Goal: Task Accomplishment & Management: Use online tool/utility

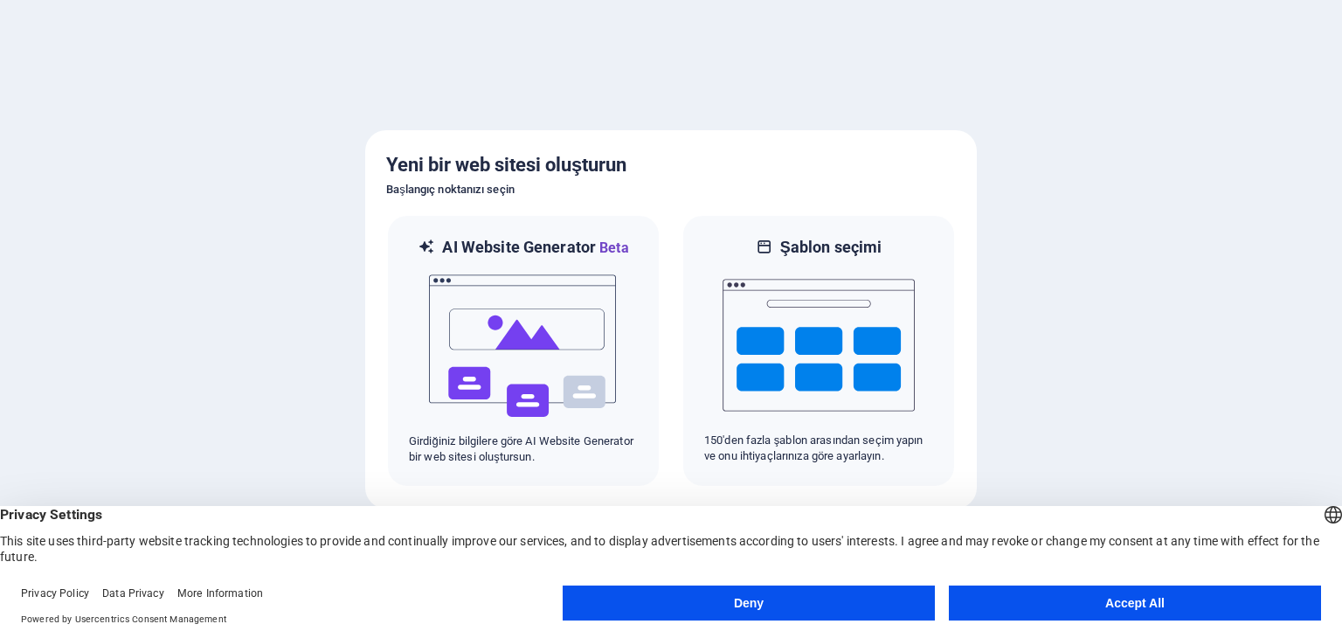
click at [1275, 390] on div at bounding box center [671, 319] width 1342 height 638
click at [1095, 595] on button "Accept All" at bounding box center [1135, 602] width 372 height 35
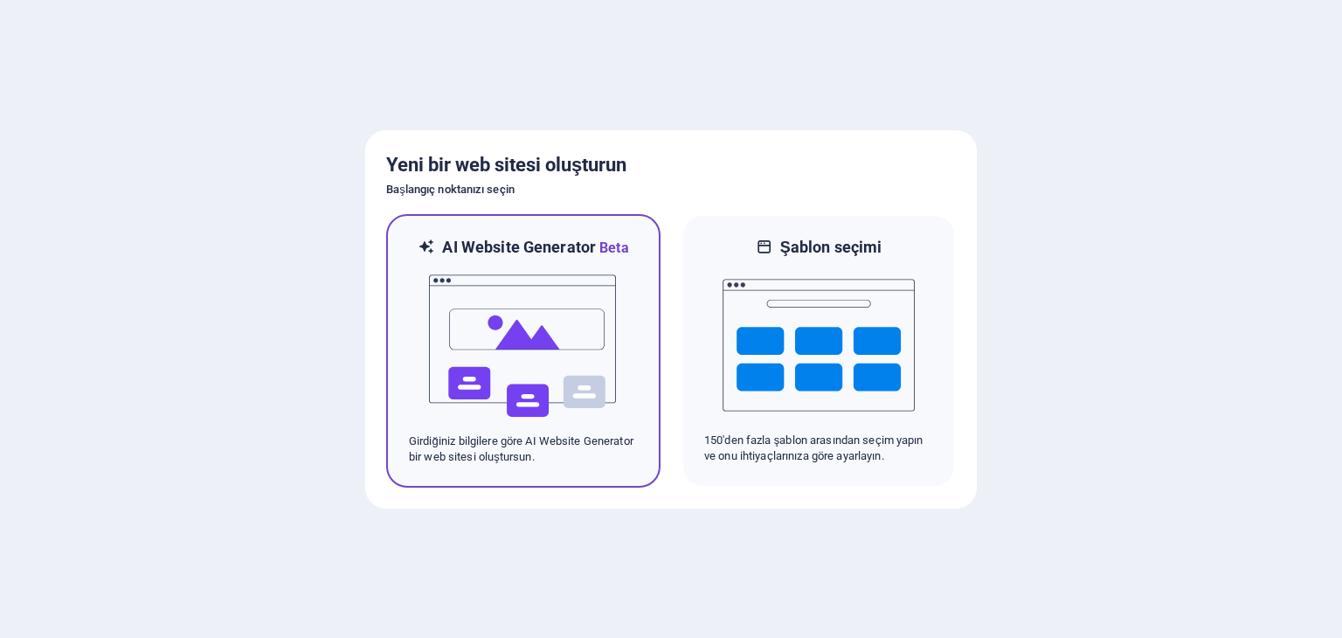
click at [533, 298] on img at bounding box center [523, 346] width 192 height 175
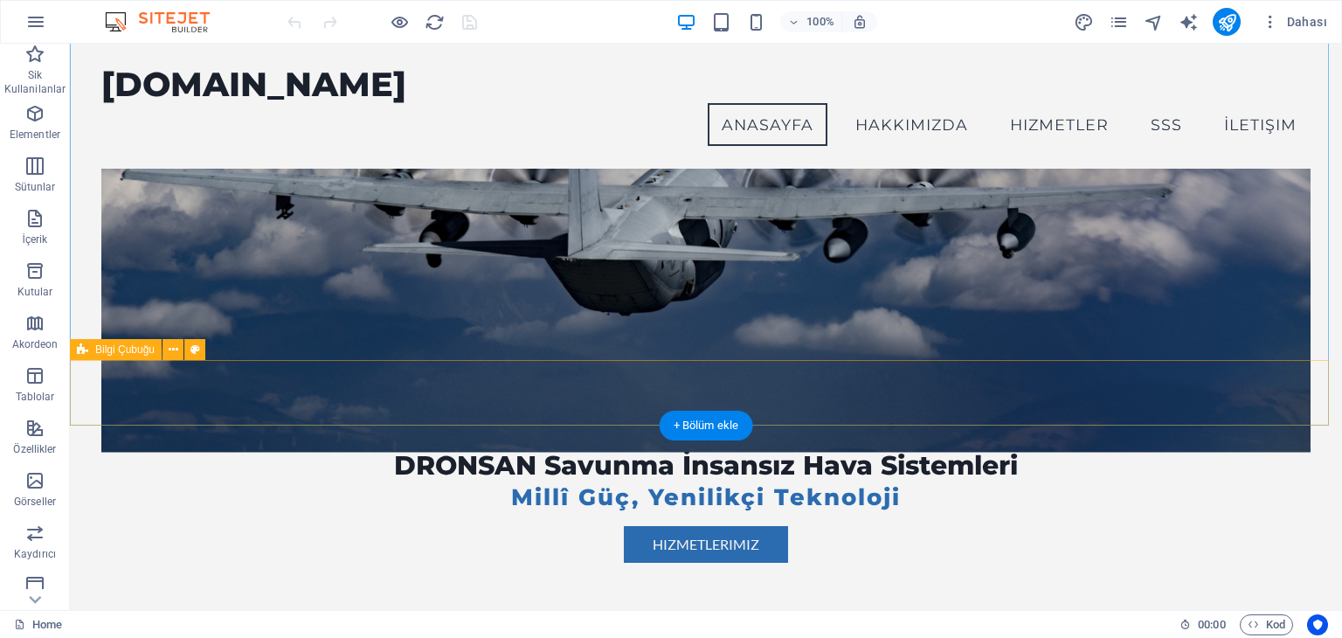
scroll to position [87, 0]
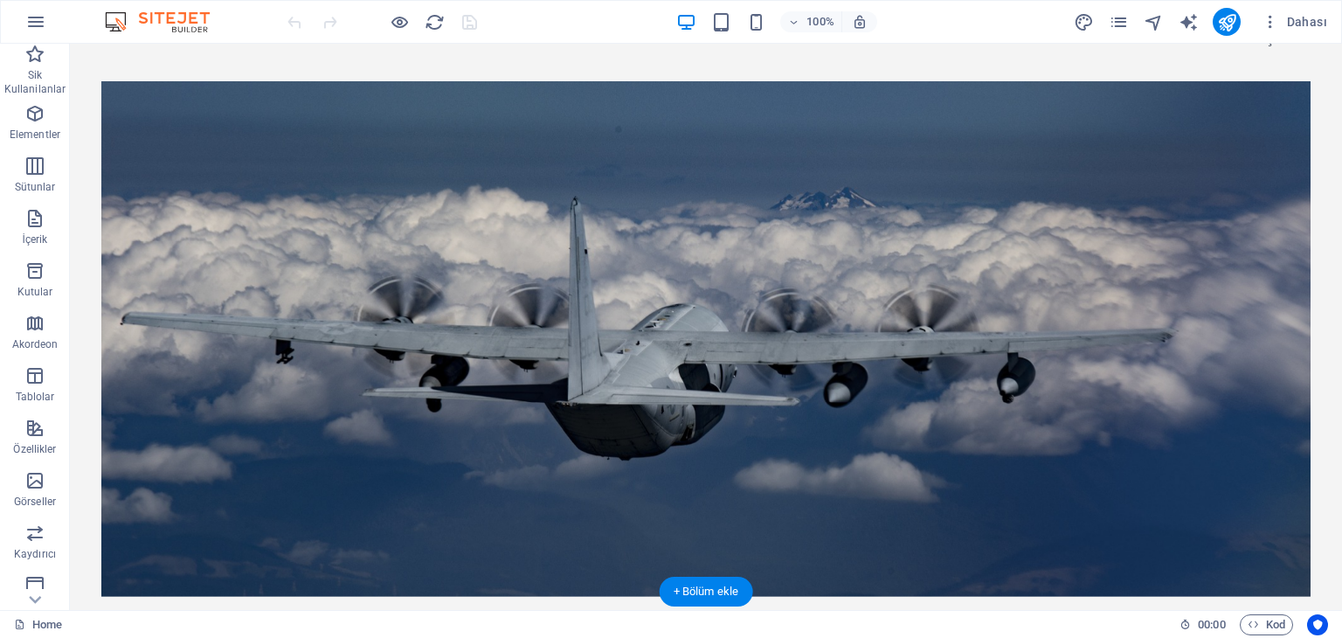
click at [870, 110] on figure at bounding box center [705, 338] width 1208 height 515
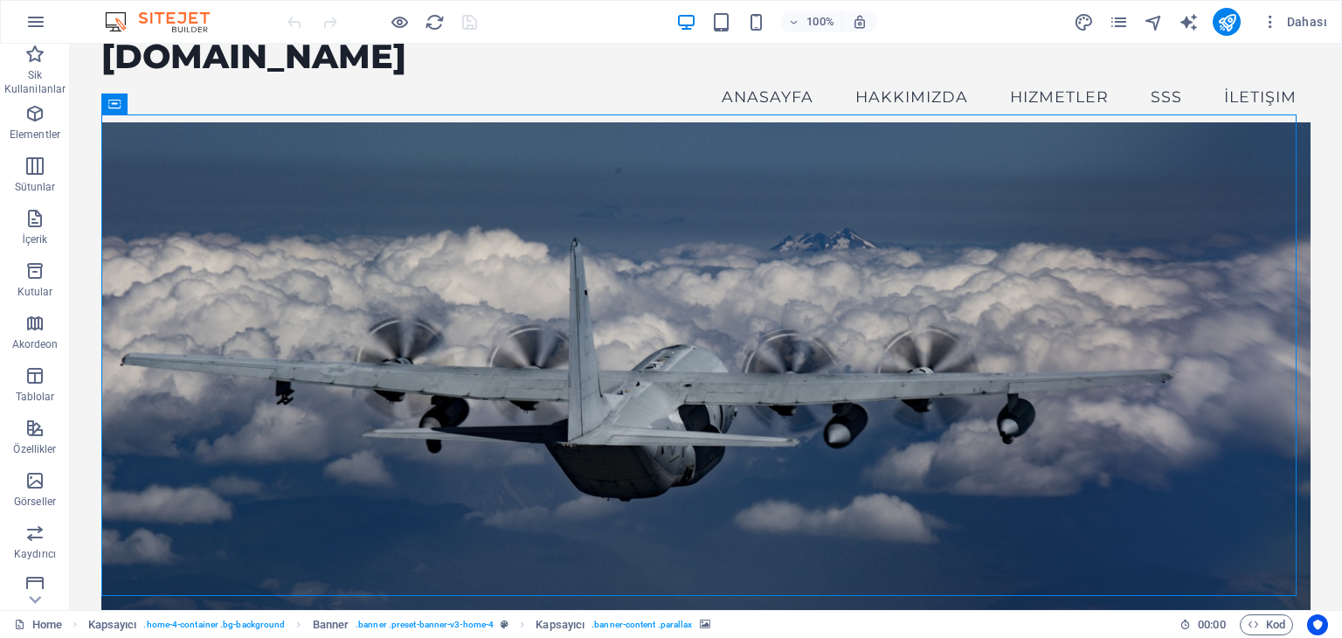
scroll to position [0, 0]
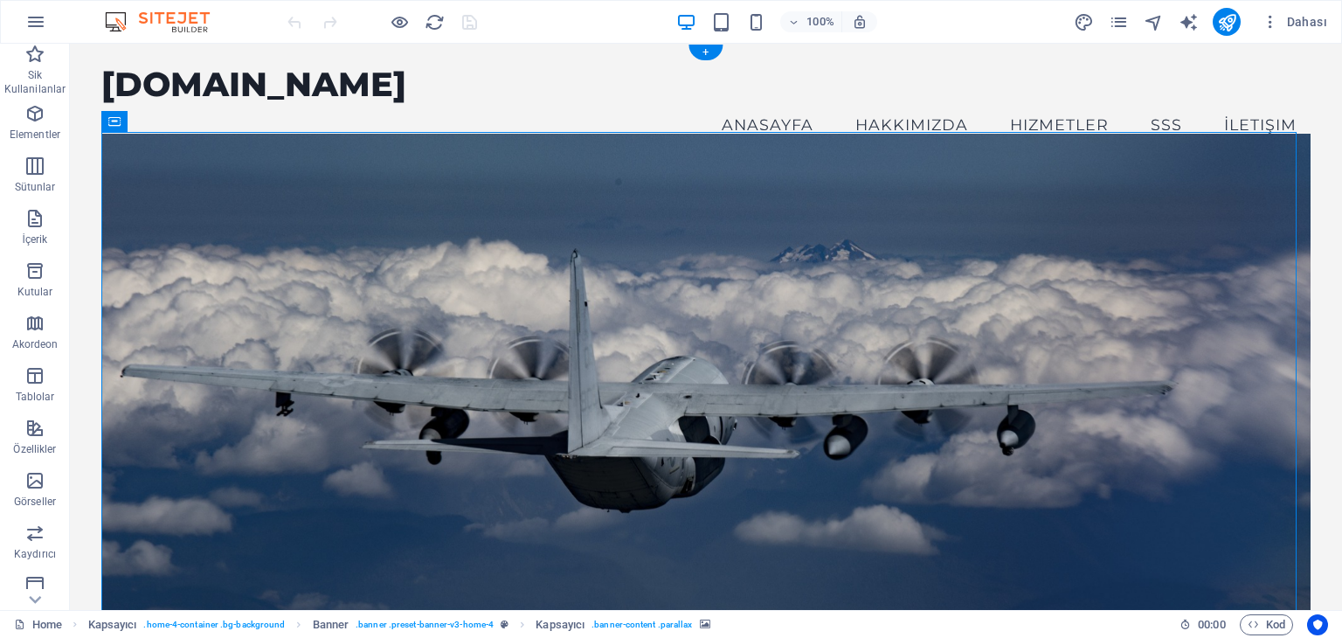
click at [237, 176] on figure at bounding box center [705, 391] width 1208 height 515
click at [115, 123] on span "Banner" at bounding box center [112, 121] width 34 height 10
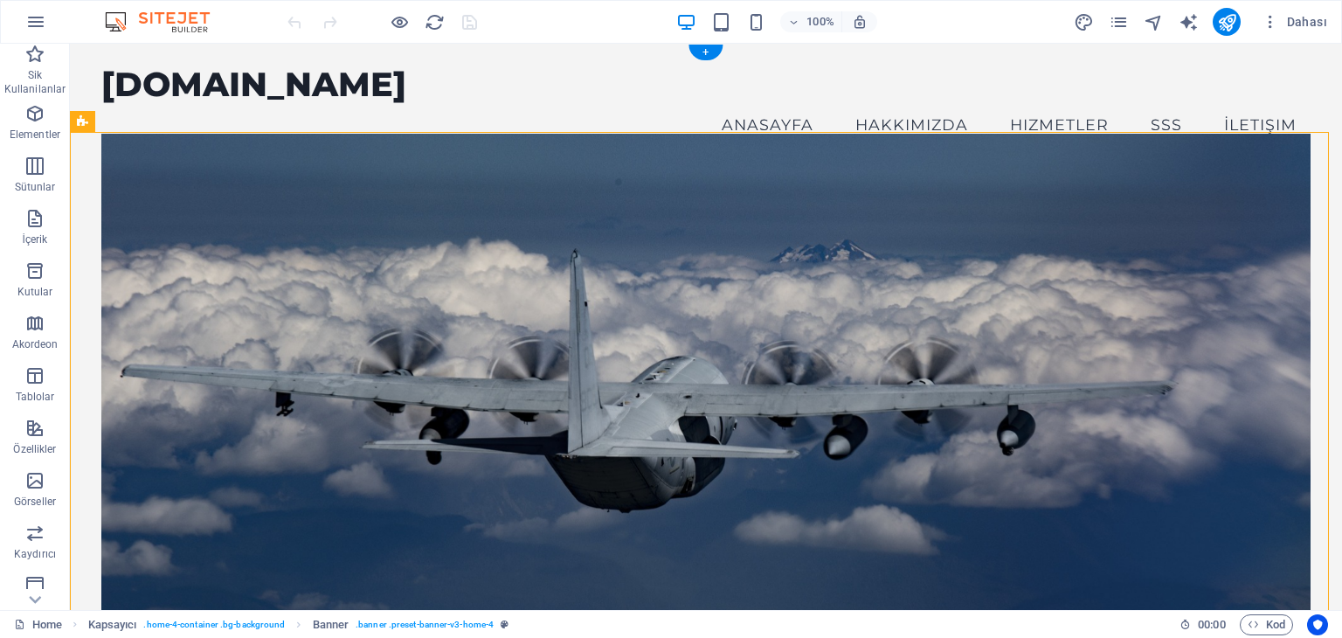
click at [133, 158] on figure at bounding box center [705, 391] width 1208 height 515
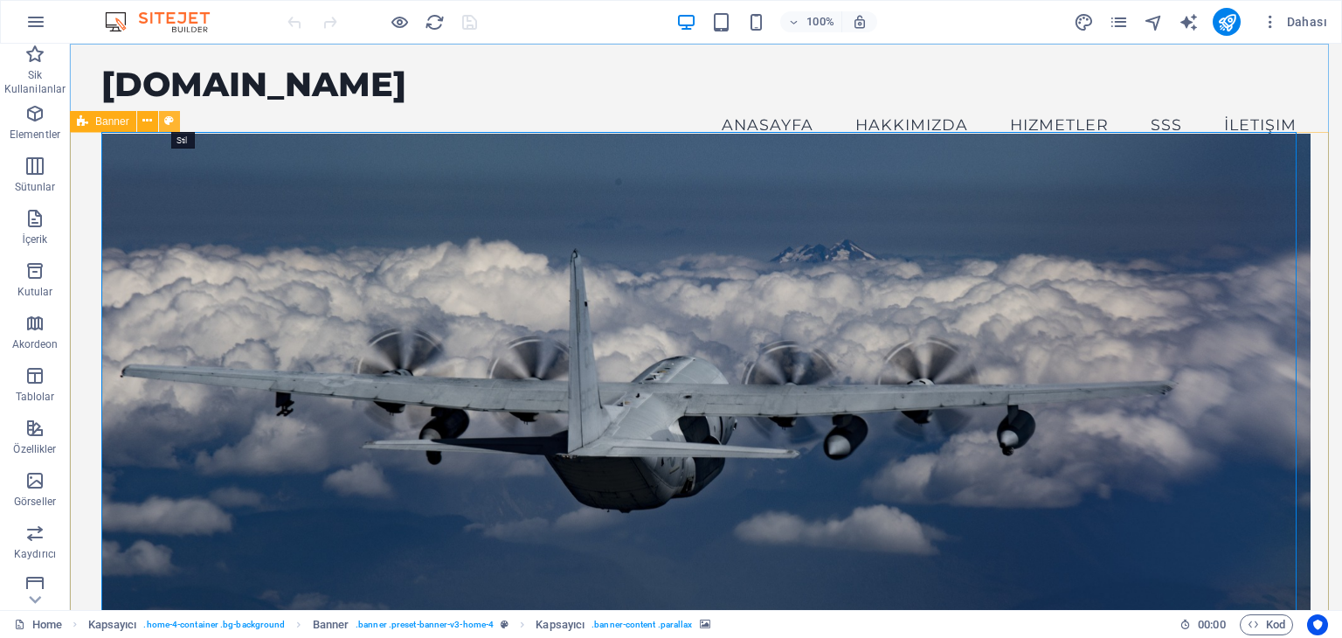
click at [168, 124] on icon at bounding box center [169, 121] width 10 height 18
select select "preset-banner-v3-home-4"
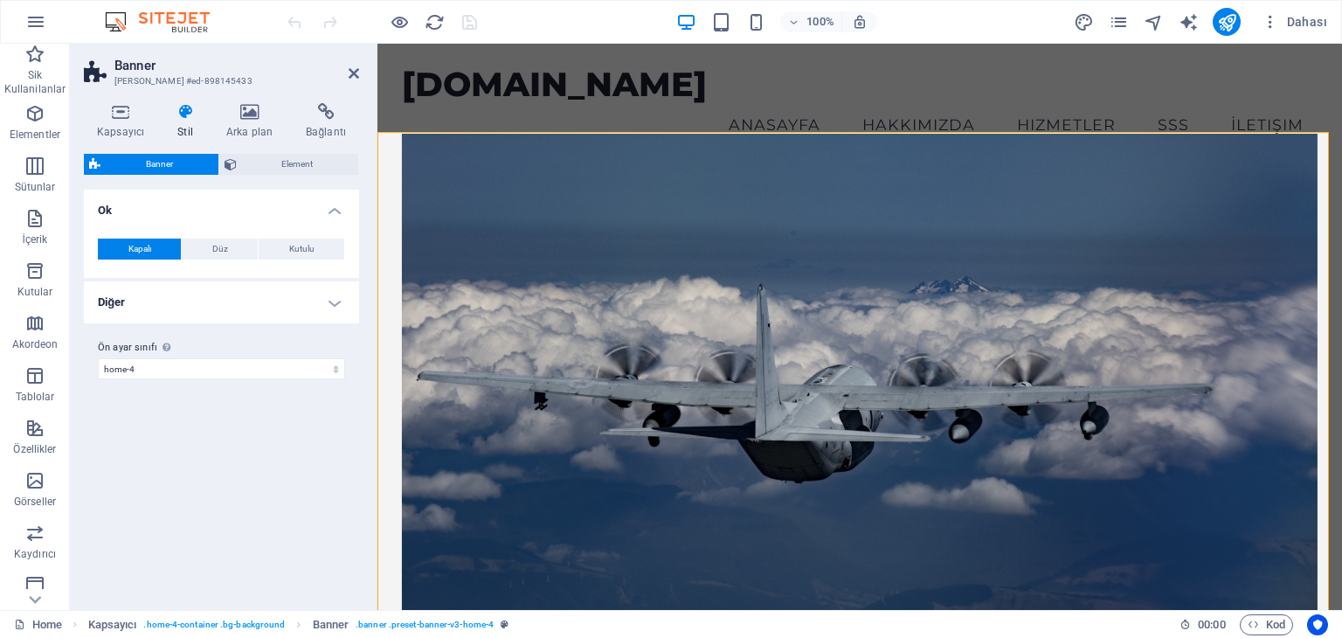
click at [233, 94] on div "Kapsayıcı Stil Arka plan Bağlantı Boyut Yükseklik Varsayılan px rem % vh vw Min…" at bounding box center [221, 349] width 303 height 521
click at [245, 116] on icon at bounding box center [249, 111] width 72 height 17
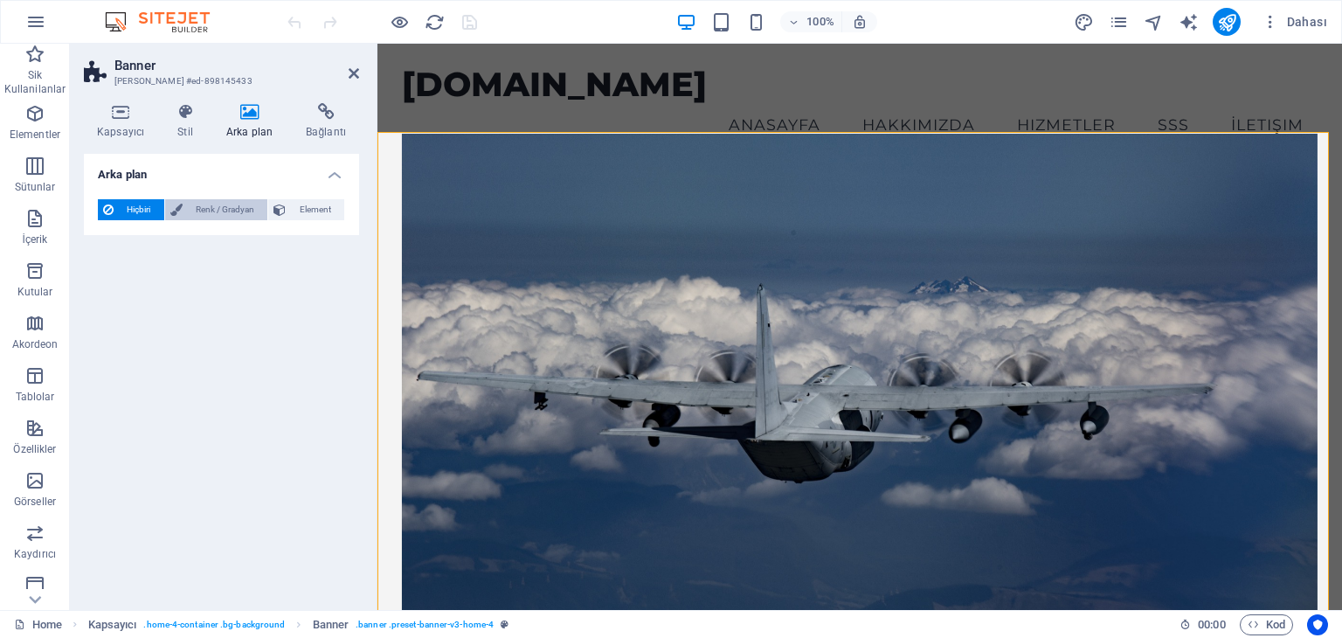
click at [192, 212] on span "Renk / Gradyan" at bounding box center [225, 209] width 75 height 21
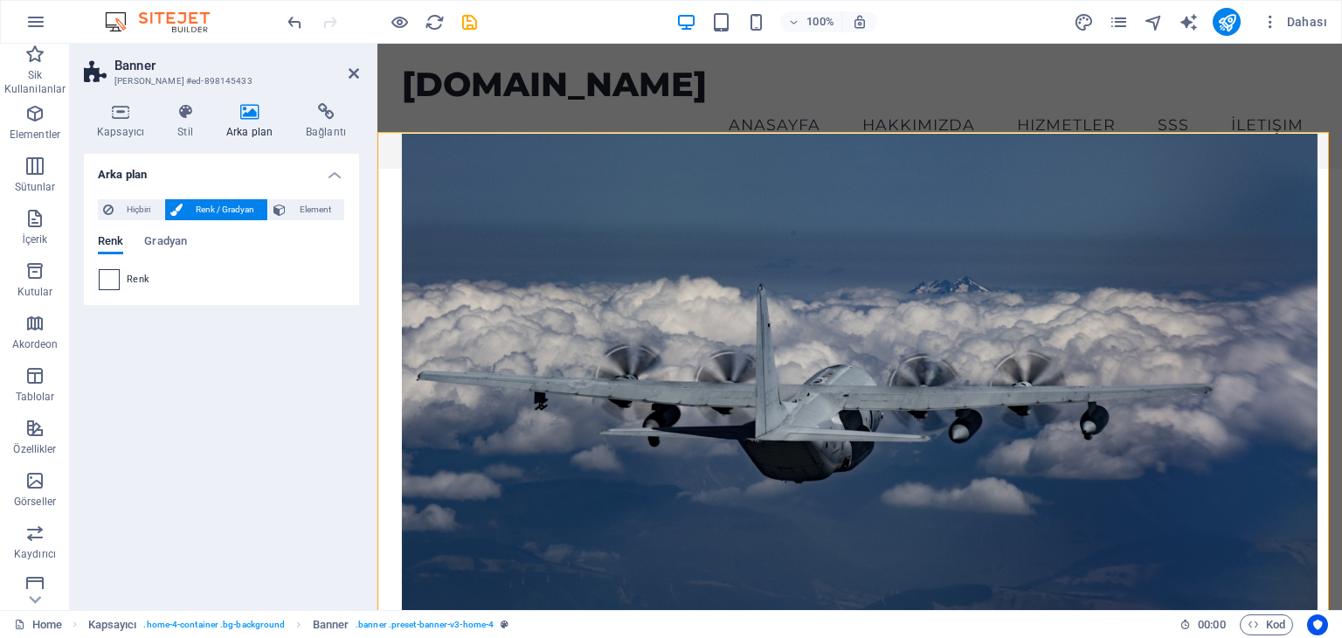
click at [109, 277] on span at bounding box center [109, 279] width 19 height 19
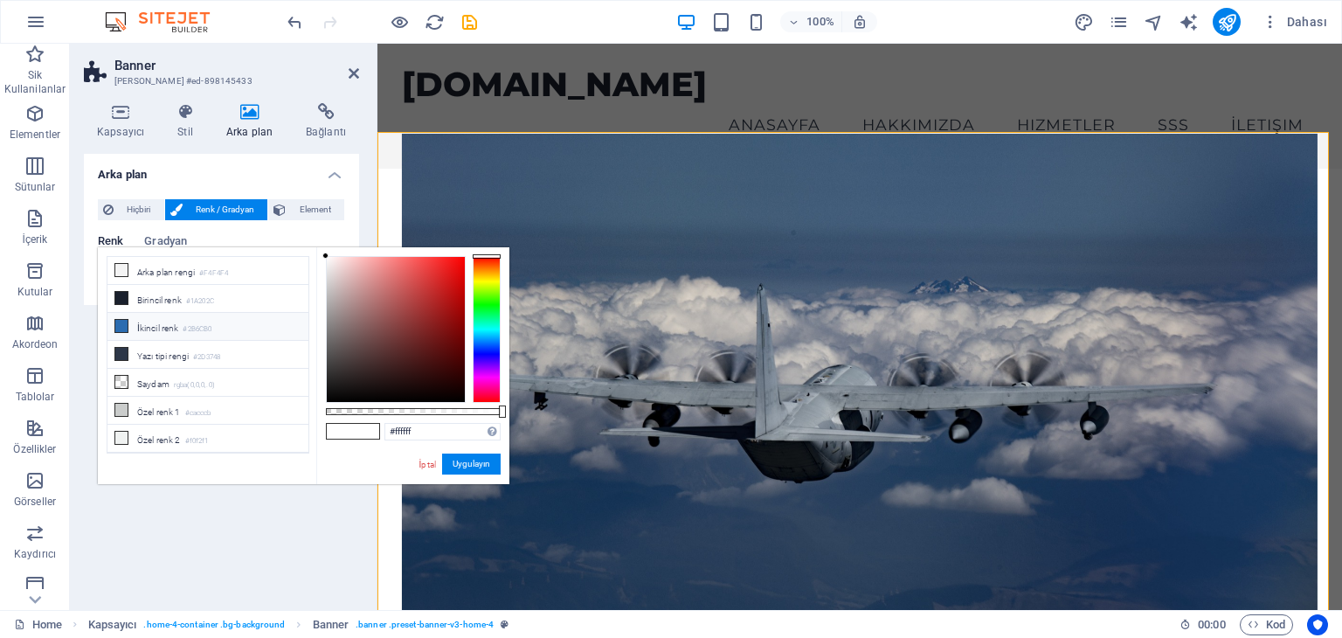
click at [163, 323] on li "İkincil renk #2B6CB0" at bounding box center [207, 327] width 201 height 28
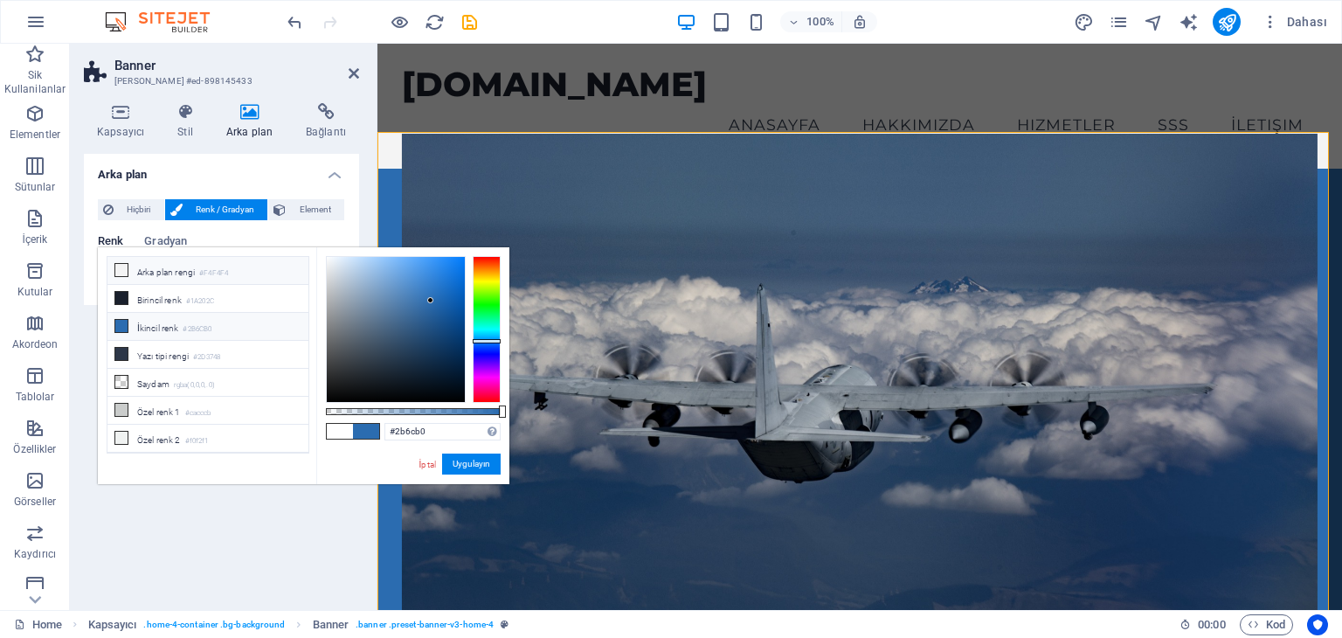
click at [171, 266] on li "Arka plan rengi #F4F4F4" at bounding box center [207, 271] width 201 height 28
type input "#f4f4f4"
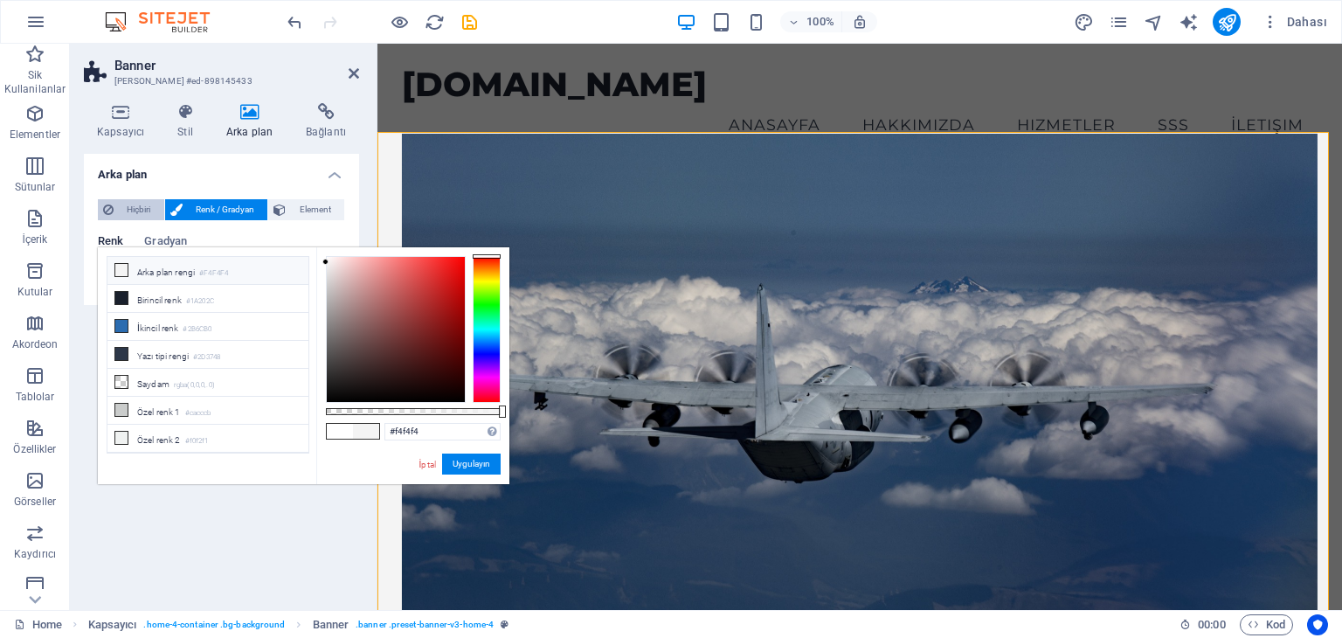
click at [144, 208] on span "Hiçbiri" at bounding box center [139, 209] width 40 height 21
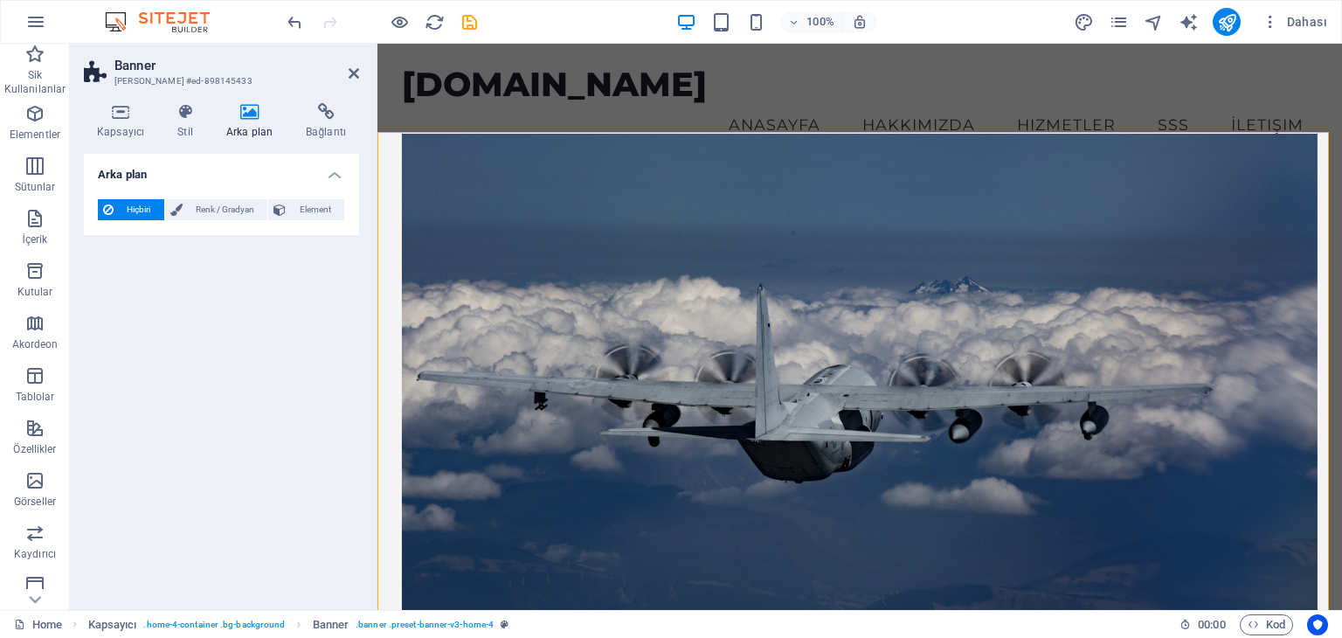
click at [144, 208] on span "Hiçbiri" at bounding box center [139, 209] width 40 height 21
click at [197, 214] on span "Renk / Gradyan" at bounding box center [225, 209] width 75 height 21
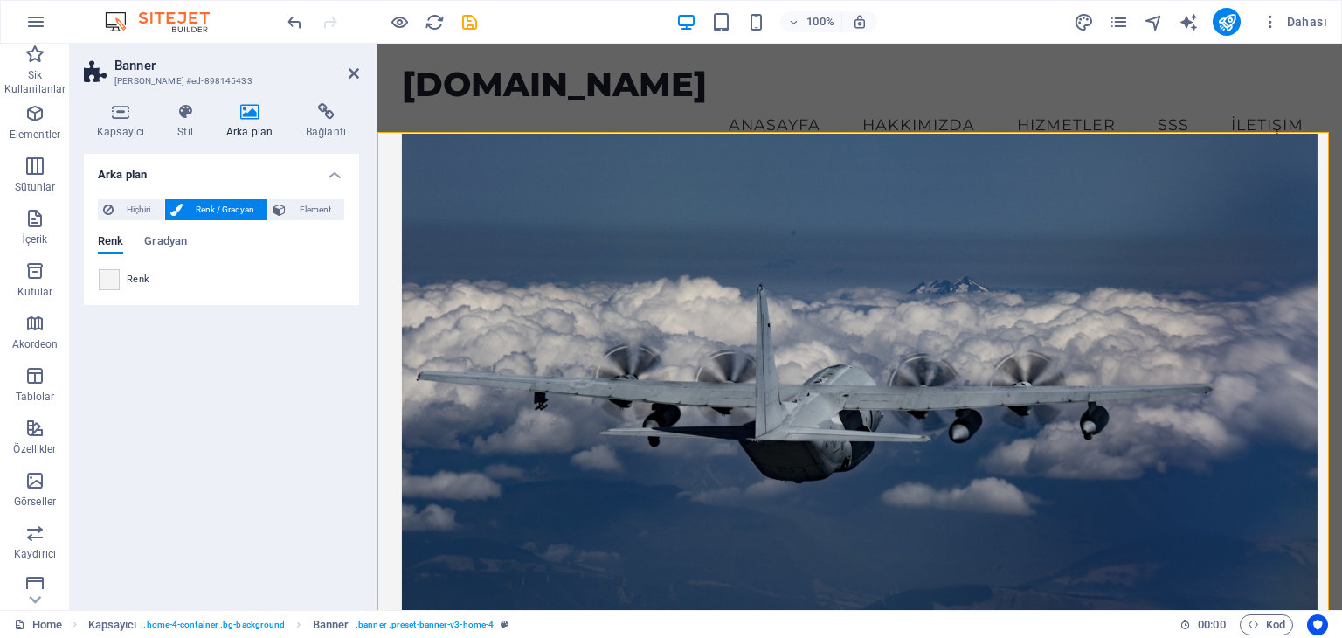
click at [118, 284] on span at bounding box center [109, 279] width 19 height 19
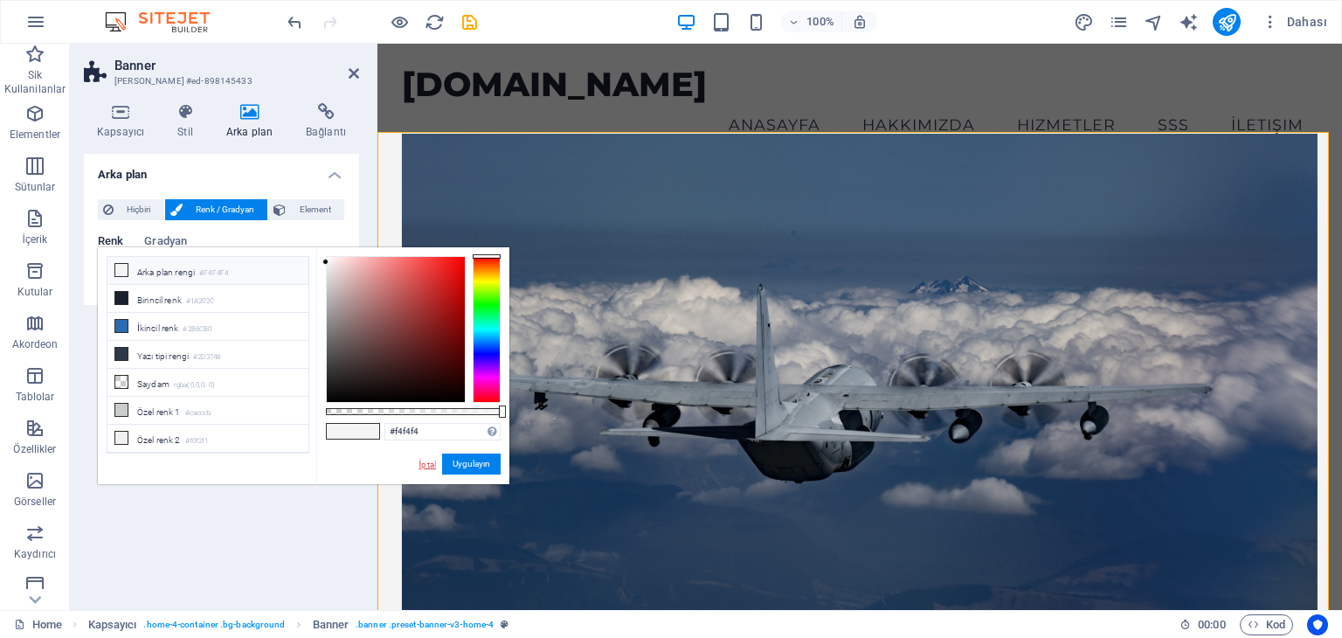
click at [418, 462] on link "İptal" at bounding box center [428, 464] width 20 height 13
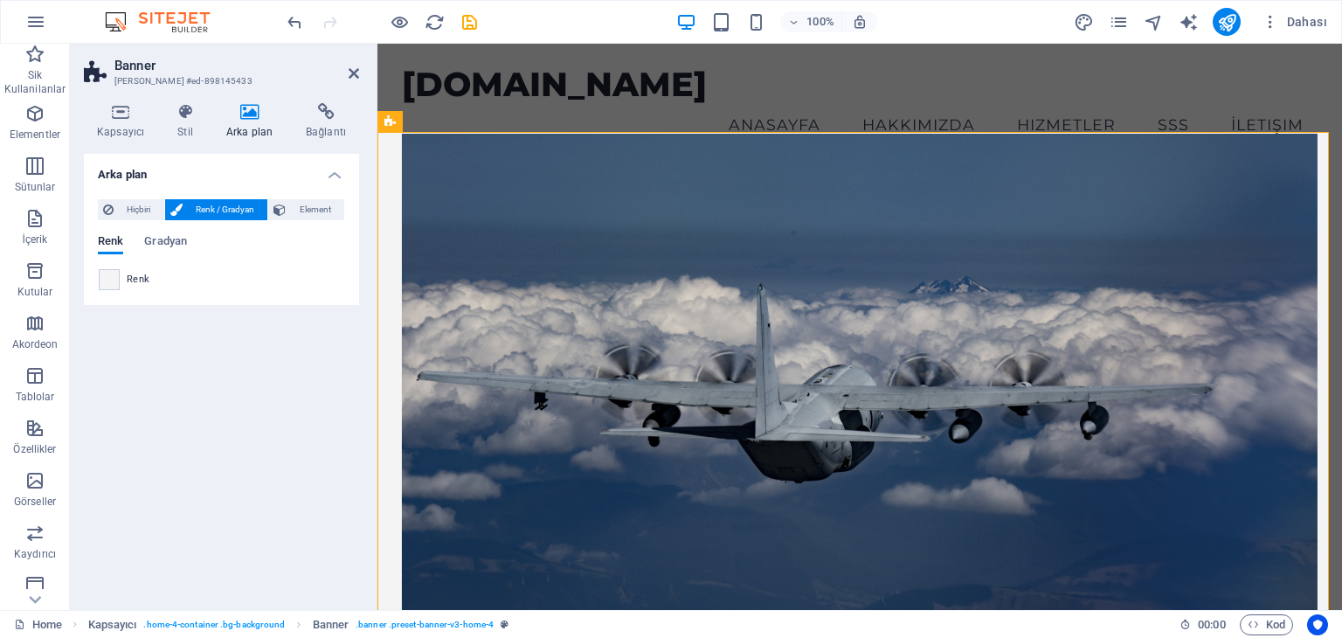
click at [97, 270] on div "Hiçbiri Renk / Gradyan Element Arka planı tam genişliğe genişlet Renk kaplaması…" at bounding box center [221, 245] width 275 height 120
click at [105, 274] on span at bounding box center [109, 279] width 19 height 19
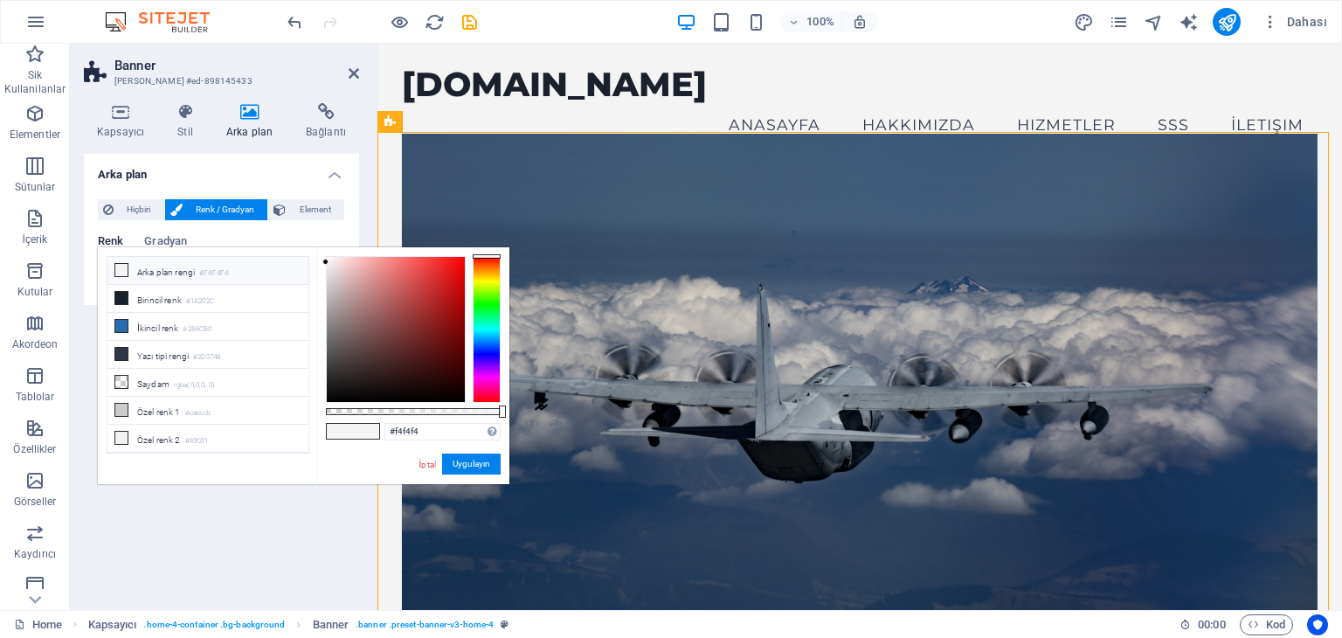
drag, startPoint x: 395, startPoint y: 158, endPoint x: 375, endPoint y: 176, distance: 26.6
drag, startPoint x: 403, startPoint y: 164, endPoint x: 377, endPoint y: 162, distance: 25.5
click at [377, 169] on div "DRONSAN Savunma İnsansız Hava Sistemleri Millî Güç, Yenilikçi Teknoloji Hizmetl…" at bounding box center [859, 553] width 964 height 768
click at [330, 140] on div "Kapsayıcı Stil Arka plan Bağlantı Boyut Yükseklik Varsayılan px rem % vh vw Min…" at bounding box center [221, 349] width 275 height 493
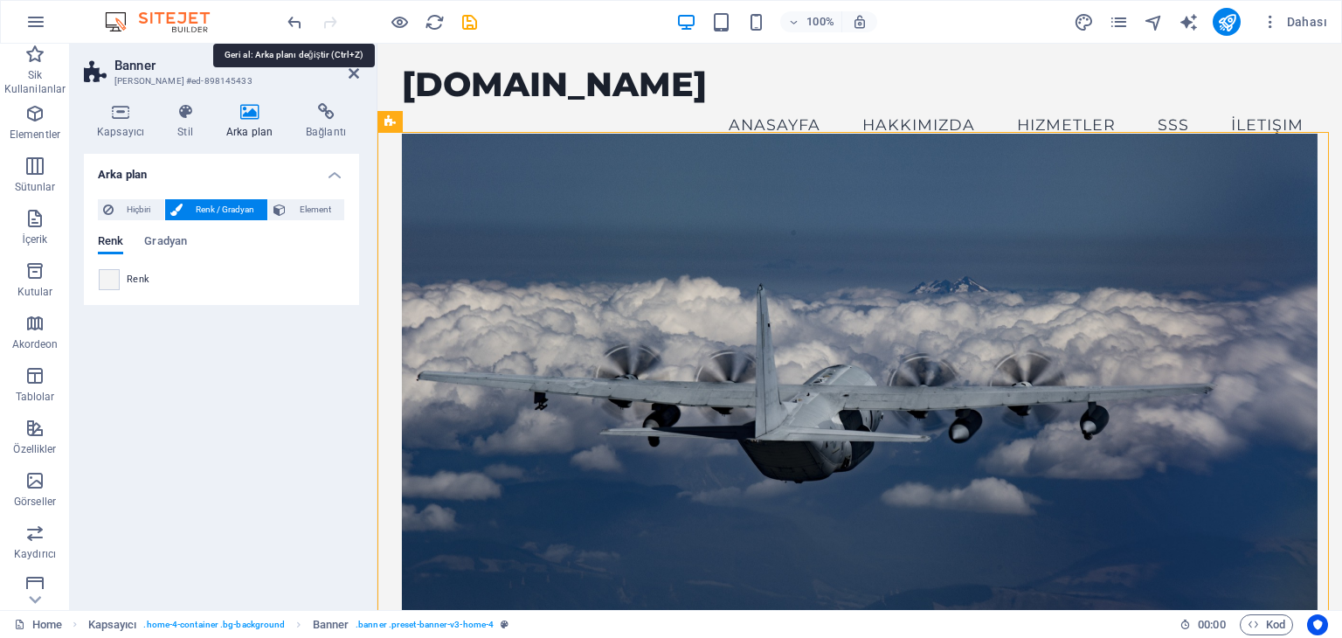
click at [297, 33] on div at bounding box center [382, 22] width 196 height 28
click at [290, 30] on icon "undo" at bounding box center [295, 22] width 20 height 20
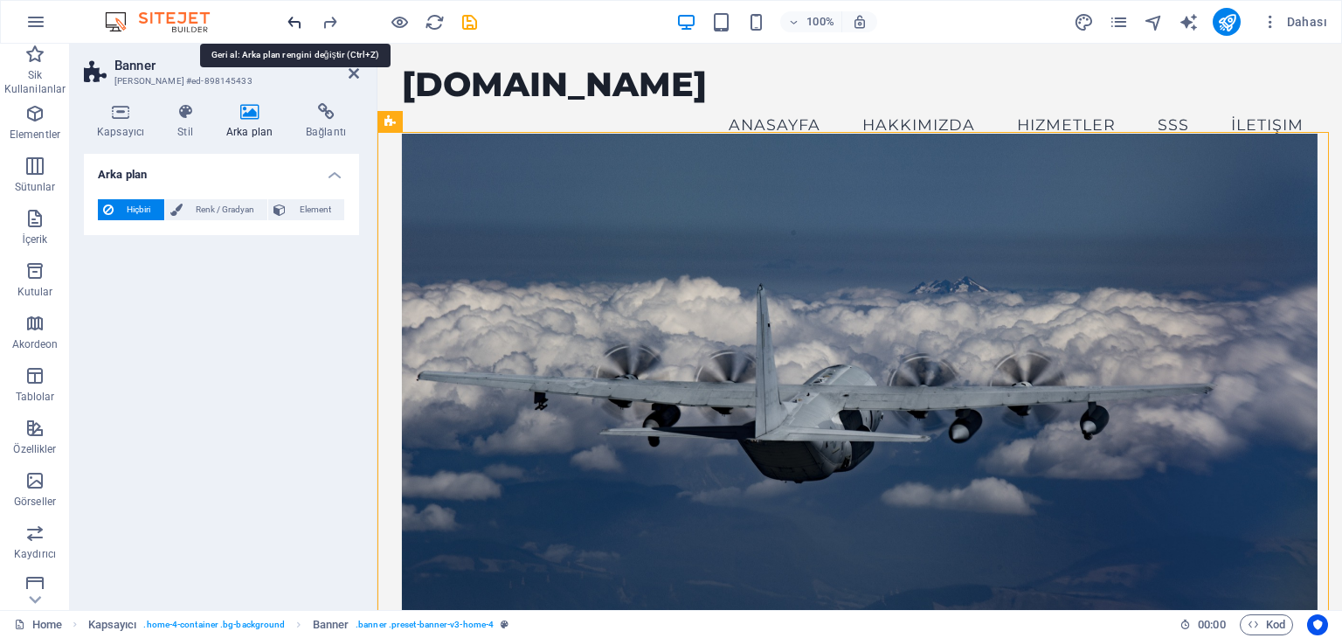
click at [290, 30] on icon "undo" at bounding box center [295, 22] width 20 height 20
click at [290, 25] on icon "undo" at bounding box center [295, 22] width 20 height 20
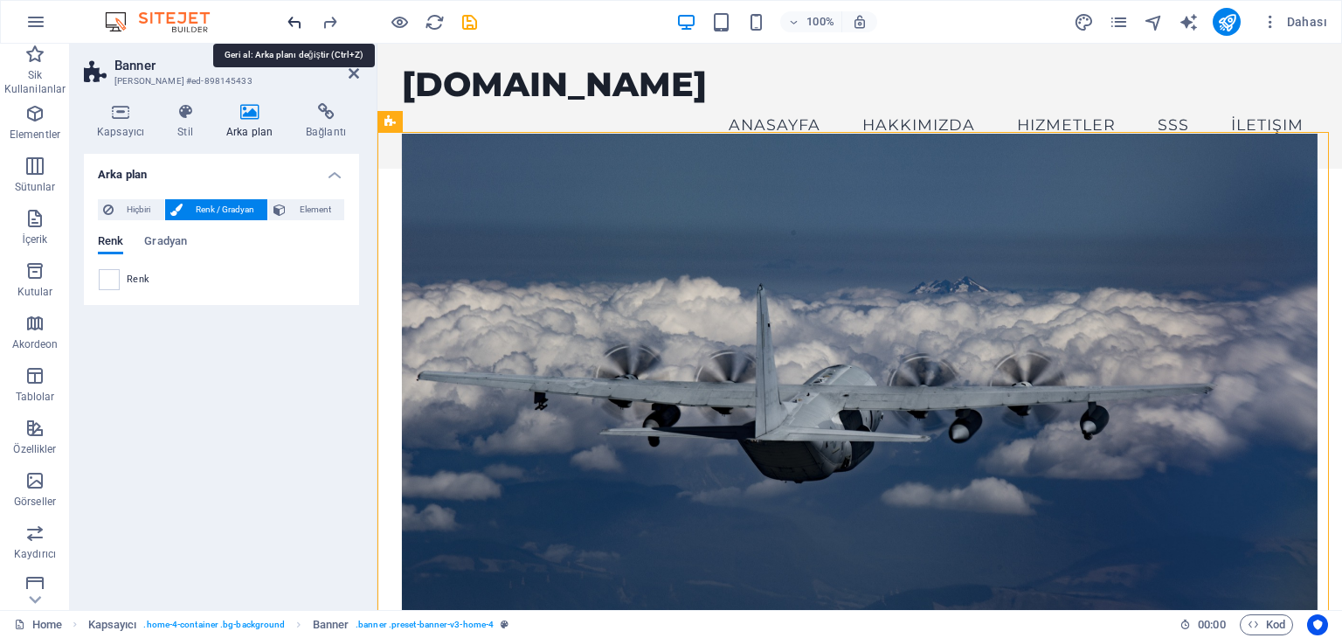
click at [290, 25] on icon "undo" at bounding box center [295, 22] width 20 height 20
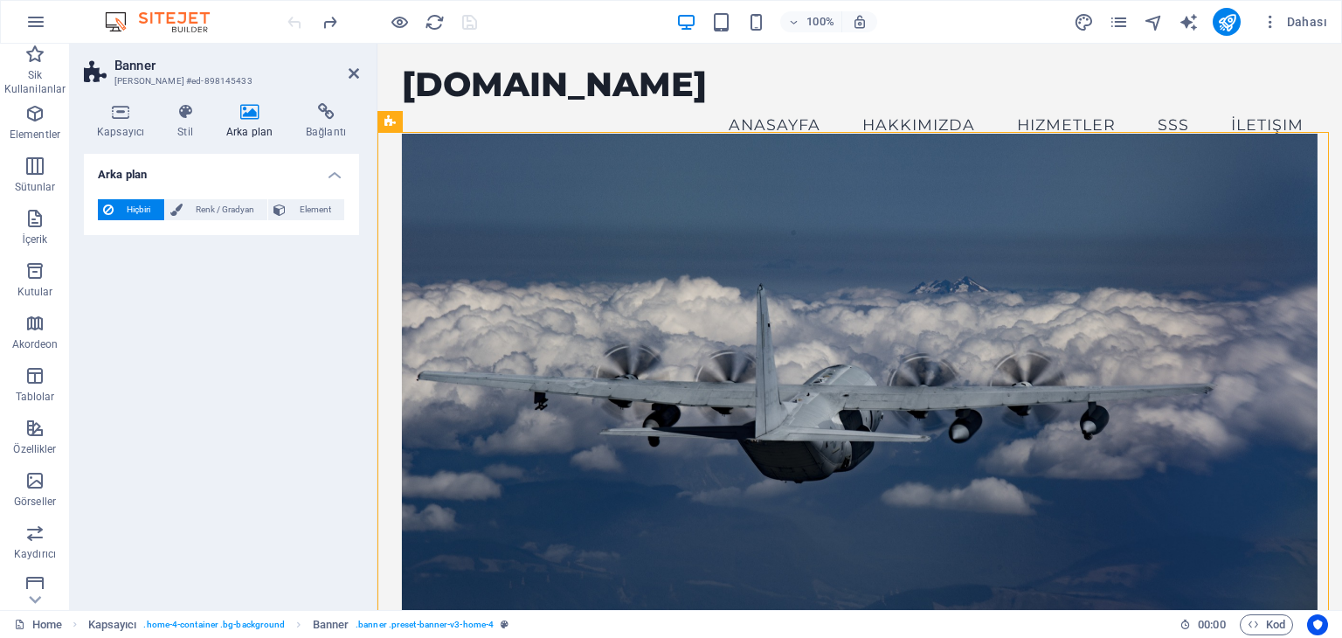
click at [266, 486] on div "Arka plan Hiçbiri Renk / Gradyan Element Arka planı tam genişliğe genişlet Renk…" at bounding box center [221, 375] width 275 height 442
click at [813, 103] on nav "Anasayfa Hakkımızda Hizmetler SSS İletişim" at bounding box center [860, 125] width 916 height 44
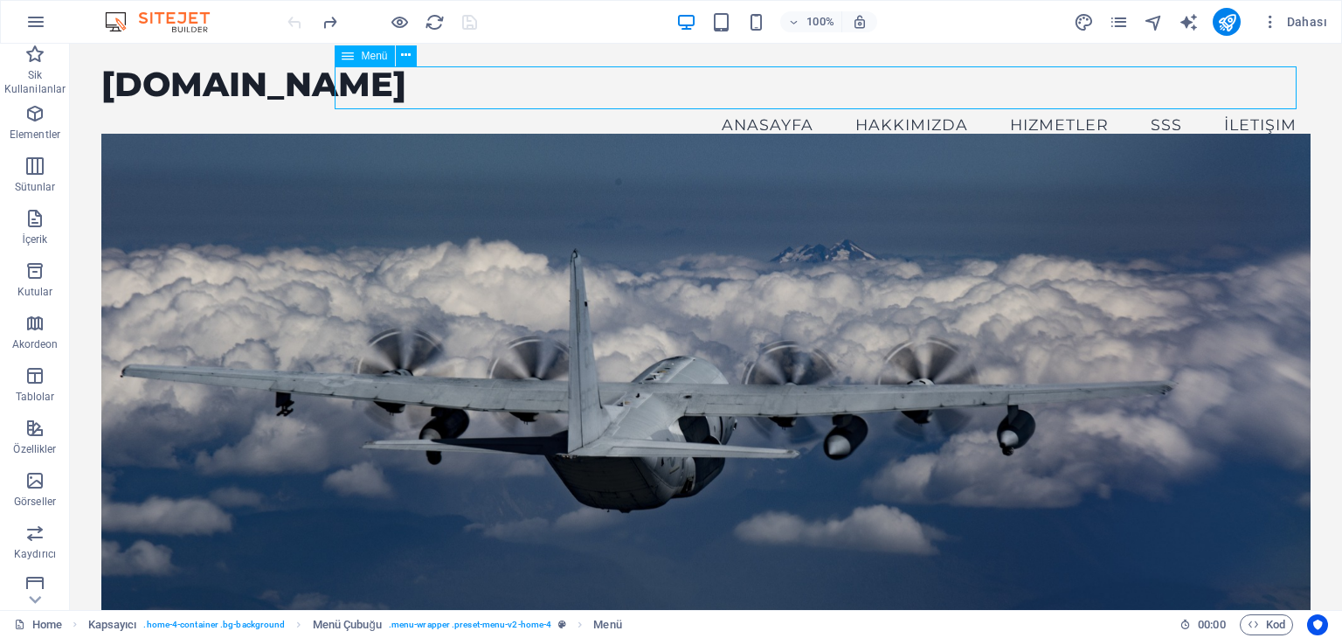
click at [923, 103] on nav "Anasayfa Hakkımızda Hizmetler SSS İletişim" at bounding box center [705, 125] width 1208 height 44
click at [929, 103] on nav "Anasayfa Hakkımızda Hizmetler SSS İletişim" at bounding box center [705, 125] width 1208 height 44
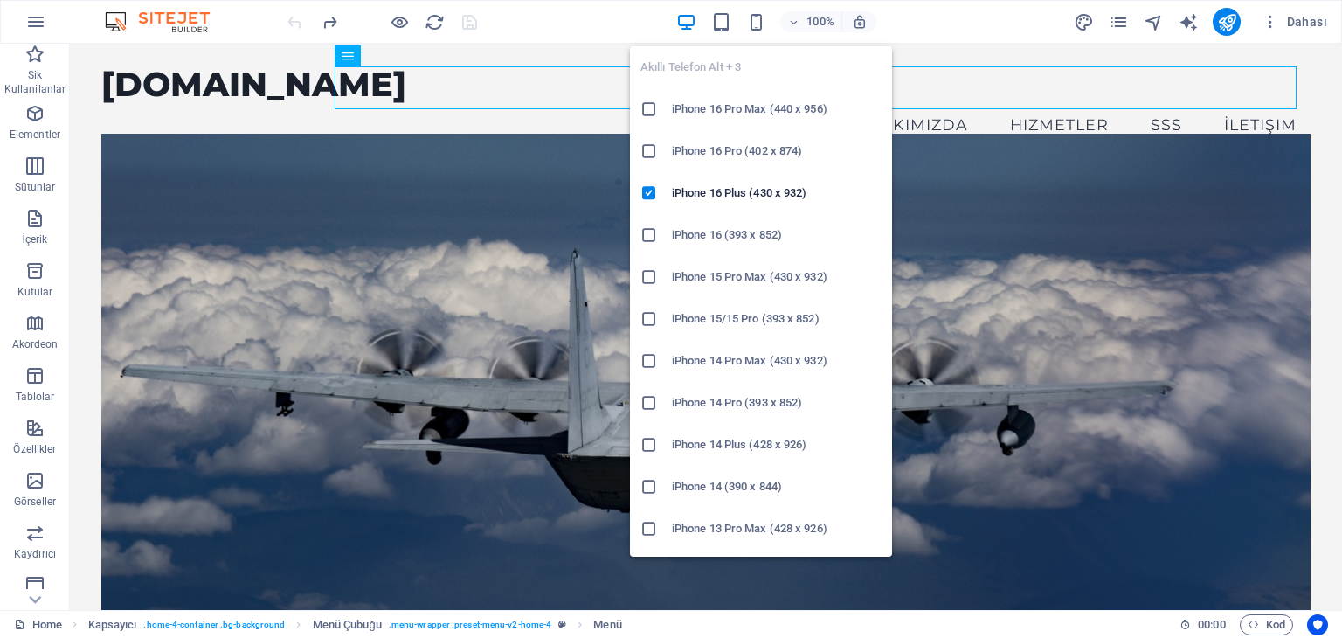
click at [643, 110] on icon at bounding box center [648, 108] width 17 height 17
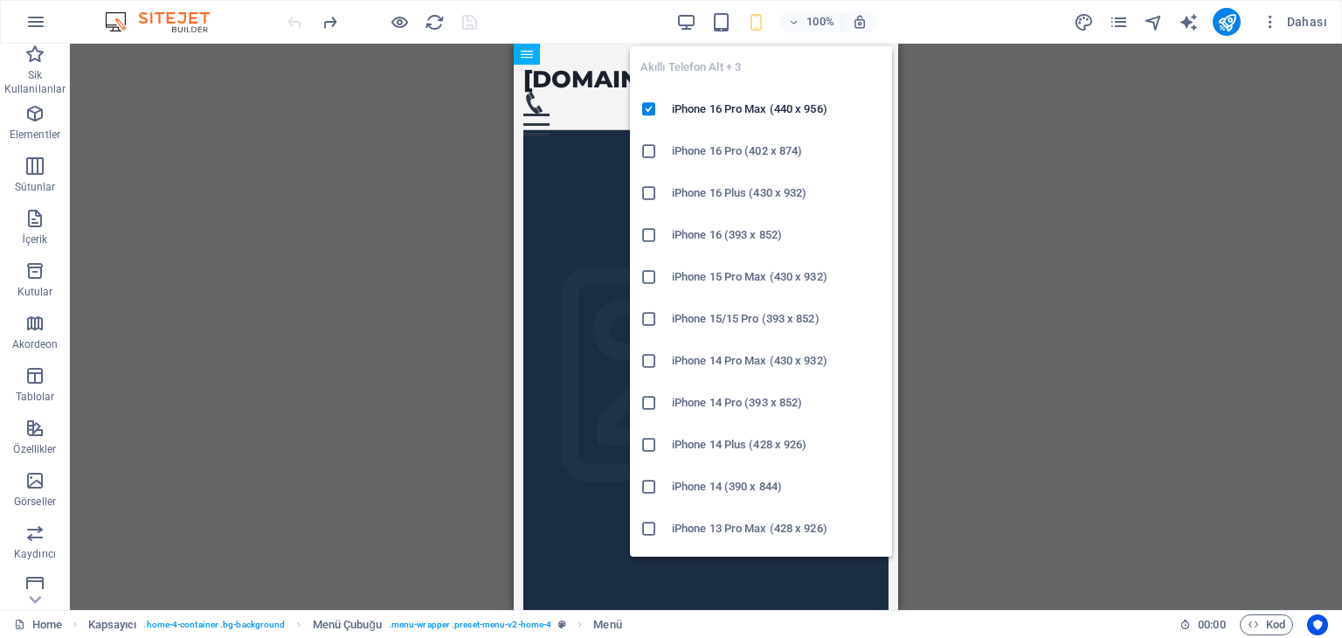
click at [652, 195] on icon at bounding box center [648, 192] width 17 height 17
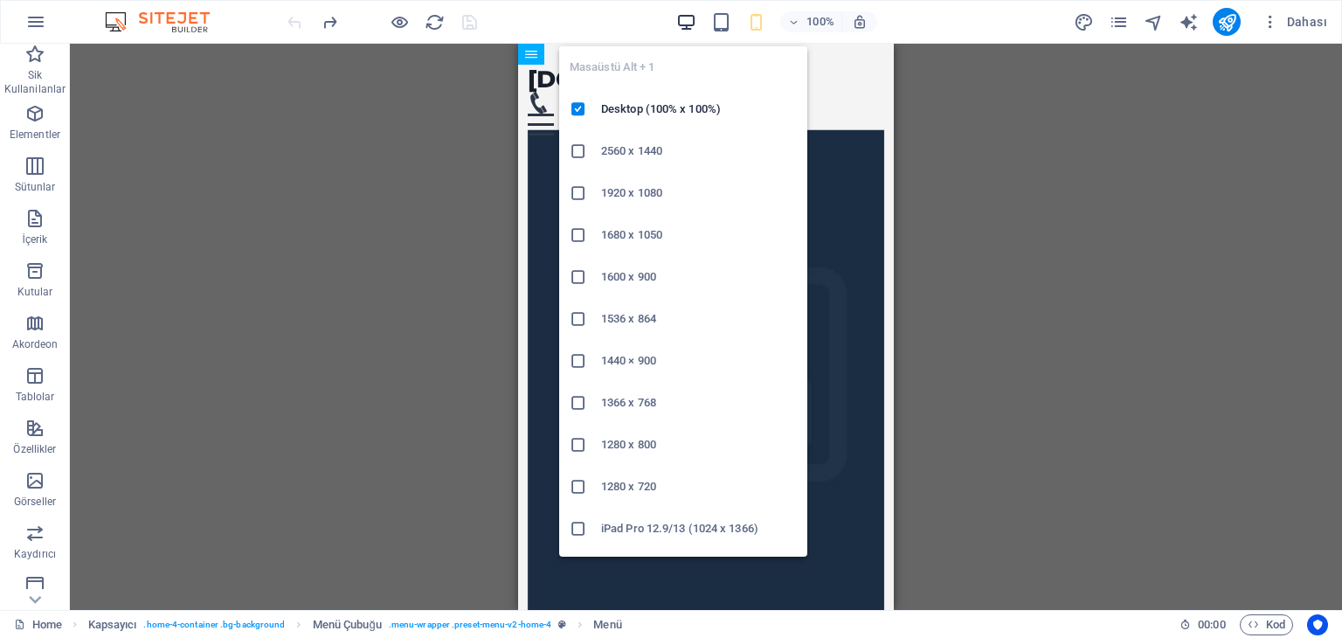
click at [686, 24] on icon "button" at bounding box center [686, 22] width 20 height 20
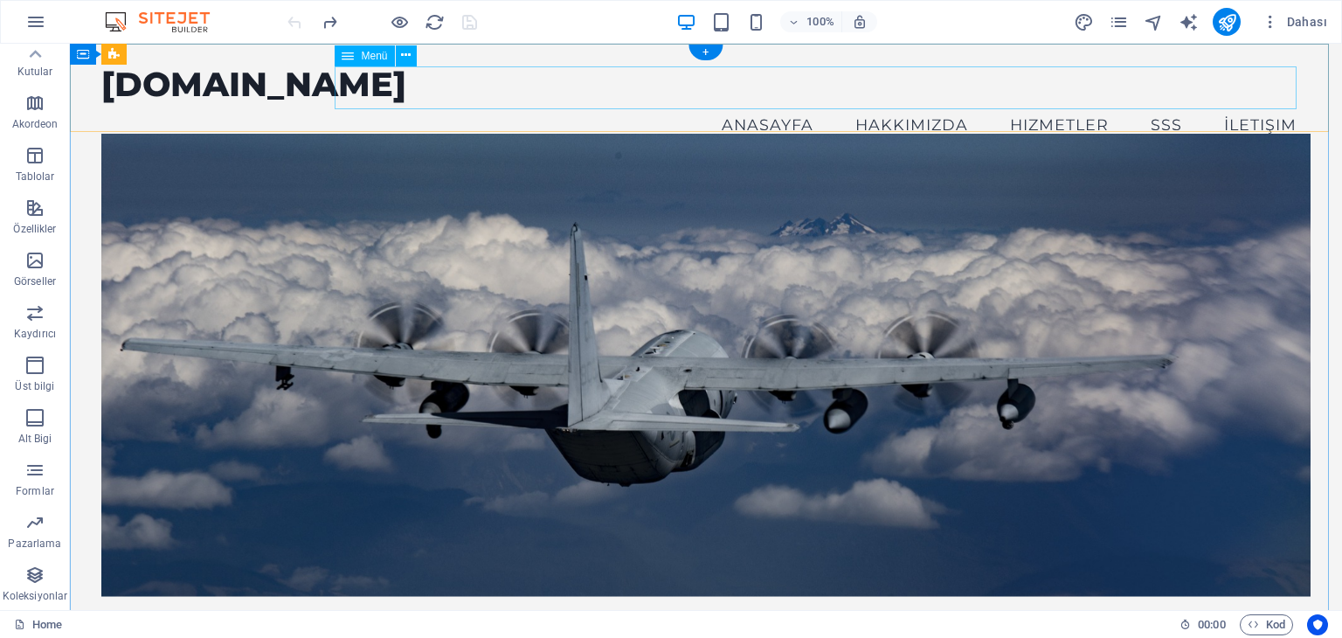
click at [907, 103] on nav "Anasayfa Hakkımızda Hizmetler SSS İletişim" at bounding box center [705, 125] width 1208 height 44
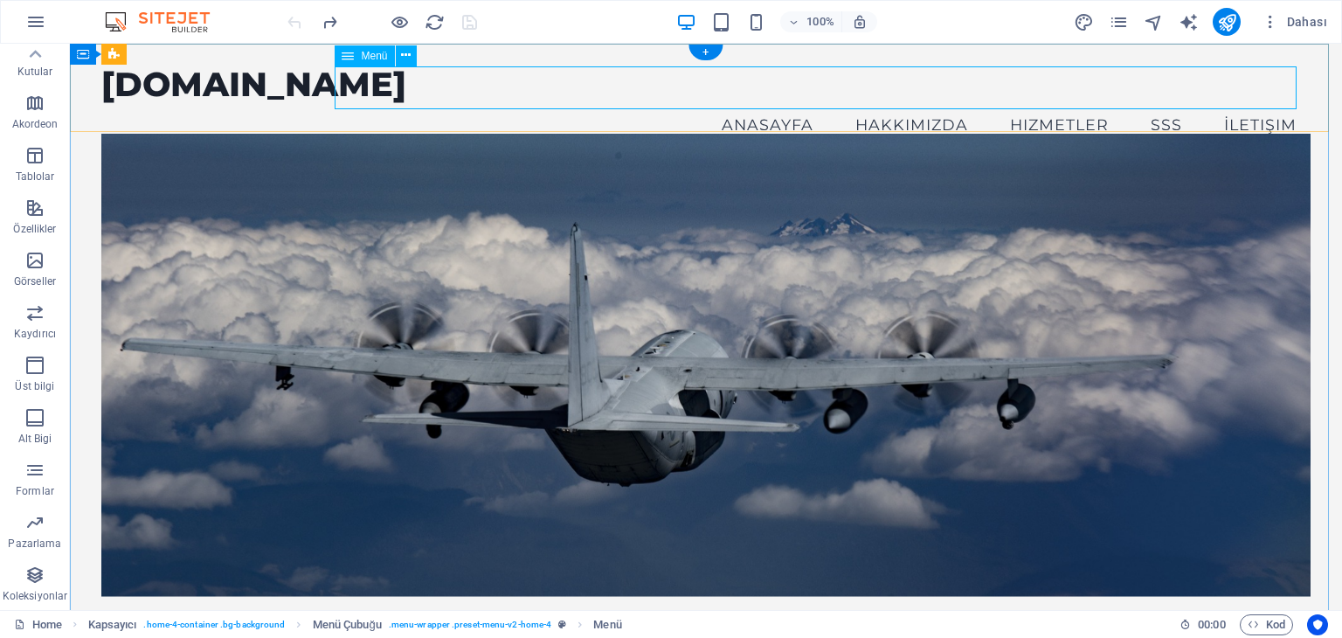
click at [901, 103] on nav "Anasayfa Hakkımızda Hizmetler SSS İletişim" at bounding box center [705, 125] width 1208 height 44
click at [1081, 103] on nav "Anasayfa Hakkımızda Hizmetler SSS İletişim" at bounding box center [705, 125] width 1208 height 44
click at [1139, 103] on nav "Anasayfa Hakkımızda Hizmetler SSS İletişim" at bounding box center [705, 125] width 1208 height 44
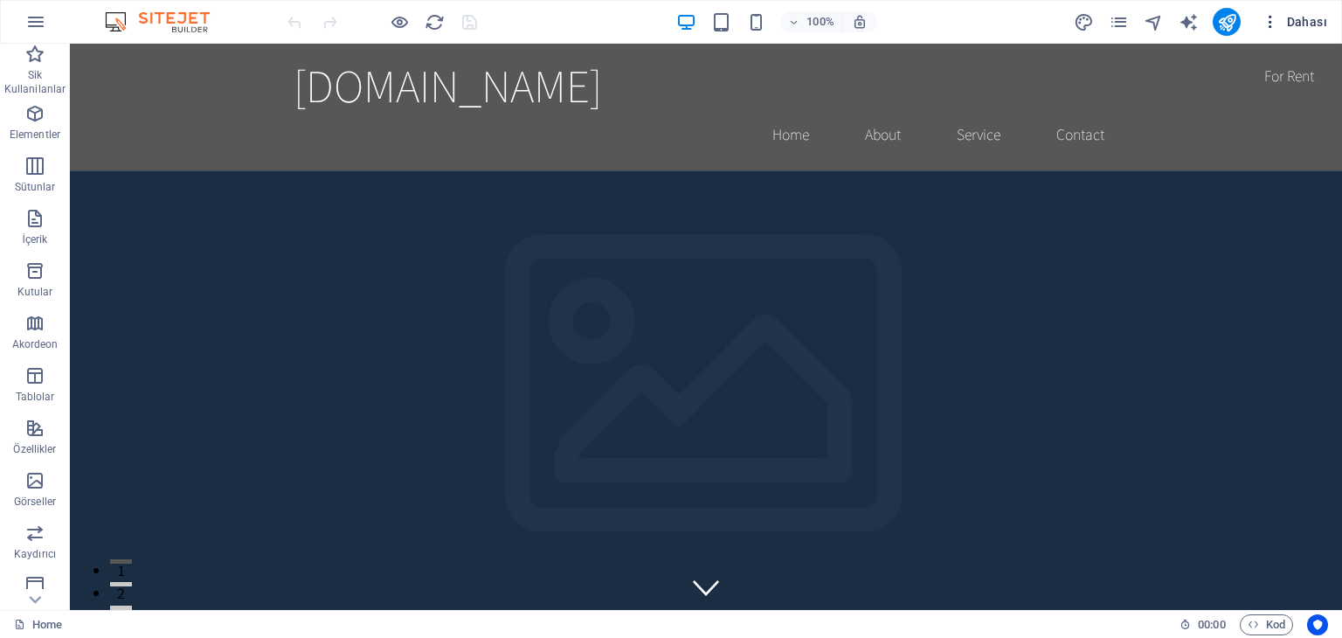
click at [1309, 18] on span "Dahası" at bounding box center [1294, 21] width 66 height 17
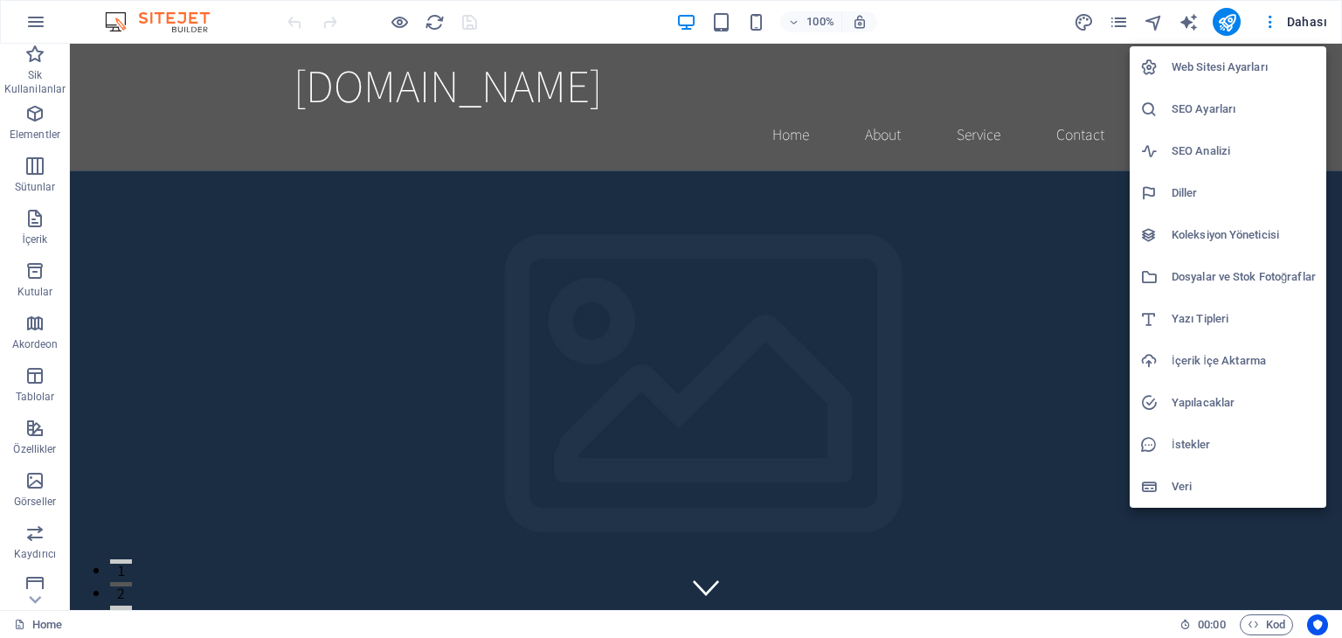
click at [1226, 25] on div at bounding box center [671, 319] width 1342 height 638
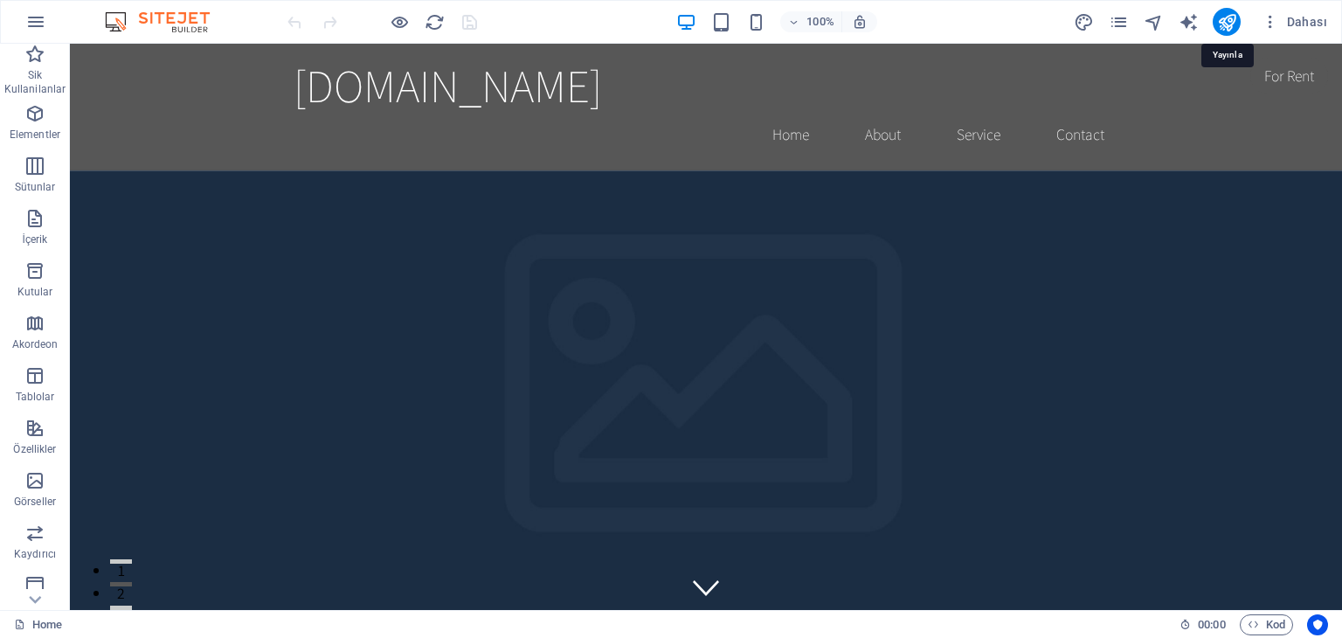
click at [1226, 25] on icon "publish" at bounding box center [1227, 22] width 20 height 20
click at [1087, 14] on icon "design" at bounding box center [1083, 22] width 20 height 20
select select "rem"
select select "200"
select select "px"
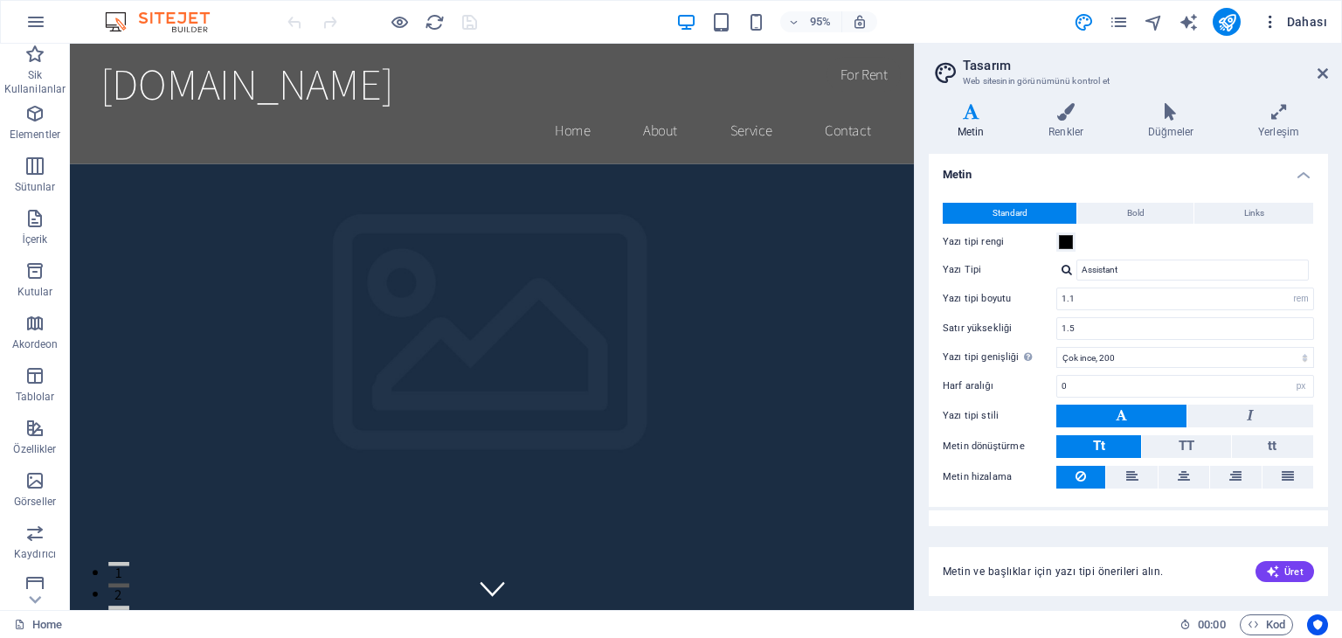
click at [1300, 19] on span "Dahası" at bounding box center [1294, 21] width 66 height 17
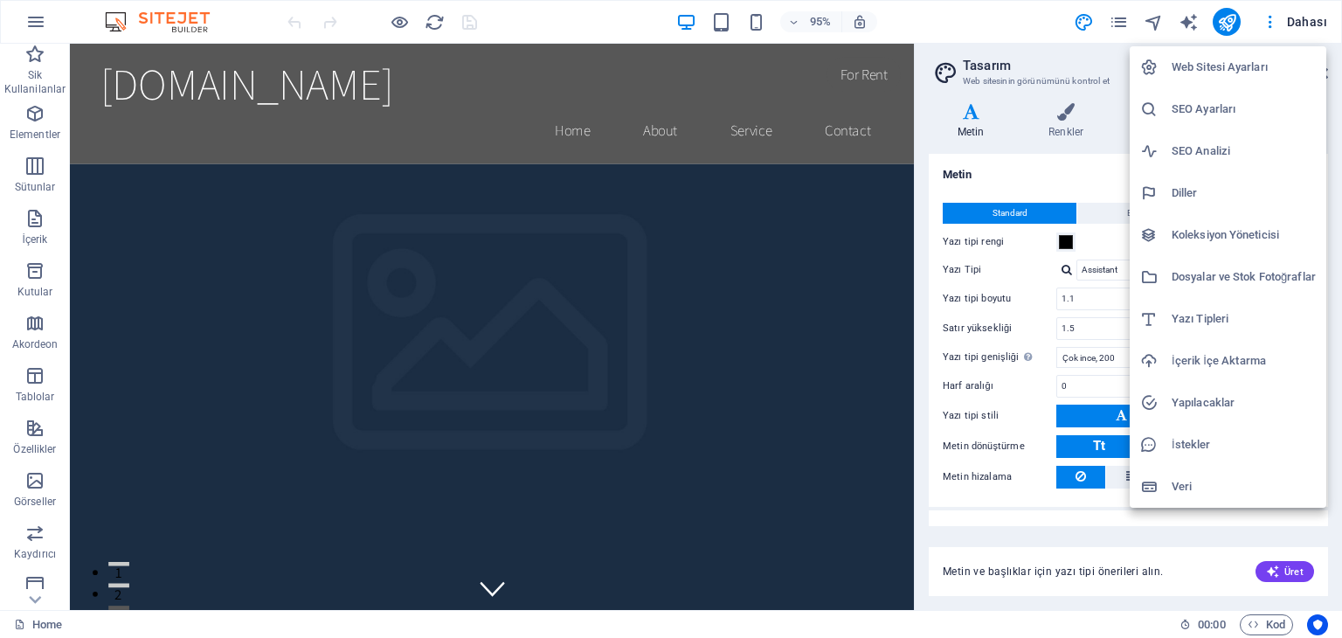
click at [1272, 25] on div at bounding box center [671, 319] width 1342 height 638
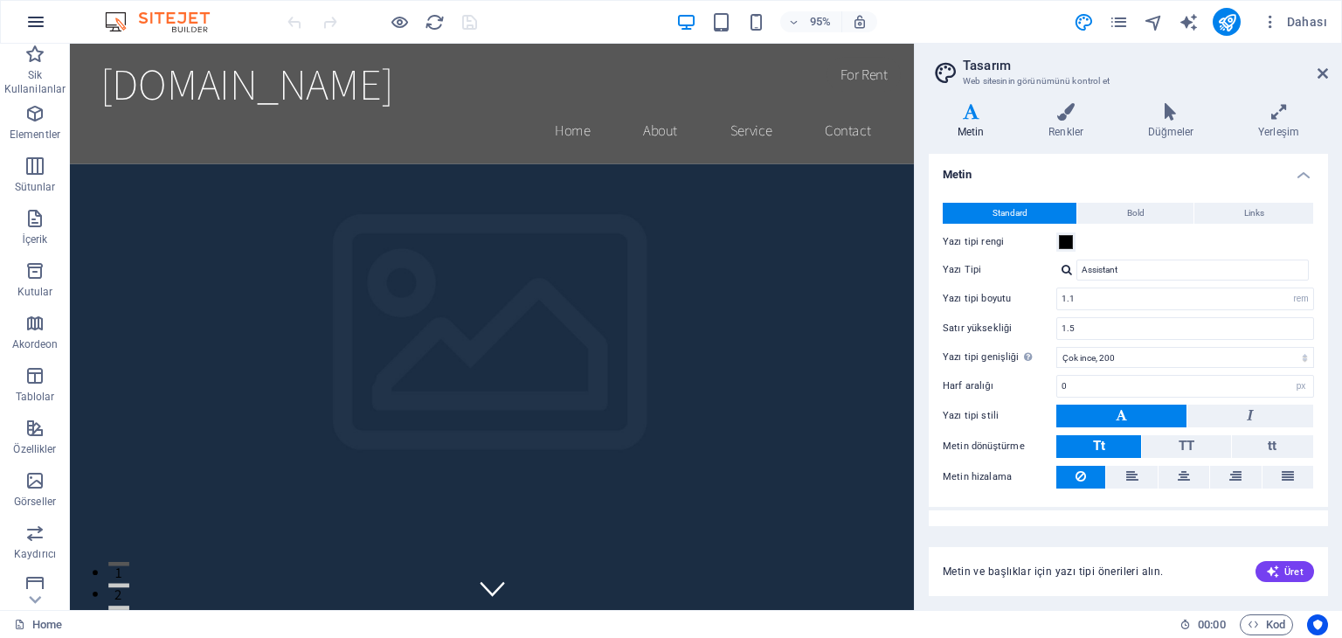
click at [43, 18] on icon "button" at bounding box center [35, 21] width 21 height 21
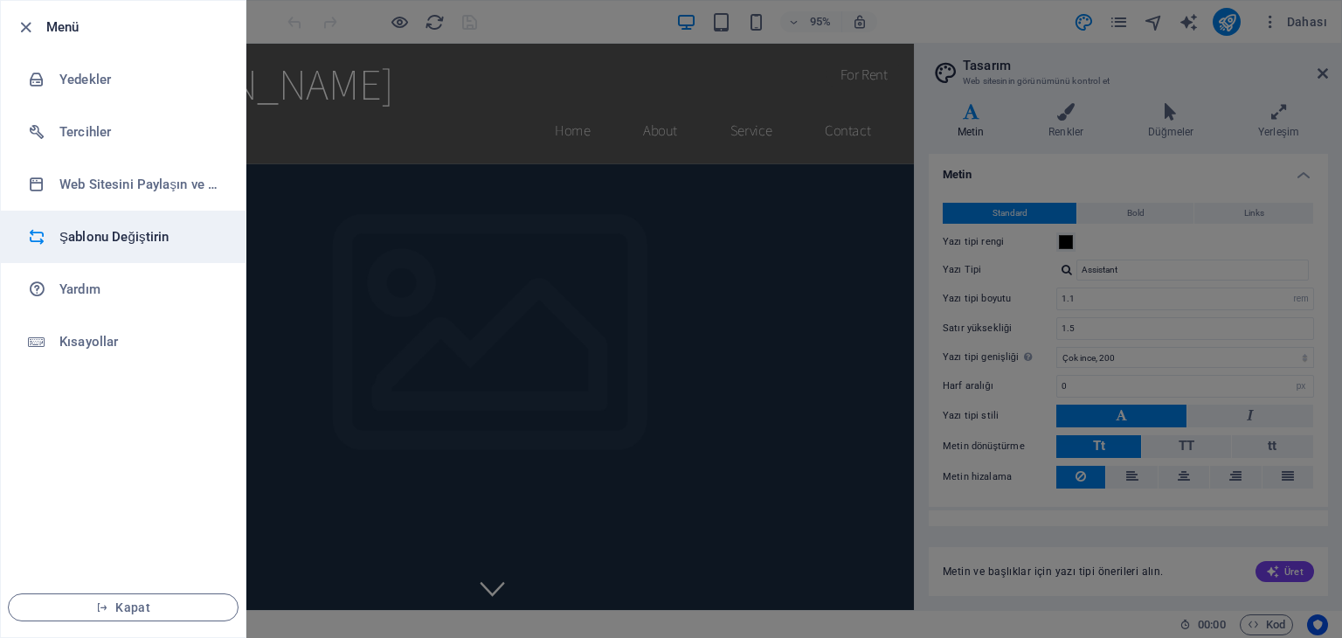
click at [87, 245] on h6 "Şablonu Değiştirin" at bounding box center [140, 236] width 162 height 21
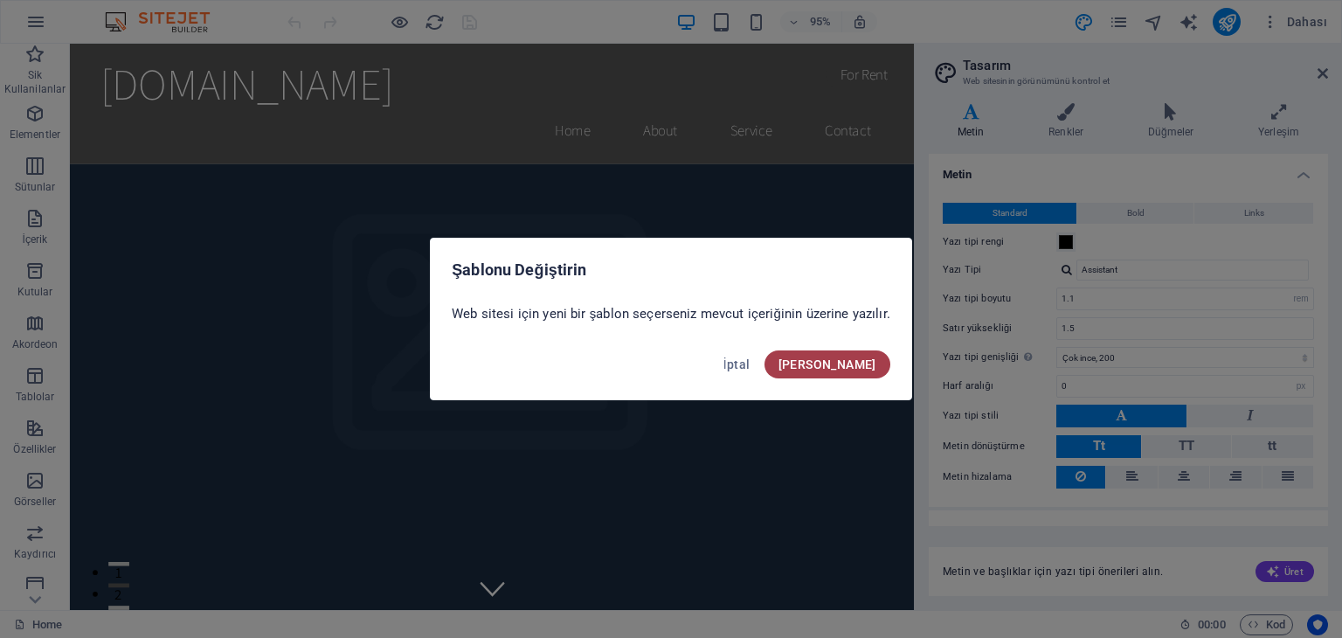
click at [849, 371] on button "[PERSON_NAME]" at bounding box center [827, 364] width 126 height 28
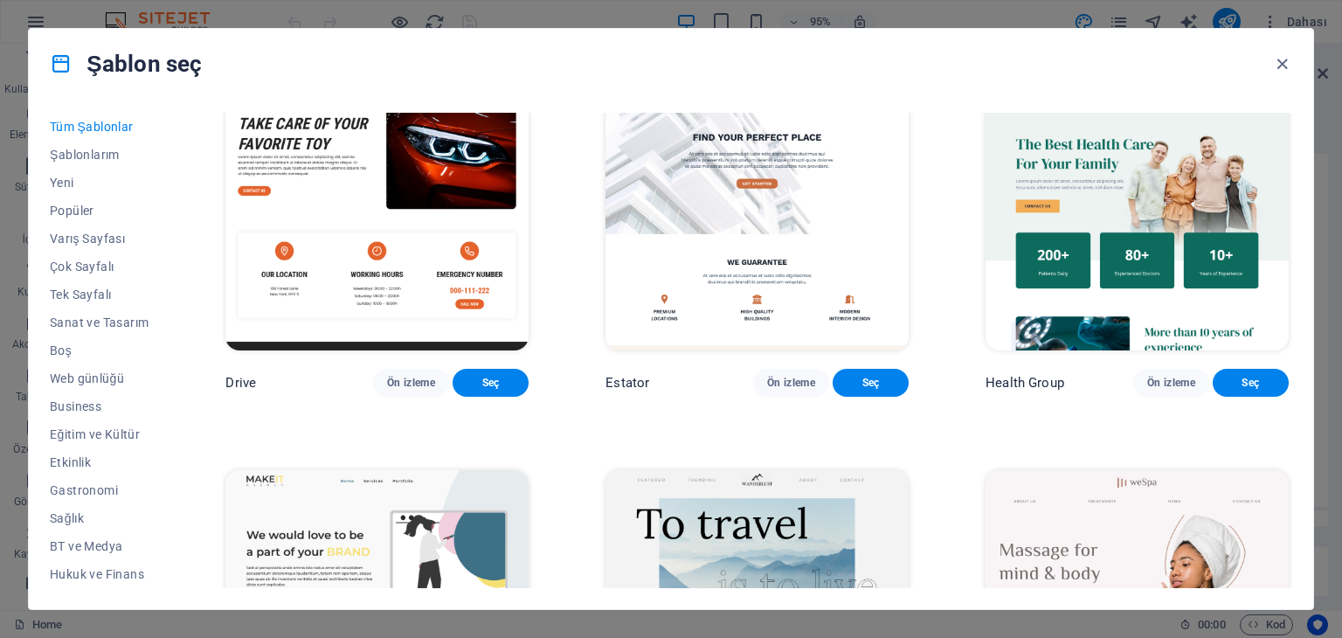
scroll to position [3668, 0]
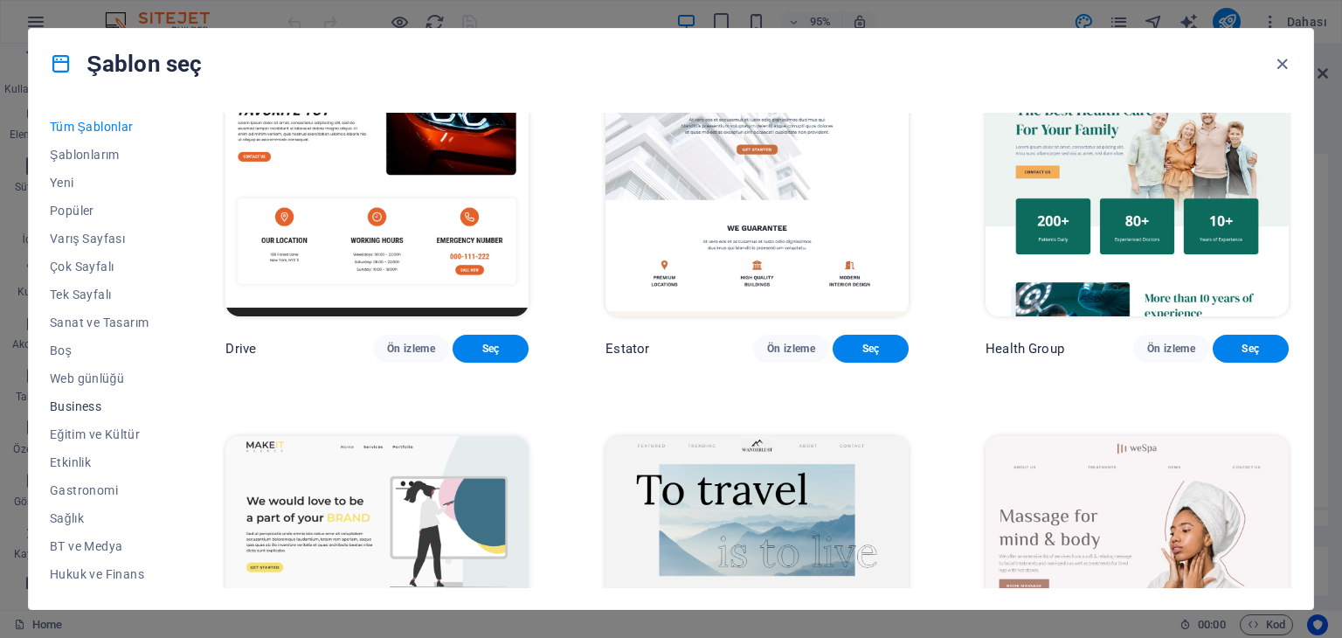
click at [66, 406] on span "Business" at bounding box center [99, 406] width 99 height 14
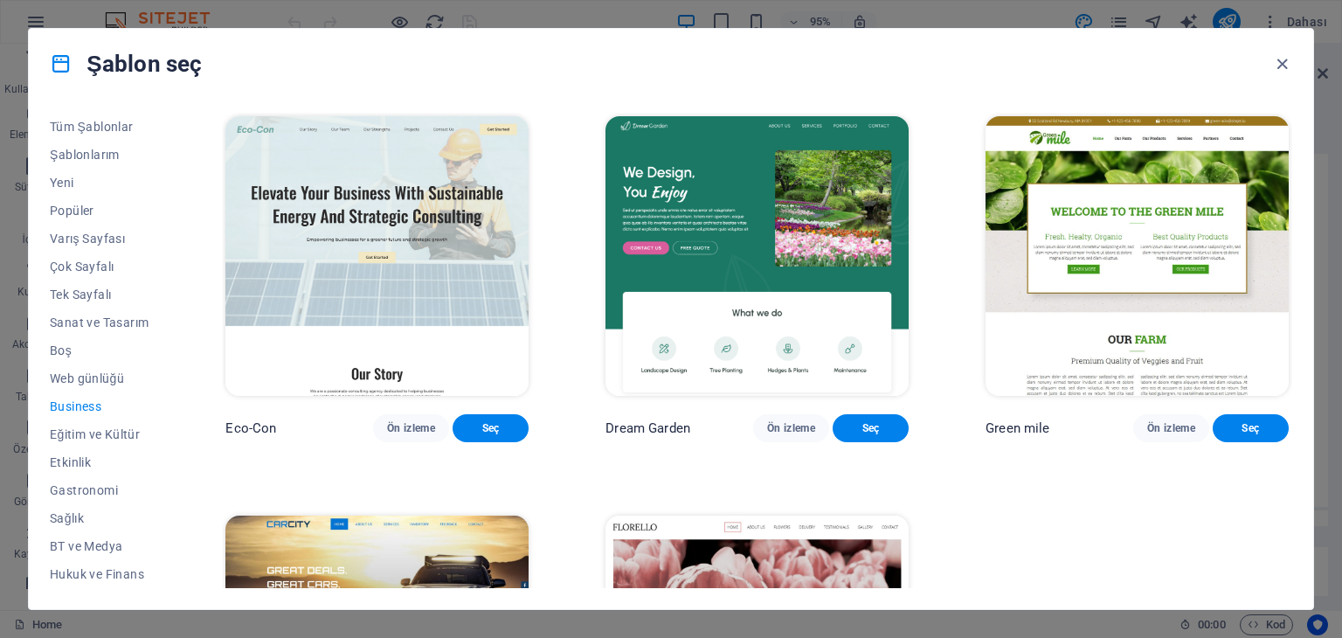
scroll to position [235, 0]
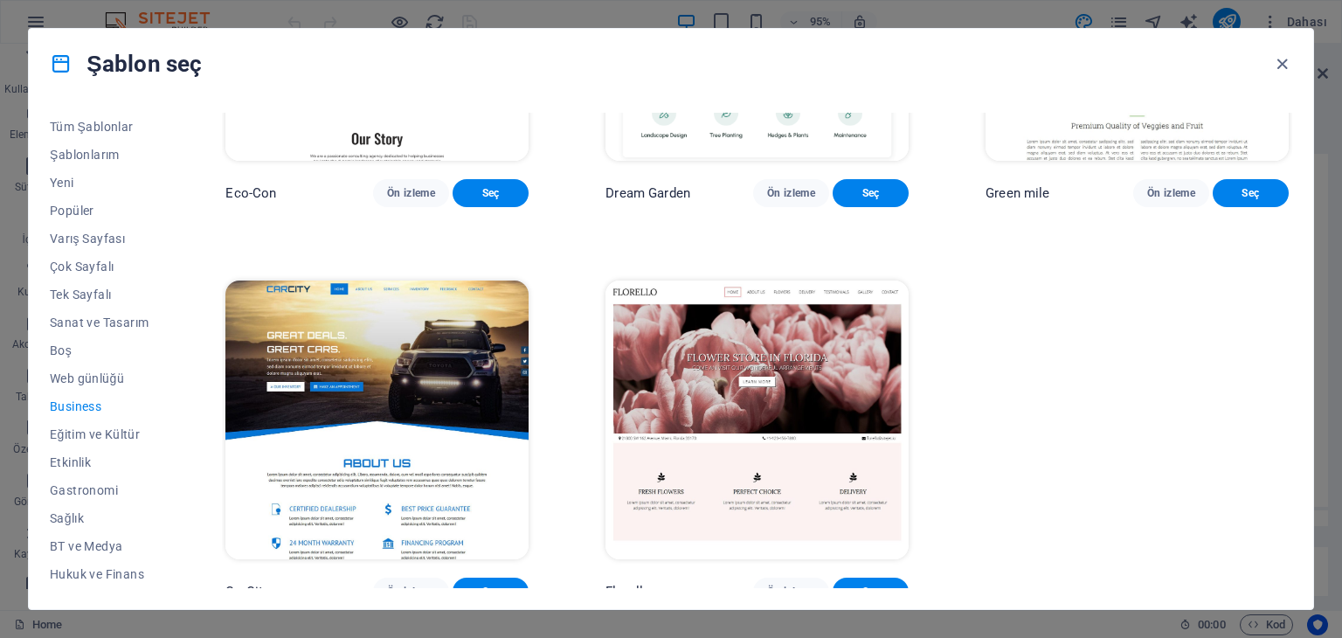
click at [859, 506] on img at bounding box center [756, 420] width 303 height 280
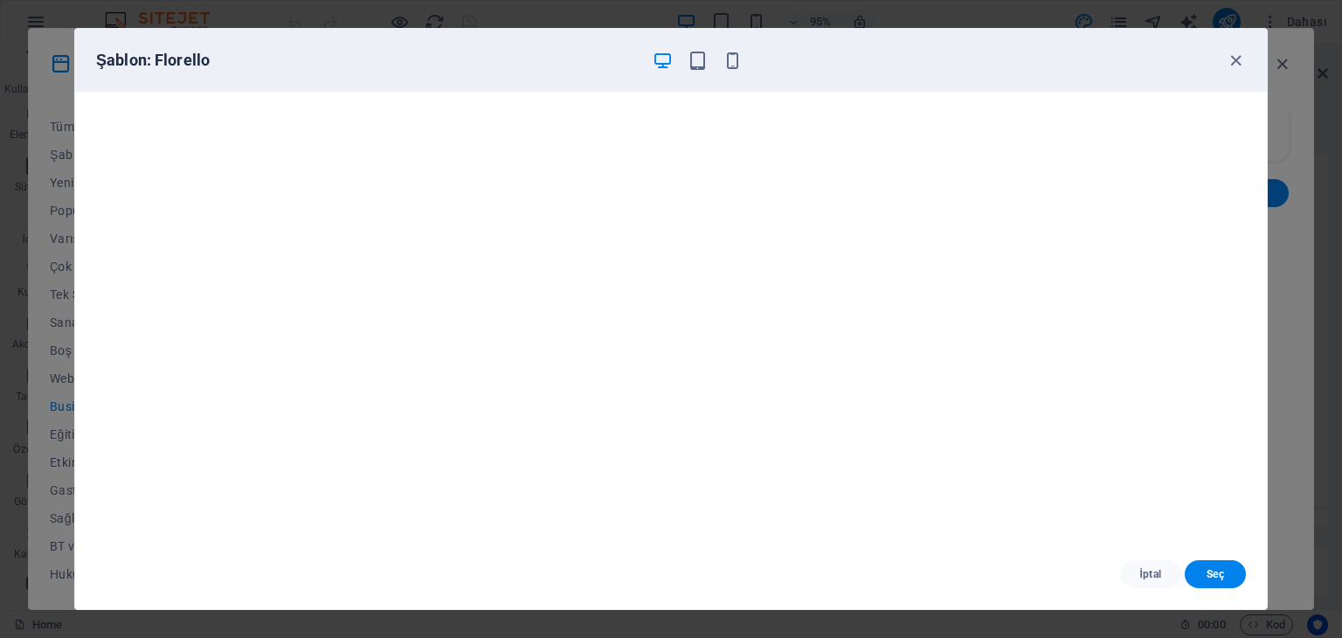
scroll to position [0, 0]
click at [1225, 573] on span "Seç" at bounding box center [1214, 574] width 33 height 14
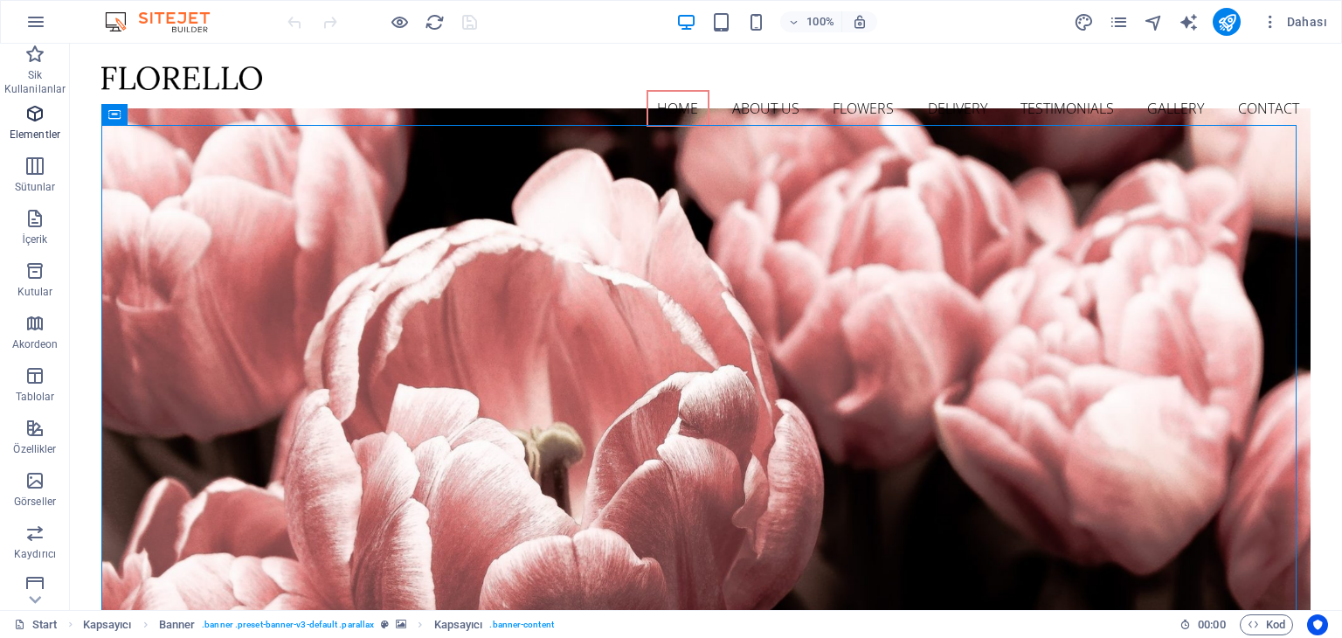
click at [41, 137] on p "Elementler" at bounding box center [35, 135] width 51 height 14
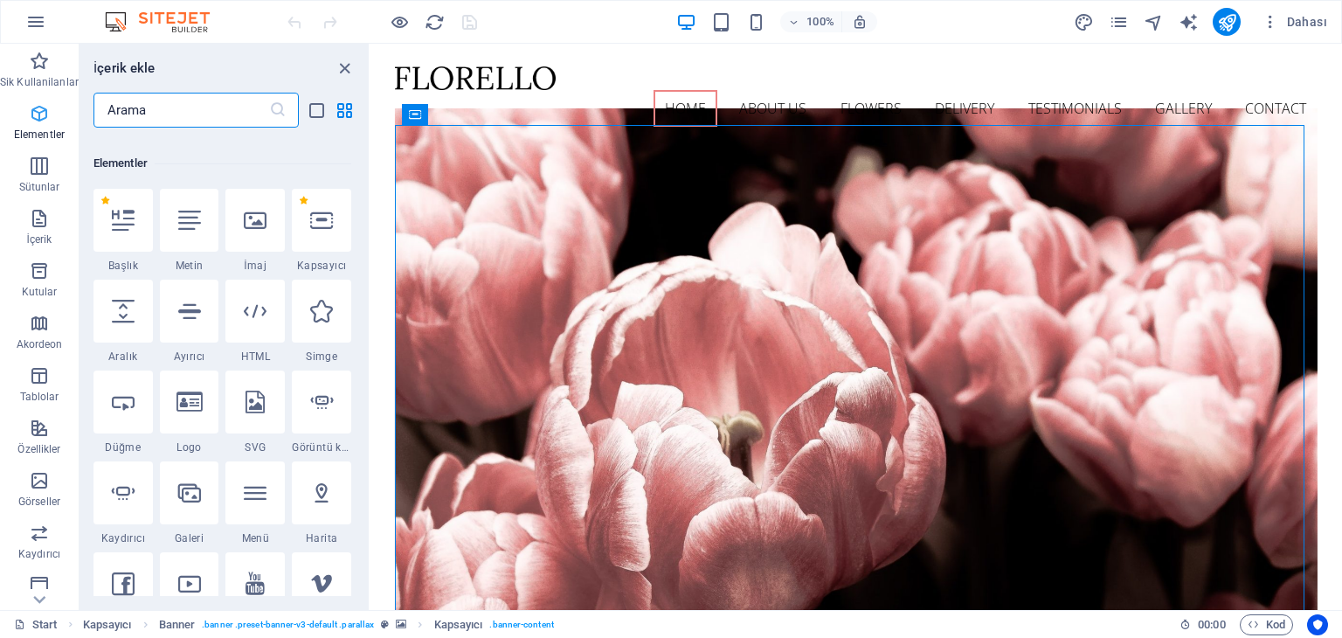
scroll to position [185, 0]
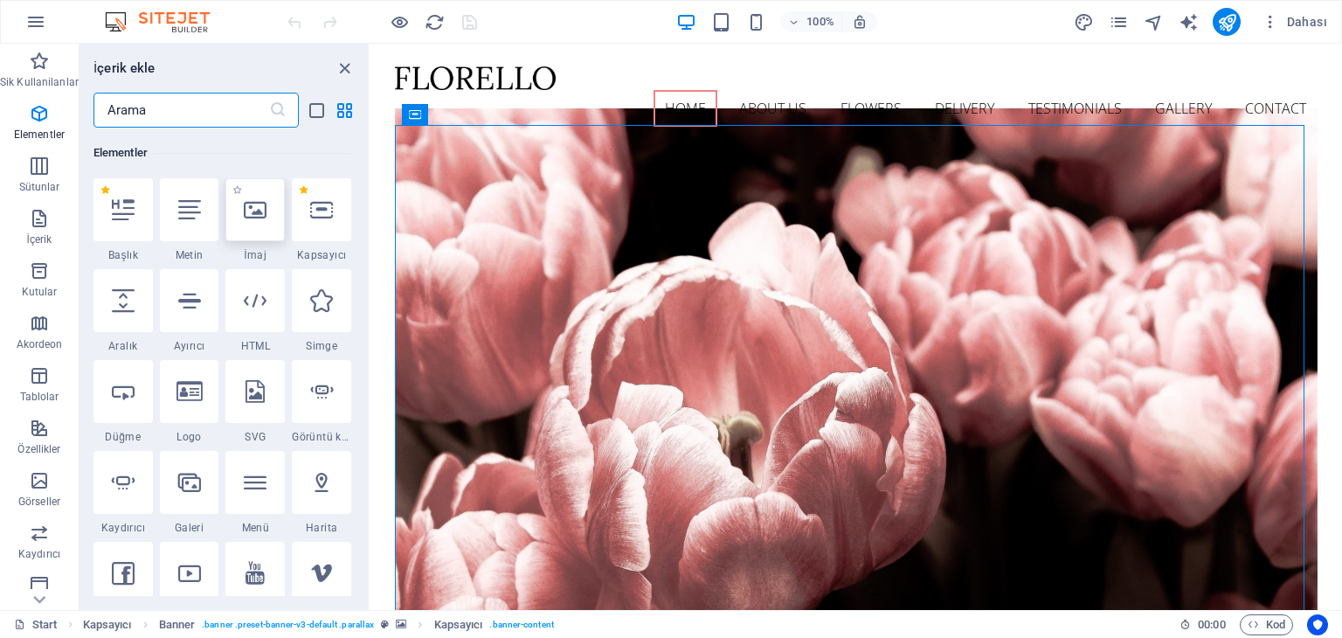
click at [253, 210] on icon at bounding box center [255, 209] width 23 height 23
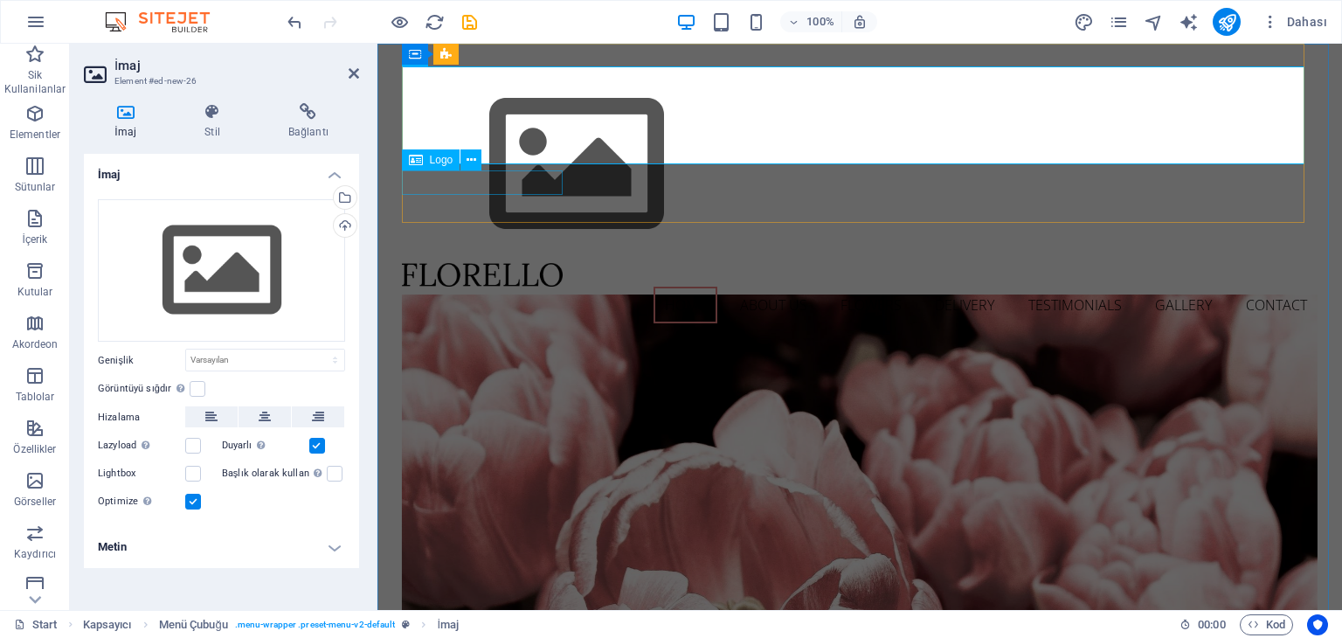
click at [528, 263] on div at bounding box center [860, 275] width 916 height 24
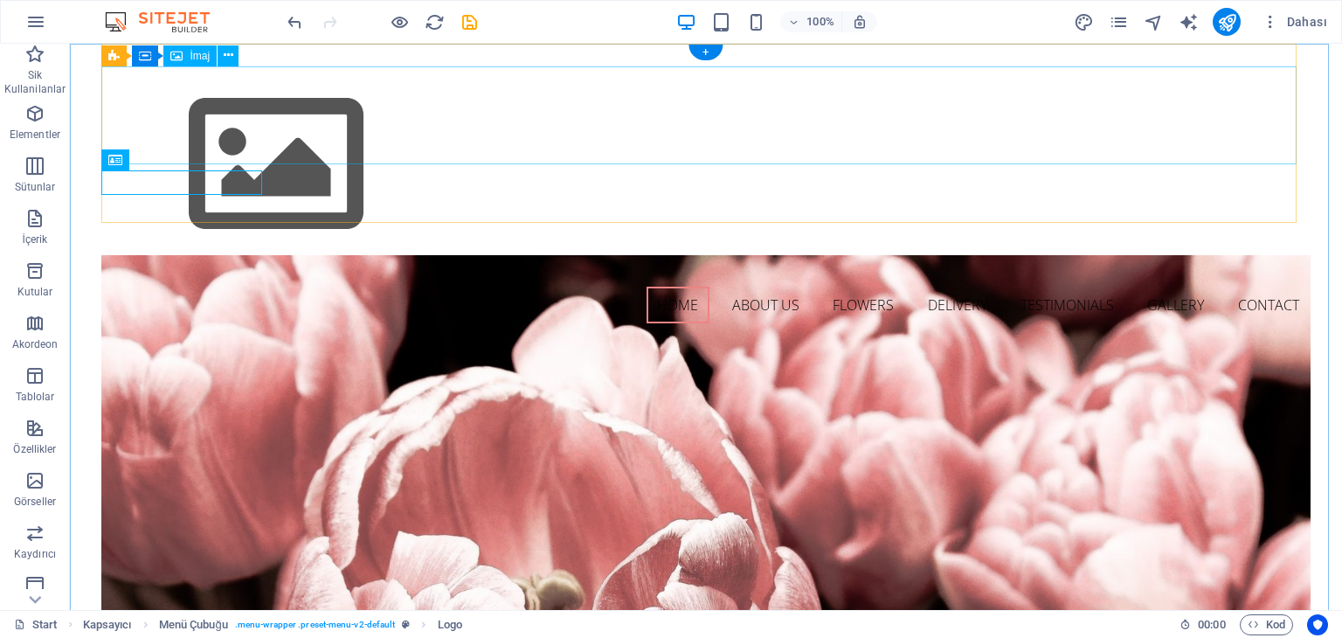
click at [198, 108] on figure at bounding box center [705, 164] width 1208 height 197
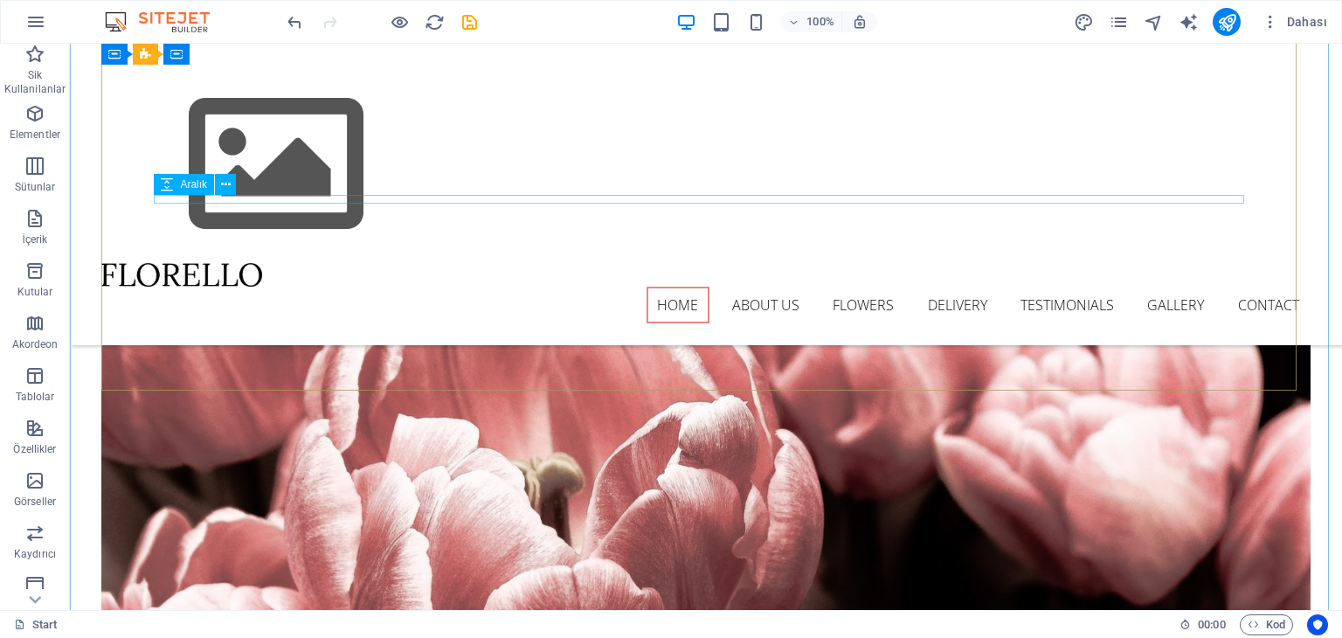
scroll to position [87, 0]
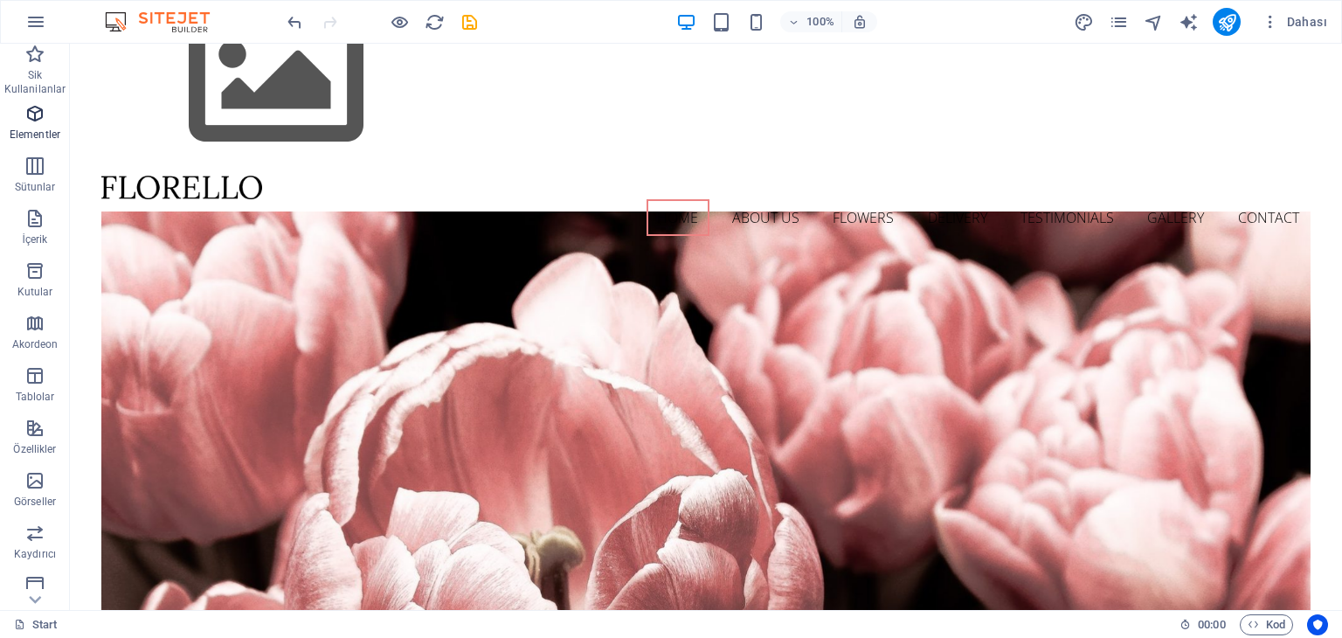
click at [31, 128] on p "Elementler" at bounding box center [35, 135] width 51 height 14
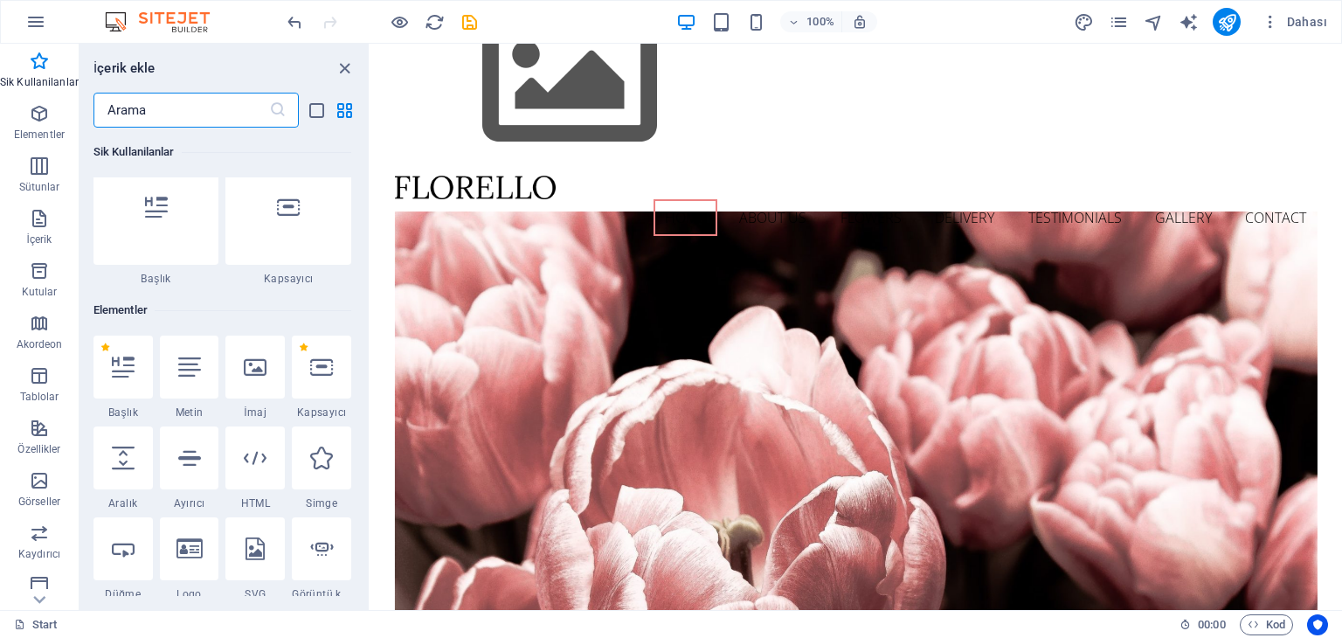
scroll to position [0, 0]
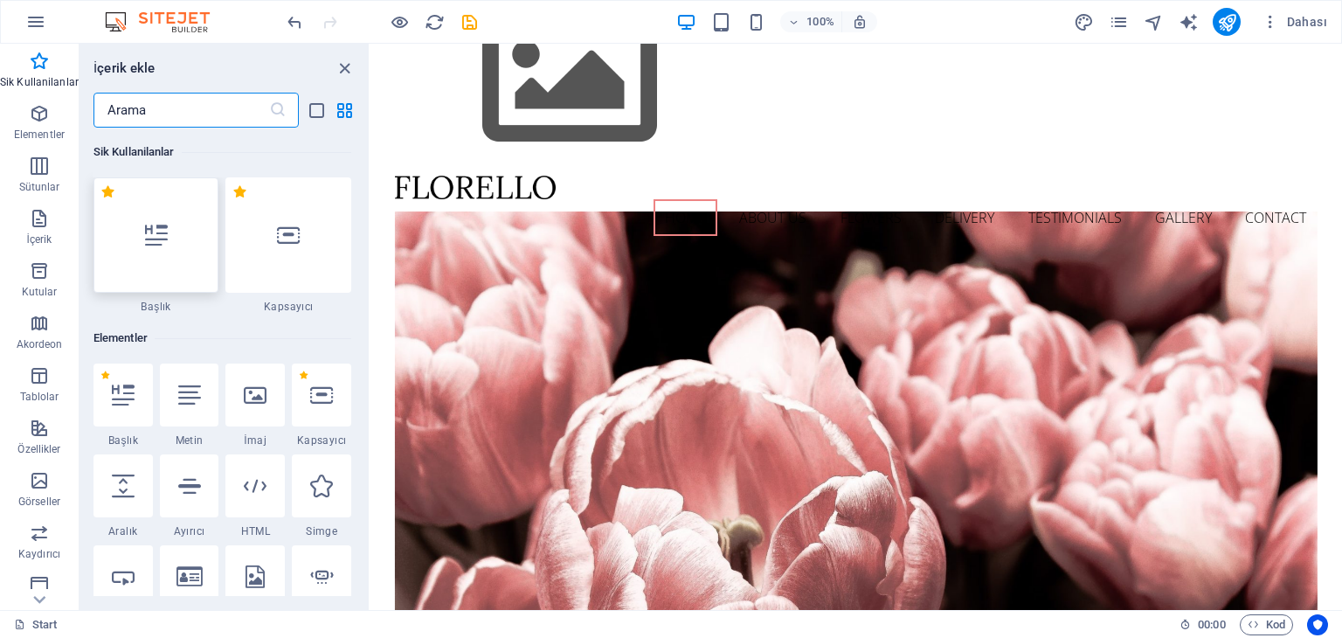
click at [157, 245] on icon at bounding box center [156, 235] width 23 height 23
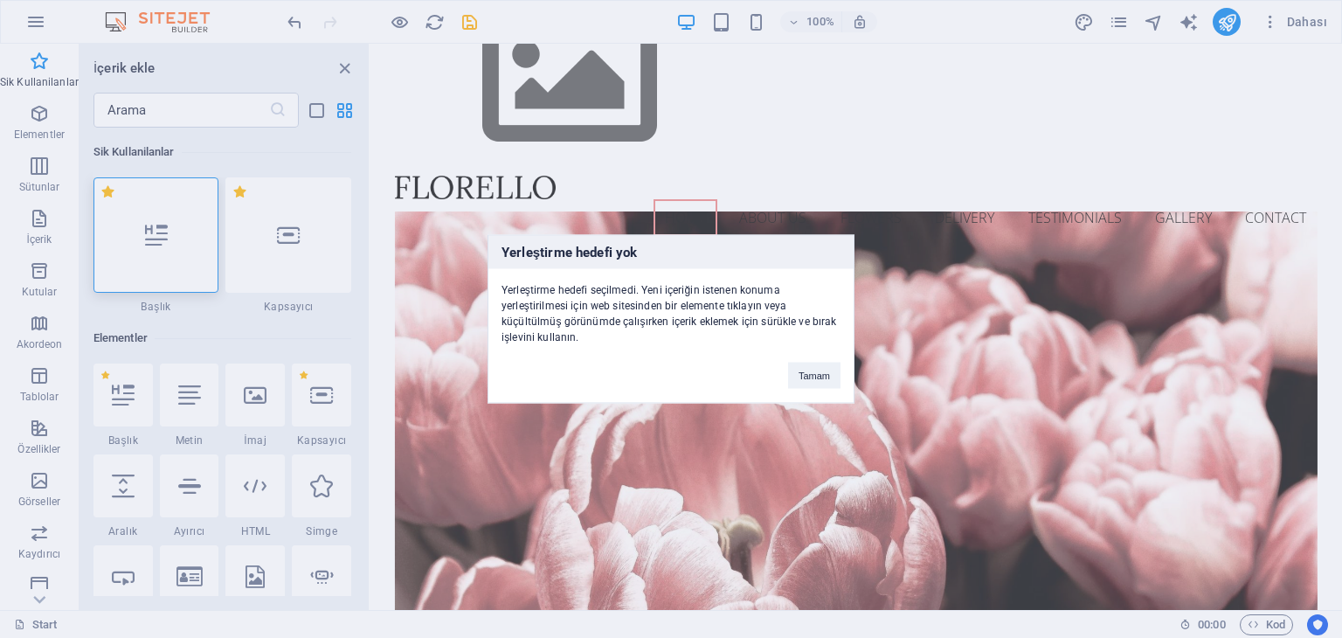
click at [826, 392] on div "Yerleştirme hedefi yok Yerleştirme hedefi seçilmedi. Yeni içeriğin istenen konu…" at bounding box center [670, 319] width 367 height 169
click at [820, 389] on div "Tamam" at bounding box center [814, 367] width 79 height 45
click at [814, 381] on button "Tamam" at bounding box center [814, 375] width 52 height 26
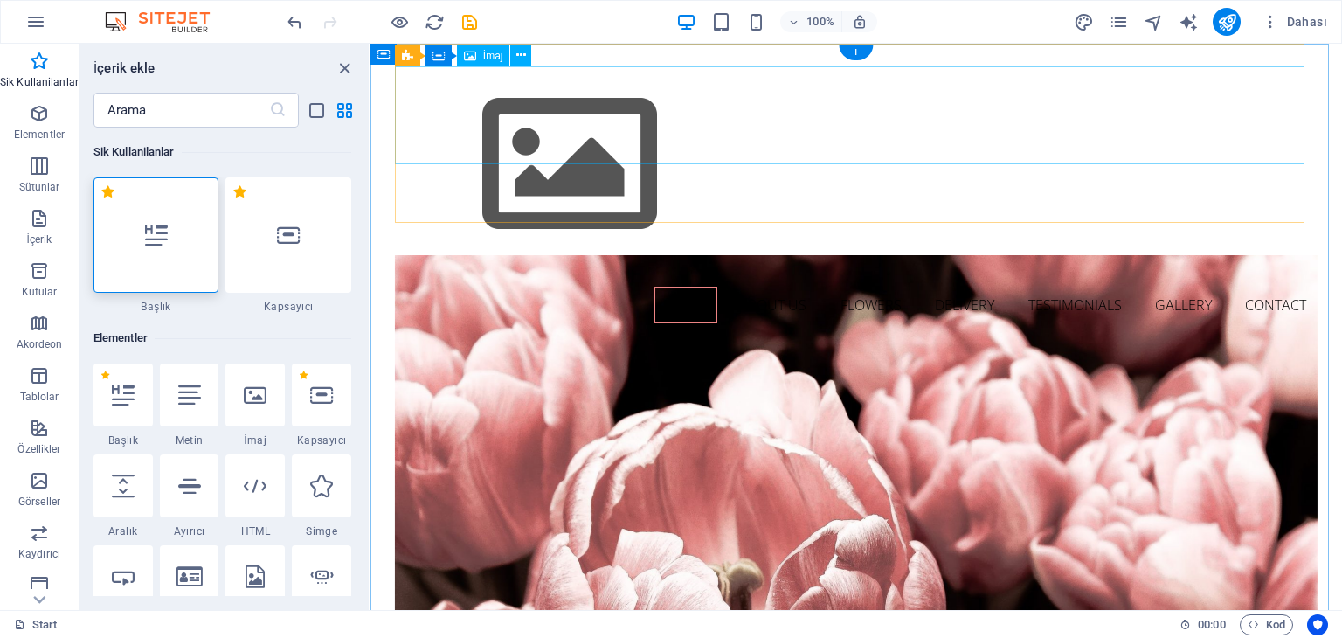
click at [472, 113] on figure at bounding box center [856, 164] width 922 height 197
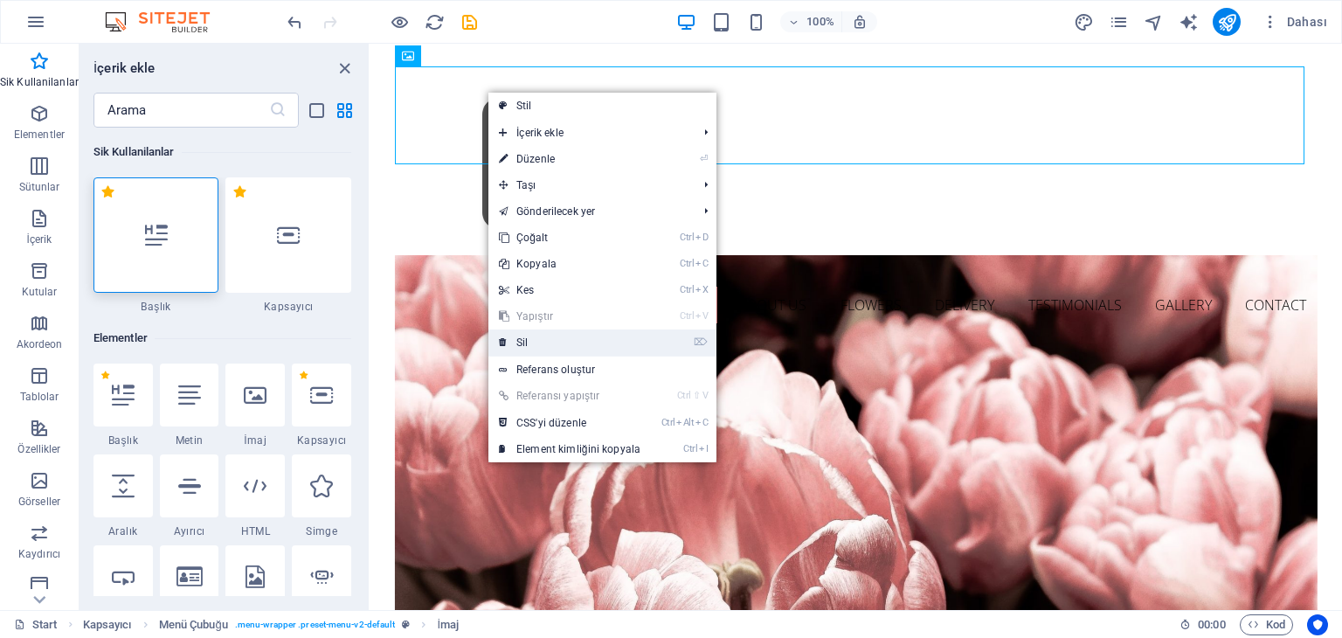
click at [526, 349] on link "⌦ Sil" at bounding box center [569, 342] width 162 height 26
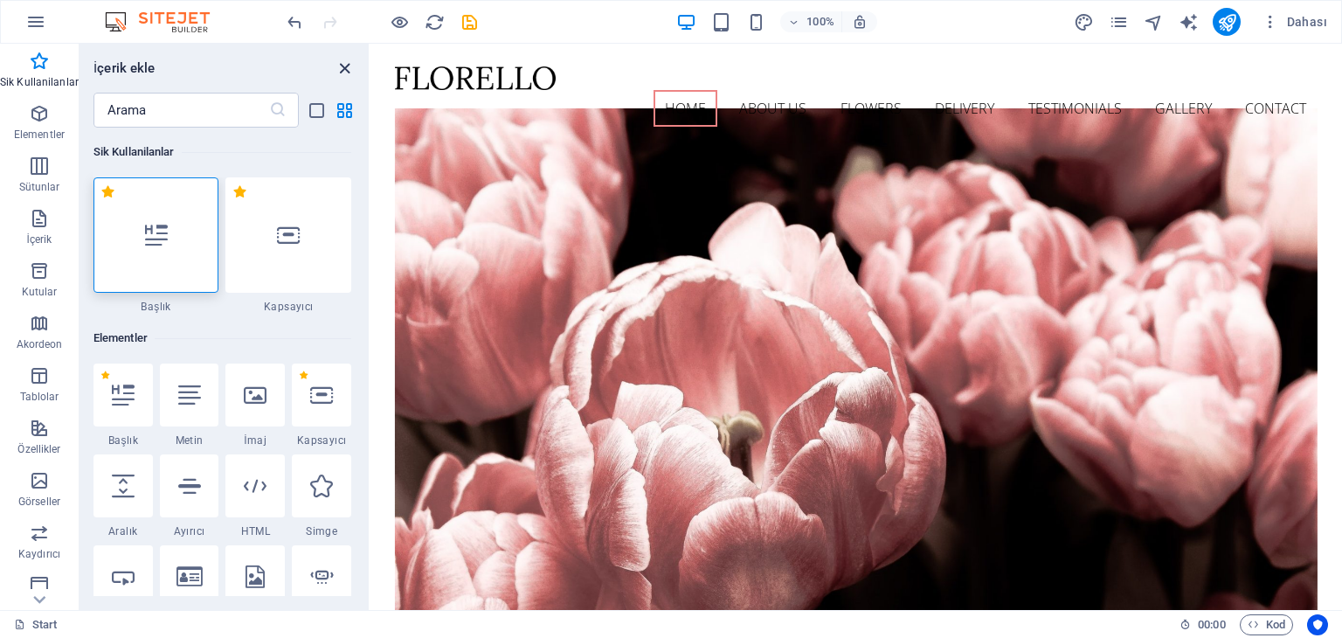
click at [339, 70] on icon "close panel" at bounding box center [345, 69] width 20 height 20
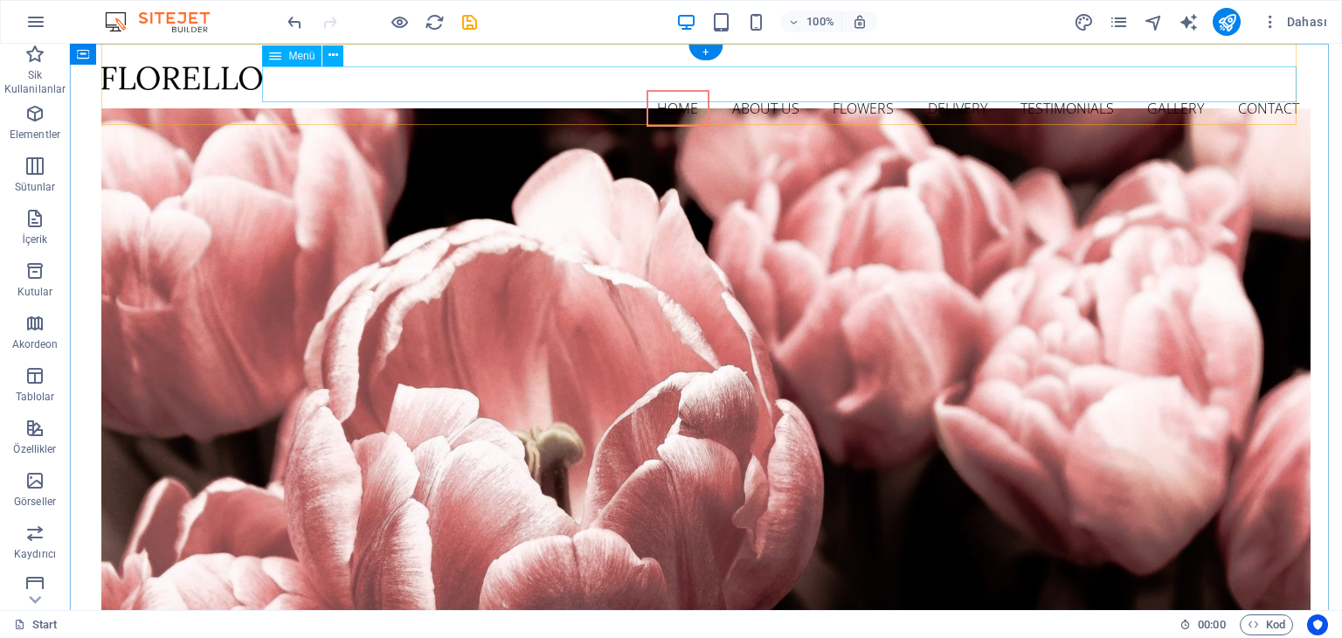
click at [662, 90] on nav "Home About us Flowers Delivery Testimonials Gallery Contact" at bounding box center [705, 108] width 1208 height 37
click at [673, 90] on nav "Home About us Flowers Delivery Testimonials Gallery Contact" at bounding box center [705, 108] width 1208 height 37
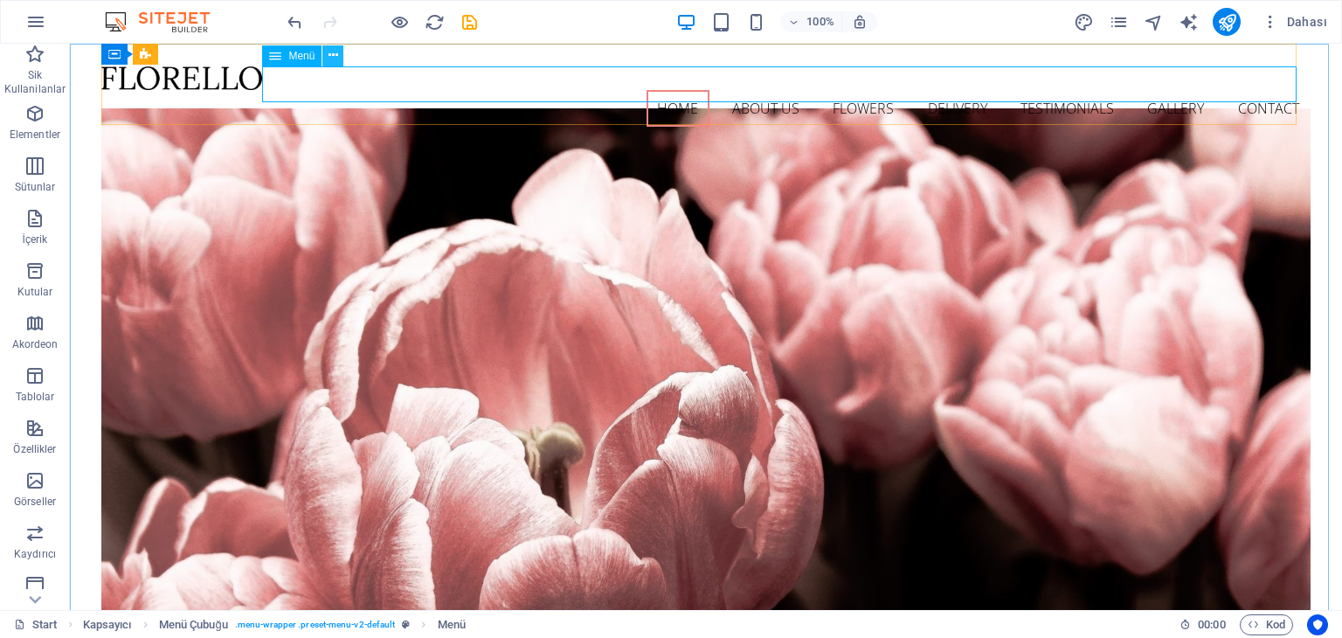
click at [335, 54] on icon at bounding box center [333, 55] width 10 height 18
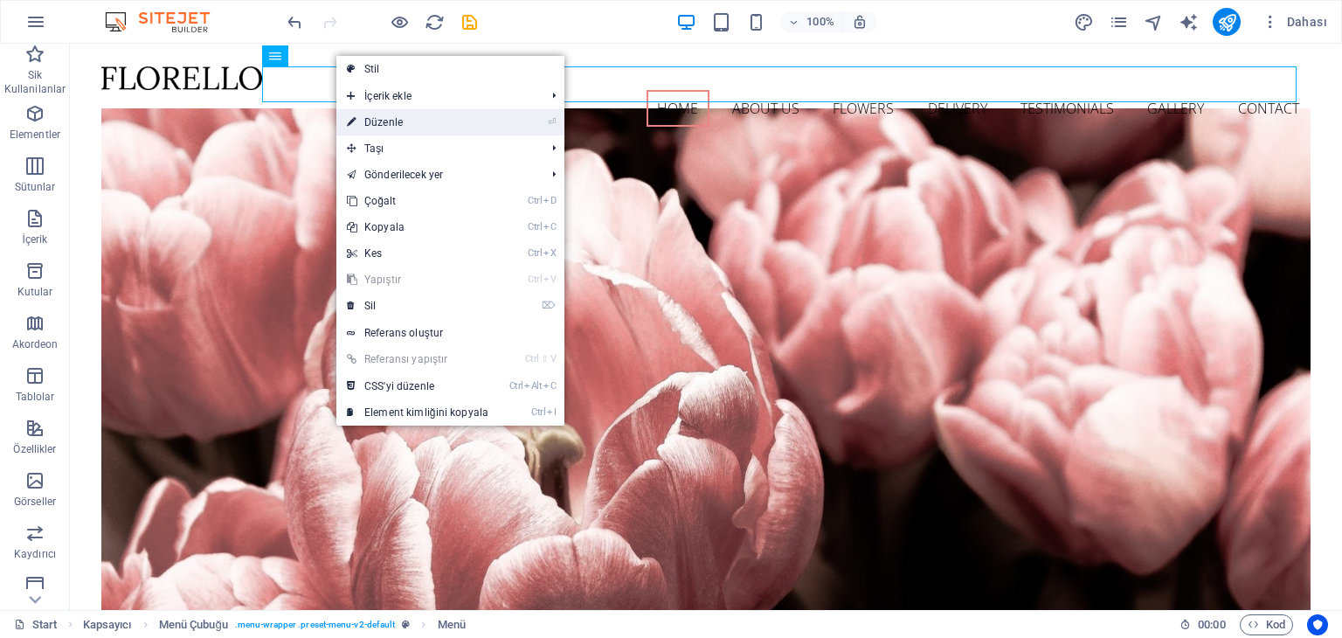
click at [381, 133] on link "⏎ Düzenle" at bounding box center [417, 122] width 162 height 26
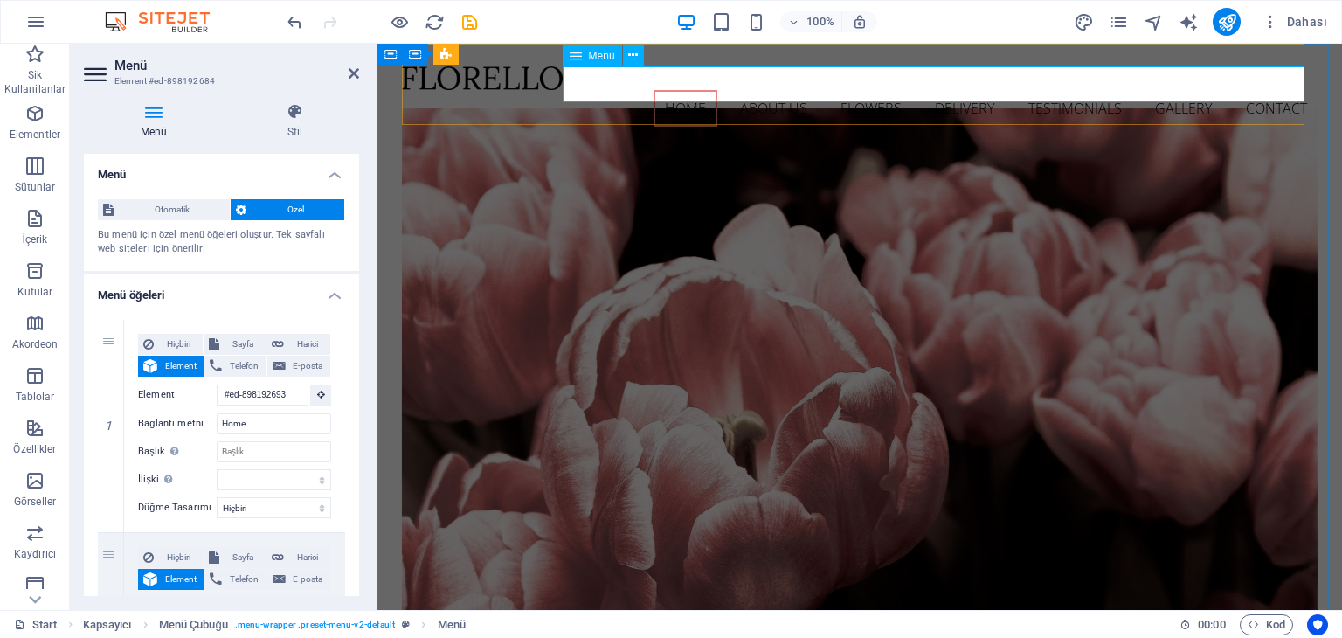
click at [698, 90] on nav "Home About us Flowers Delivery Testimonials Gallery Contact" at bounding box center [860, 108] width 916 height 37
click at [687, 90] on nav "Home About us Flowers Delivery Testimonials Gallery Contact" at bounding box center [860, 108] width 916 height 37
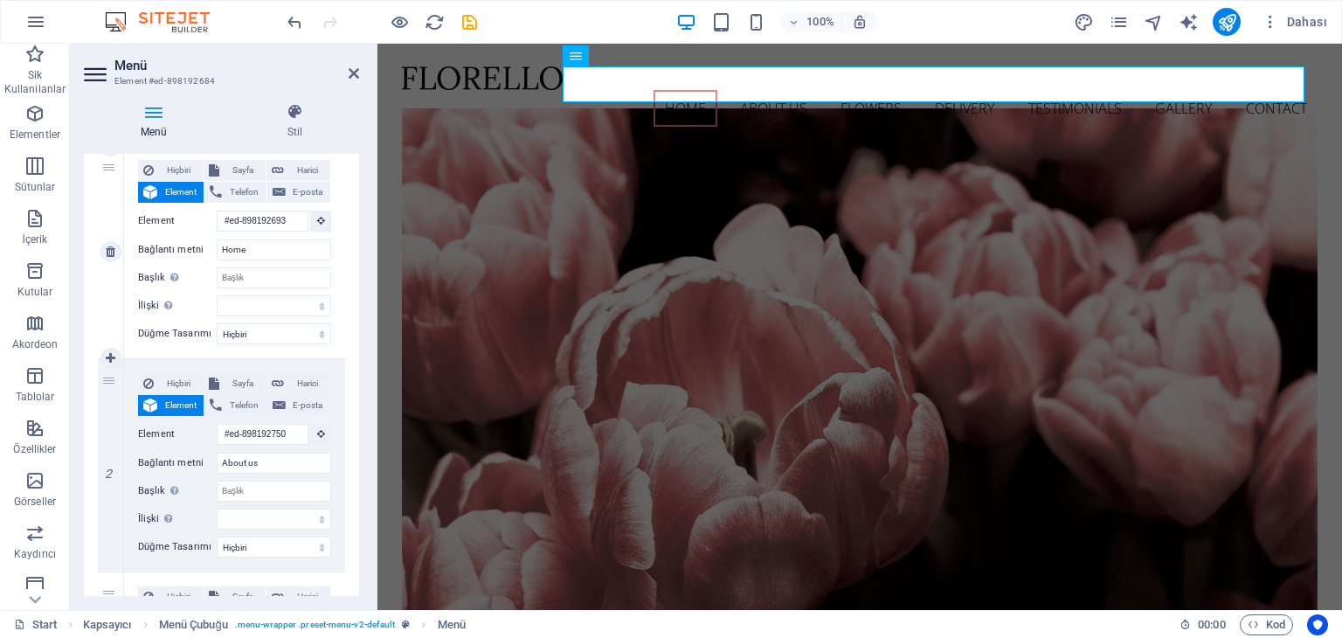
scroll to position [175, 0]
drag, startPoint x: 259, startPoint y: 255, endPoint x: 208, endPoint y: 265, distance: 51.6
click at [208, 265] on div "Hiçbiri Sayfa Harici Element Telefon E-posta Sayfa Start Subpage Legal Notice P…" at bounding box center [234, 237] width 193 height 156
type input "a"
select select
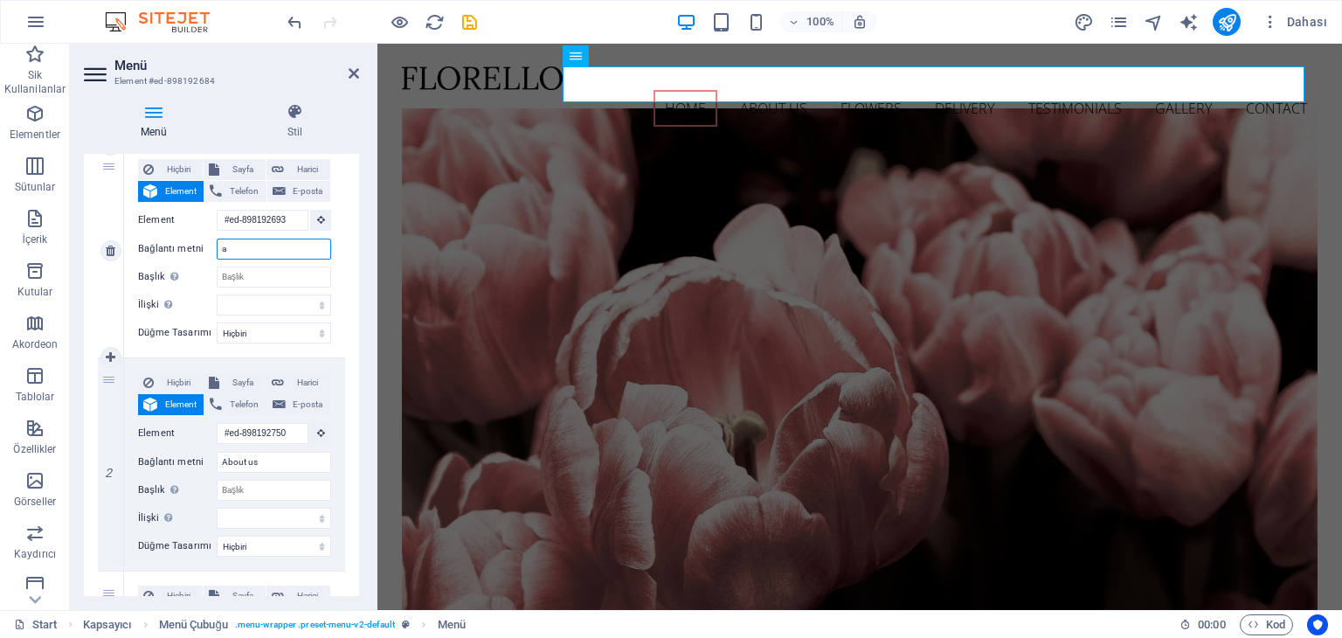
select select
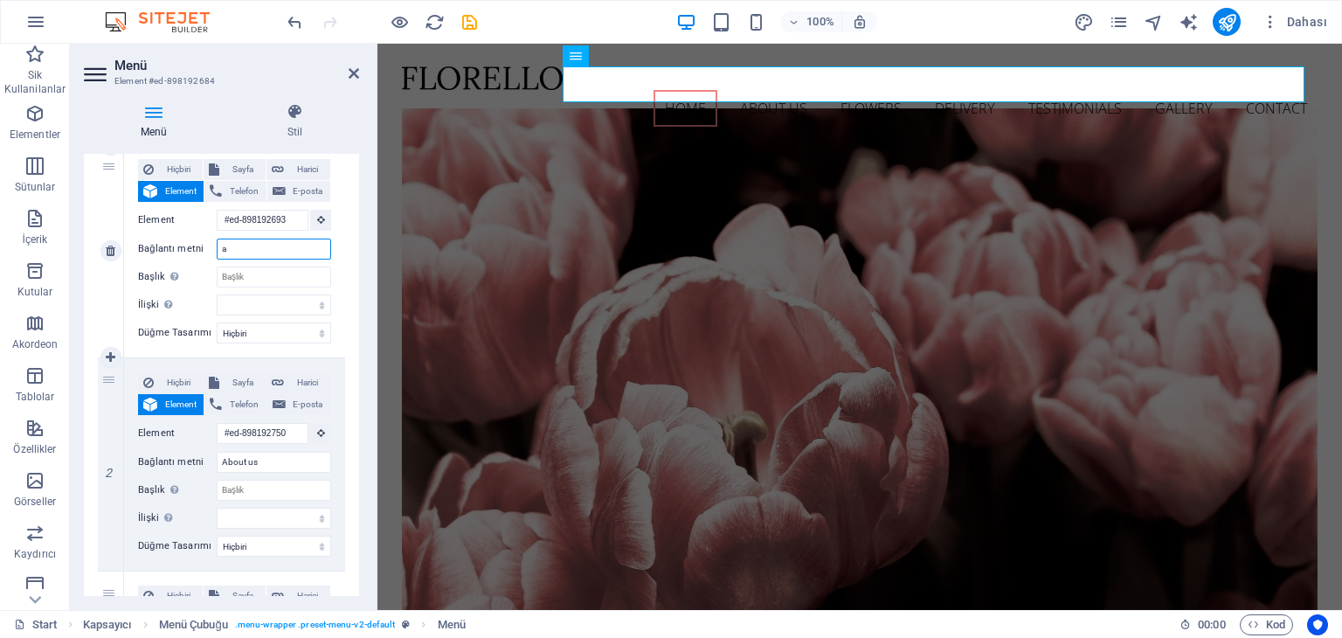
select select
type input "A"
select select
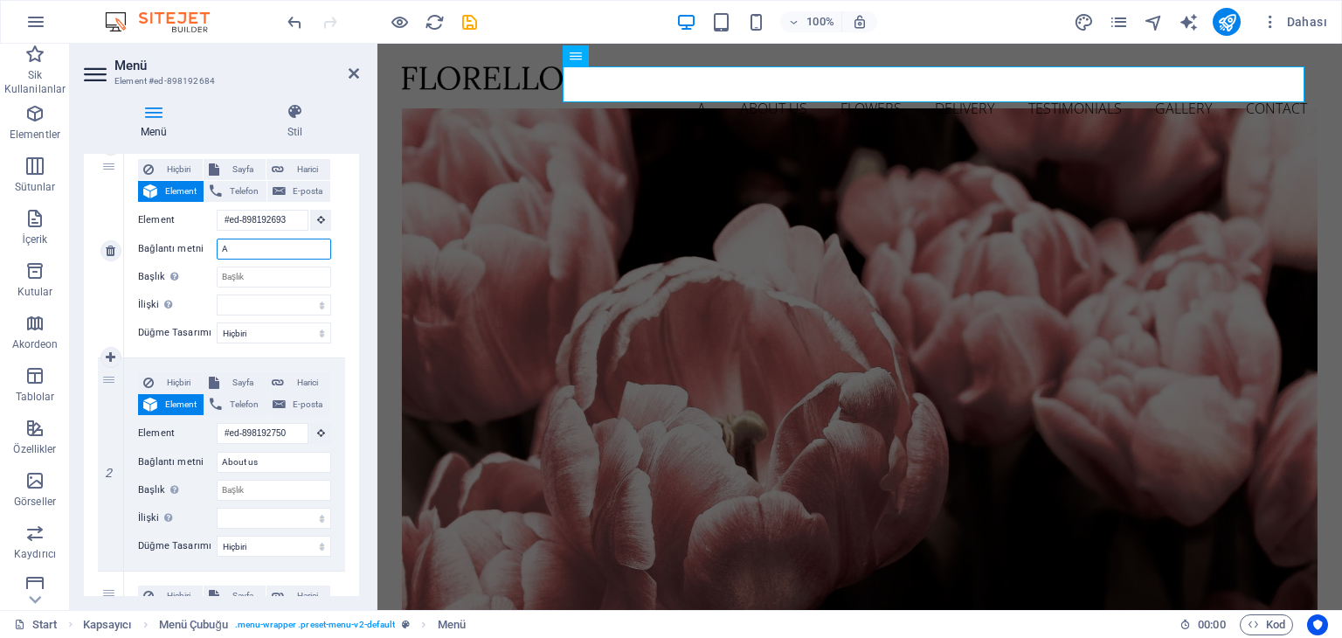
select select
type input "ANASAYFA"
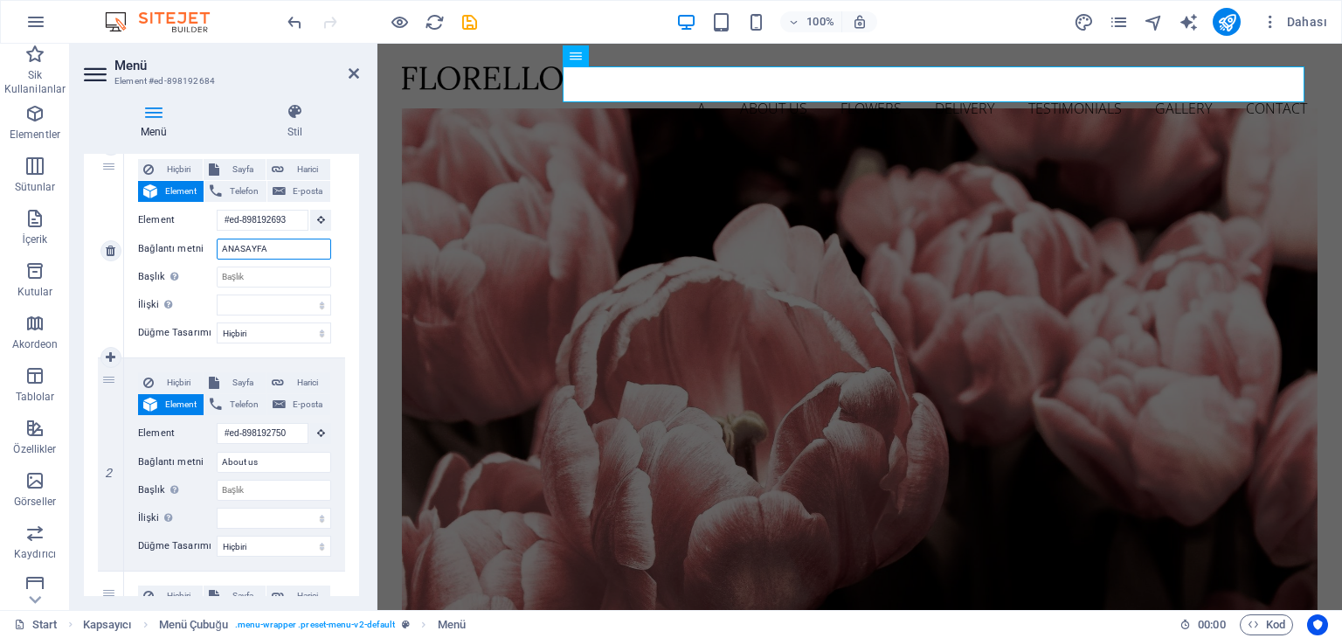
select select
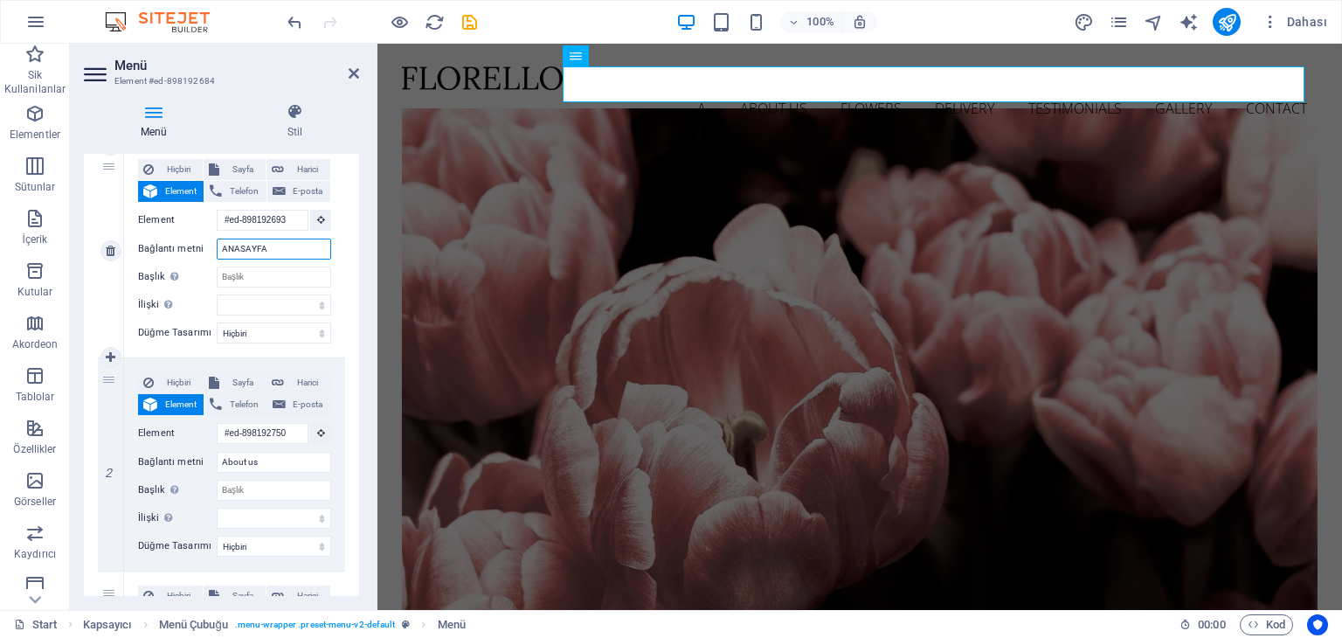
select select
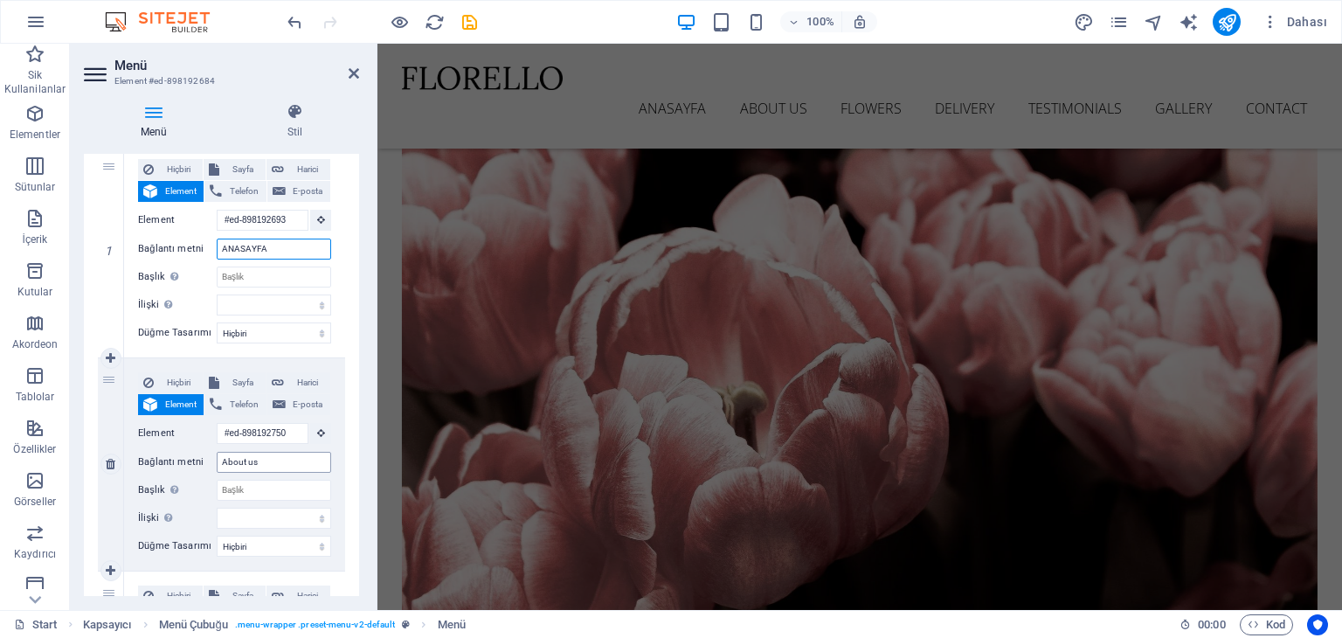
scroll to position [0, 0]
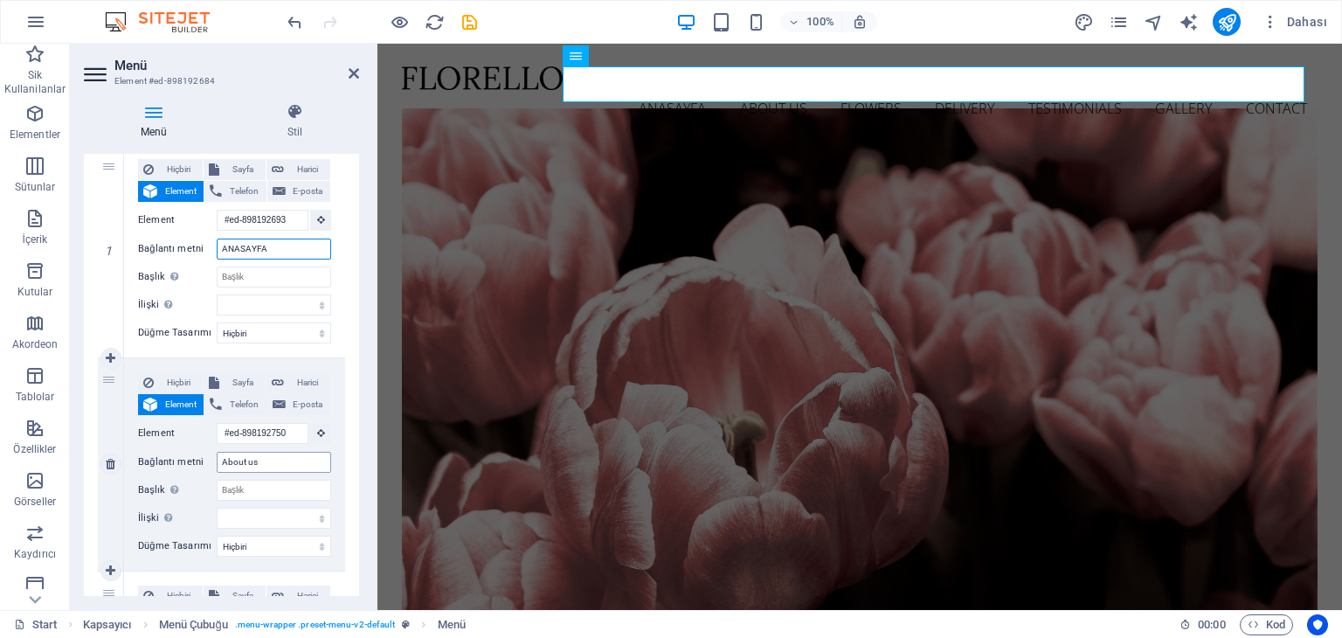
type input "ANASAYFA"
drag, startPoint x: 263, startPoint y: 462, endPoint x: 207, endPoint y: 473, distance: 57.0
click at [207, 473] on div "Hiçbiri Sayfa Harici Element Telefon E-posta Sayfa Start Subpage Legal Notice P…" at bounding box center [234, 450] width 193 height 156
type input "HA"
select select
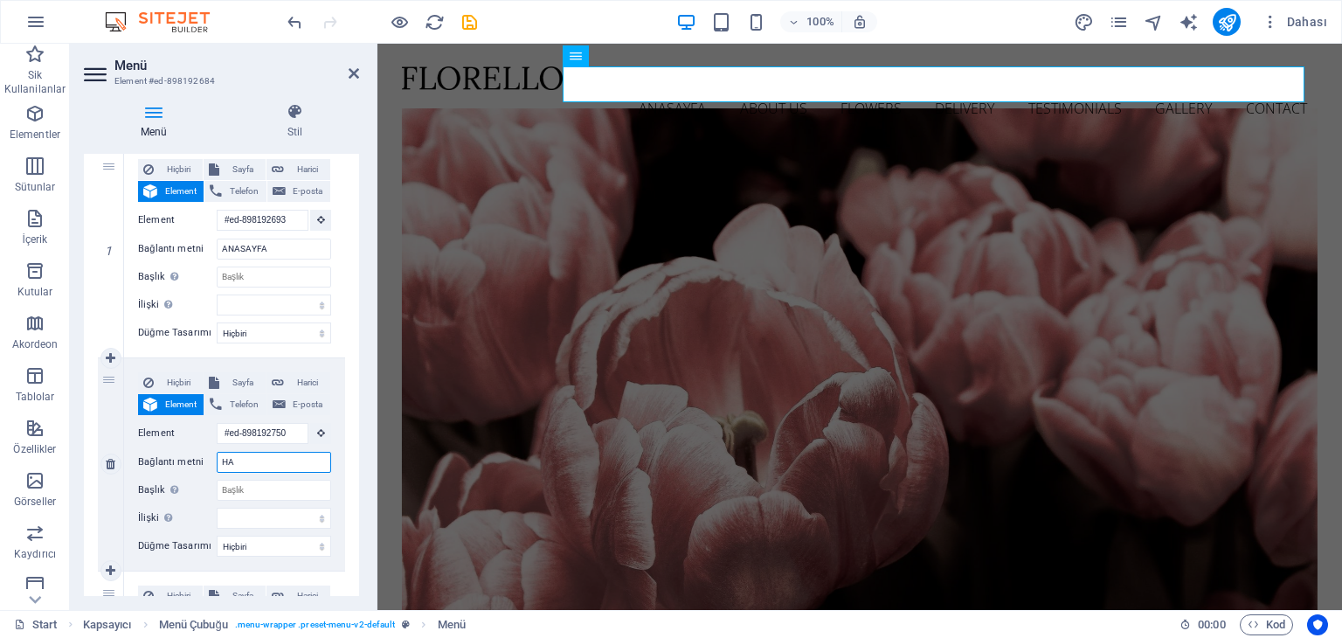
select select
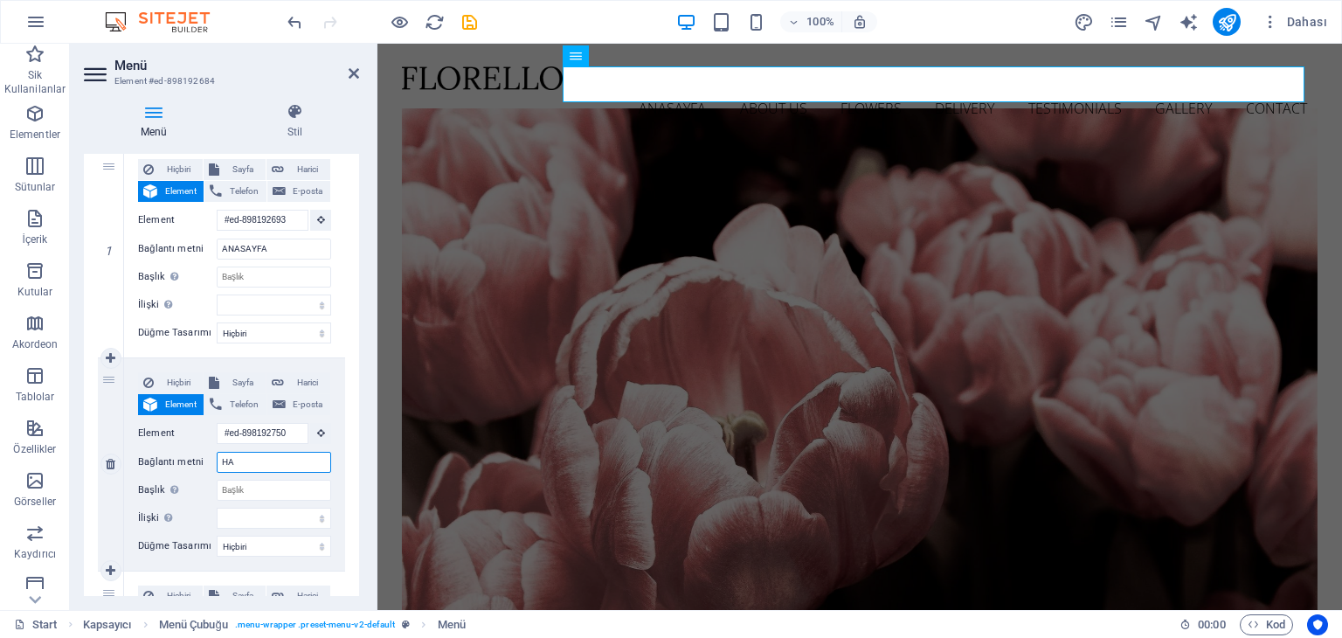
select select
type input "HAKK"
select select
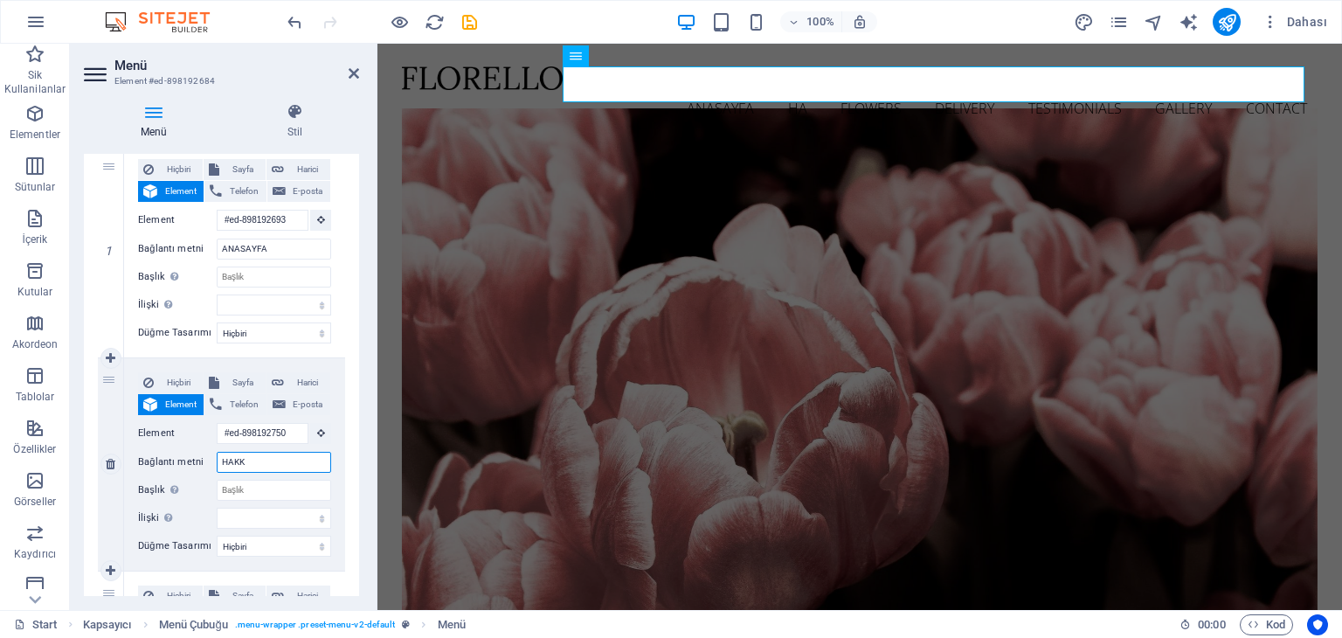
select select
type input "HAKKIMIZDA"
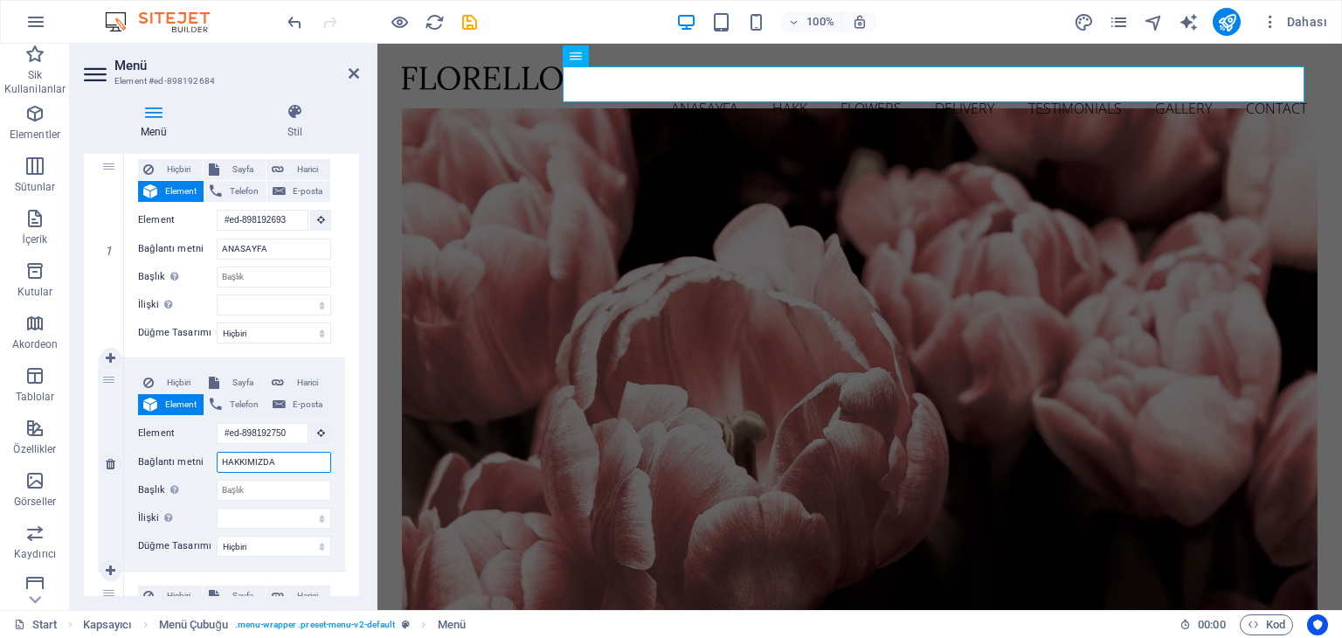
select select
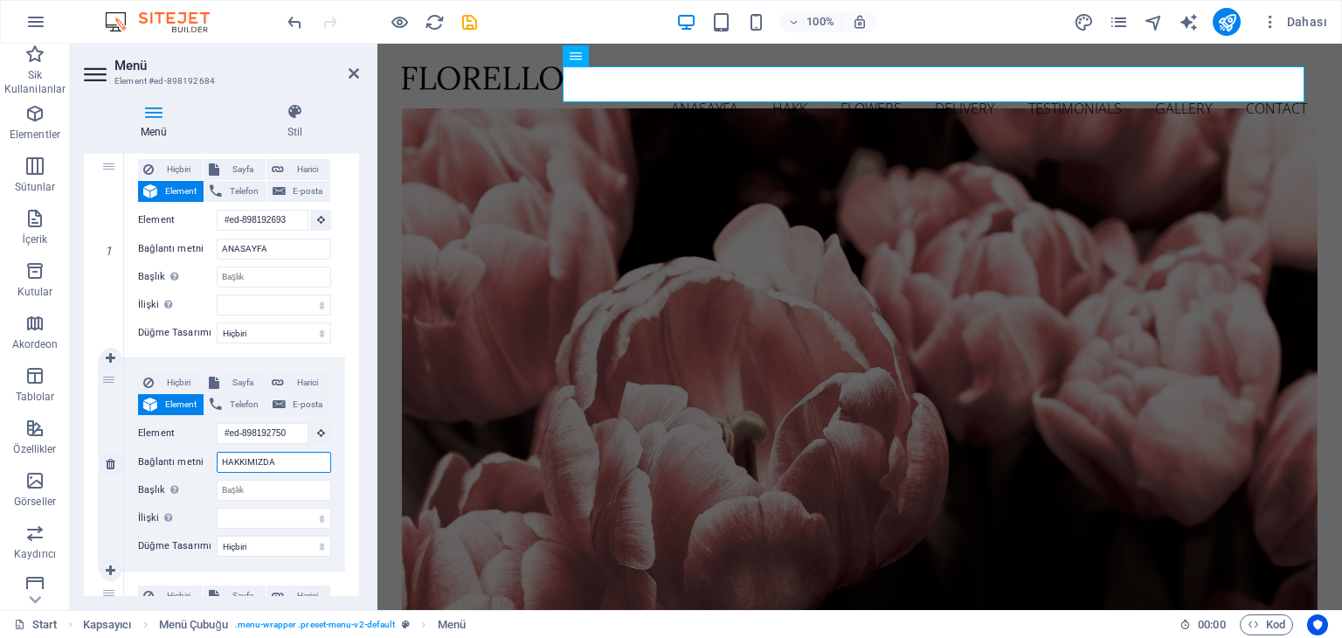
select select
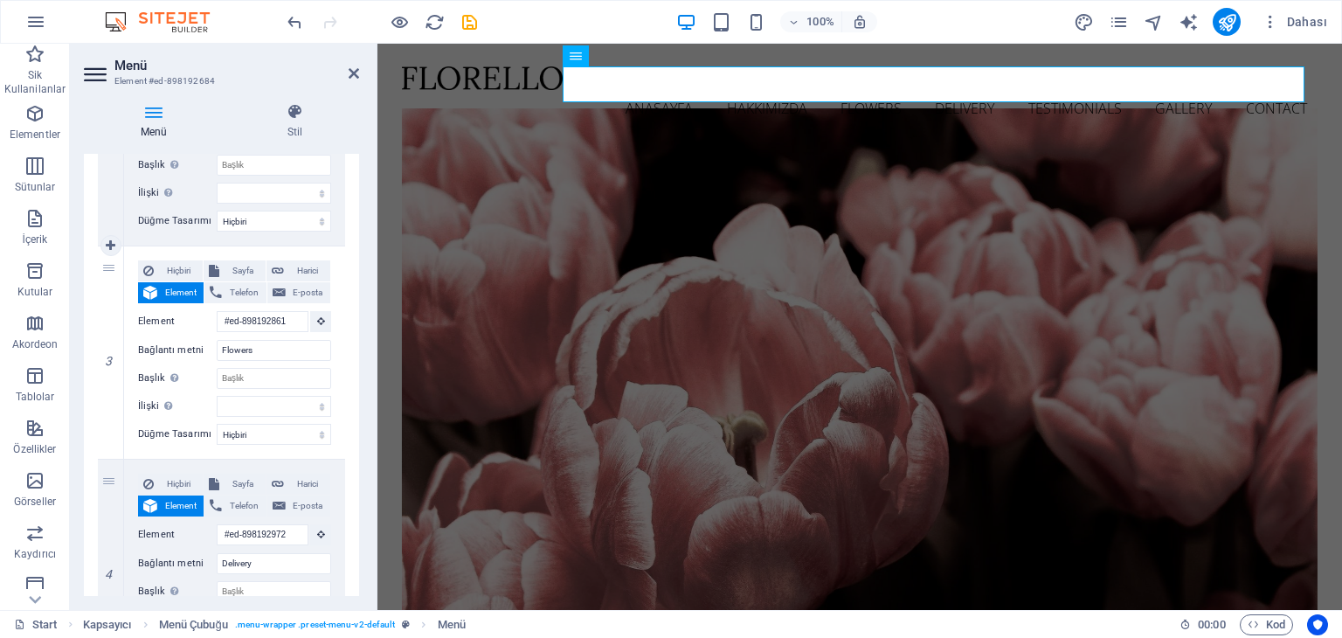
scroll to position [524, 0]
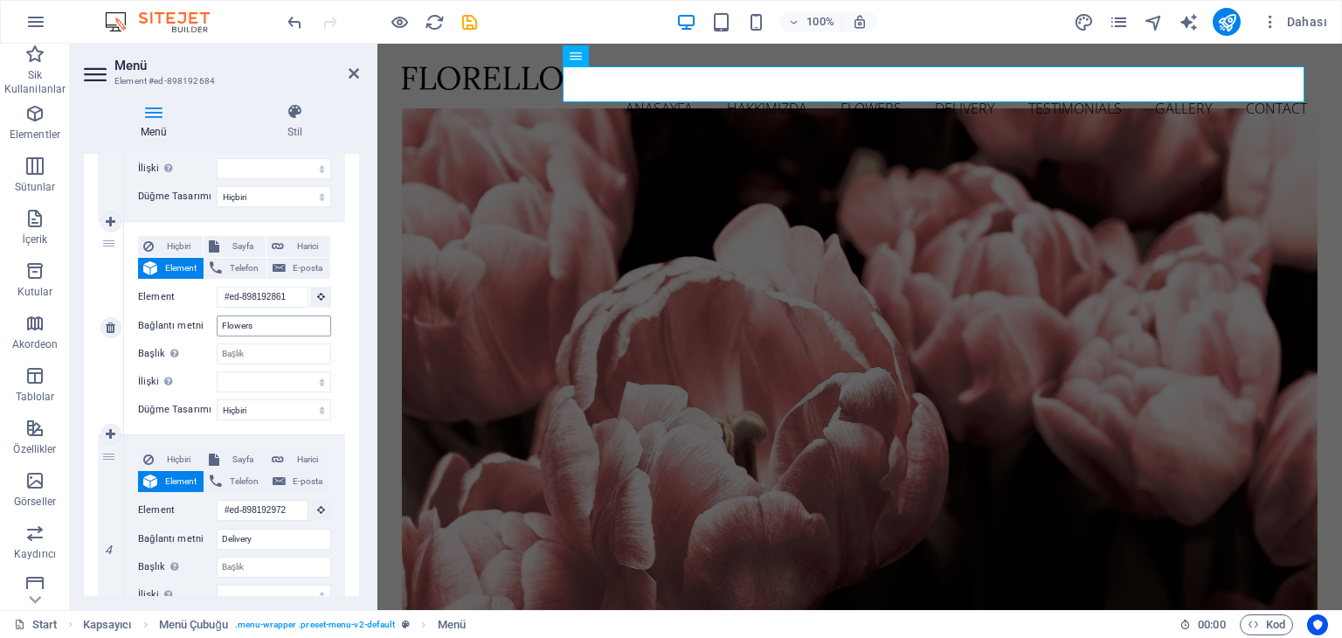
type input "HAKKIMIZDA"
drag, startPoint x: 259, startPoint y: 321, endPoint x: 210, endPoint y: 321, distance: 49.8
click at [210, 321] on div "Bağlantı metni Flowers" at bounding box center [234, 325] width 193 height 21
type input "ÜRÜNLER"
select select
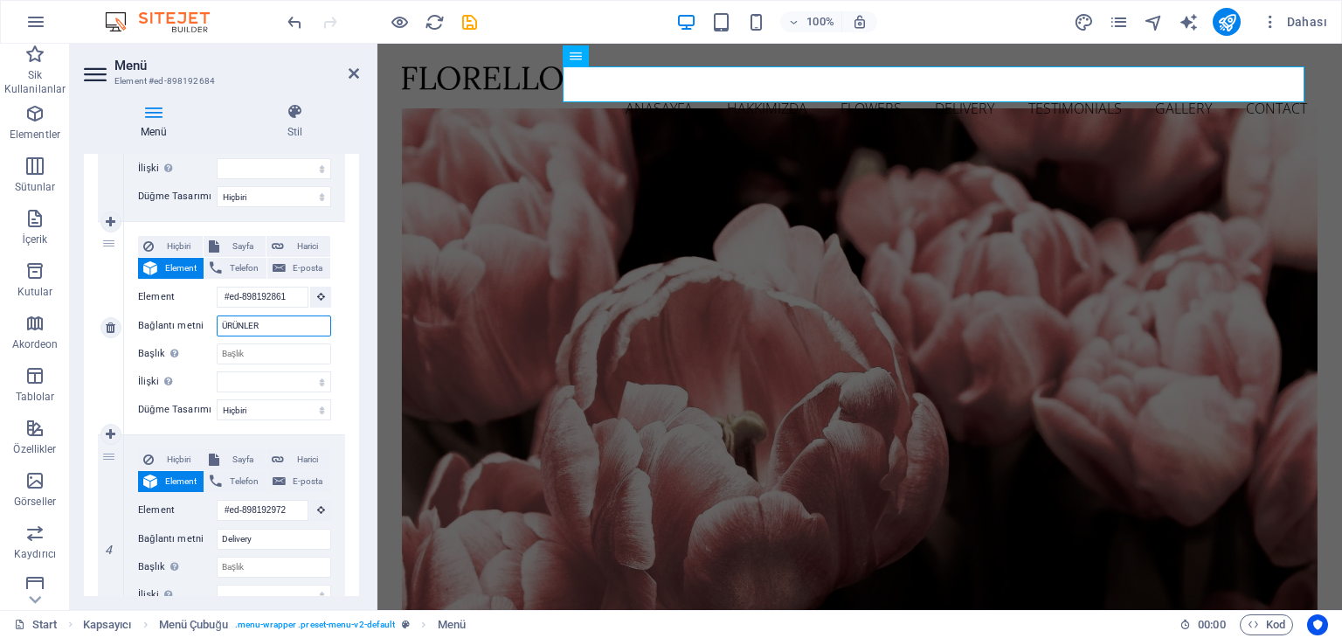
select select
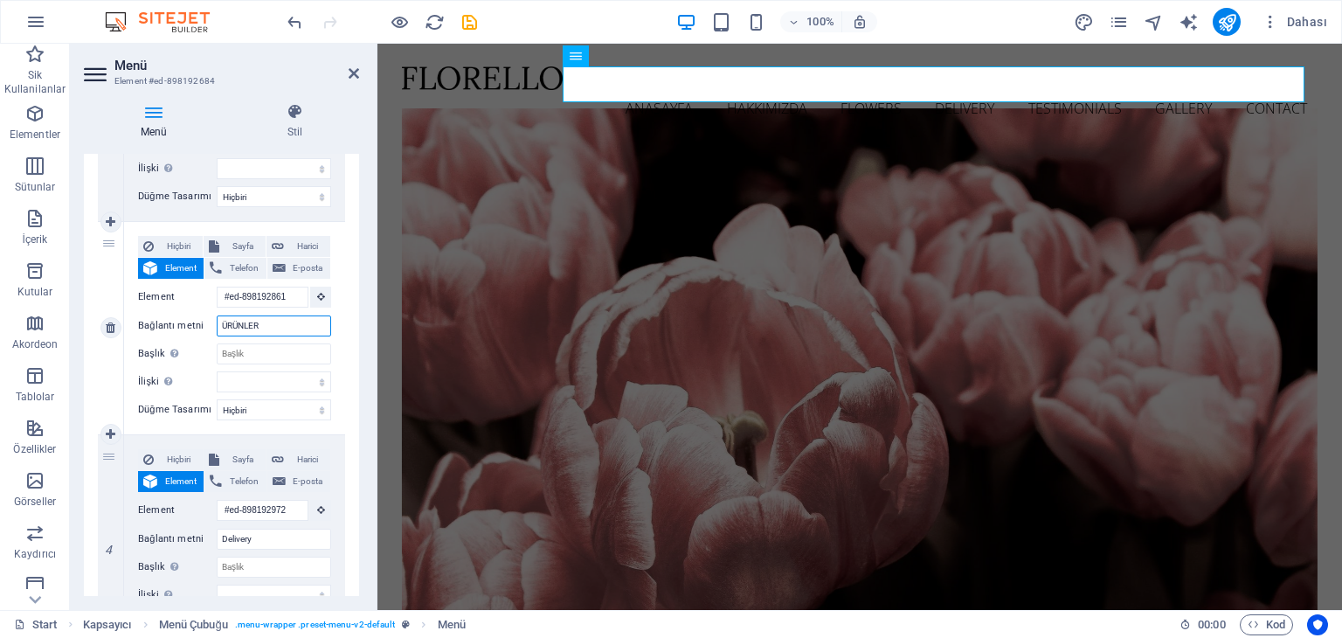
select select
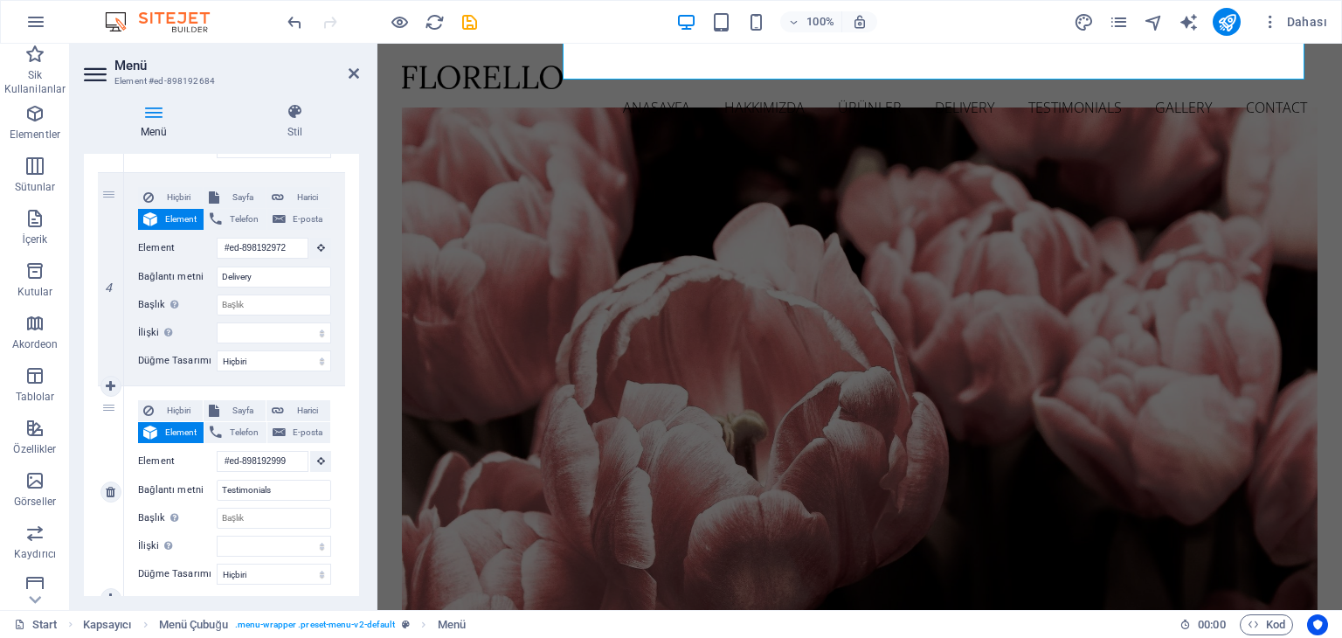
scroll to position [0, 0]
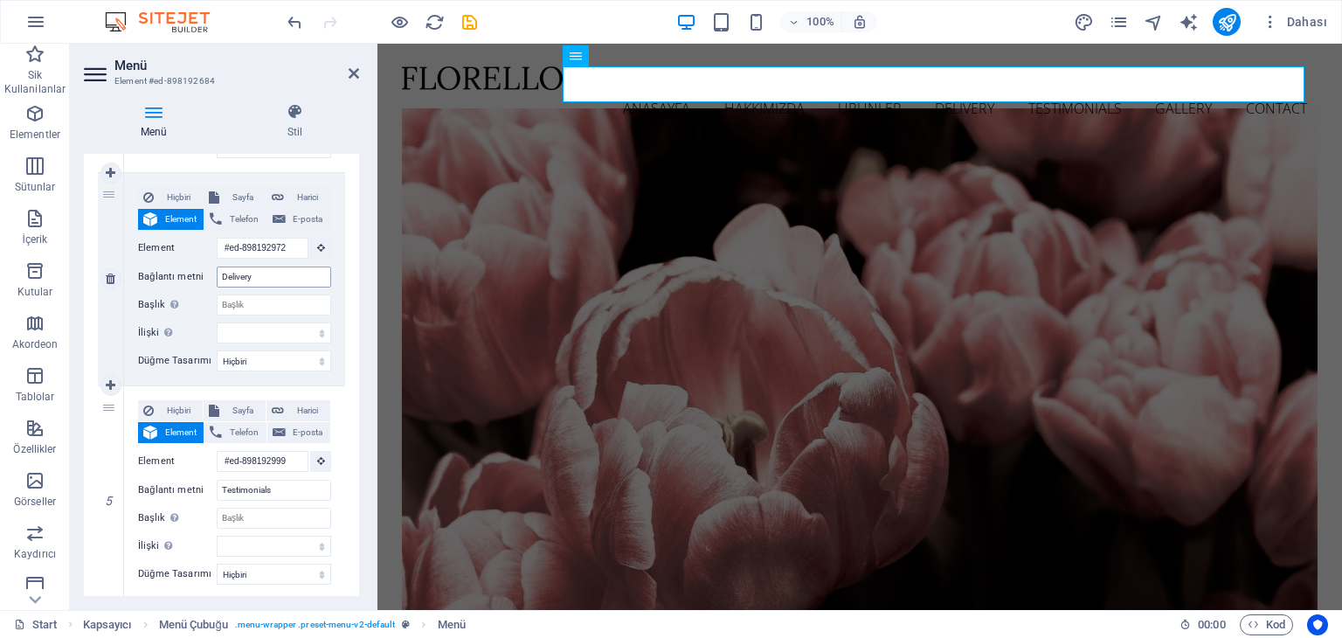
type input "ÜRÜNLER"
drag, startPoint x: 260, startPoint y: 276, endPoint x: 202, endPoint y: 280, distance: 58.6
click at [202, 280] on div "Bağlantı metni Delivery" at bounding box center [234, 276] width 193 height 21
type input "ARGE PROJELERİ"
select select
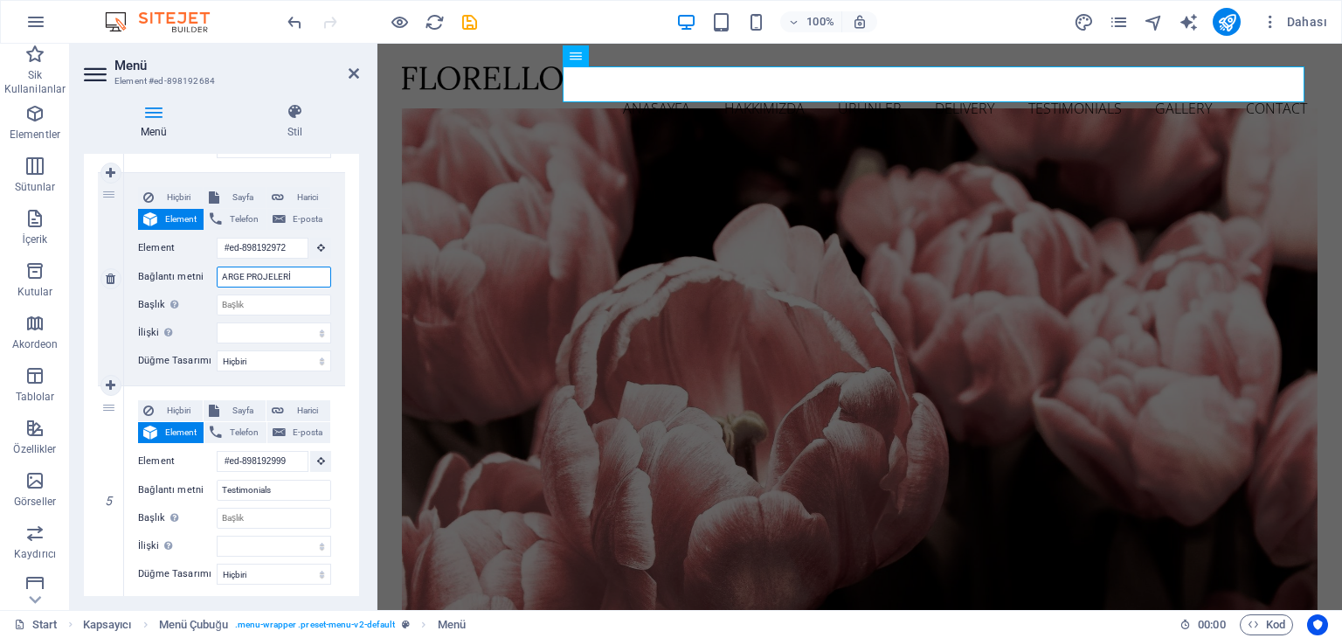
select select
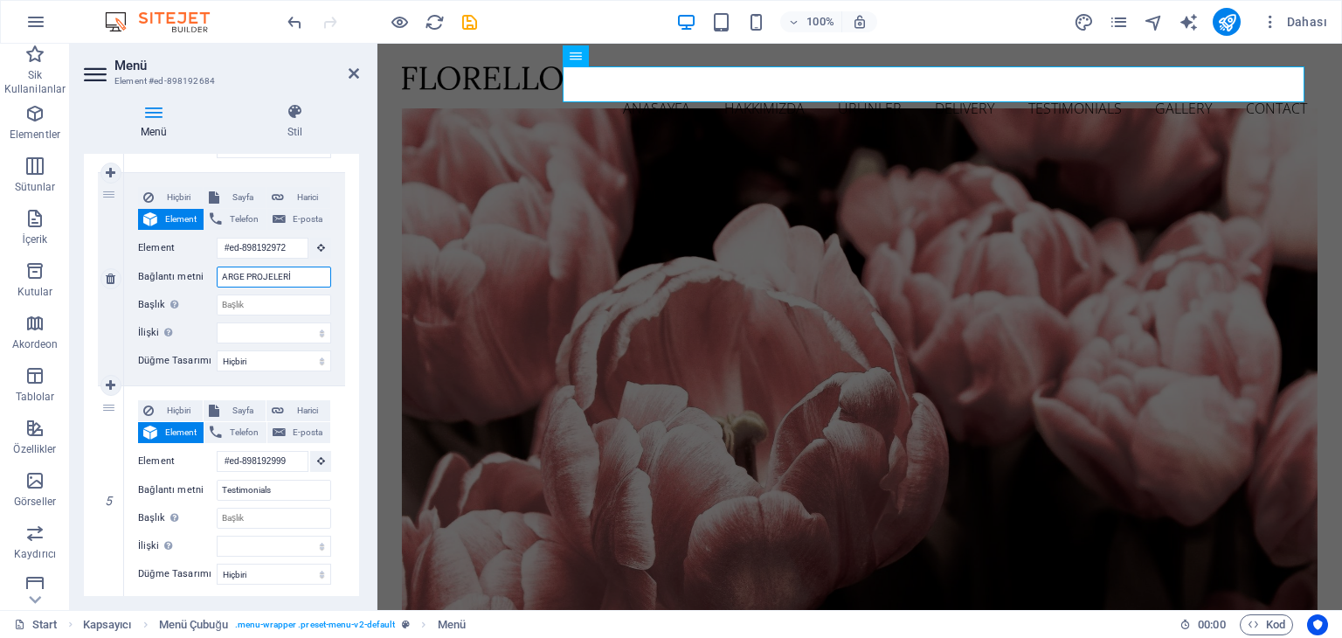
select select
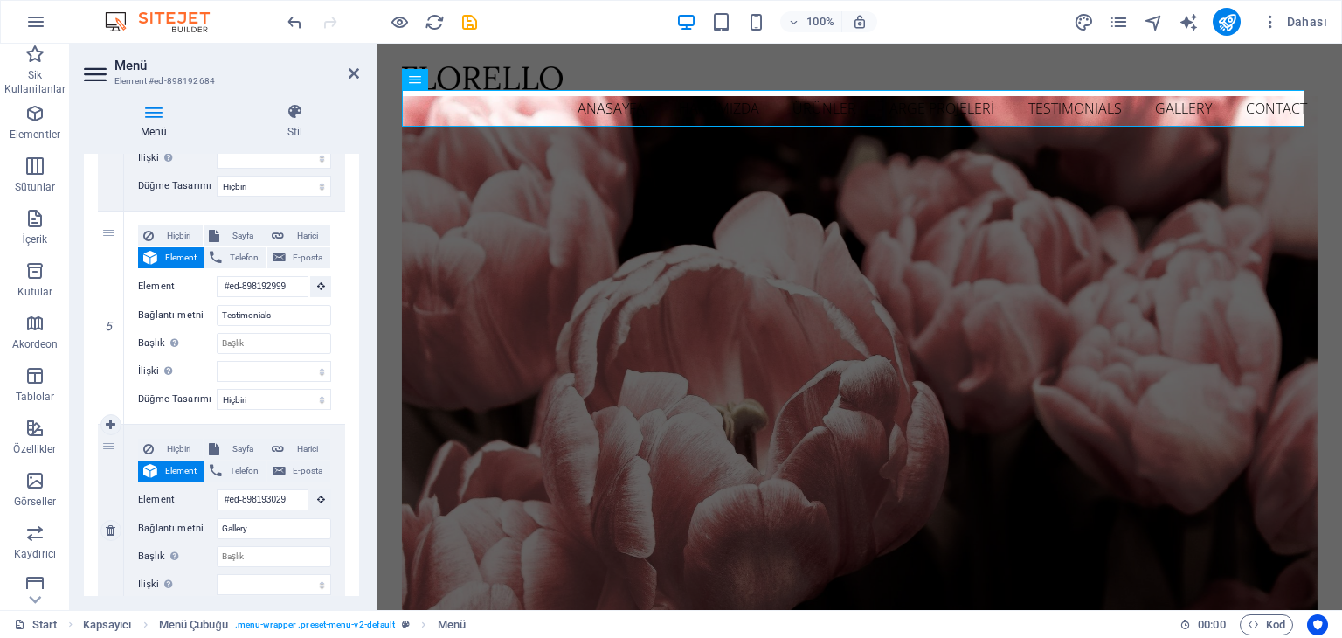
scroll to position [1048, 0]
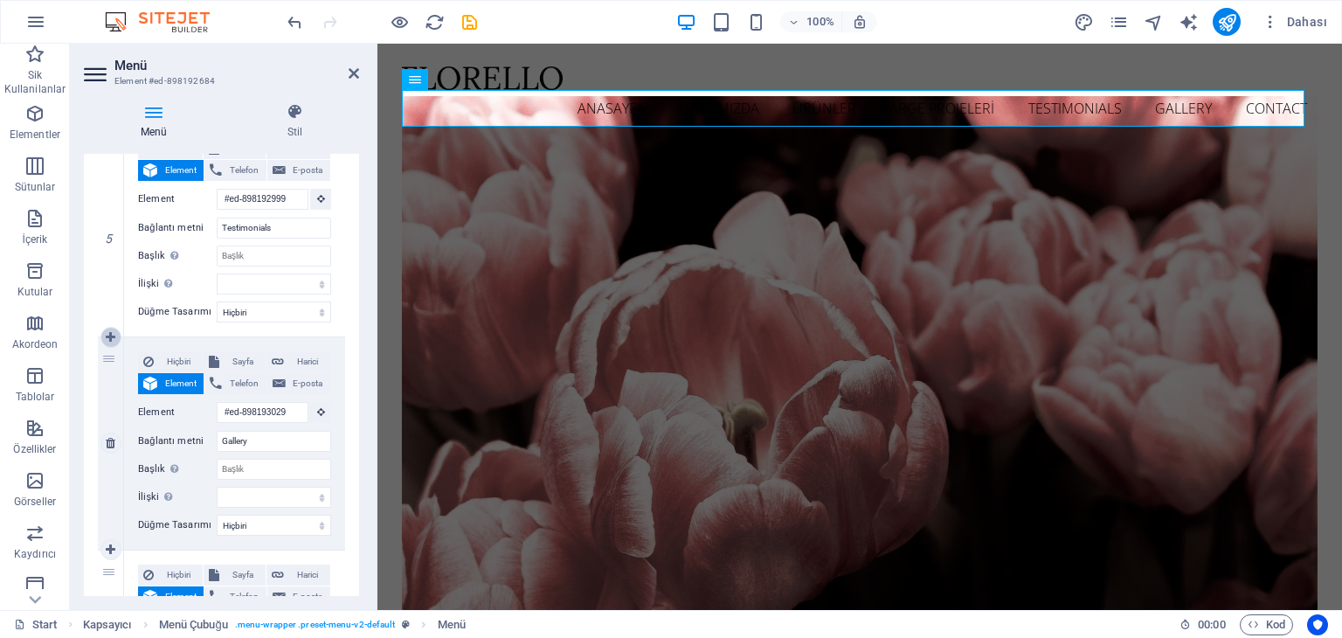
type input "ARGE PROJELERİ"
click at [114, 341] on icon at bounding box center [111, 337] width 10 height 12
select select
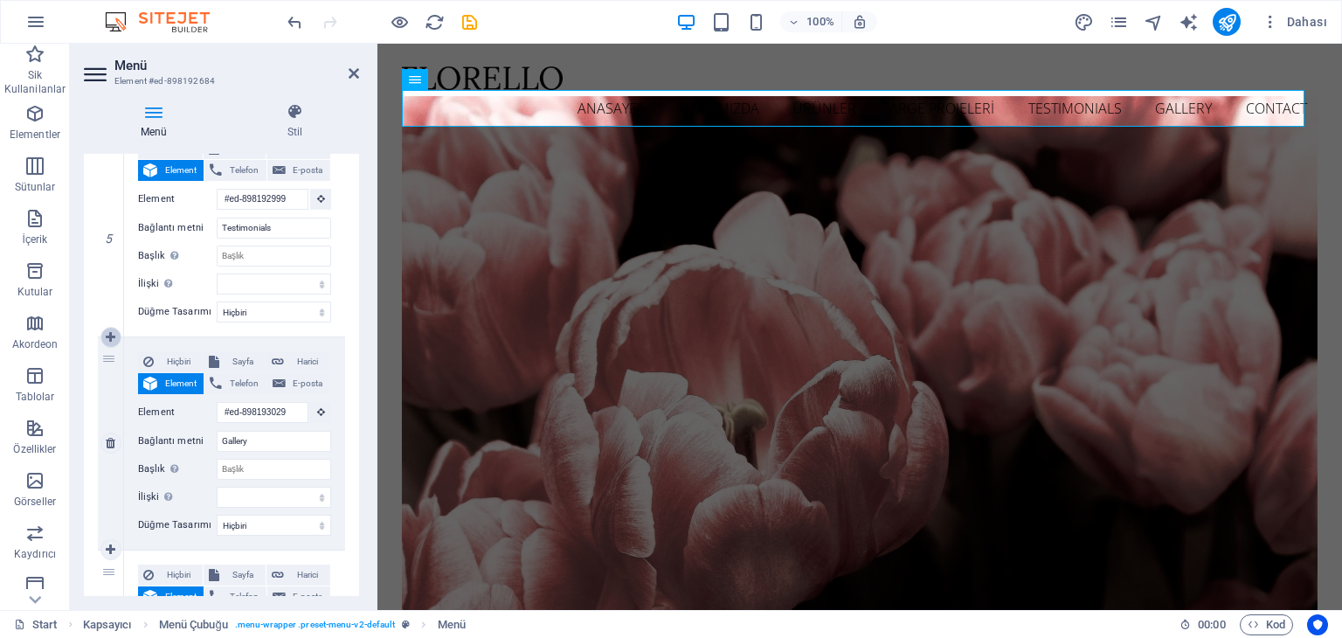
select select
type input "#ed-898193029"
type input "Gallery"
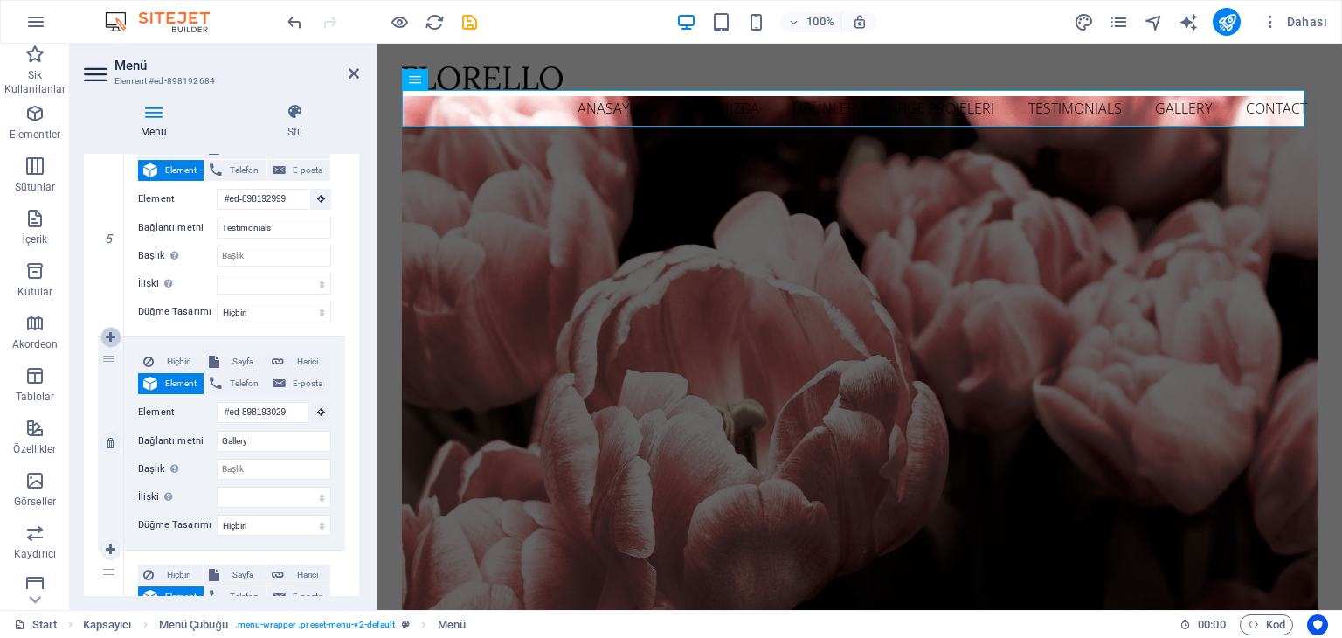
select select
drag, startPoint x: 114, startPoint y: 341, endPoint x: 112, endPoint y: 399, distance: 58.6
click at [114, 398] on div "6" at bounding box center [111, 443] width 26 height 212
select select
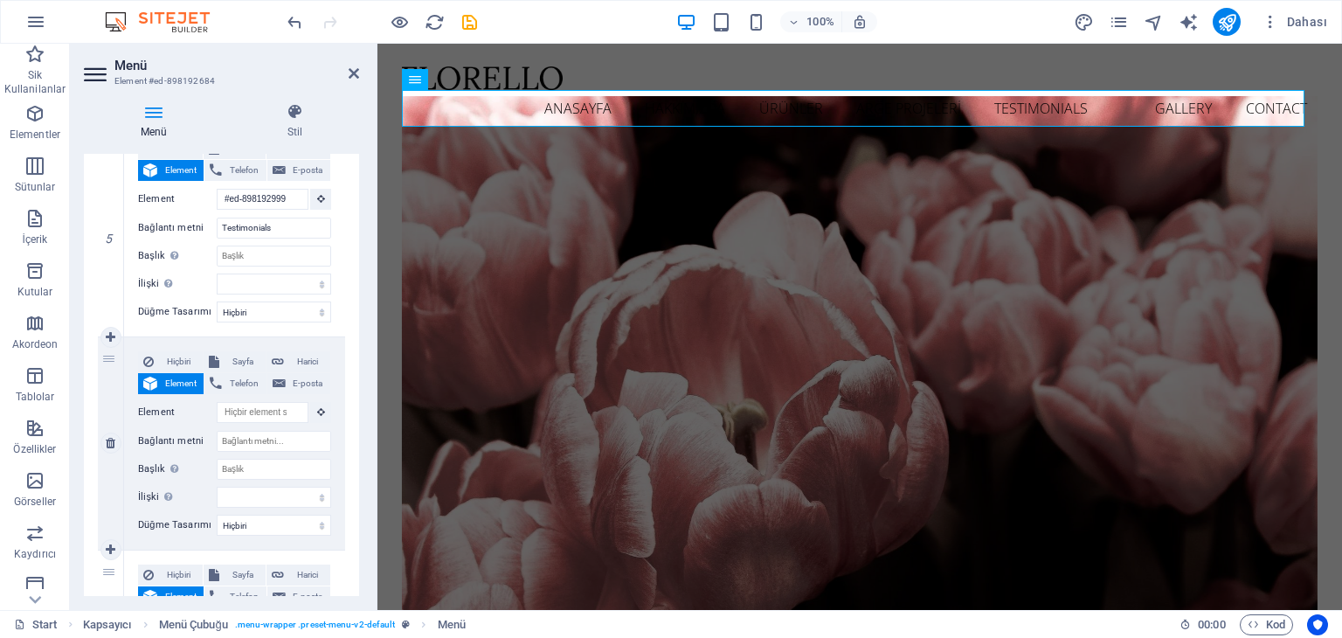
select select
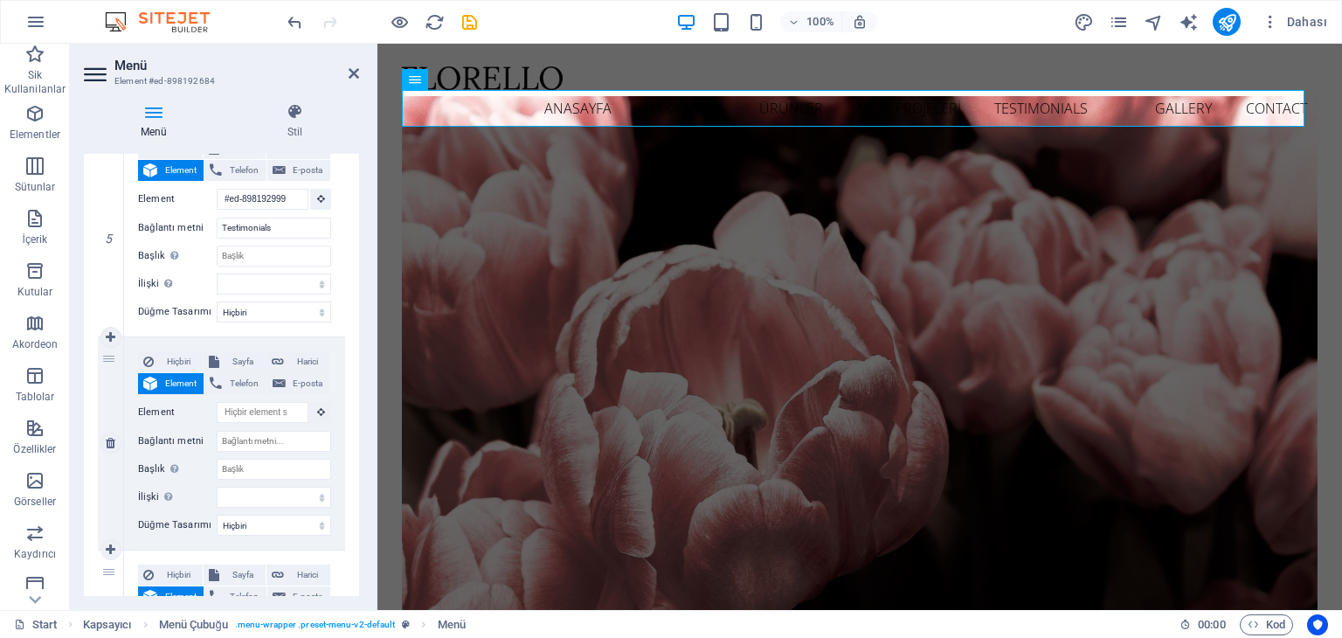
select select
click at [112, 445] on icon at bounding box center [111, 443] width 10 height 12
select select
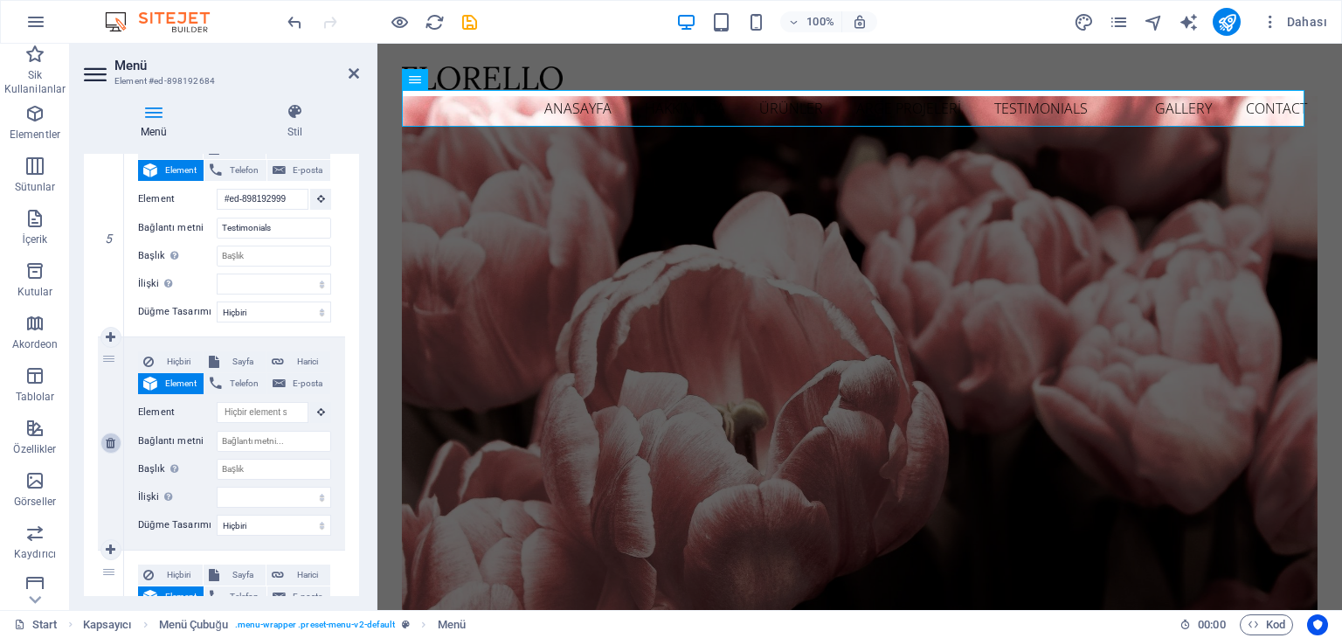
select select
type input "#ed-898193029"
type input "Gallery"
select select
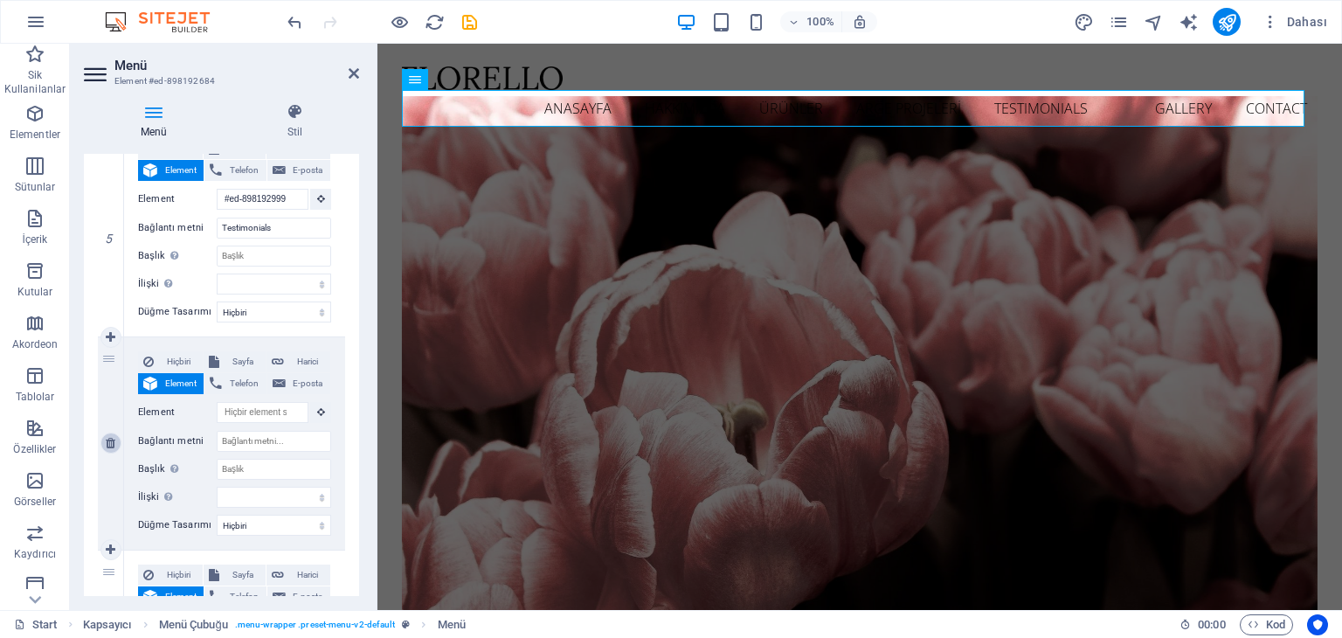
type input "#ed-898193038"
type input "Contact"
select select
click at [112, 445] on icon at bounding box center [111, 443] width 10 height 12
select select
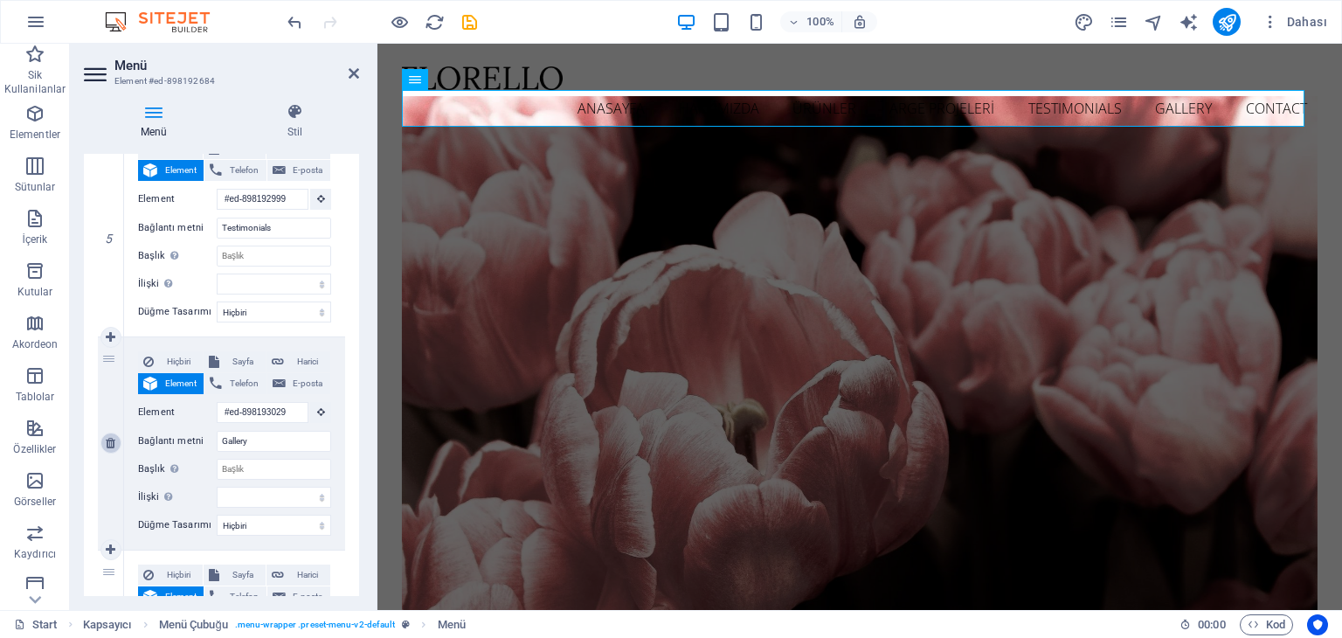
select select
type input "#ed-898193038"
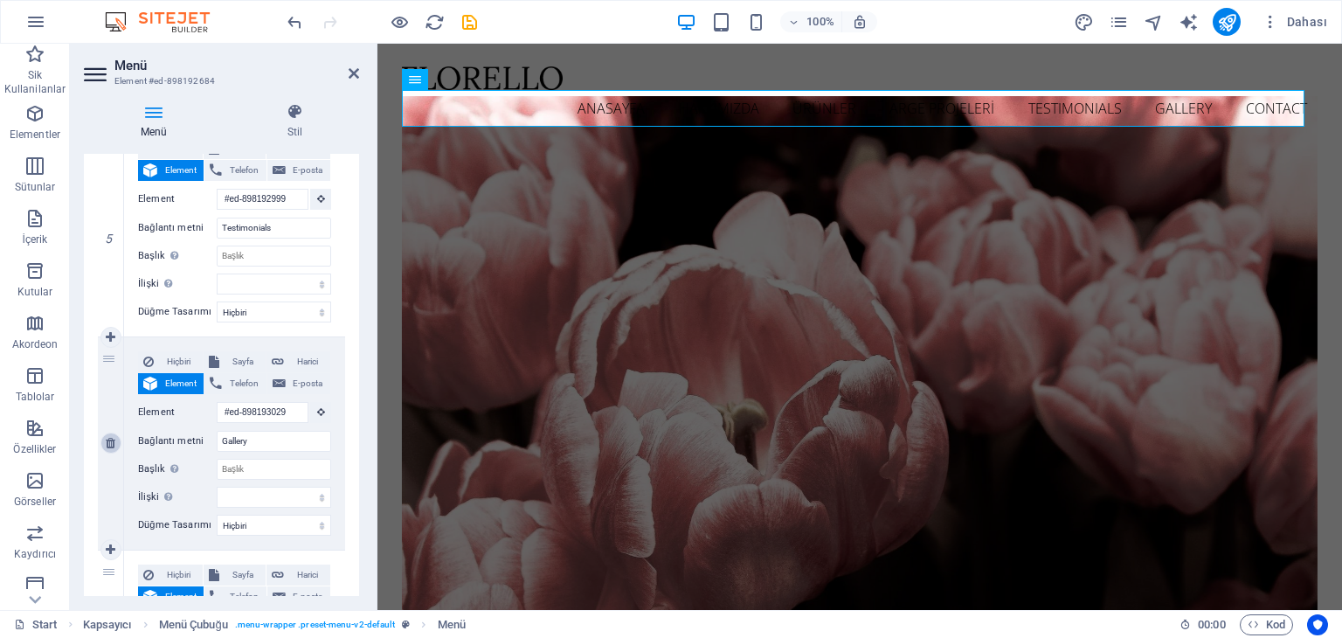
type input "Contact"
select select
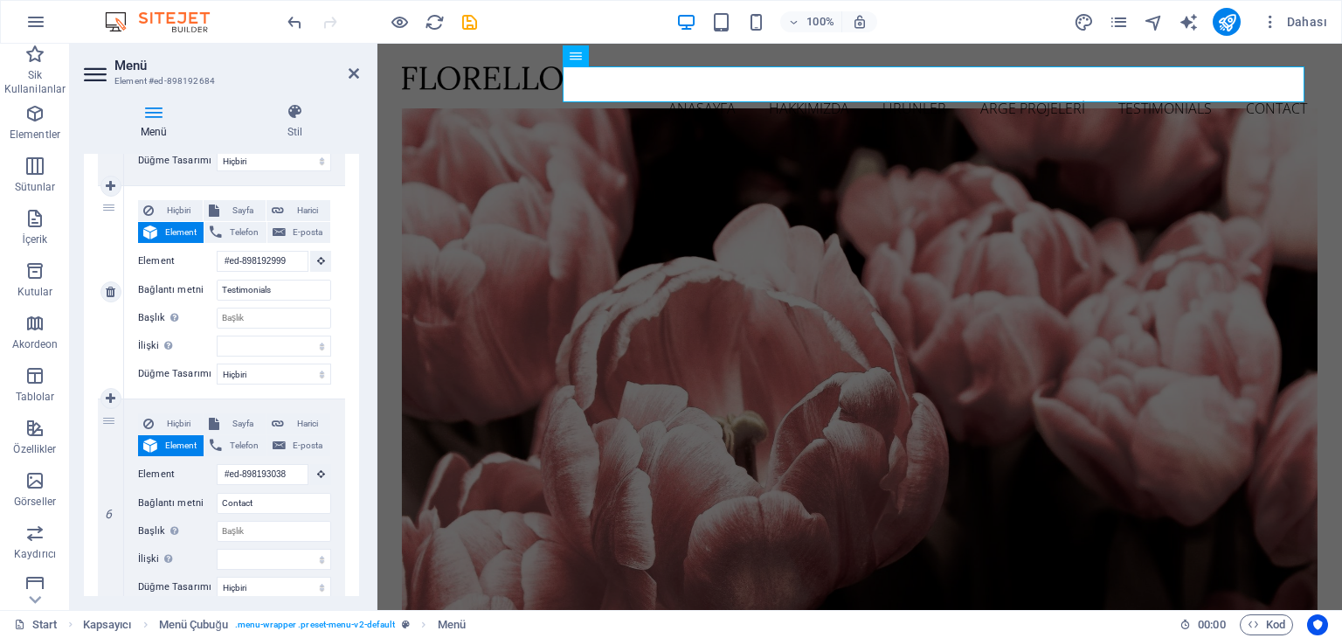
scroll to position [961, 0]
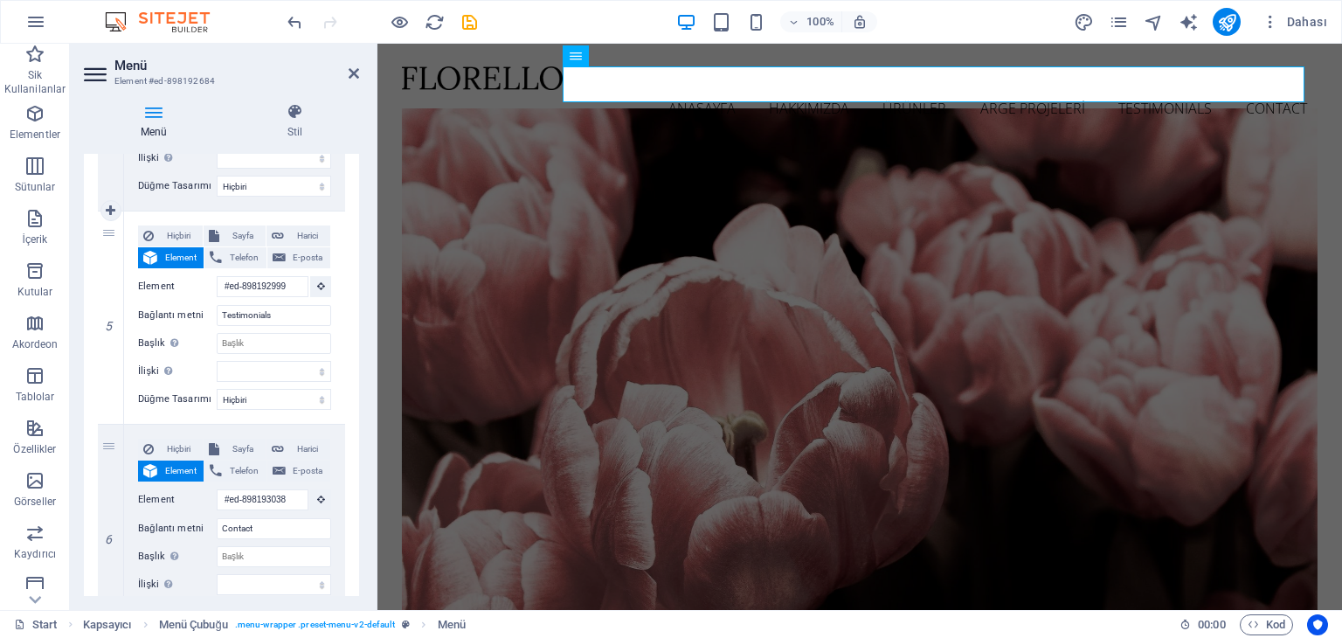
click at [0, 0] on link at bounding box center [0, 0] width 0 height 0
select select
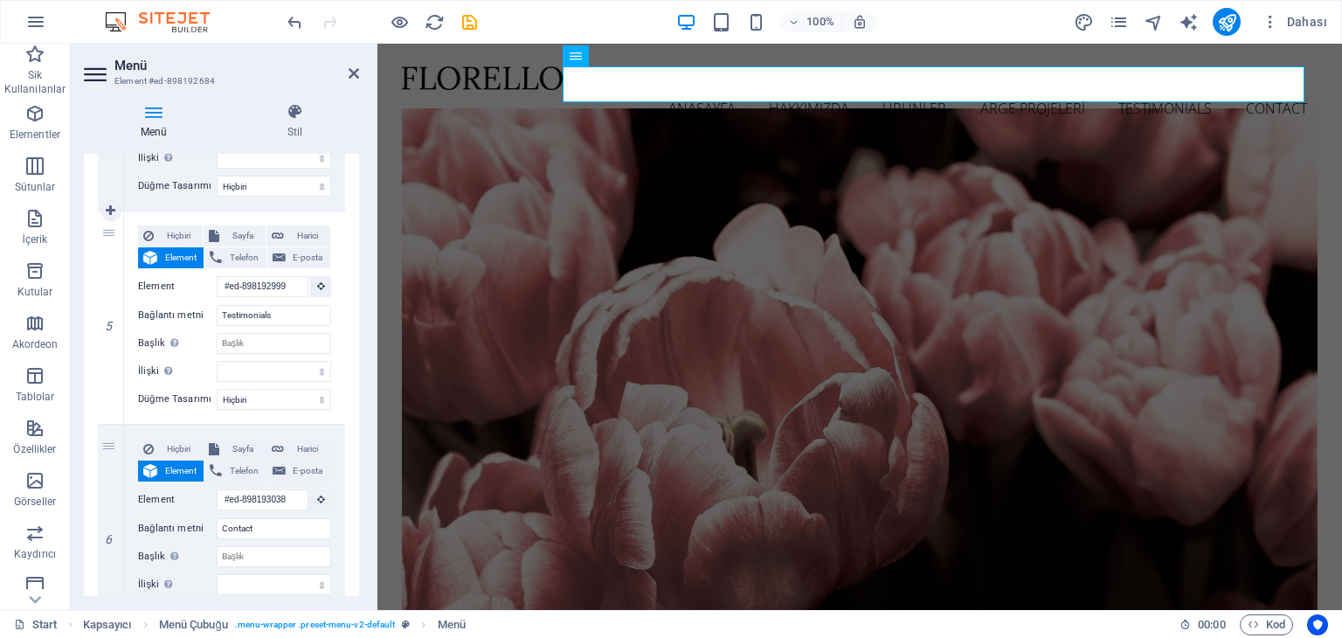
type input "#ed-898193038"
type input "Contact"
select select
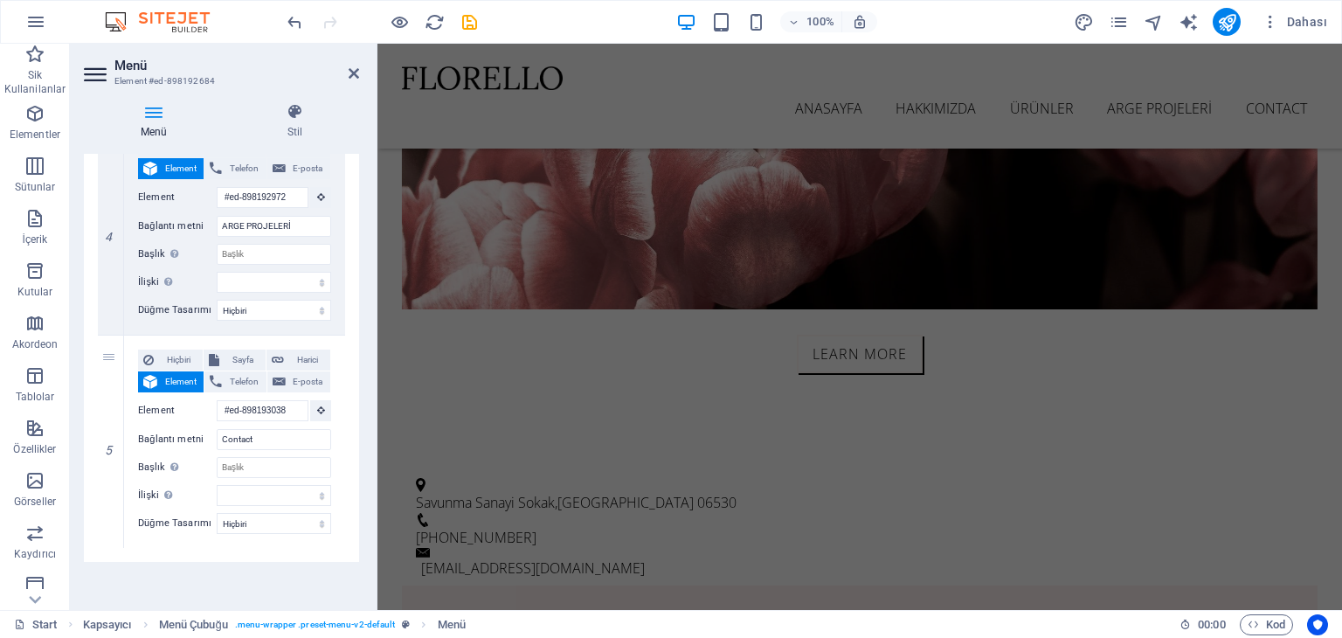
scroll to position [0, 0]
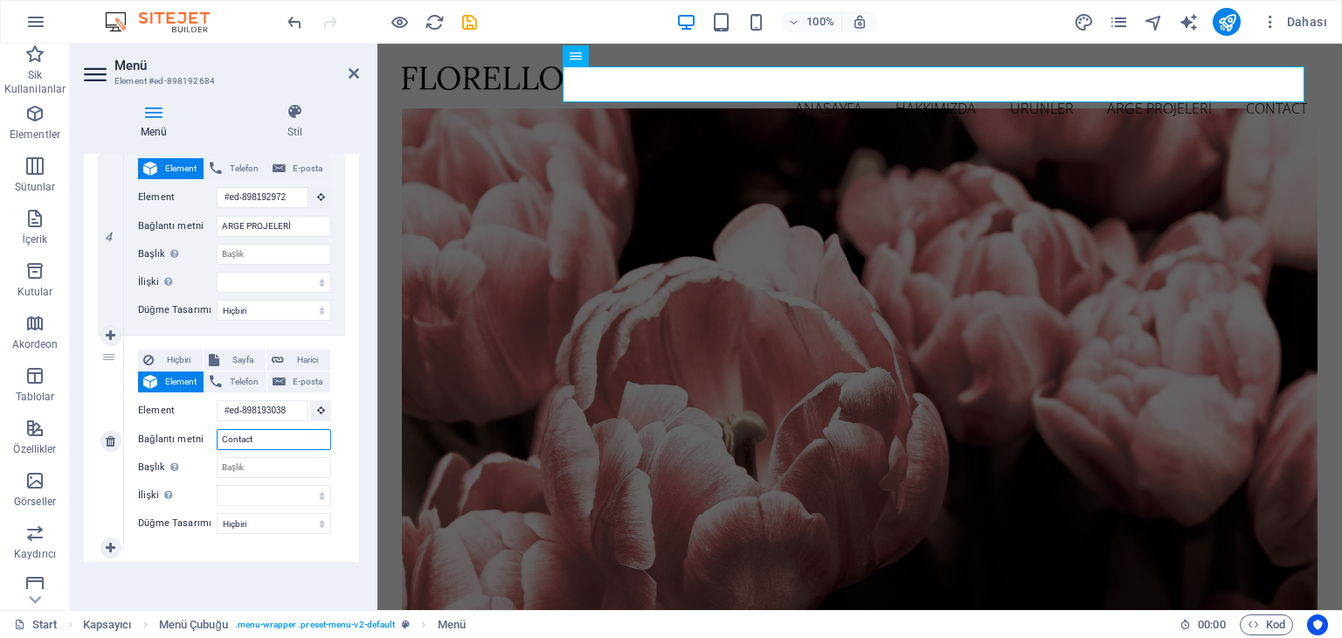
drag, startPoint x: 252, startPoint y: 438, endPoint x: 164, endPoint y: 438, distance: 87.3
click at [169, 438] on div "Bağlantı metni Contact" at bounding box center [234, 439] width 193 height 21
type input "İLETİŞİM"
select select
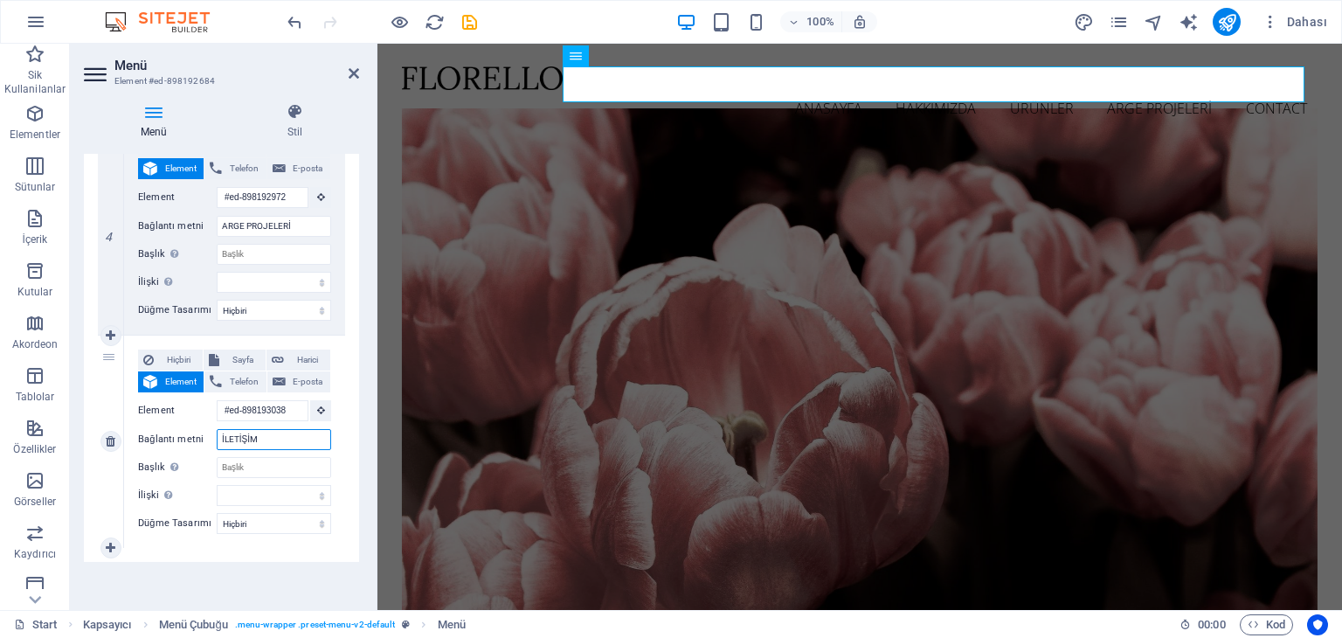
select select
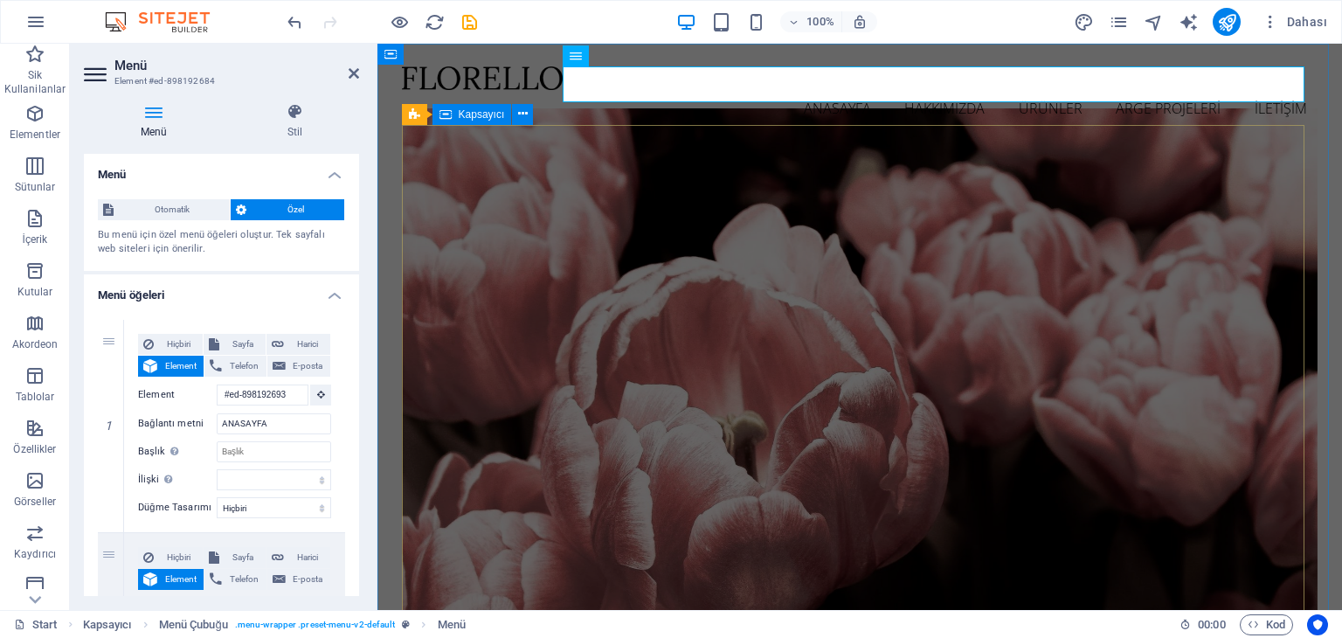
type input "İLETİŞİM"
click at [713, 90] on nav "ANASAYFA HAKKIMIZDA ÜRÜNLER ARGE PROJELERİ İLETİŞİM" at bounding box center [860, 108] width 916 height 37
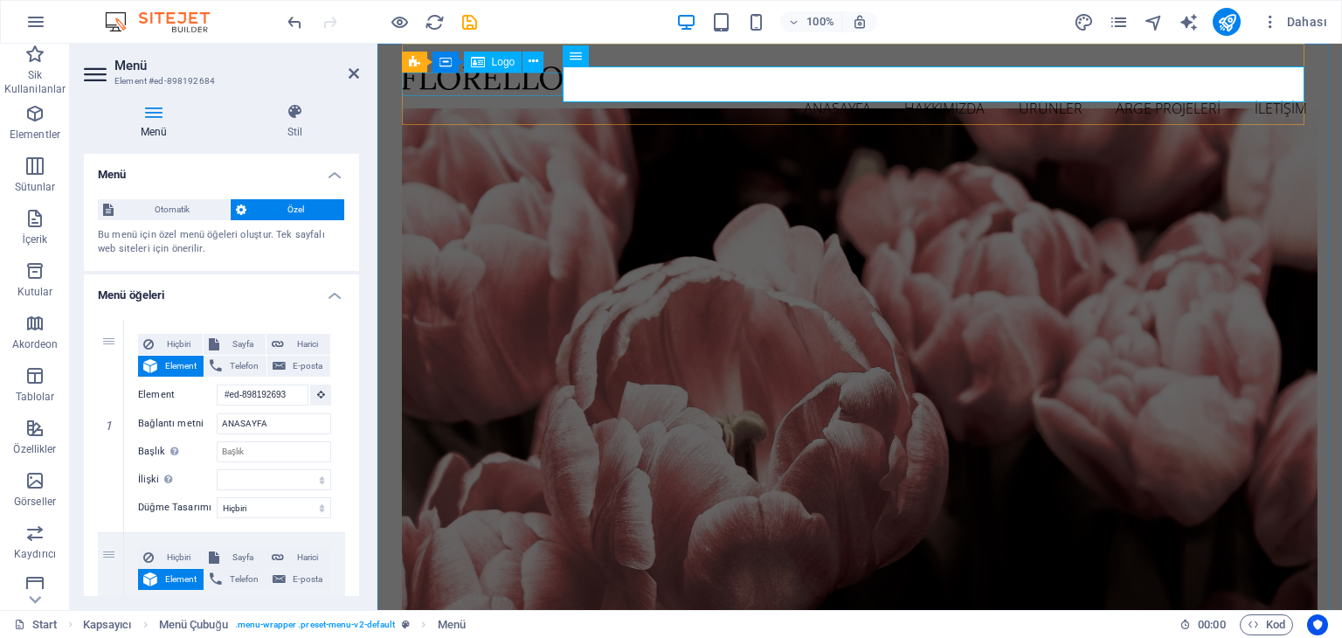
click at [479, 90] on div at bounding box center [860, 78] width 916 height 24
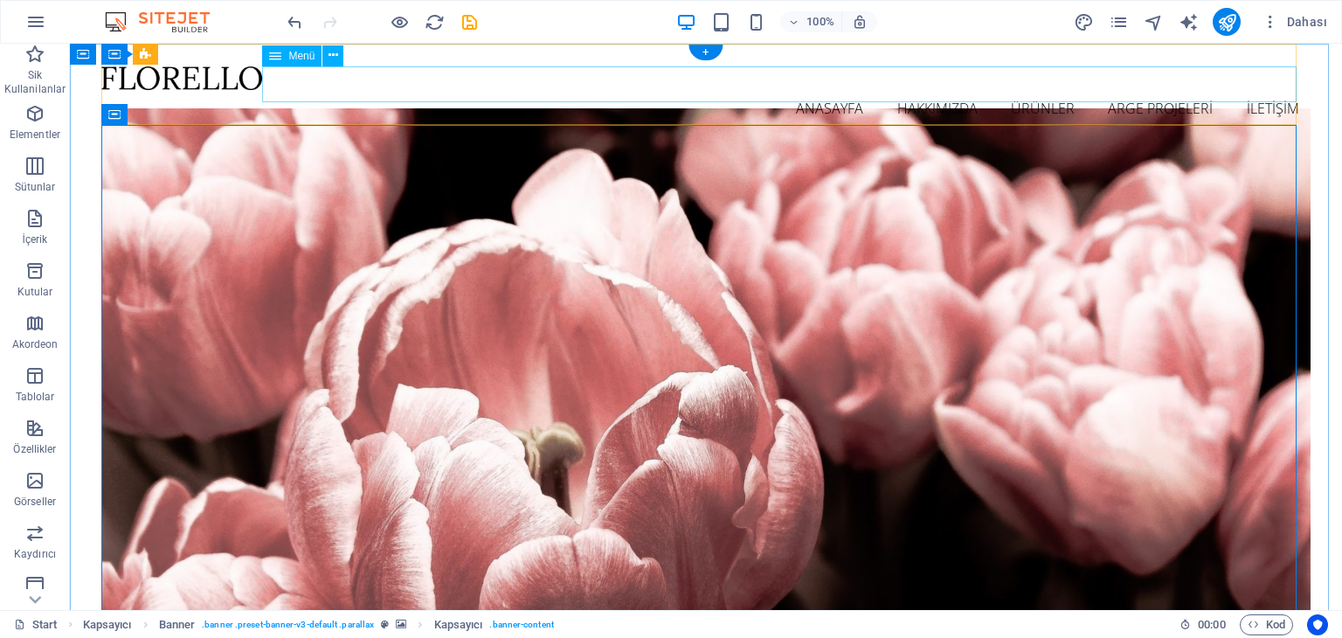
click at [814, 90] on nav "ANASAYFA HAKKIMIZDA ÜRÜNLER ARGE PROJELERİ İLETİŞİM" at bounding box center [705, 108] width 1208 height 37
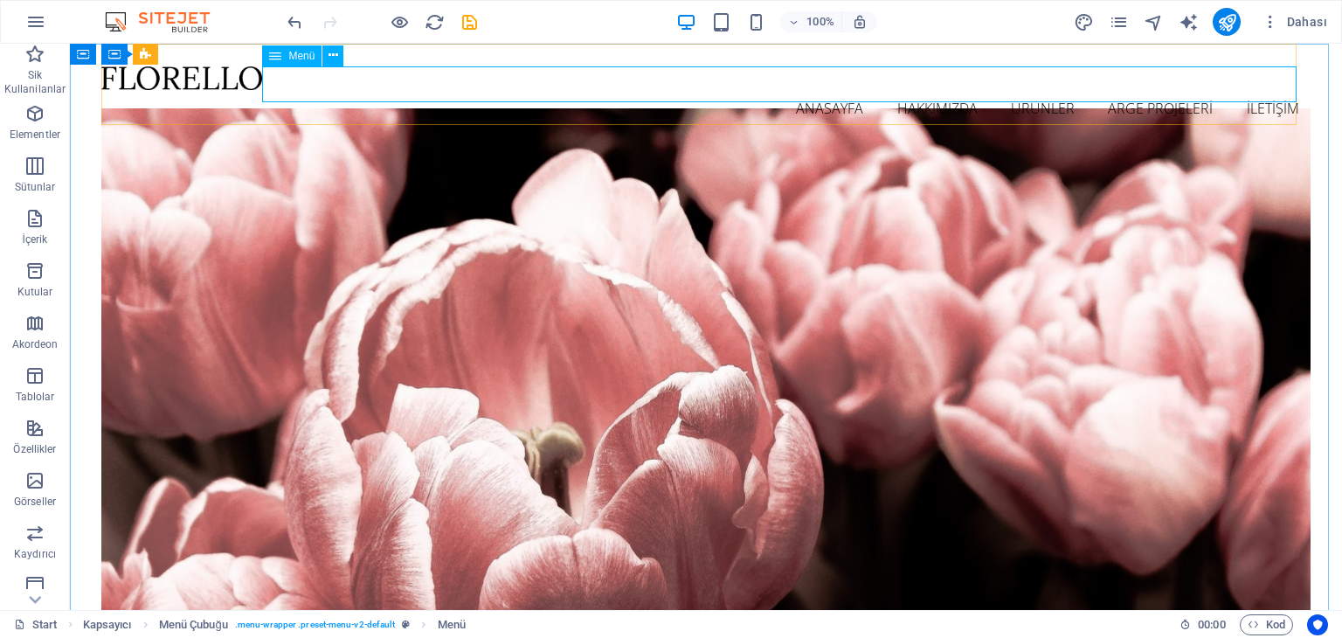
click at [288, 57] on span "Menü" at bounding box center [301, 56] width 26 height 10
click at [269, 55] on icon at bounding box center [275, 55] width 12 height 21
click at [329, 60] on icon at bounding box center [333, 55] width 10 height 18
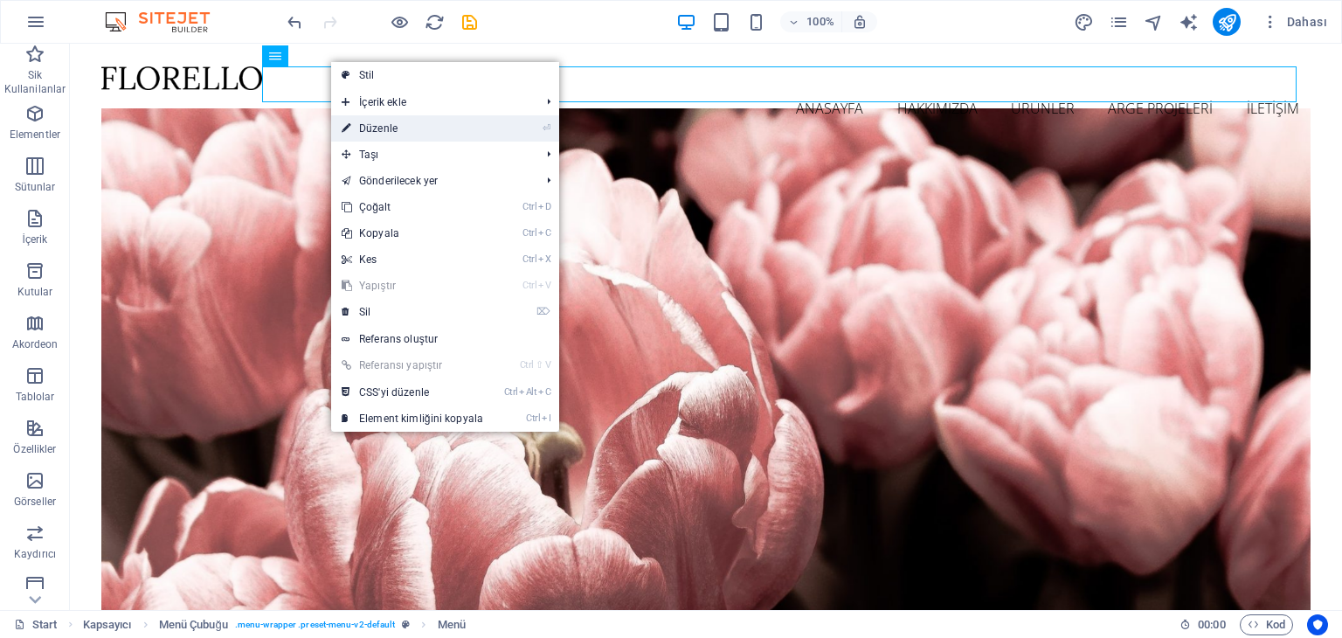
click at [405, 125] on link "⏎ Düzenle" at bounding box center [412, 128] width 162 height 26
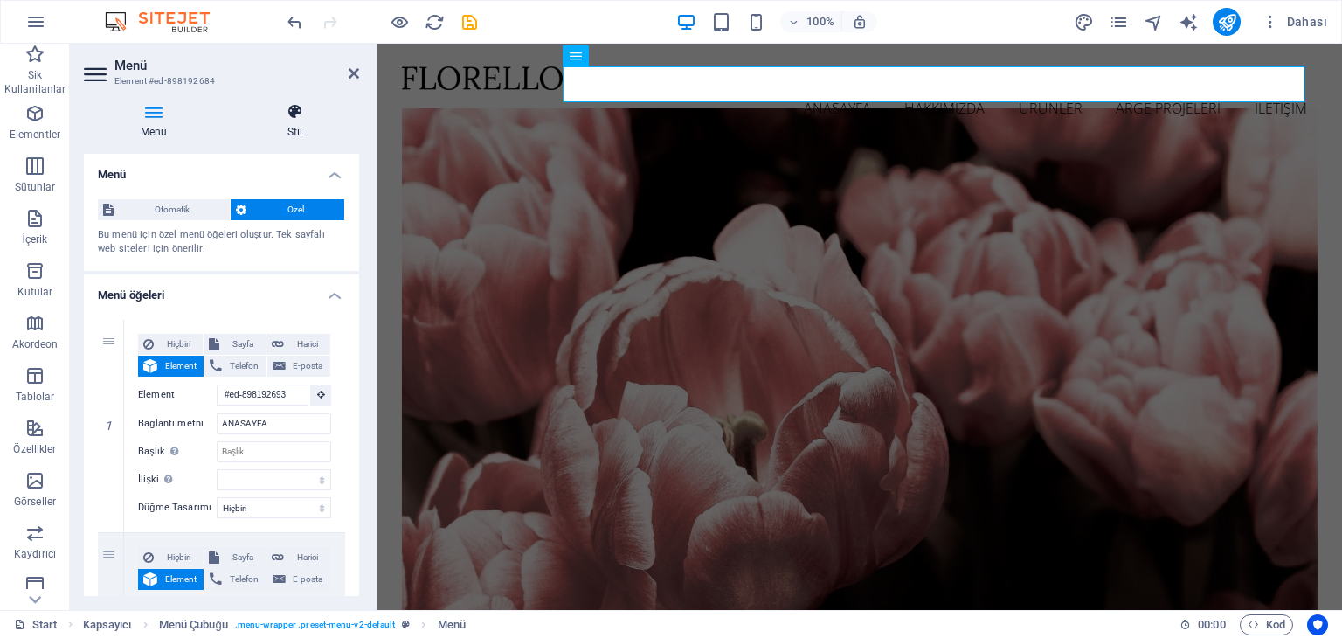
click at [293, 121] on h4 "Stil" at bounding box center [295, 121] width 128 height 37
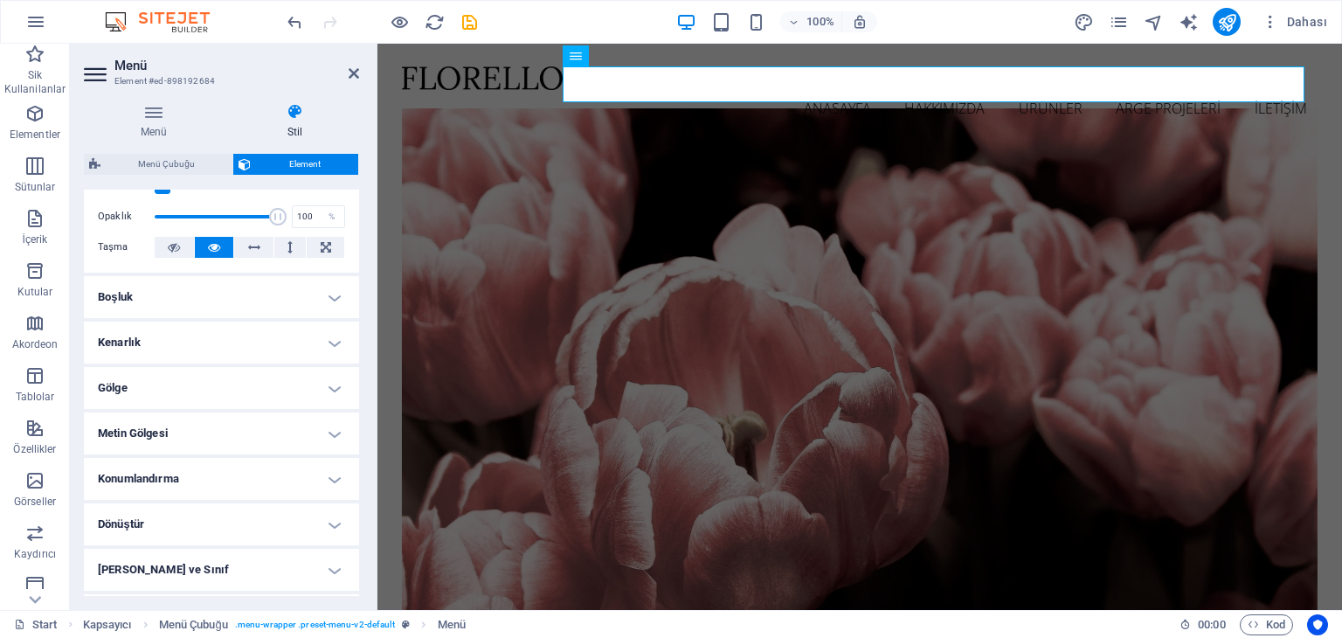
scroll to position [262, 0]
click at [267, 282] on h4 "Boşluk" at bounding box center [221, 296] width 275 height 42
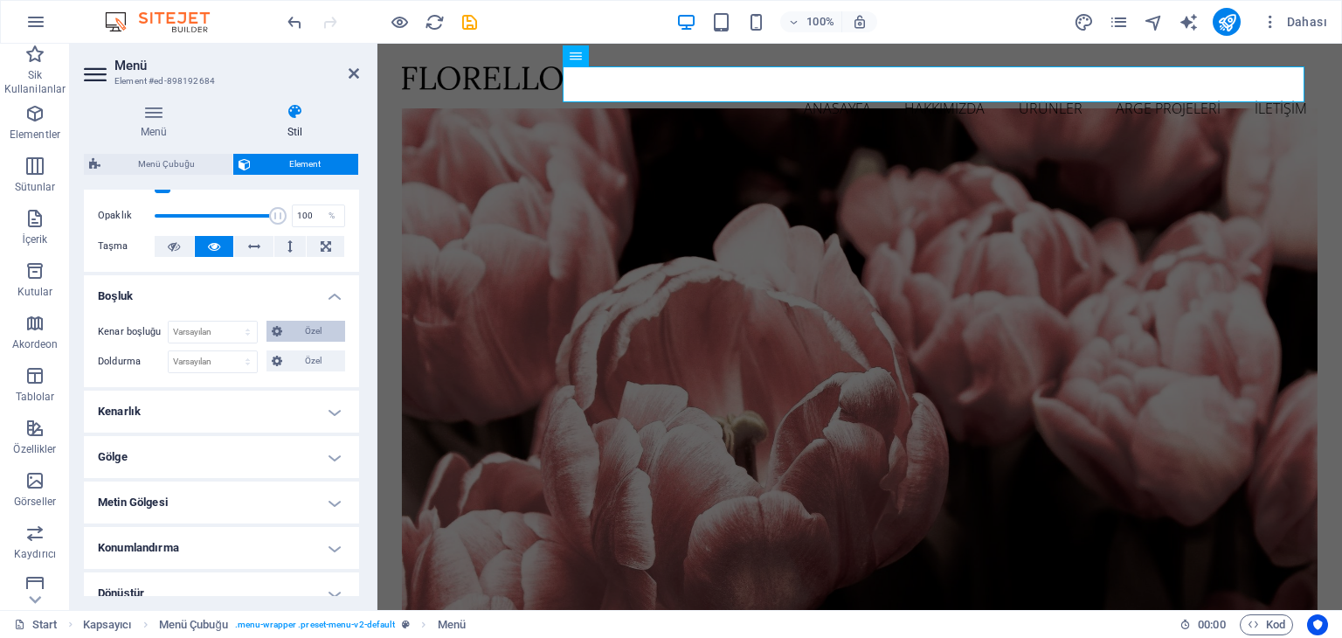
click at [293, 335] on span "Özel" at bounding box center [313, 331] width 53 height 21
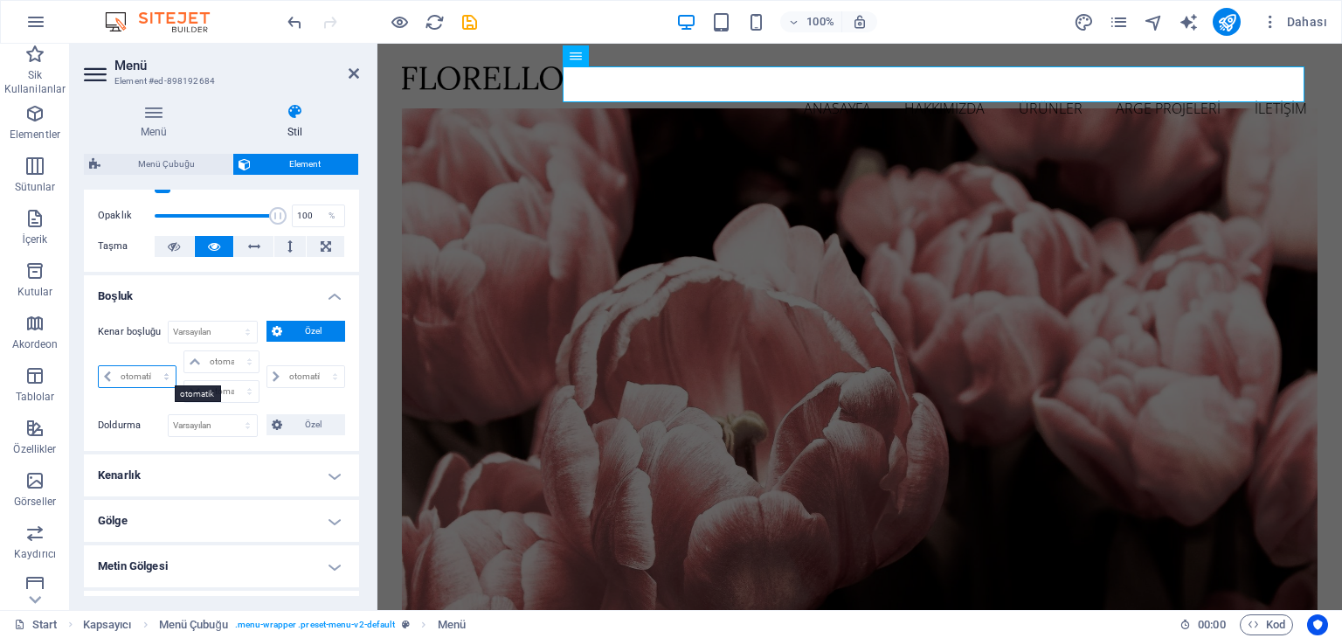
click at [106, 376] on select "otomatik px % rem vw vh" at bounding box center [137, 376] width 77 height 21
click at [123, 368] on select "otomatik px % rem vw vh" at bounding box center [137, 376] width 77 height 21
click at [206, 363] on select "otomatik px % rem vw vh" at bounding box center [220, 361] width 73 height 21
click at [204, 350] on div "otomatik px % rem vw vh" at bounding box center [220, 361] width 75 height 23
click at [222, 423] on select "Varsayılan px rem % vh vw Özel" at bounding box center [213, 425] width 88 height 21
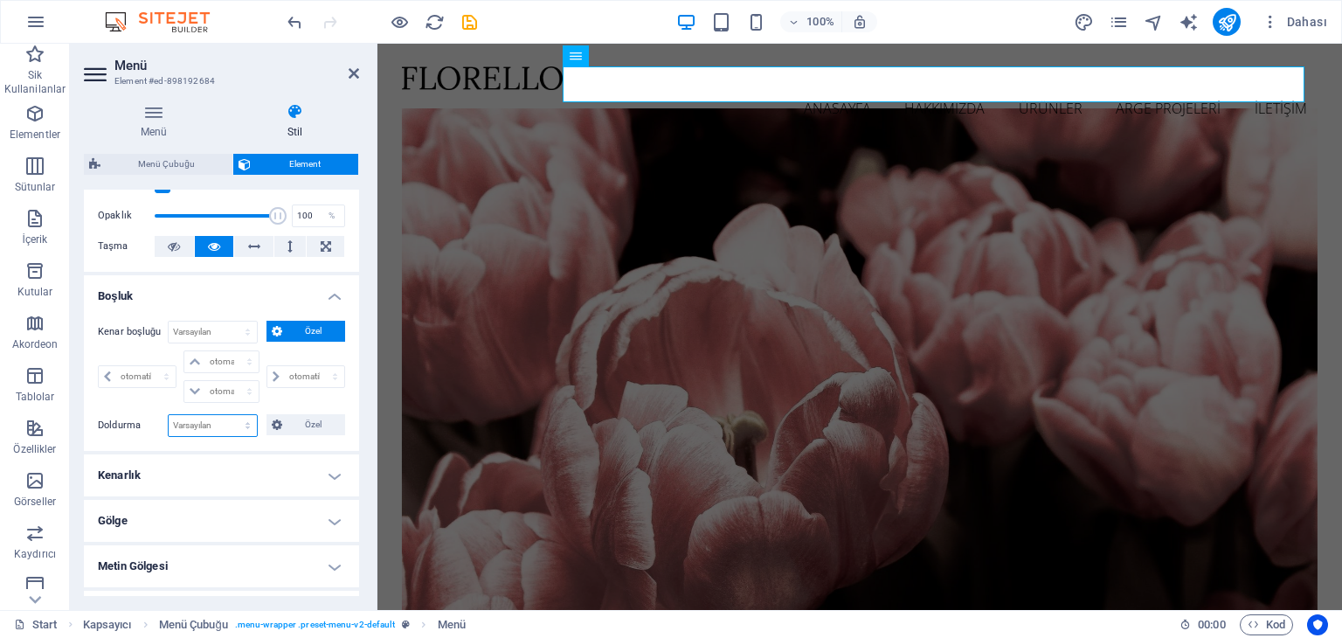
click at [222, 423] on select "Varsayılan px rem % vh vw Özel" at bounding box center [213, 425] width 88 height 21
click at [286, 373] on select "otomatik px % rem vw vh" at bounding box center [305, 376] width 77 height 21
click at [196, 460] on h4 "Kenarlık" at bounding box center [221, 475] width 275 height 42
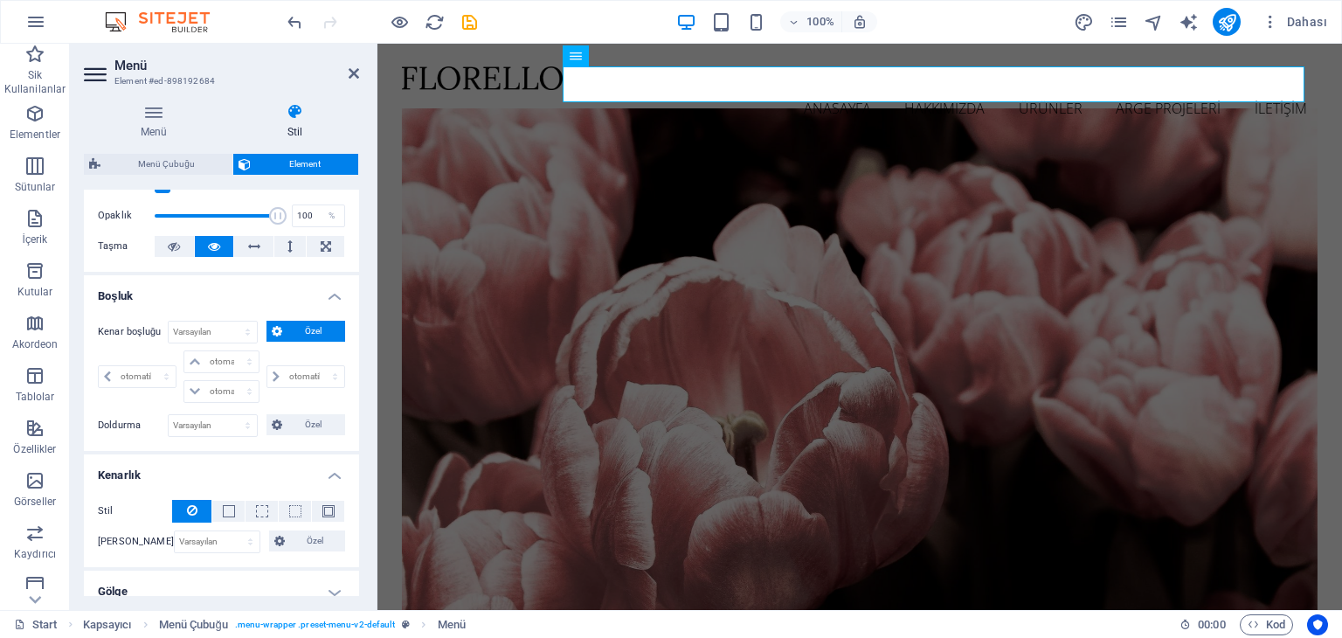
click at [196, 460] on h4 "Kenarlık" at bounding box center [221, 469] width 275 height 31
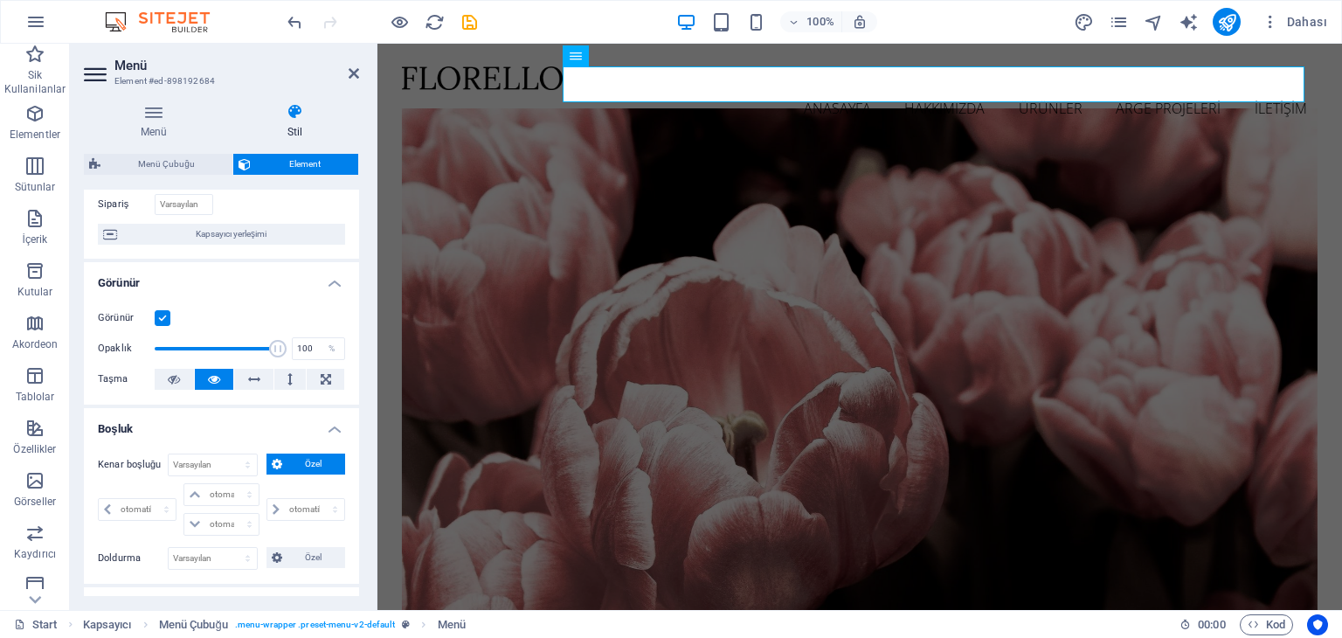
scroll to position [0, 0]
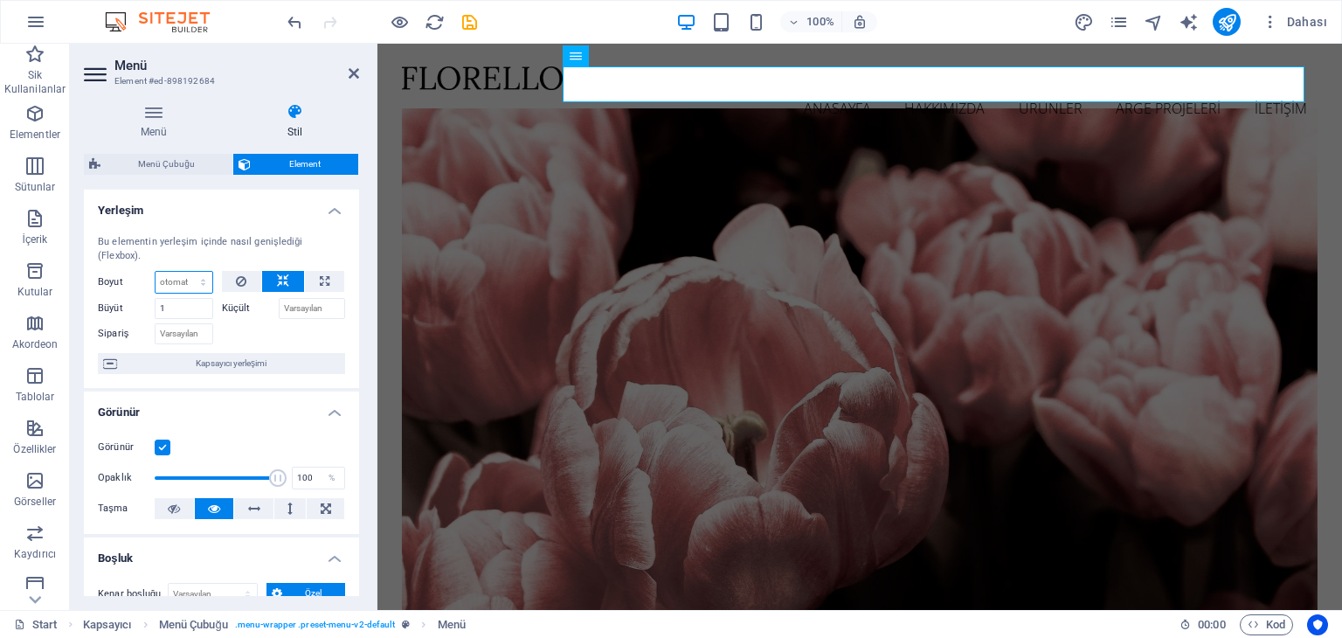
click at [192, 277] on select "Varsayılan otomatik px % 1/1 1/2 1/3 1/4 1/5 1/6 1/7 1/8 1/9 1/10" at bounding box center [183, 282] width 57 height 21
click at [257, 332] on div at bounding box center [284, 331] width 124 height 25
click at [259, 364] on span "Kapsayıcı yerleşimi" at bounding box center [230, 363] width 217 height 21
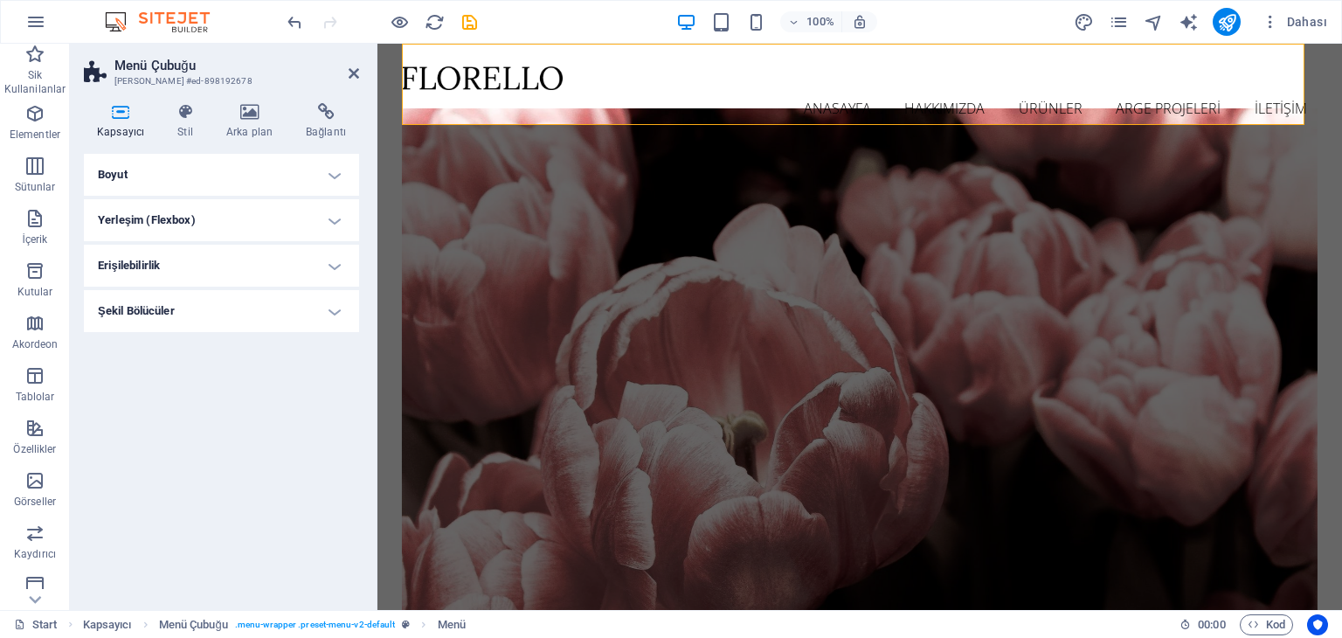
click at [259, 364] on div "Boyut Yükseklik Varsayılan px rem % vh vw Min. yükseklik Hiçbiri px rem % vh vw…" at bounding box center [221, 375] width 275 height 442
click at [234, 222] on h4 "Yerleşim (Flexbox)" at bounding box center [221, 220] width 275 height 42
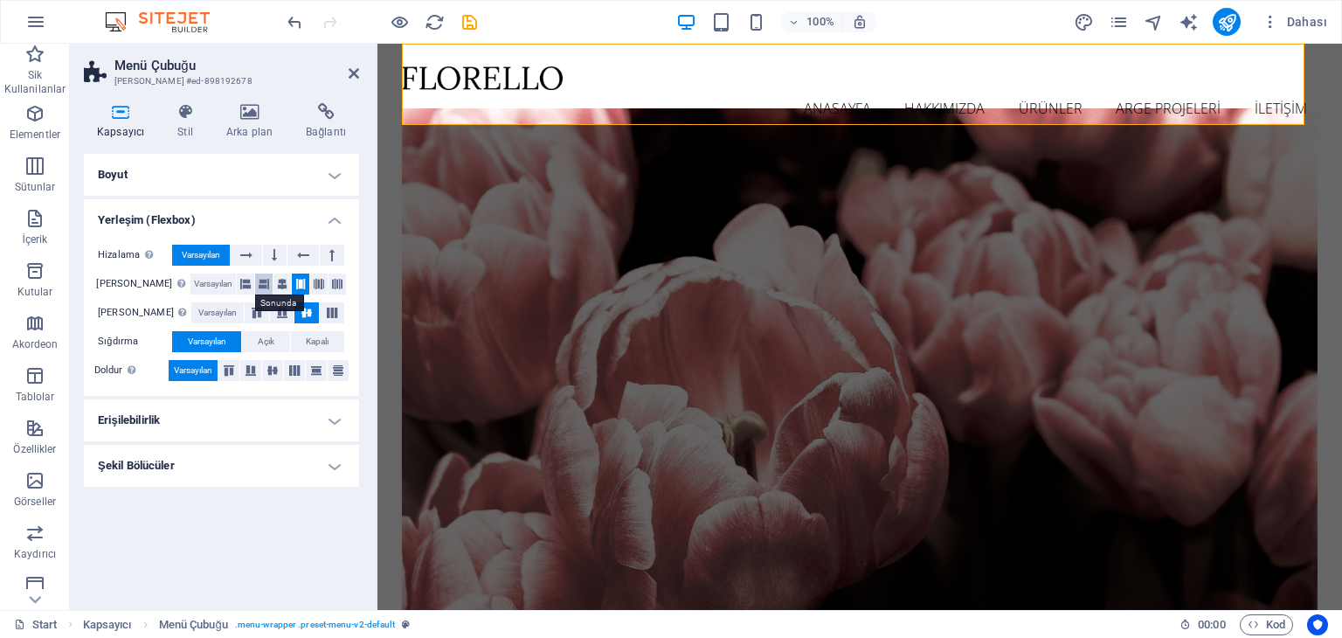
click at [259, 288] on icon at bounding box center [264, 283] width 10 height 21
click at [277, 279] on icon at bounding box center [282, 283] width 10 height 21
click at [277, 280] on icon at bounding box center [282, 283] width 10 height 21
click at [274, 308] on icon at bounding box center [282, 312] width 21 height 10
click at [300, 310] on icon at bounding box center [306, 312] width 21 height 10
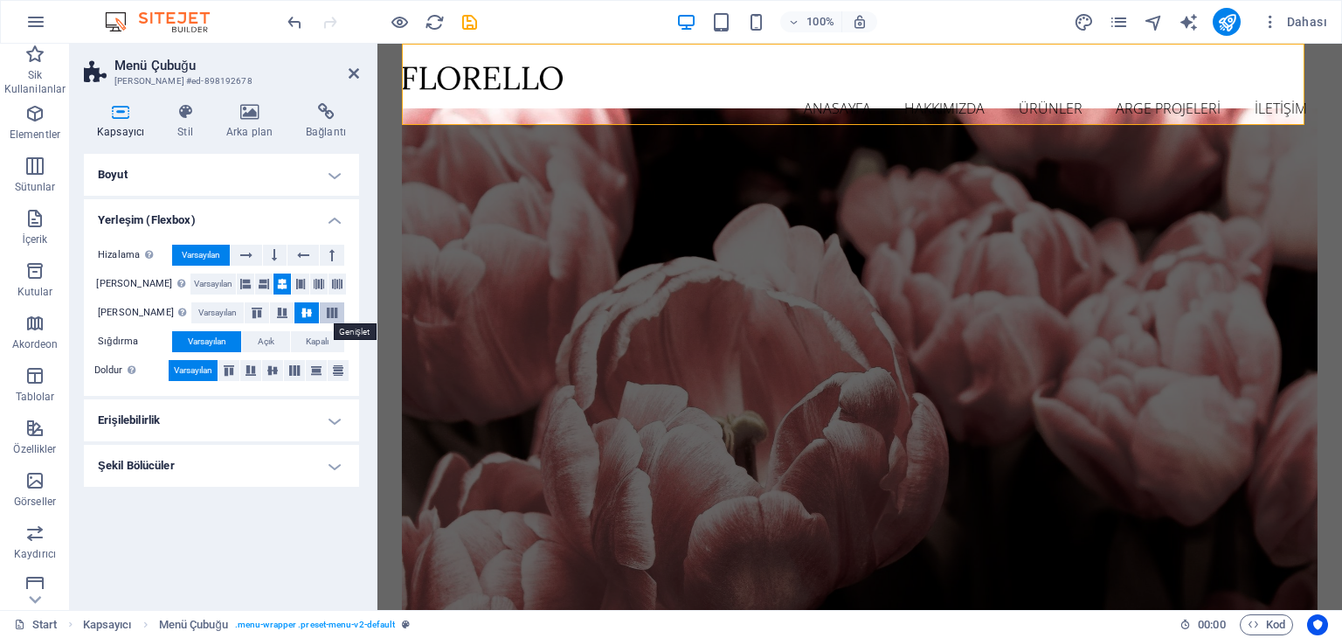
click at [328, 310] on icon at bounding box center [331, 312] width 21 height 10
click at [307, 319] on button at bounding box center [306, 312] width 24 height 21
click at [292, 279] on button at bounding box center [300, 283] width 17 height 21
click at [314, 277] on icon at bounding box center [319, 283] width 10 height 21
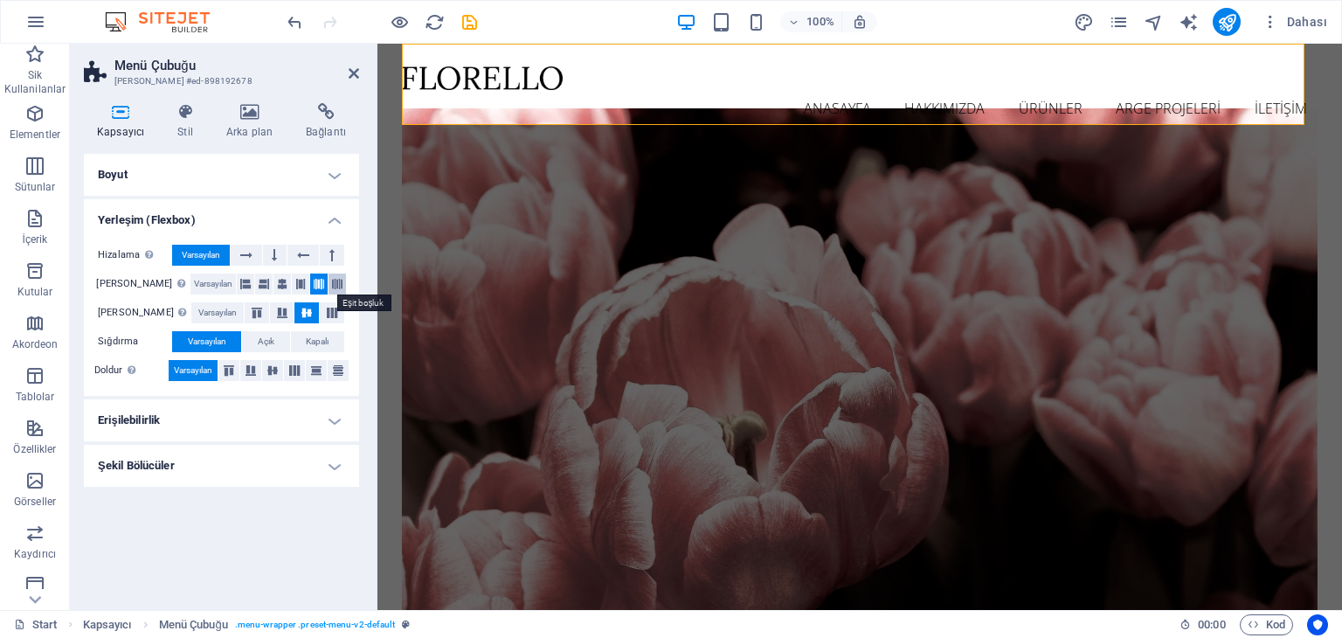
click at [332, 280] on icon at bounding box center [337, 283] width 10 height 21
click at [238, 283] on button at bounding box center [245, 283] width 17 height 21
click at [302, 285] on button at bounding box center [300, 283] width 17 height 21
click at [260, 349] on span "Açık" at bounding box center [266, 341] width 17 height 21
click at [323, 340] on span "Kapalı" at bounding box center [317, 341] width 23 height 21
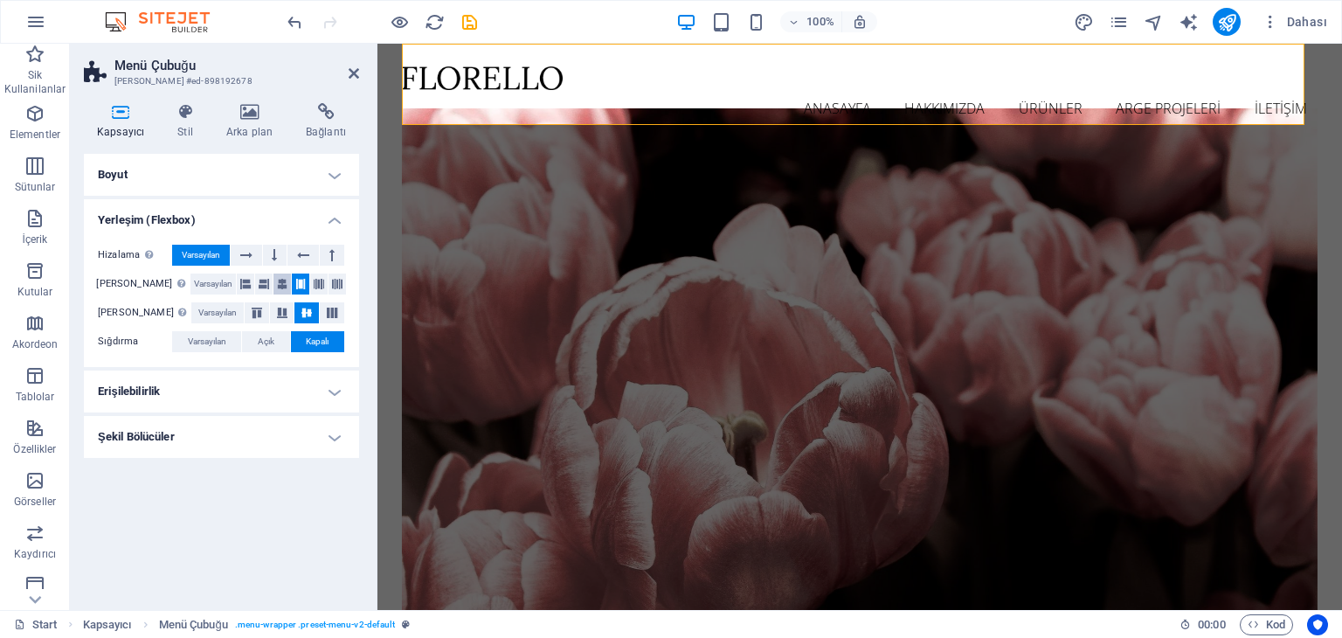
click at [277, 277] on icon at bounding box center [282, 283] width 10 height 21
click at [259, 283] on icon at bounding box center [264, 283] width 10 height 21
click at [320, 312] on button at bounding box center [332, 312] width 24 height 21
click at [301, 309] on icon at bounding box center [306, 312] width 21 height 10
click at [276, 339] on button "Açık" at bounding box center [265, 341] width 47 height 21
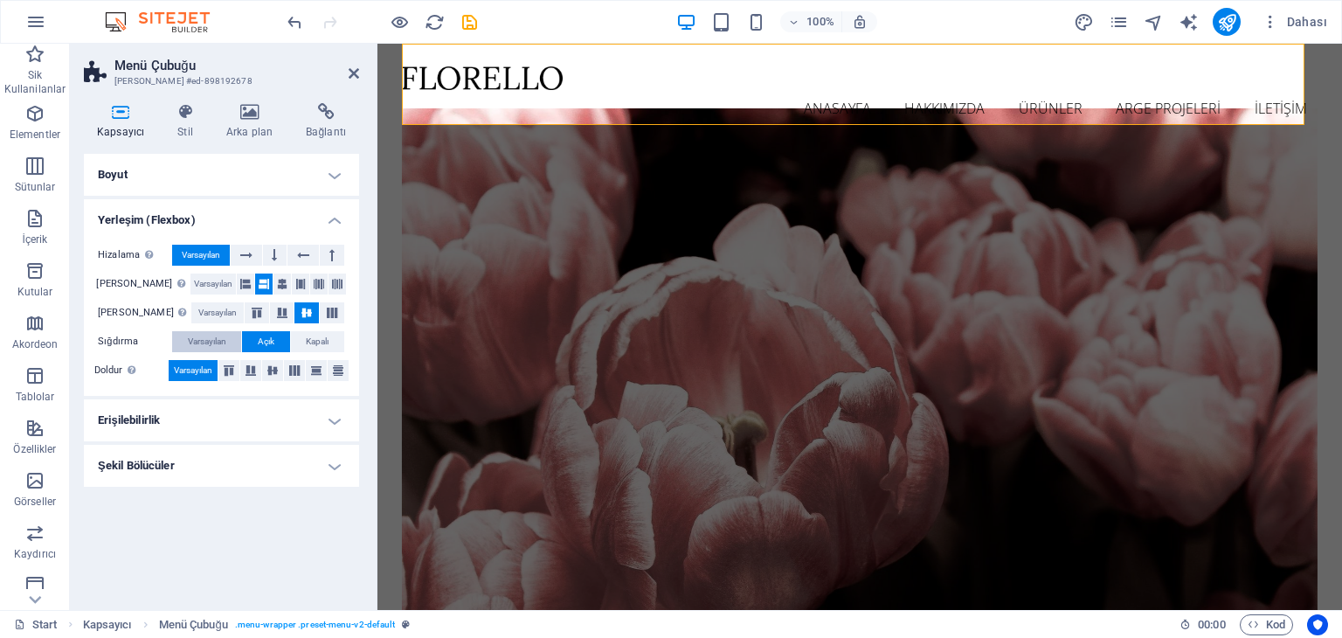
click at [217, 342] on span "Varsayılan" at bounding box center [207, 341] width 38 height 21
click at [268, 336] on span "Açık" at bounding box center [266, 341] width 17 height 21
click at [245, 257] on icon at bounding box center [246, 255] width 12 height 21
click at [273, 253] on icon at bounding box center [274, 255] width 5 height 21
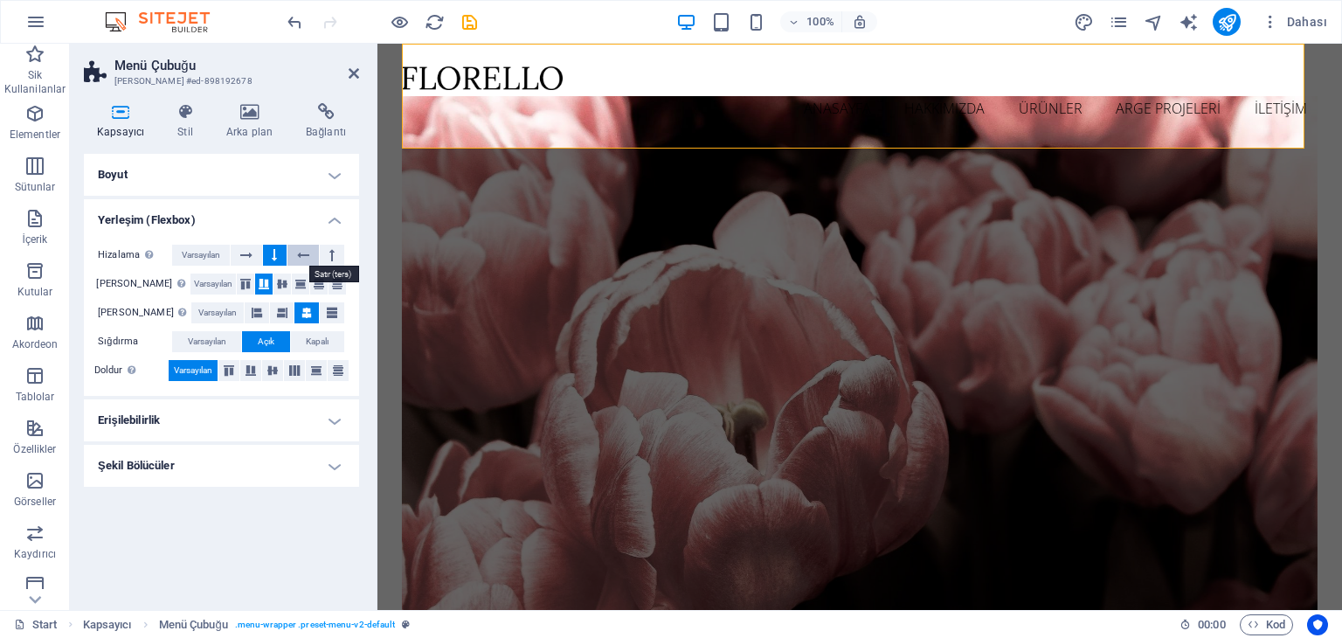
click at [307, 253] on icon at bounding box center [303, 255] width 12 height 21
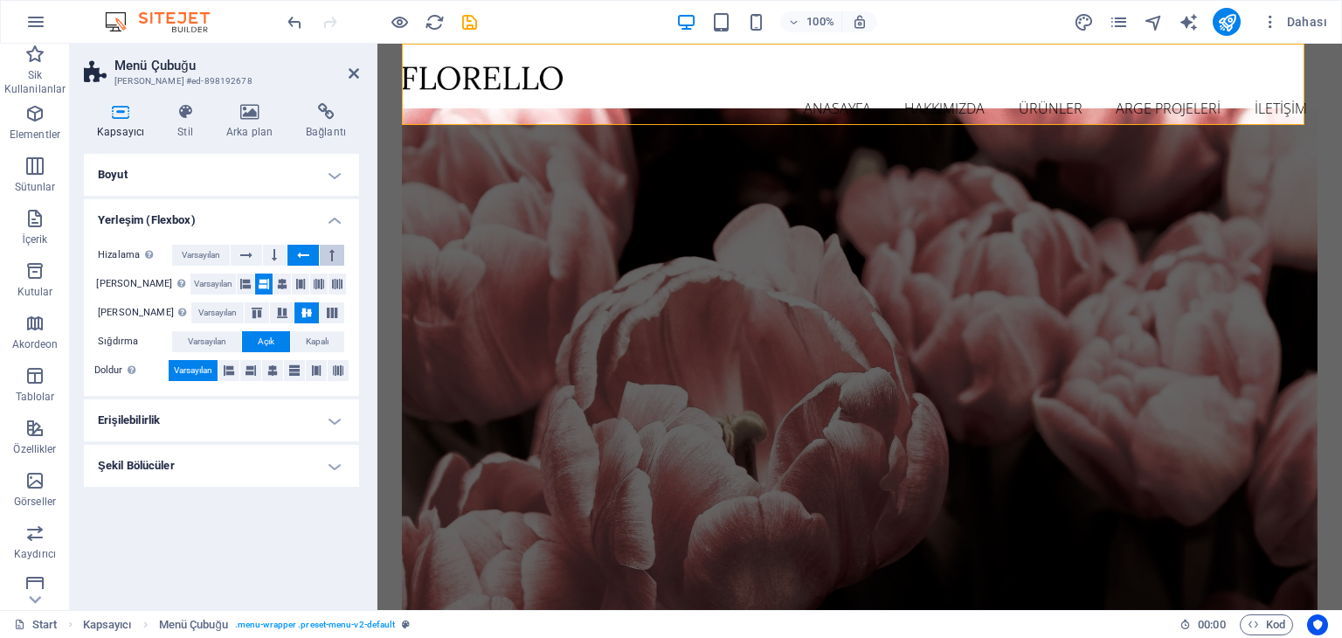
click at [328, 250] on button at bounding box center [332, 255] width 24 height 21
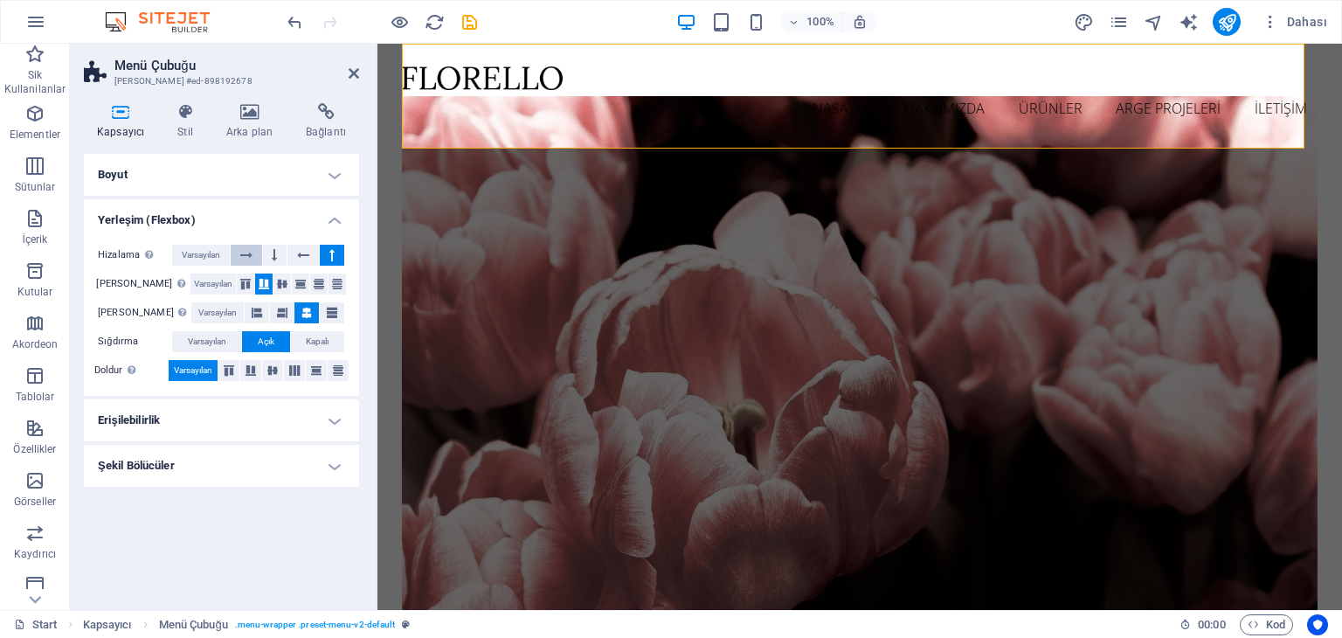
click at [257, 250] on button at bounding box center [246, 255] width 31 height 21
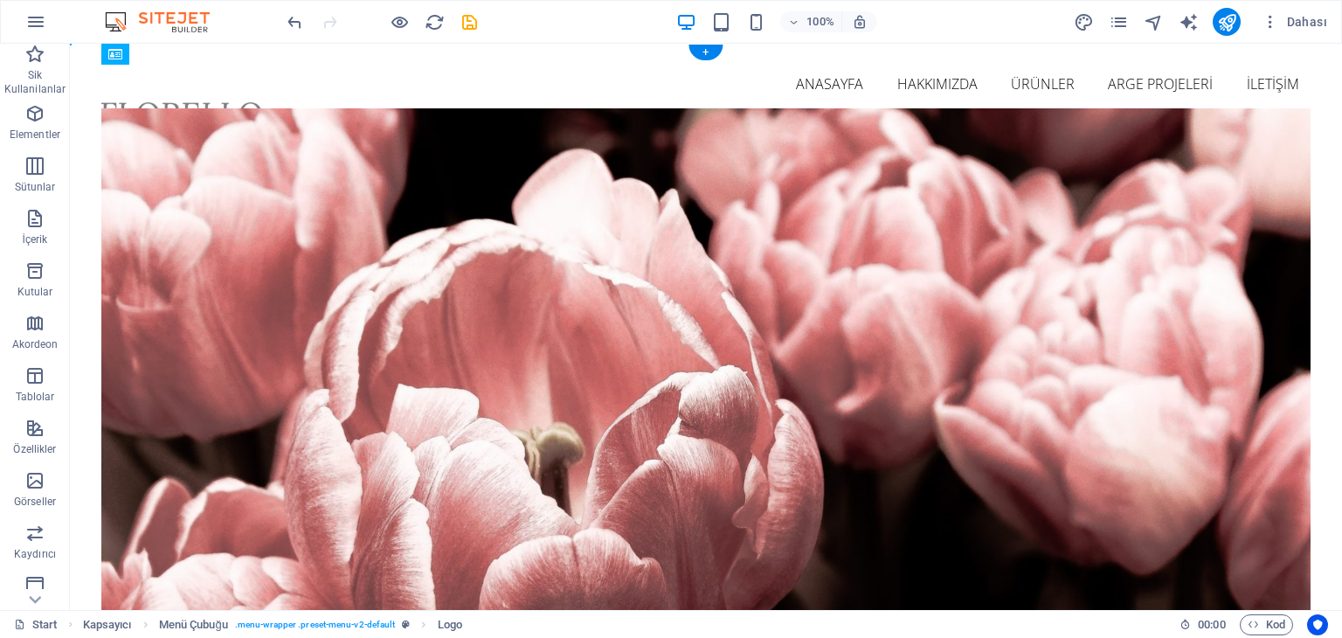
drag, startPoint x: 140, startPoint y: 82, endPoint x: 490, endPoint y: 83, distance: 350.3
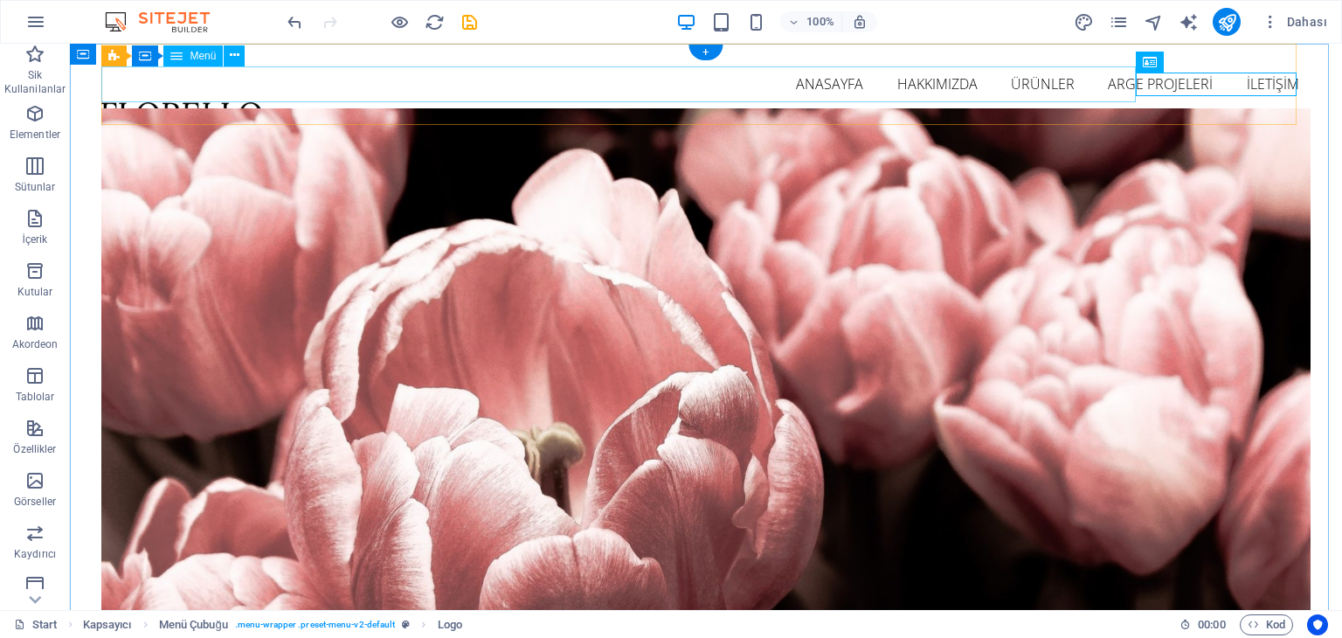
click at [186, 74] on nav "ANASAYFA HAKKIMIZDA ÜRÜNLER ARGE PROJELERİ İLETİŞİM" at bounding box center [705, 84] width 1208 height 37
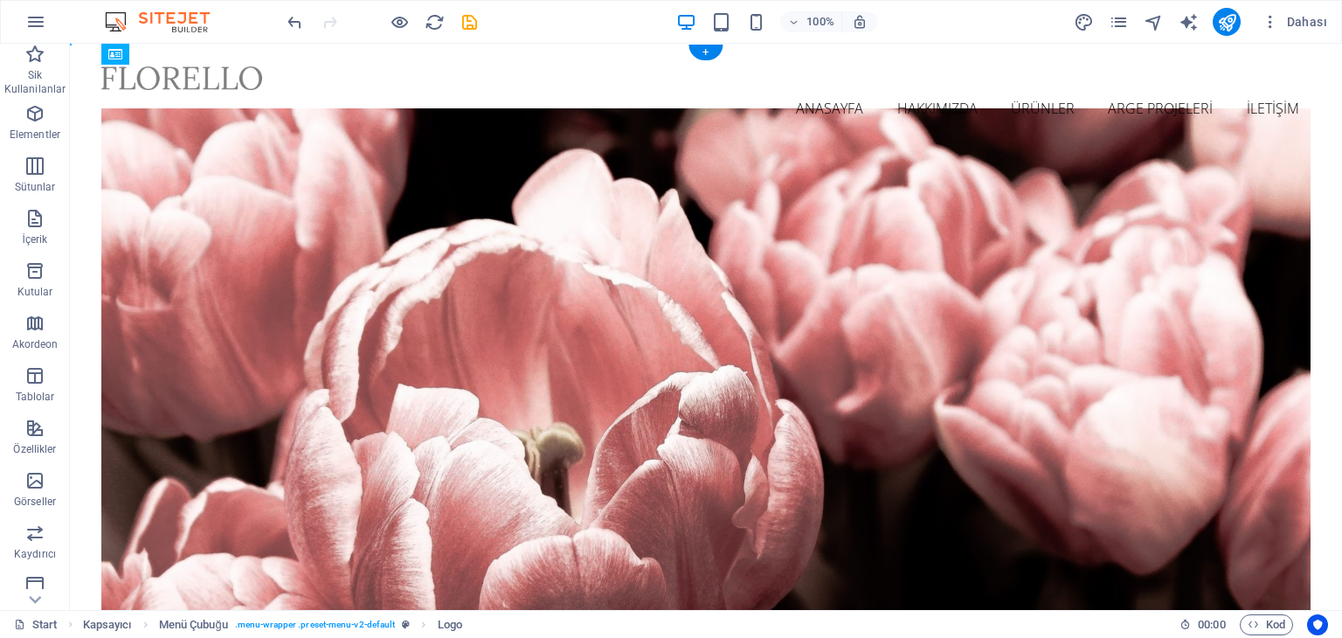
drag, startPoint x: 1203, startPoint y: 88, endPoint x: 141, endPoint y: 92, distance: 1061.2
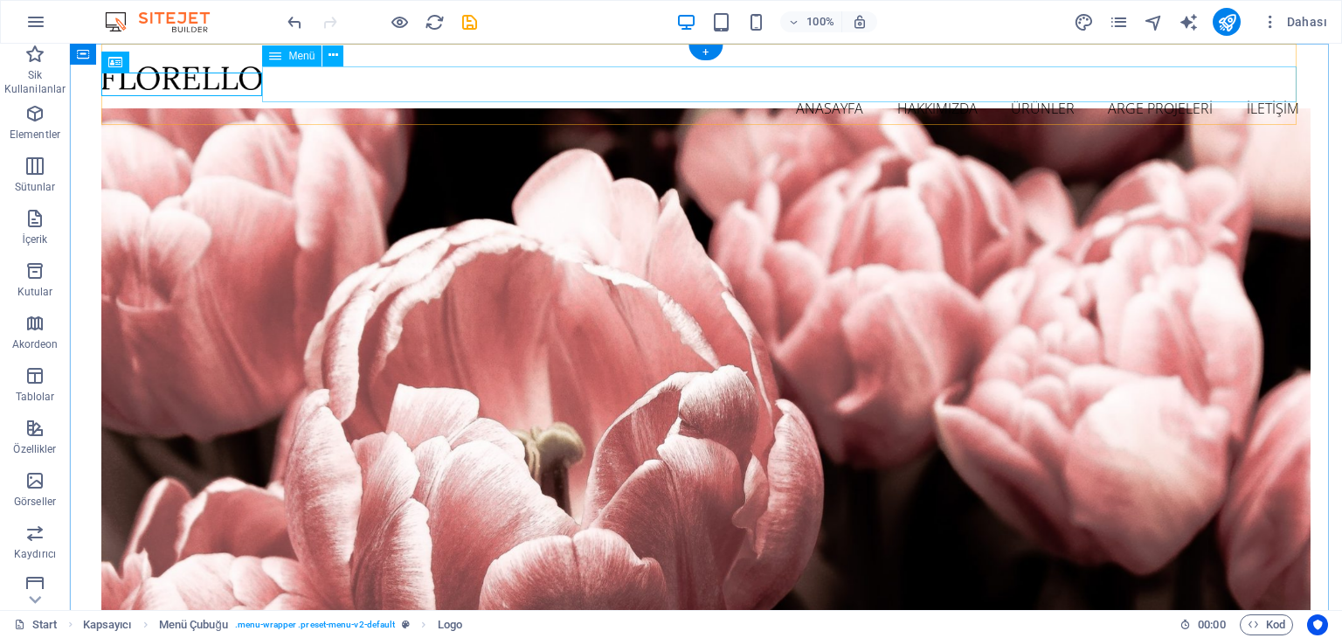
click at [358, 90] on nav "ANASAYFA HAKKIMIZDA ÜRÜNLER ARGE PROJELERİ İLETİŞİM" at bounding box center [705, 108] width 1208 height 37
click at [295, 51] on span "Menü" at bounding box center [301, 56] width 26 height 10
click at [294, 53] on span "Menü" at bounding box center [301, 56] width 26 height 10
click at [269, 57] on icon at bounding box center [275, 55] width 12 height 21
click at [263, 90] on nav "ANASAYFA HAKKIMIZDA ÜRÜNLER ARGE PROJELERİ İLETİŞİM" at bounding box center [705, 108] width 1208 height 37
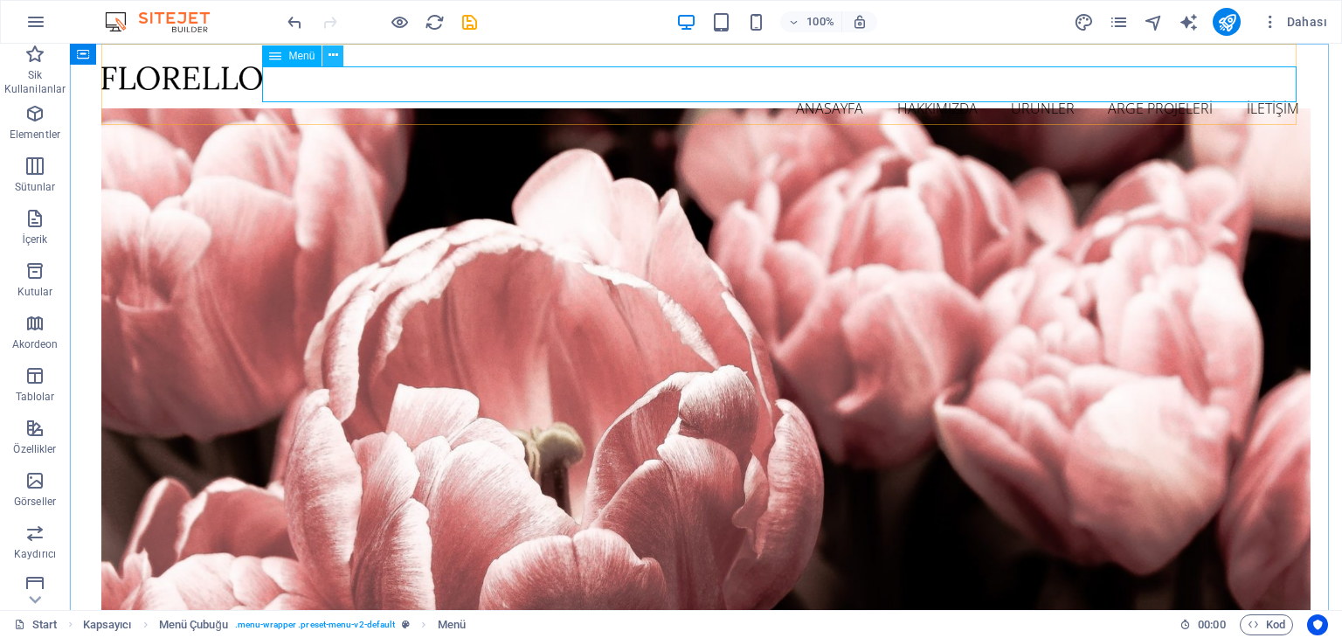
click at [337, 54] on icon at bounding box center [333, 55] width 10 height 18
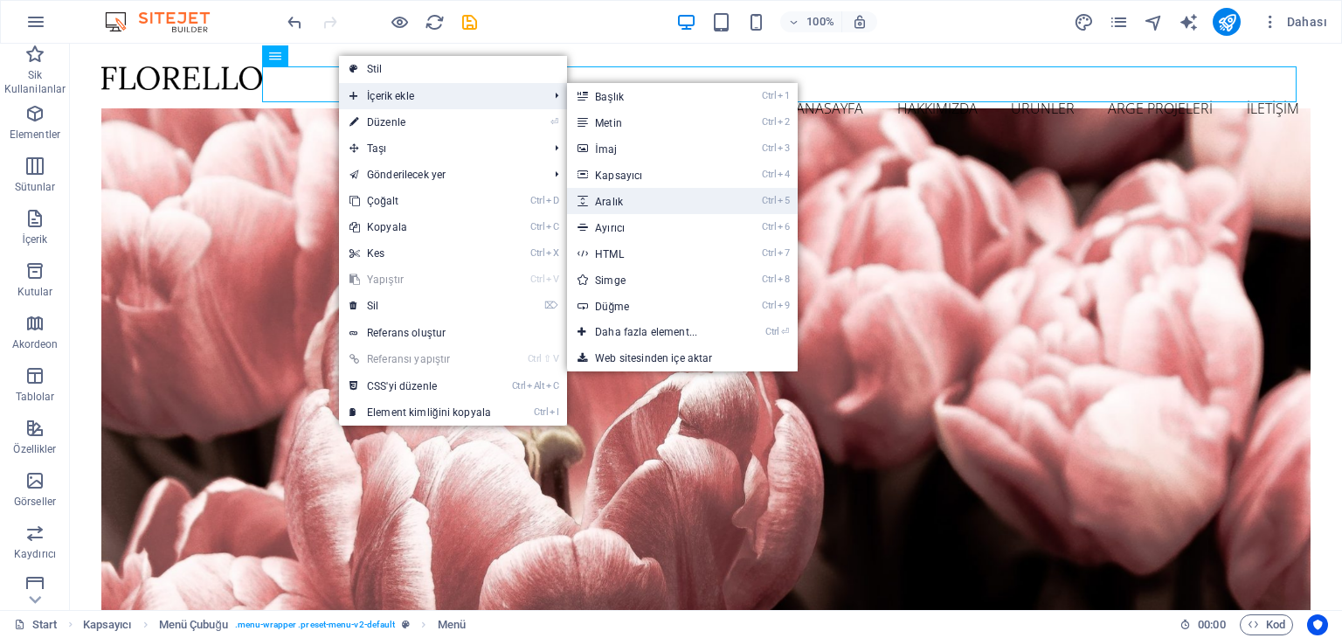
click at [684, 192] on link "Ctrl 5 Aralık" at bounding box center [649, 201] width 165 height 26
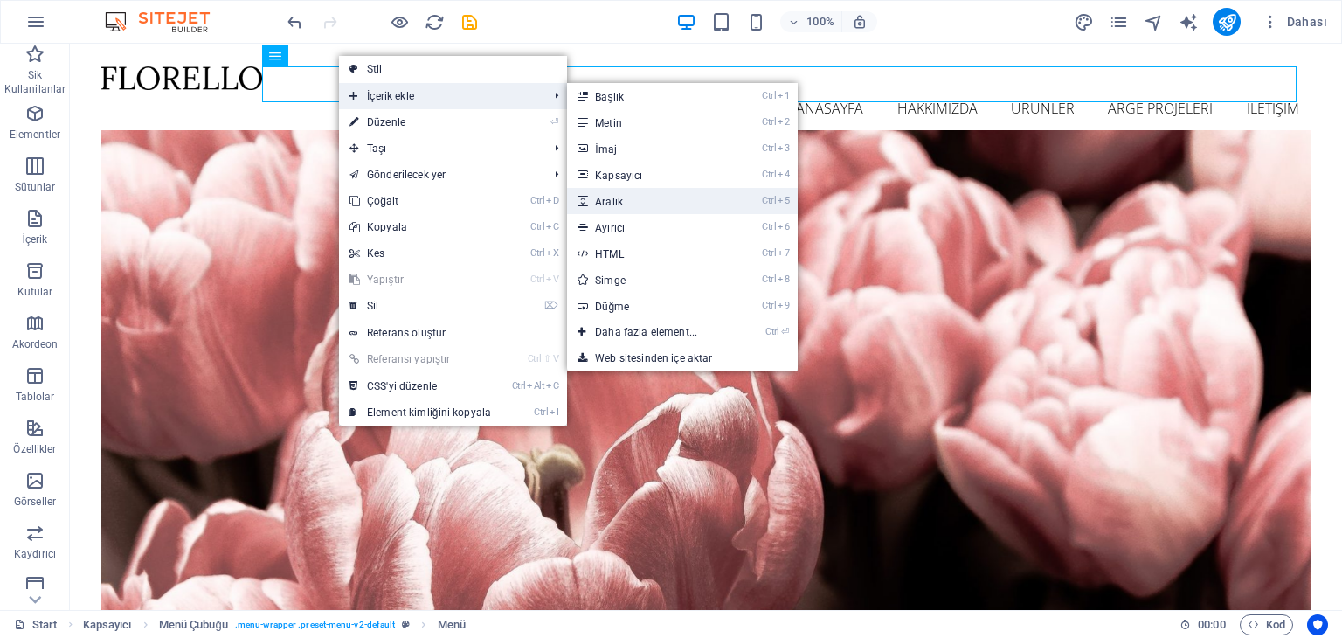
select select "px"
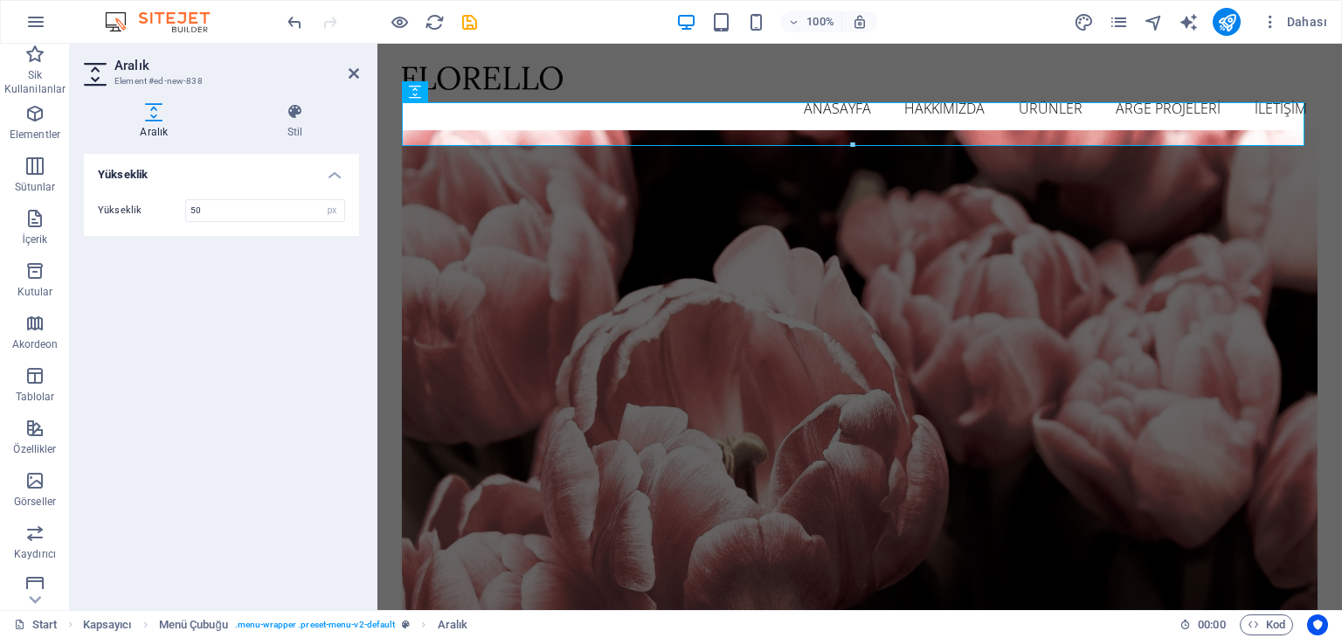
click at [326, 183] on h4 "Yükseklik" at bounding box center [221, 169] width 275 height 31
click at [279, 183] on h4 "Yükseklik" at bounding box center [221, 175] width 275 height 42
click at [241, 202] on input "50" at bounding box center [265, 210] width 158 height 21
click at [236, 209] on input "50" at bounding box center [265, 210] width 158 height 21
type input "5"
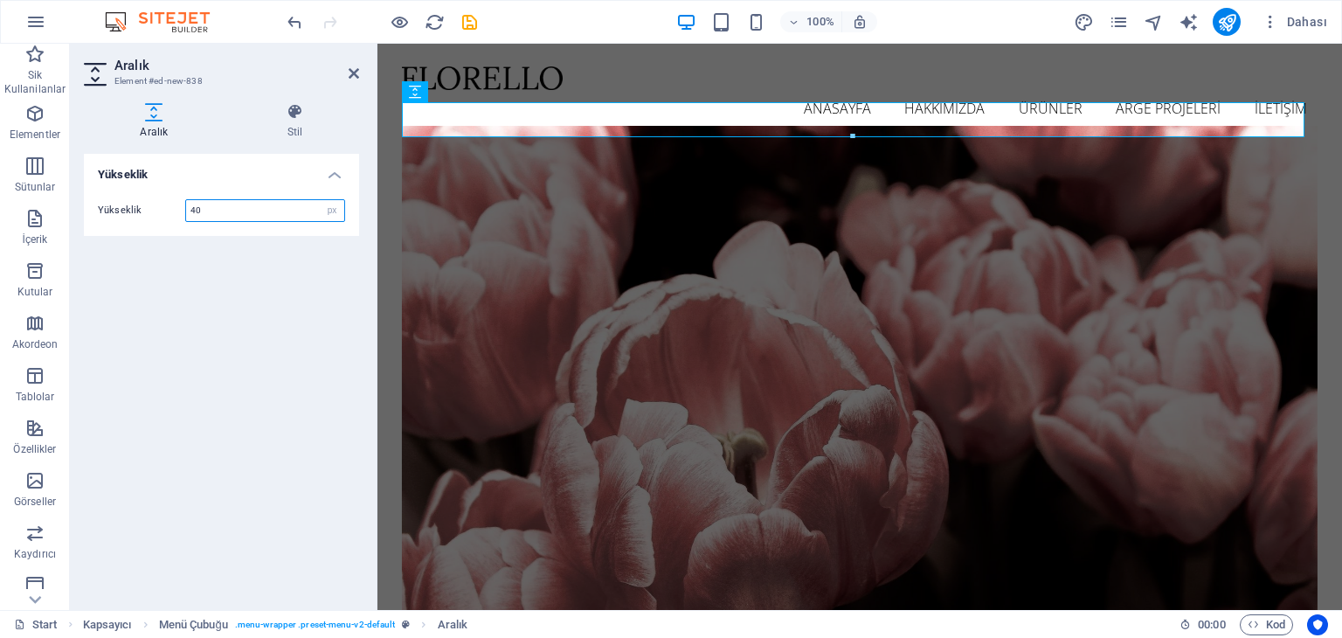
type input "40"
click at [335, 377] on div "Yükseklik Yükseklik 40 px rem vh vw" at bounding box center [221, 375] width 275 height 442
click at [352, 72] on icon at bounding box center [354, 73] width 10 height 14
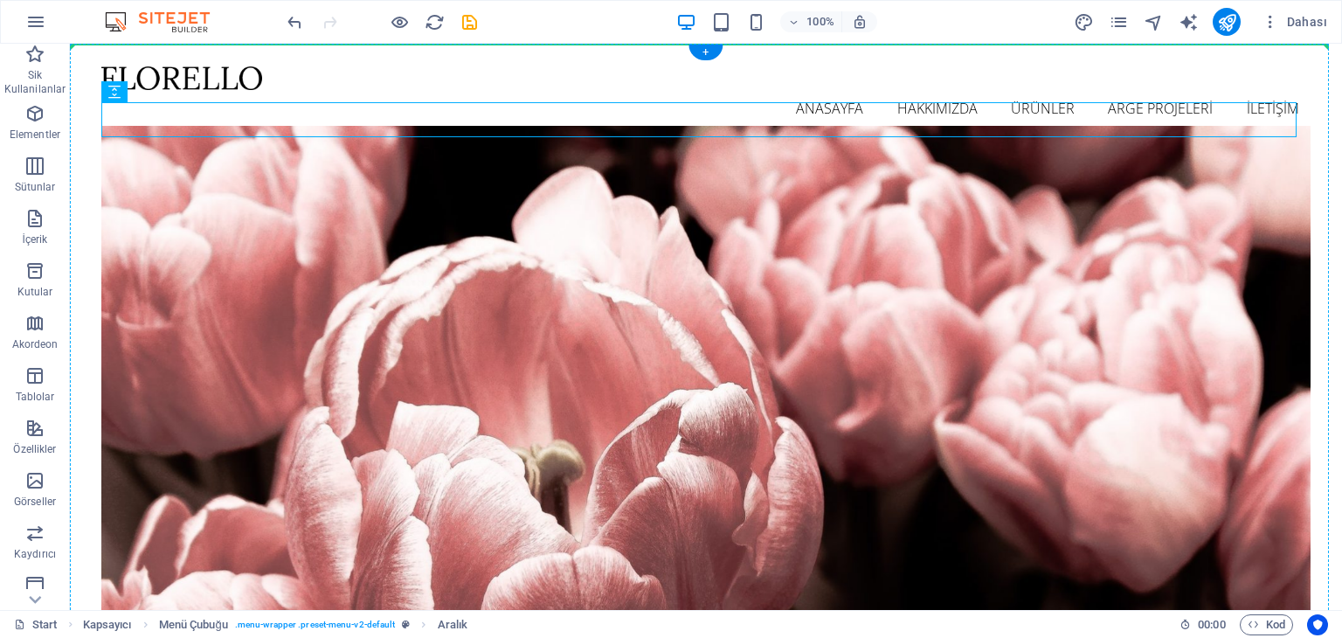
drag, startPoint x: 335, startPoint y: 127, endPoint x: 346, endPoint y: 87, distance: 40.7
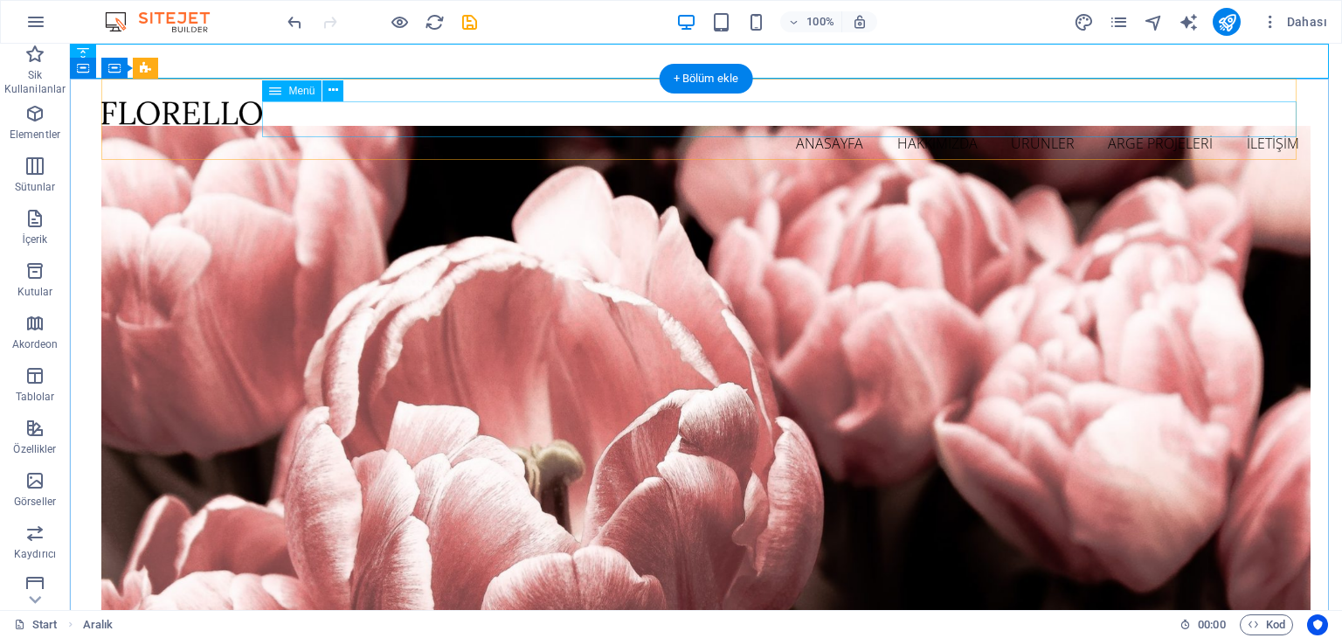
click at [556, 125] on nav "ANASAYFA HAKKIMIZDA ÜRÜNLER ARGE PROJELERİ İLETİŞİM" at bounding box center [705, 143] width 1208 height 37
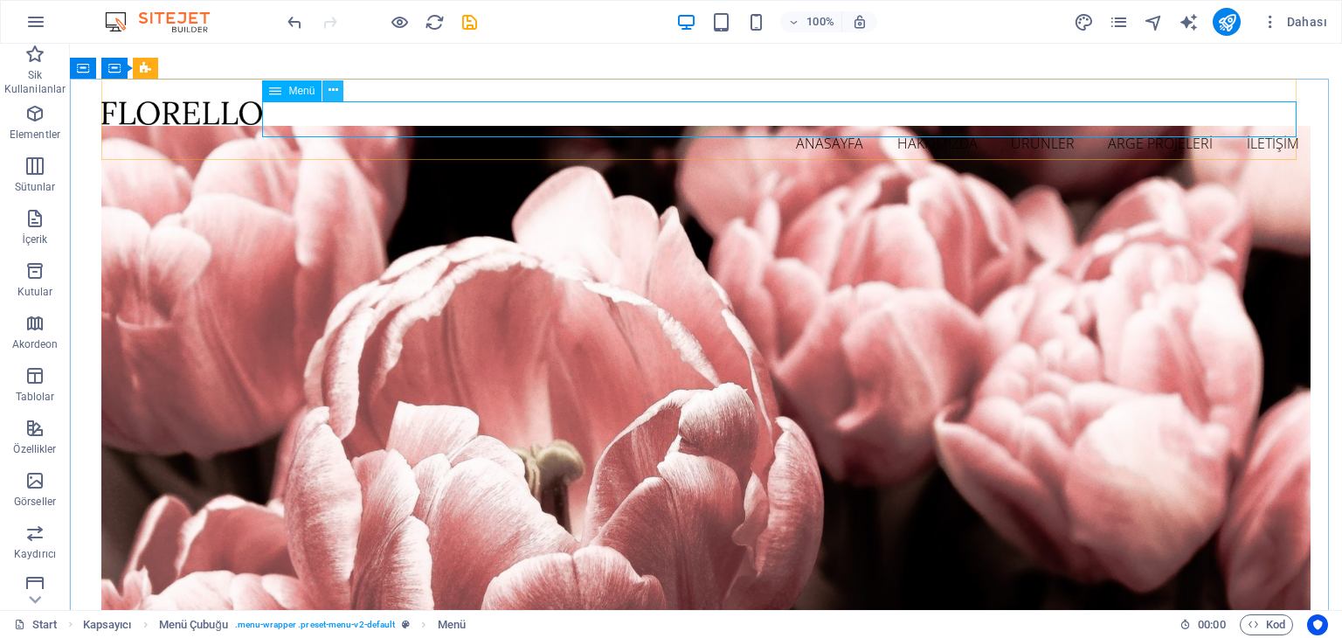
click at [334, 92] on icon at bounding box center [333, 90] width 10 height 18
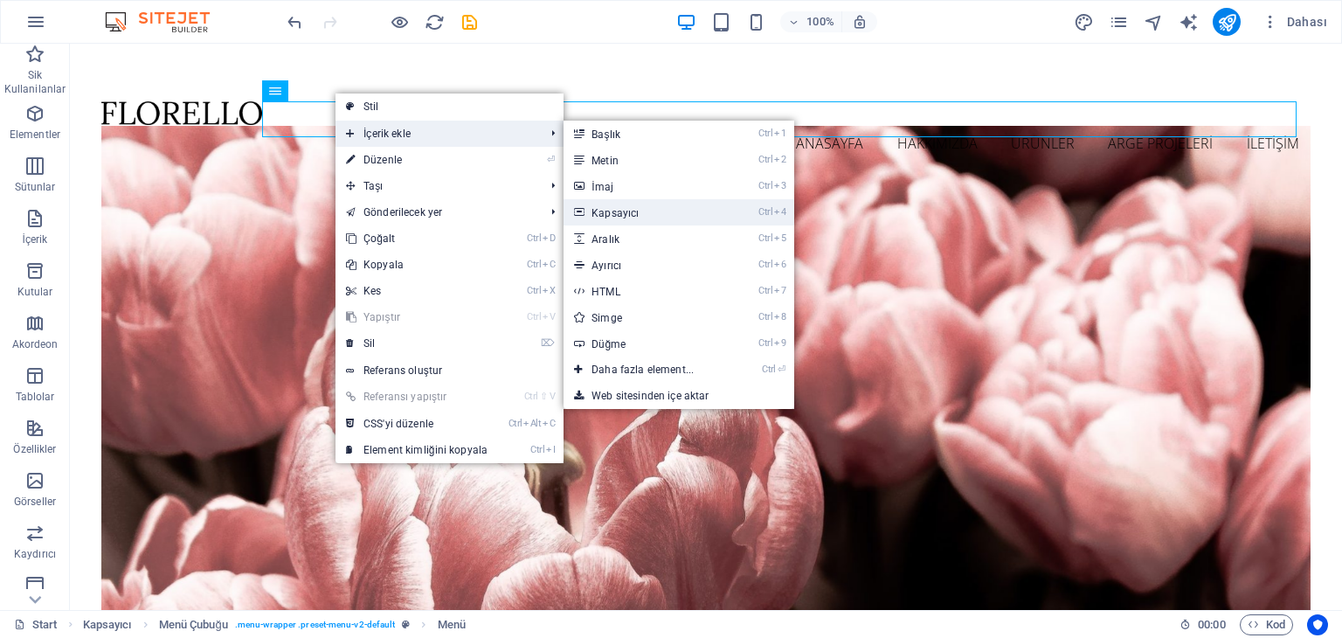
click at [688, 204] on link "Ctrl 4 Kapsayıcı" at bounding box center [645, 212] width 165 height 26
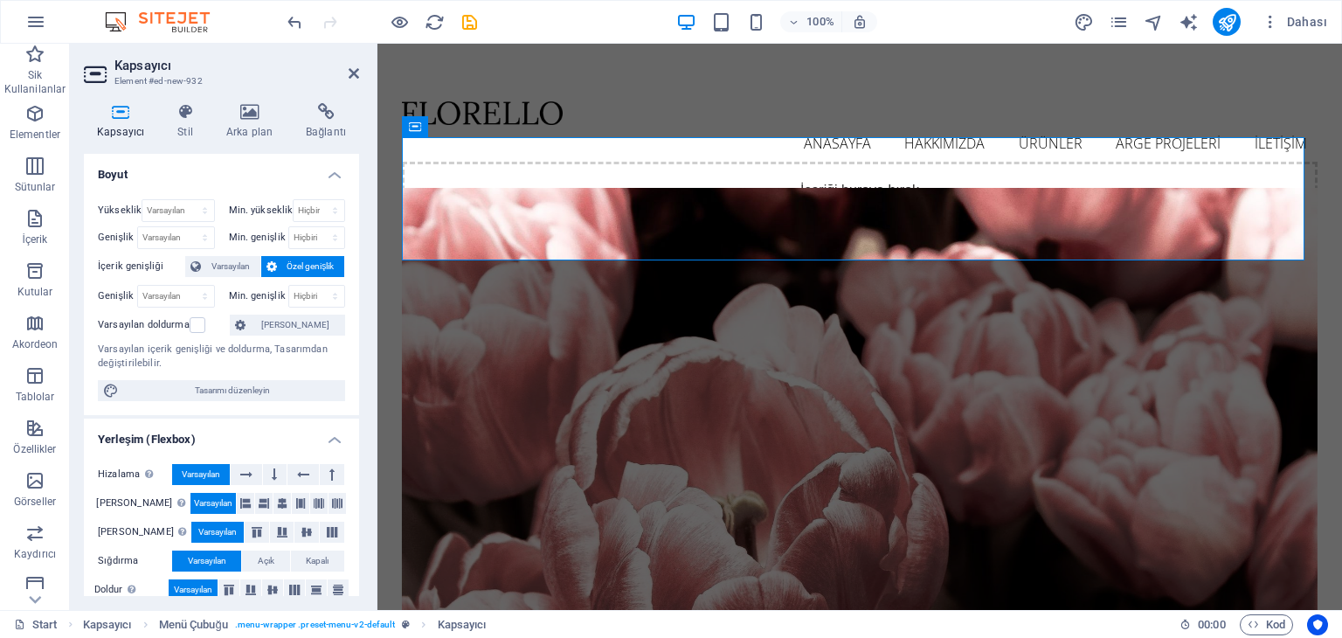
click at [361, 75] on aside "Kapsayıcı Element #ed-new-932 Kapsayıcı Stil Arka plan Bağlantı Boyut Yükseklik…" at bounding box center [223, 327] width 307 height 566
click at [350, 69] on icon at bounding box center [354, 73] width 10 height 14
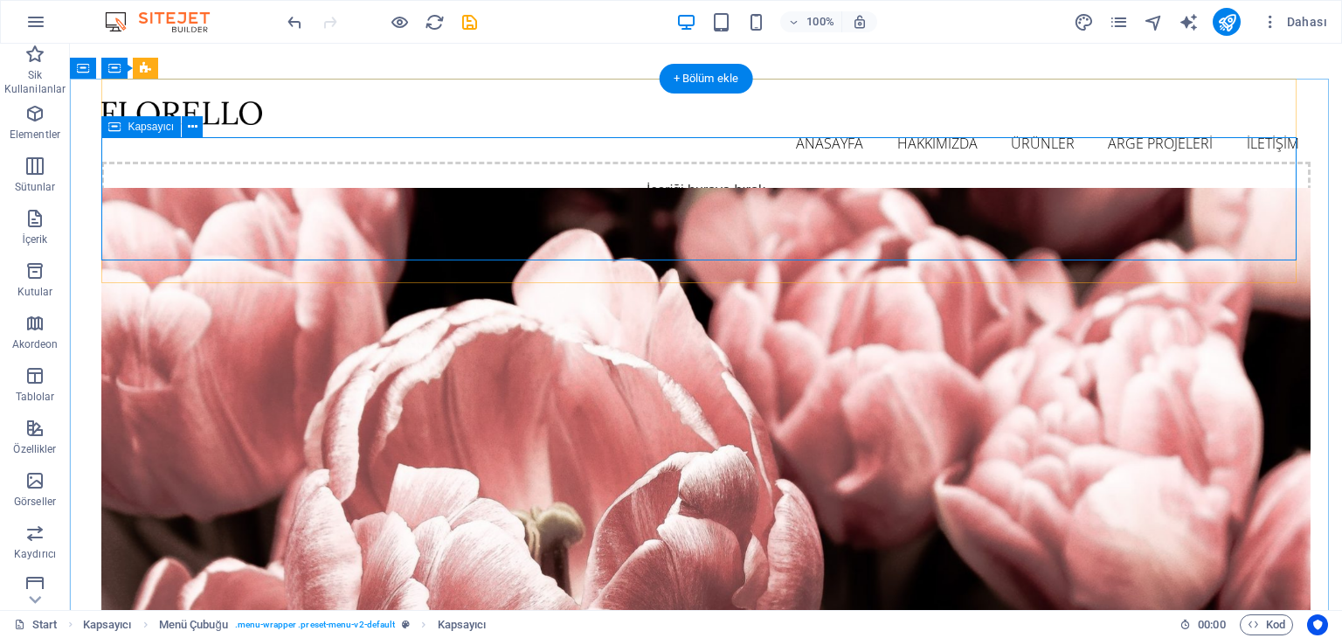
click at [415, 193] on div "İçeriği buraya bırak veya Element ekle Panoyu yapıştır" at bounding box center [705, 224] width 1208 height 124
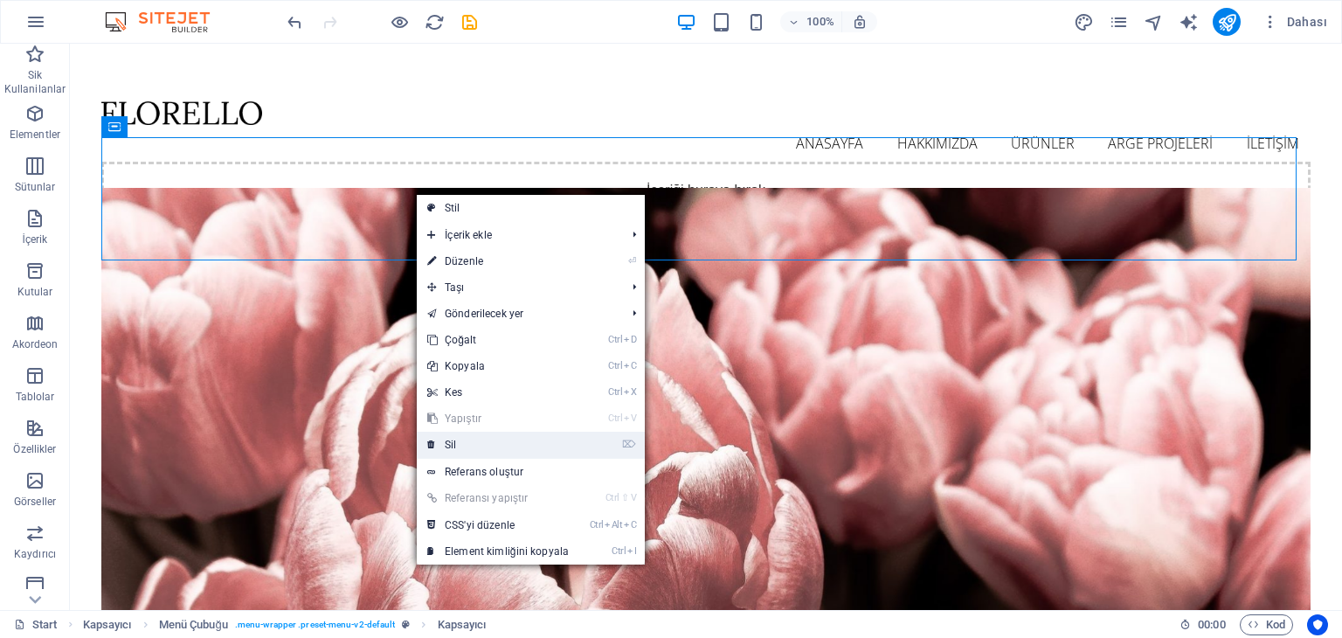
drag, startPoint x: 464, startPoint y: 448, endPoint x: 394, endPoint y: 405, distance: 81.9
click at [464, 448] on link "⌦ Sil" at bounding box center [498, 444] width 162 height 26
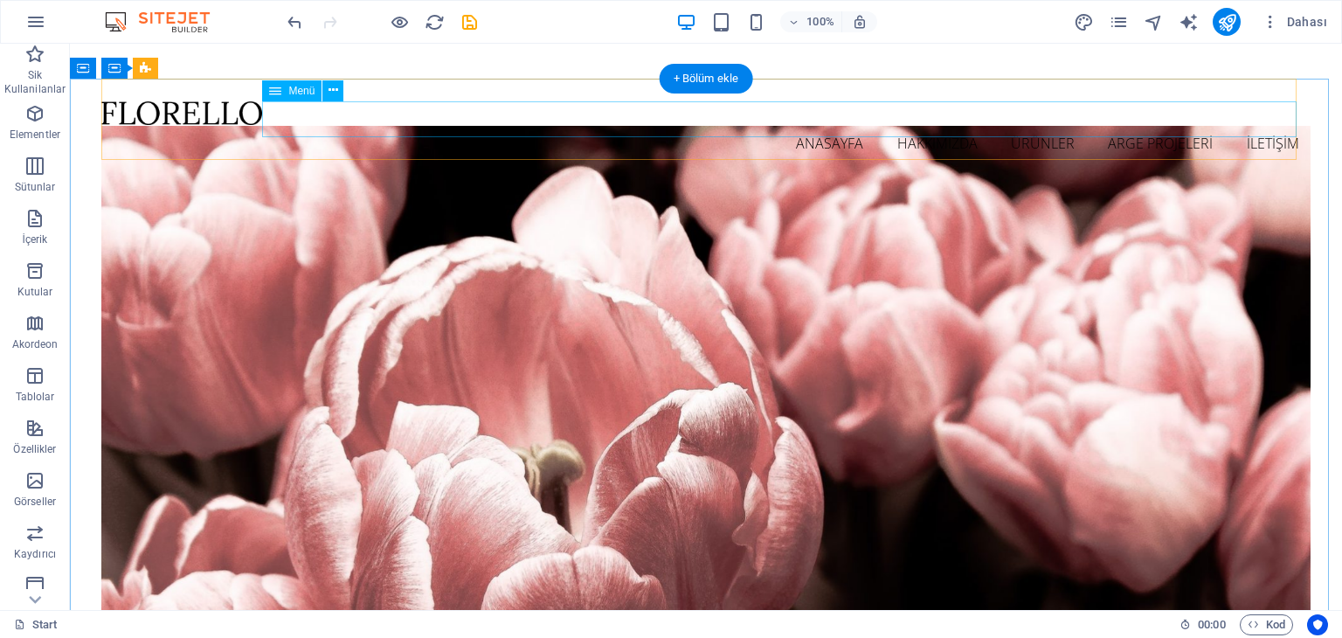
click at [622, 125] on nav "ANASAYFA HAKKIMIZDA ÜRÜNLER ARGE PROJELERİ İLETİŞİM" at bounding box center [705, 143] width 1208 height 37
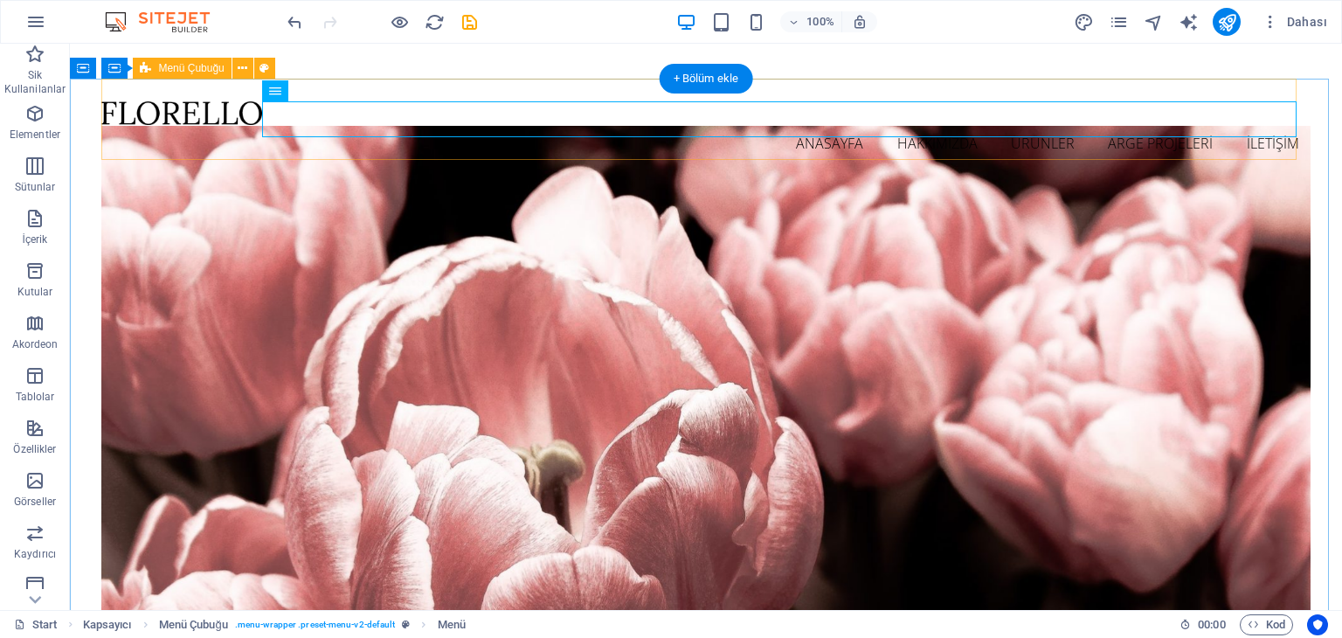
click at [225, 106] on div "ANASAYFA HAKKIMIZDA ÜRÜNLER ARGE PROJELERİ İLETİŞİM" at bounding box center [705, 131] width 1208 height 105
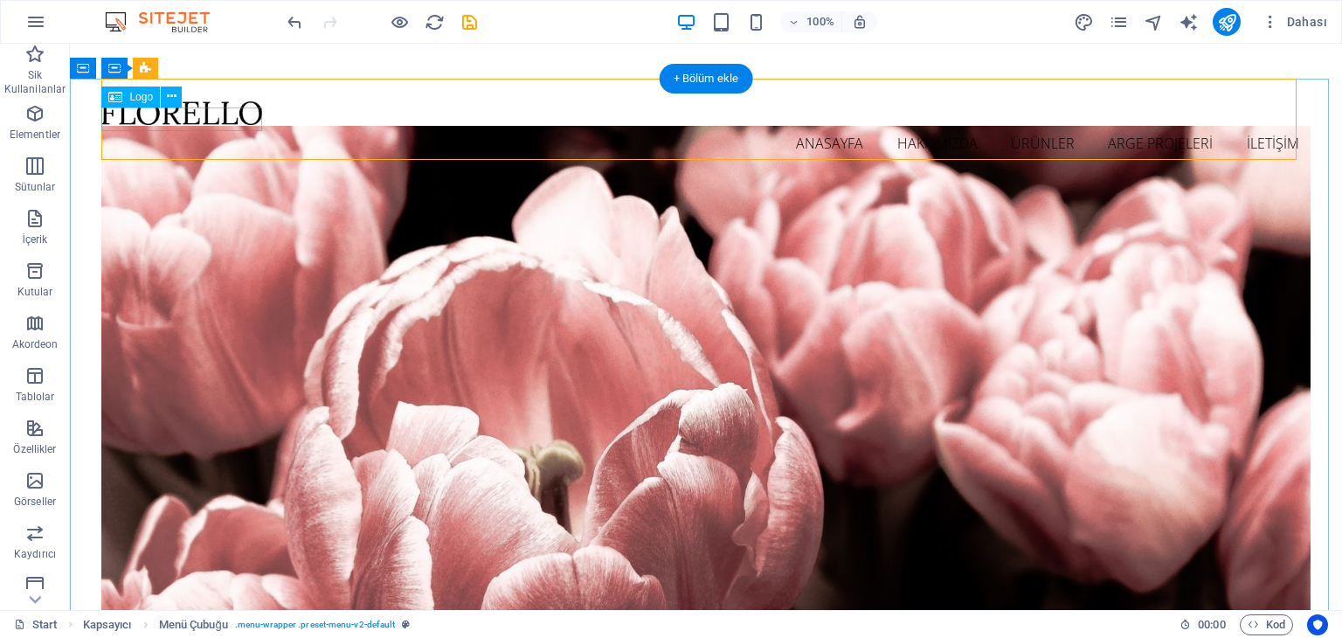
click at [224, 113] on div at bounding box center [705, 113] width 1208 height 24
click at [172, 98] on icon at bounding box center [172, 96] width 10 height 18
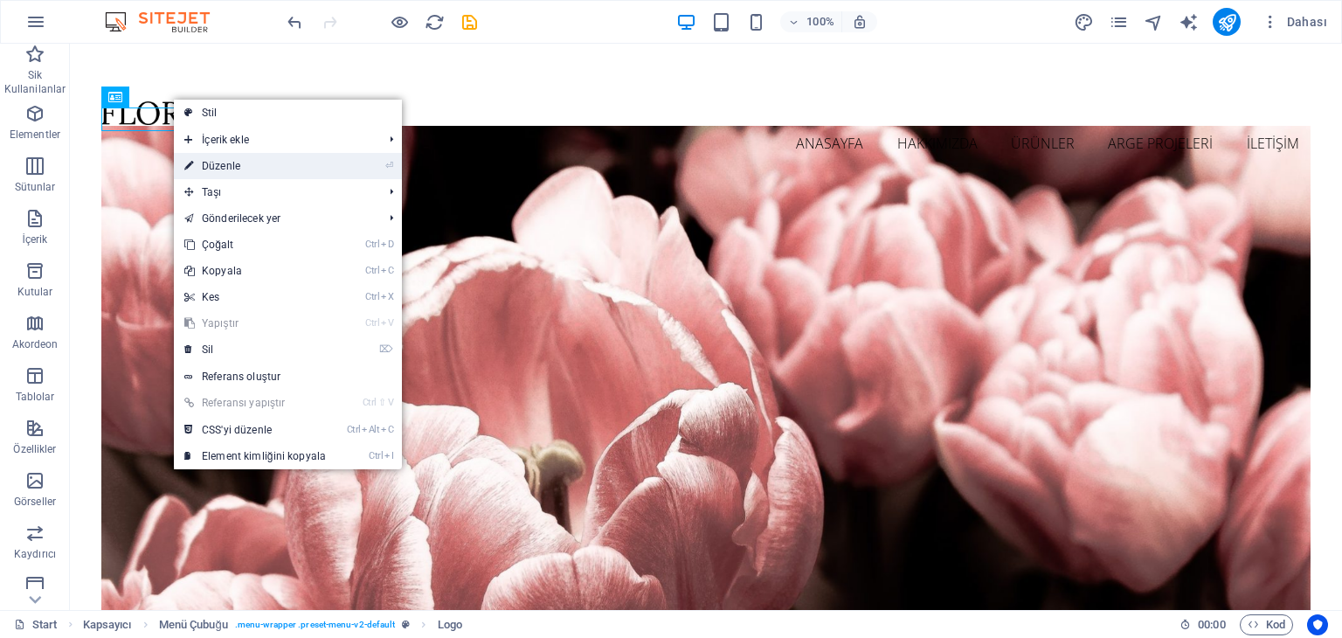
click at [228, 160] on link "⏎ Düzenle" at bounding box center [255, 166] width 162 height 26
select select "px"
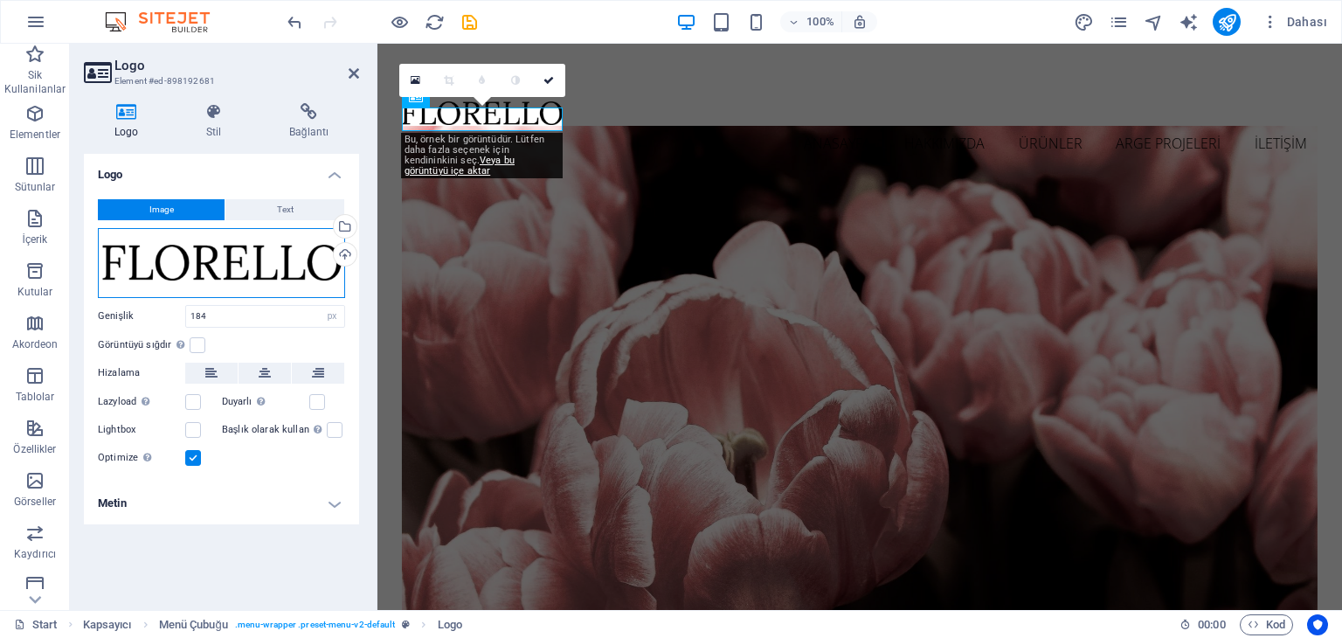
click at [313, 245] on div "Dosyaları buraya sürükleyin, dosyaları seçmek için tıklayın veya Dosyalardan ya…" at bounding box center [221, 263] width 247 height 70
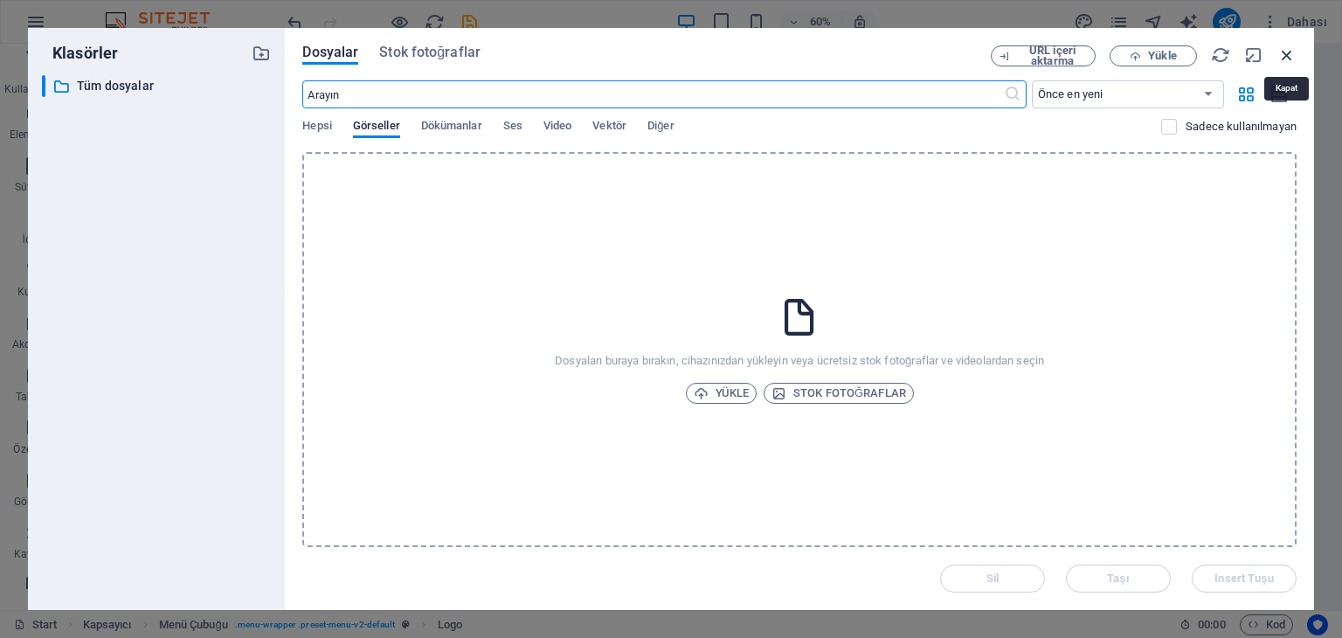
click at [1292, 53] on icon "button" at bounding box center [1286, 54] width 19 height 19
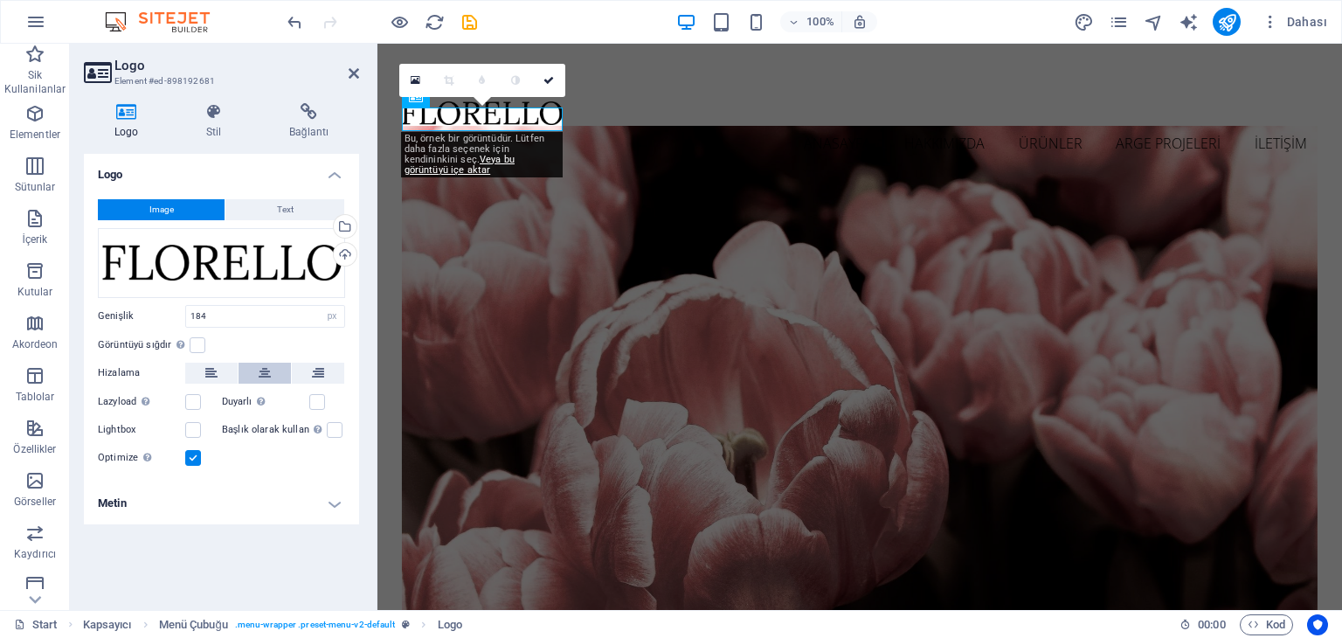
click at [261, 371] on icon at bounding box center [265, 372] width 12 height 21
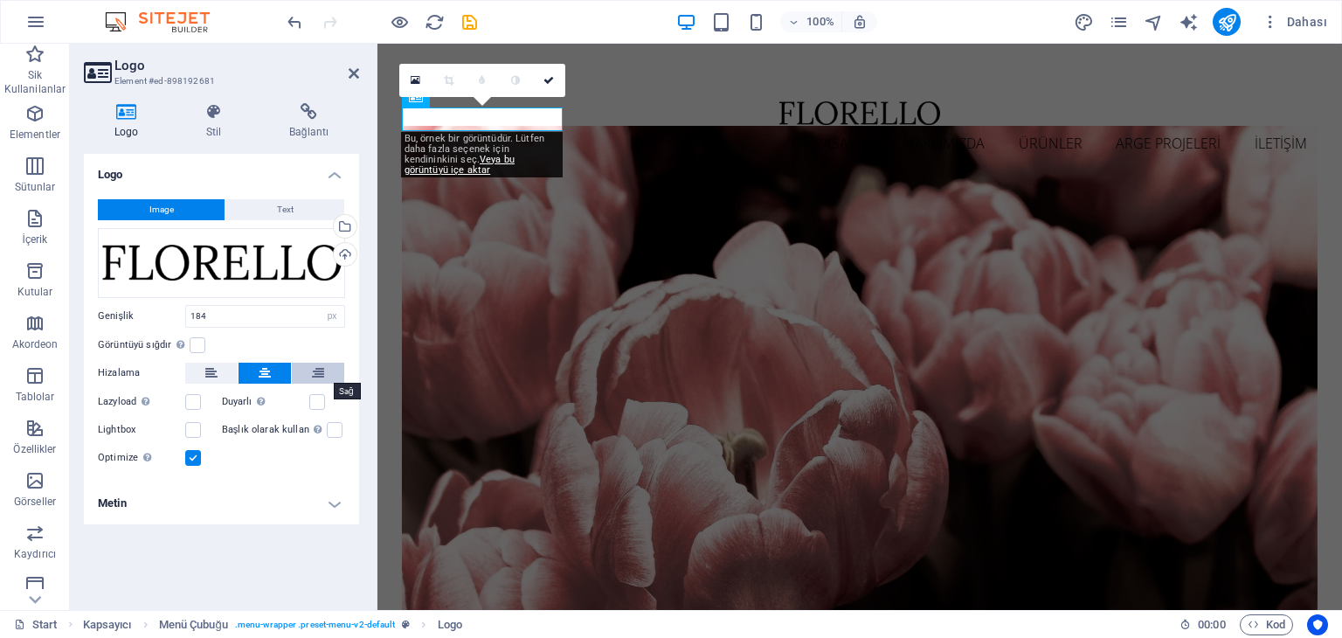
click at [324, 370] on button at bounding box center [318, 372] width 52 height 21
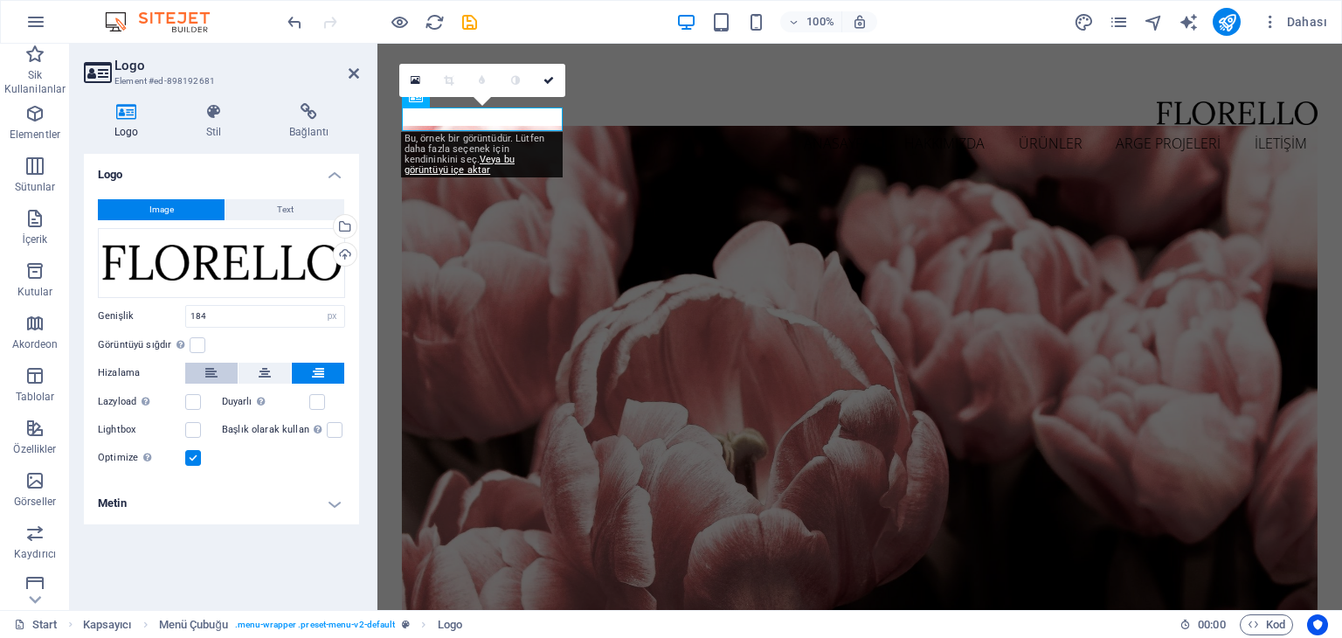
click at [213, 368] on icon at bounding box center [211, 372] width 12 height 21
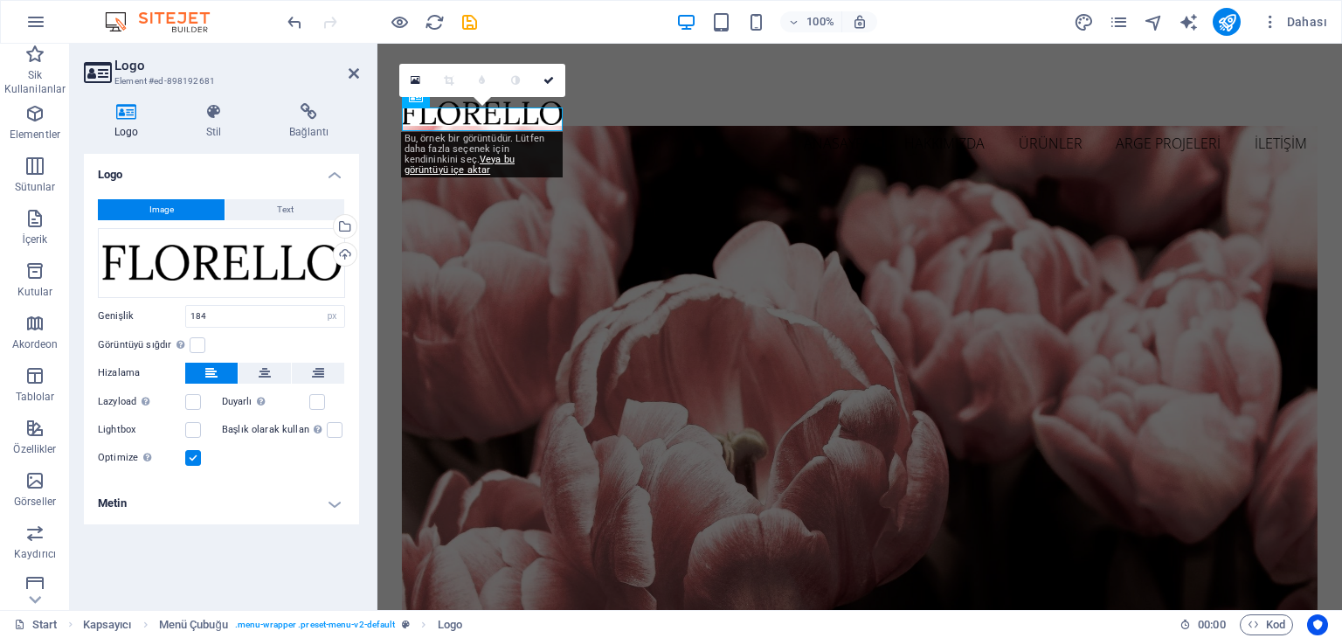
click at [210, 369] on icon at bounding box center [211, 372] width 12 height 21
click at [267, 378] on icon at bounding box center [265, 372] width 12 height 21
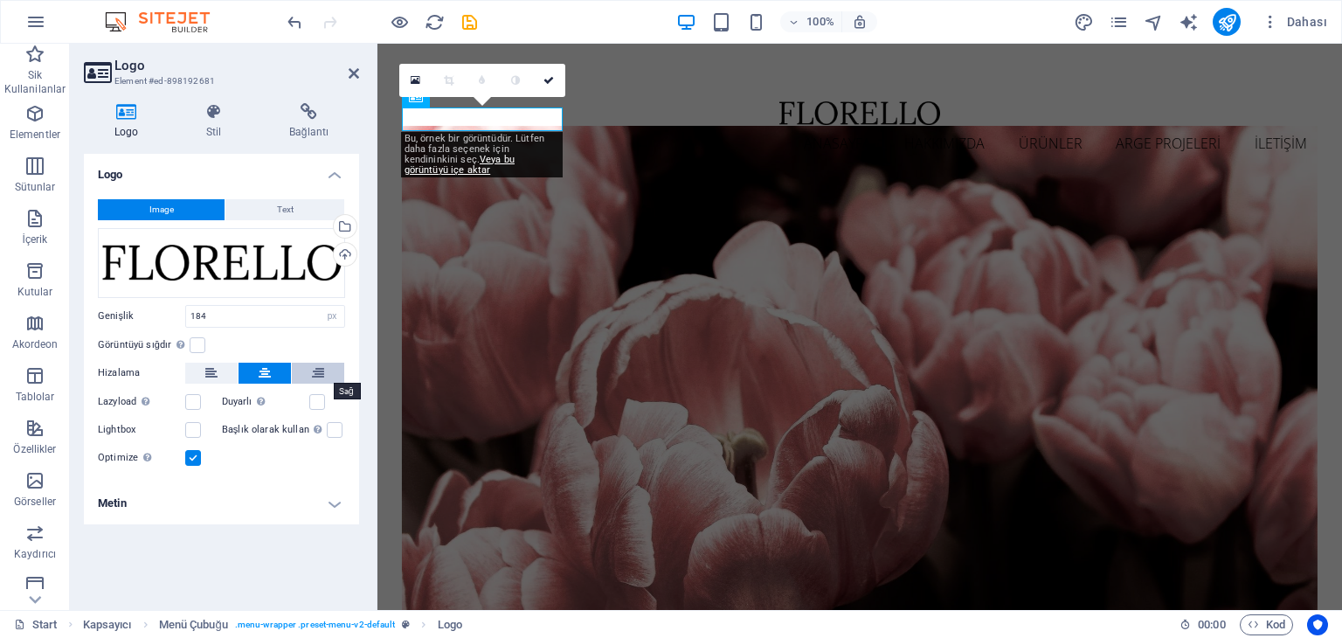
click at [325, 376] on button at bounding box center [318, 372] width 52 height 21
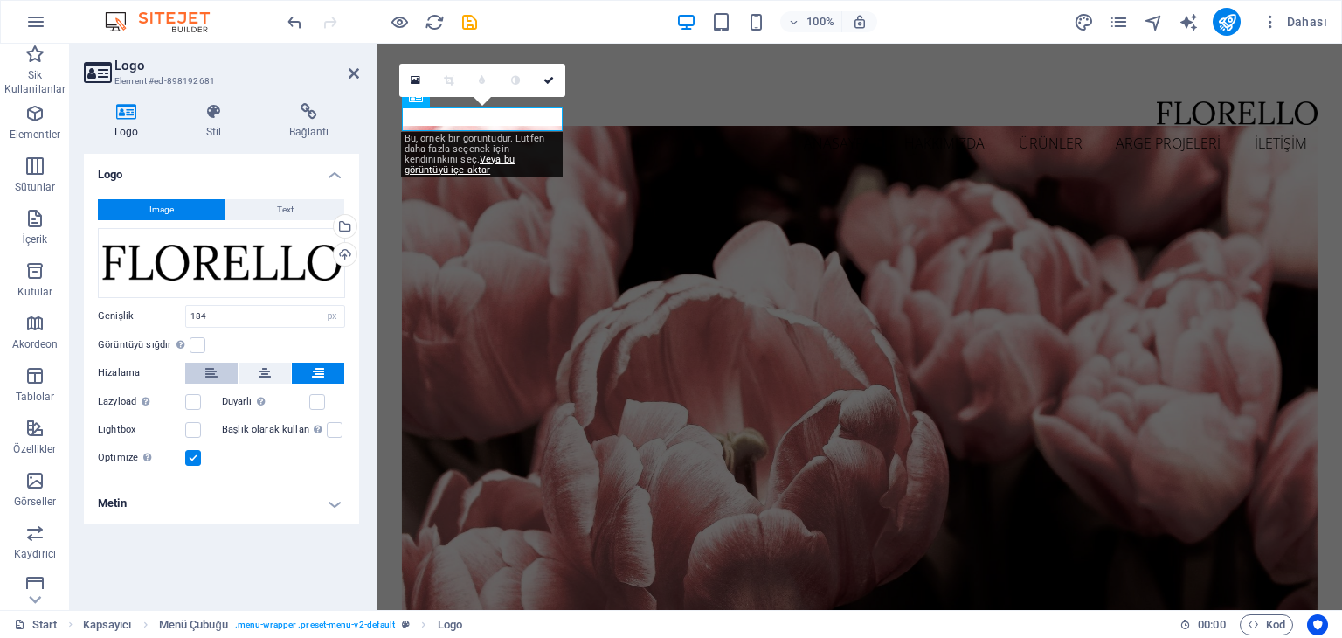
click at [224, 371] on button at bounding box center [211, 372] width 52 height 21
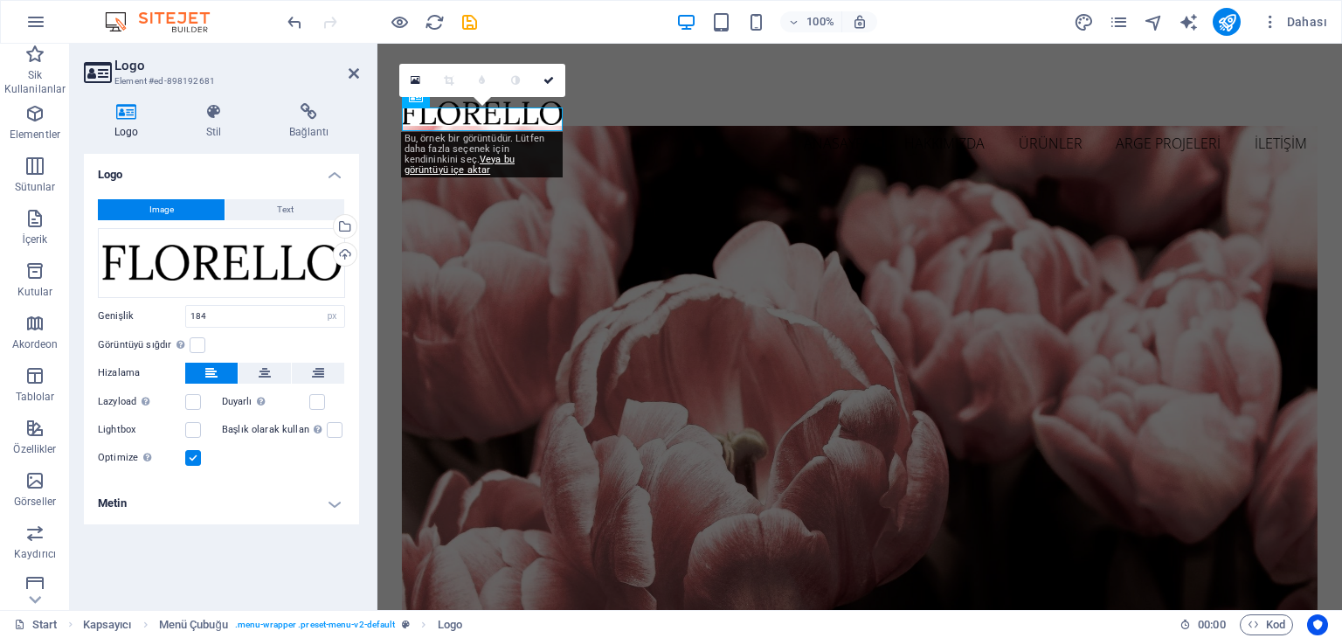
click at [259, 525] on div "Logo Image Text Dosyaları buraya sürükleyin, dosyaları seçmek için tıklayın vey…" at bounding box center [221, 375] width 275 height 442
click at [346, 80] on header "Logo Element #ed-898192681" at bounding box center [221, 66] width 275 height 45
click at [356, 67] on icon at bounding box center [354, 73] width 10 height 14
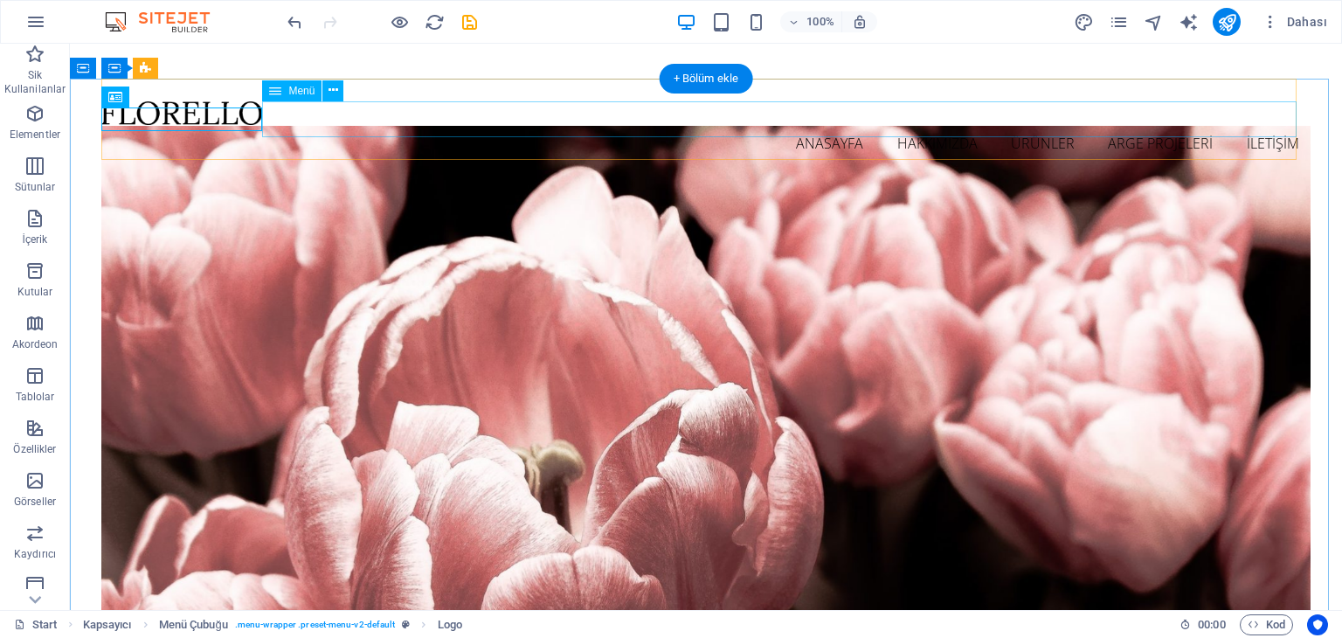
click at [356, 125] on nav "ANASAYFA HAKKIMIZDA ÜRÜNLER ARGE PROJELERİ İLETİŞİM" at bounding box center [705, 143] width 1208 height 37
click at [286, 88] on div "Menü" at bounding box center [291, 90] width 59 height 21
drag, startPoint x: 262, startPoint y: 109, endPoint x: 291, endPoint y: 112, distance: 28.9
click at [291, 125] on nav "ANASAYFA HAKKIMIZDA ÜRÜNLER ARGE PROJELERİ İLETİŞİM" at bounding box center [705, 143] width 1208 height 37
drag, startPoint x: 290, startPoint y: 114, endPoint x: 365, endPoint y: 120, distance: 75.3
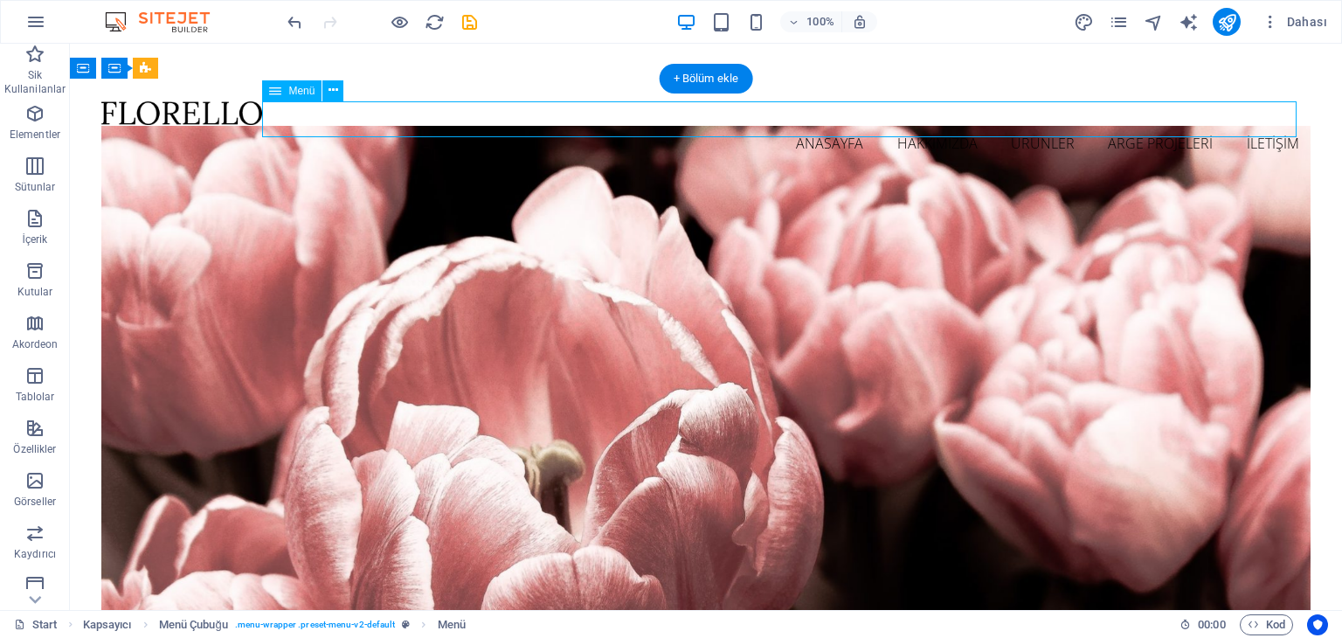
click at [365, 125] on nav "ANASAYFA HAKKIMIZDA ÜRÜNLER ARGE PROJELERİ İLETİŞİM" at bounding box center [705, 143] width 1208 height 37
click at [329, 95] on icon at bounding box center [333, 90] width 10 height 18
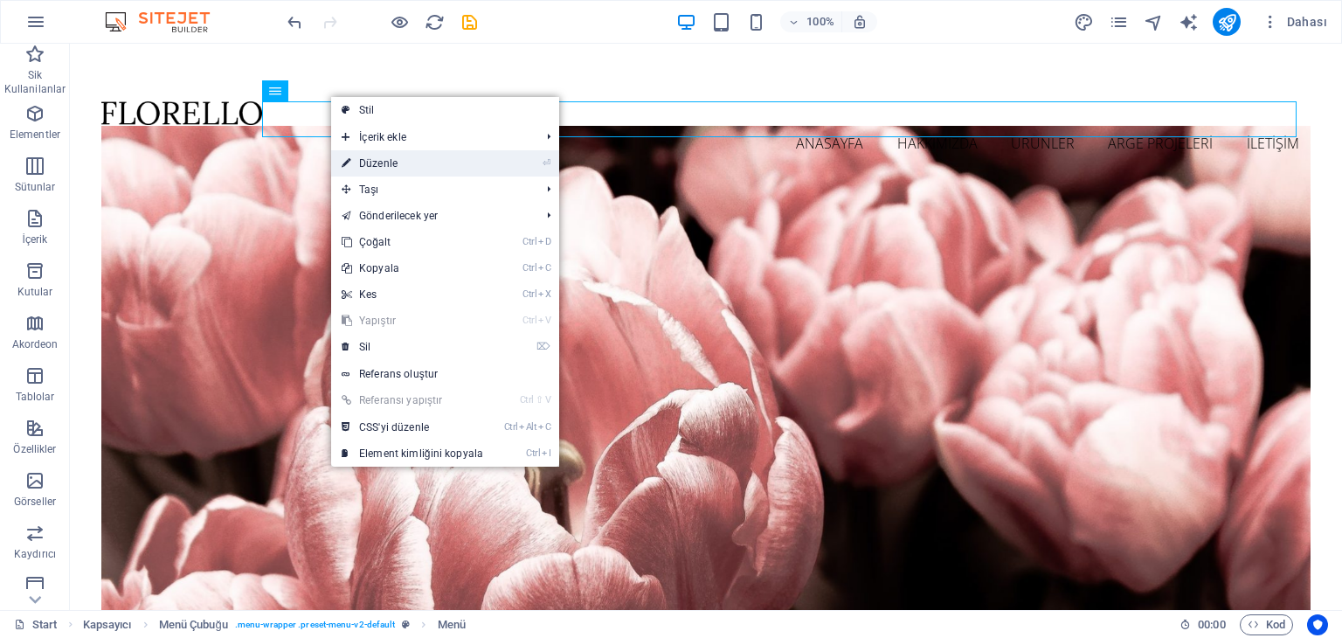
click at [521, 160] on li "⏎ Düzenle" at bounding box center [445, 163] width 228 height 26
click at [381, 165] on link "⏎ Düzenle" at bounding box center [412, 163] width 162 height 26
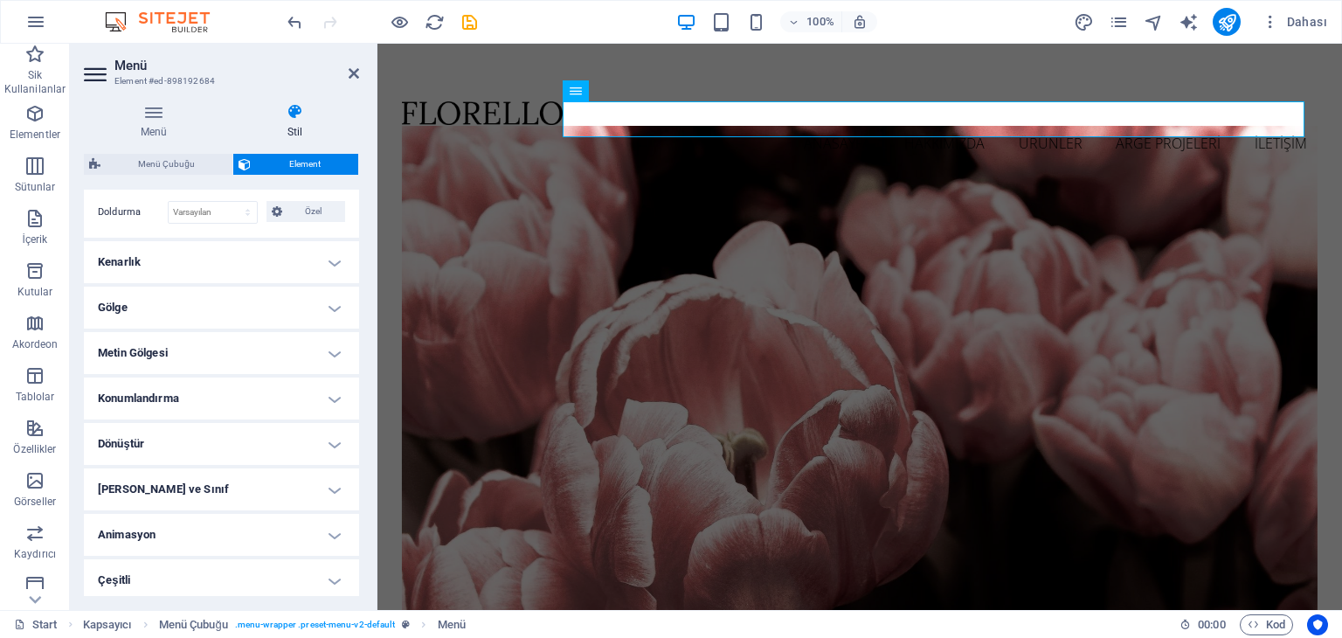
scroll to position [479, 0]
click at [175, 387] on h4 "Konumlandırma" at bounding box center [221, 395] width 275 height 42
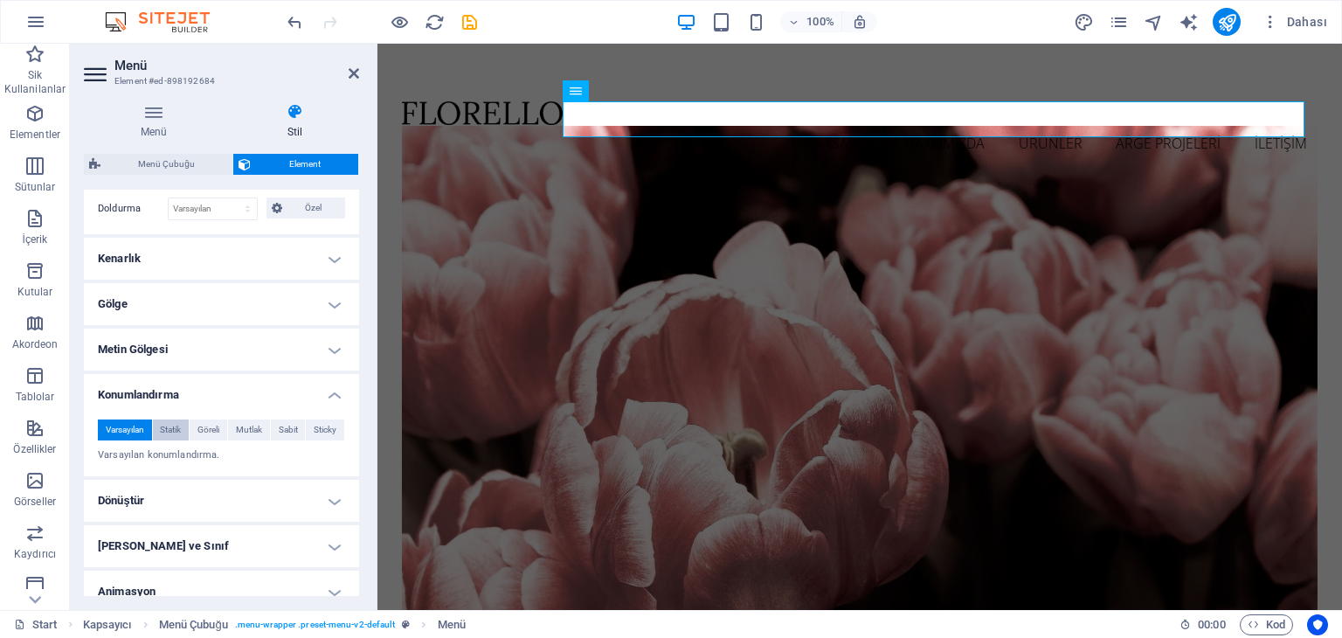
click at [172, 426] on span "Statik" at bounding box center [170, 429] width 21 height 21
click at [210, 424] on span "Göreli" at bounding box center [208, 429] width 22 height 21
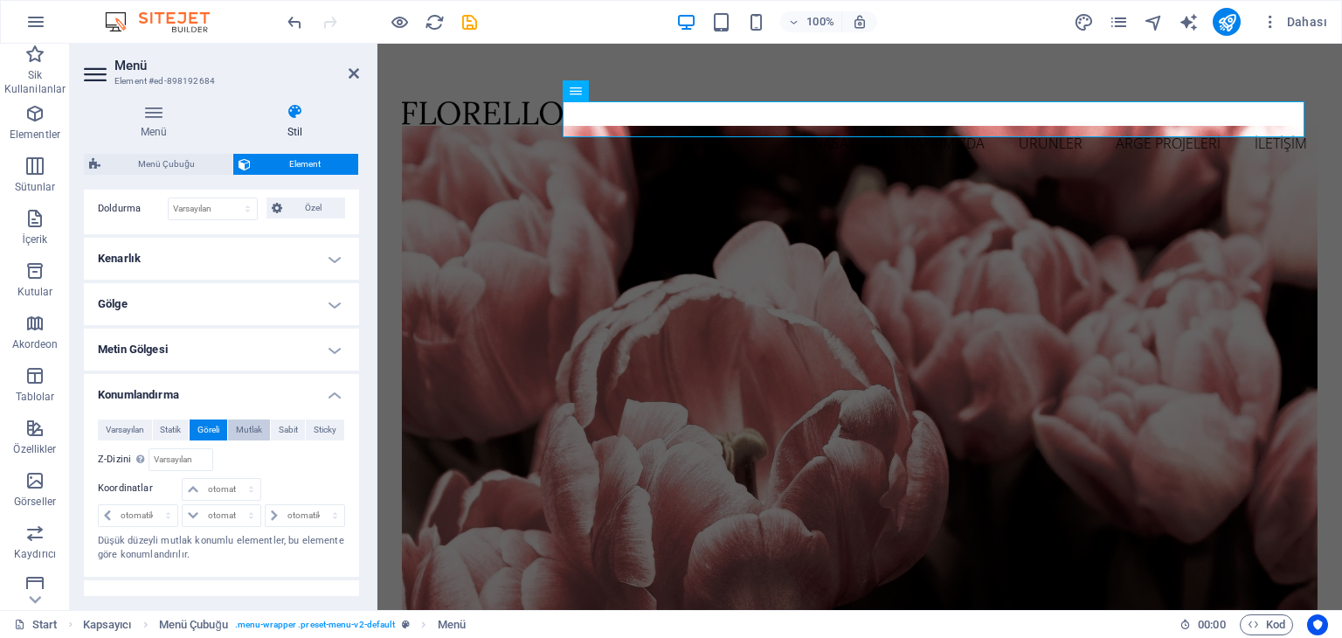
click at [244, 424] on span "Mutlak" at bounding box center [249, 429] width 26 height 21
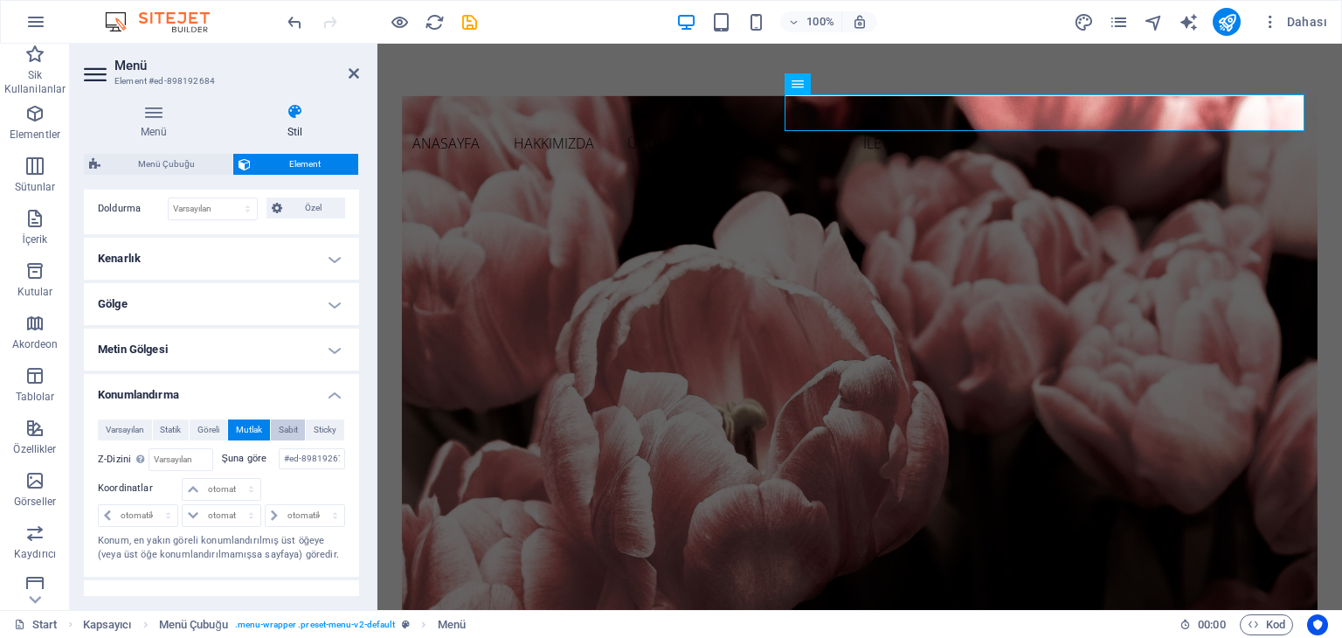
click at [273, 422] on button "Sabit" at bounding box center [288, 429] width 35 height 21
click at [314, 415] on div "Varsayılan Statik Göreli Mutlak Sabit Sticky Z-Dizini Element sırasını arkadan …" at bounding box center [221, 490] width 275 height 171
click at [97, 432] on div "Varsayılan Statik Göreli Mutlak Sabit Sticky Z-Dizini Element sırasını arkadan …" at bounding box center [221, 490] width 275 height 171
click at [112, 425] on span "Varsayılan" at bounding box center [125, 429] width 38 height 21
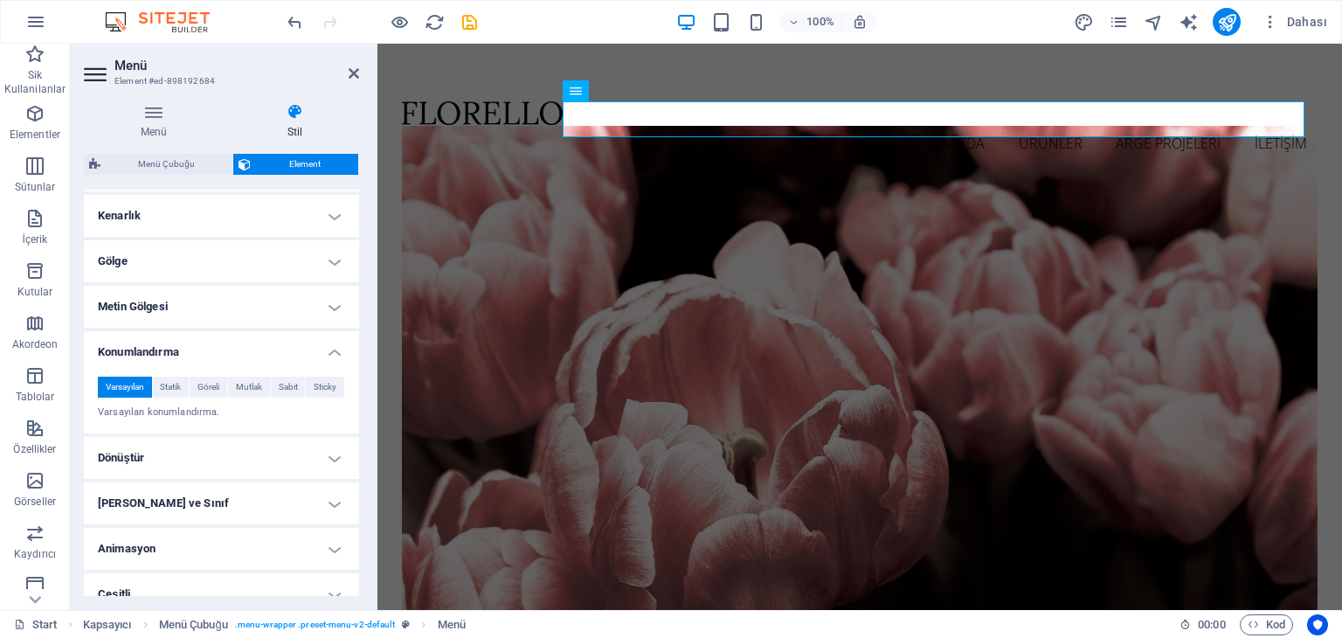
scroll to position [539, 0]
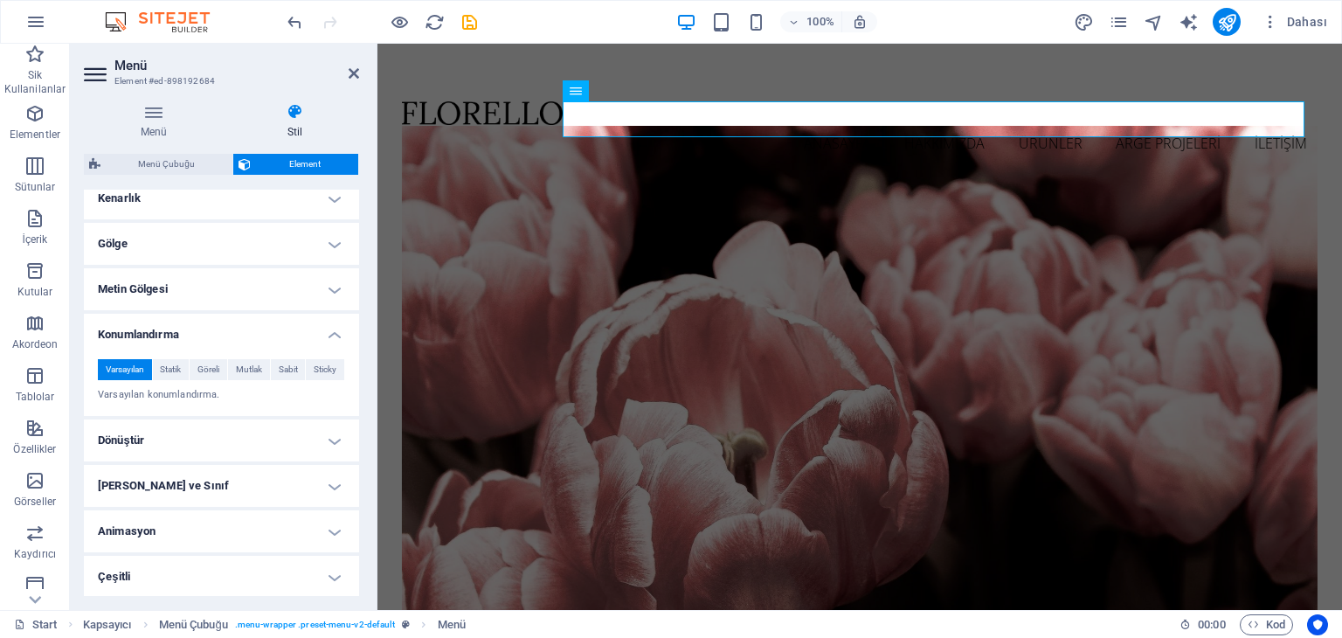
click at [144, 273] on h4 "Metin Gölgesi" at bounding box center [221, 289] width 275 height 42
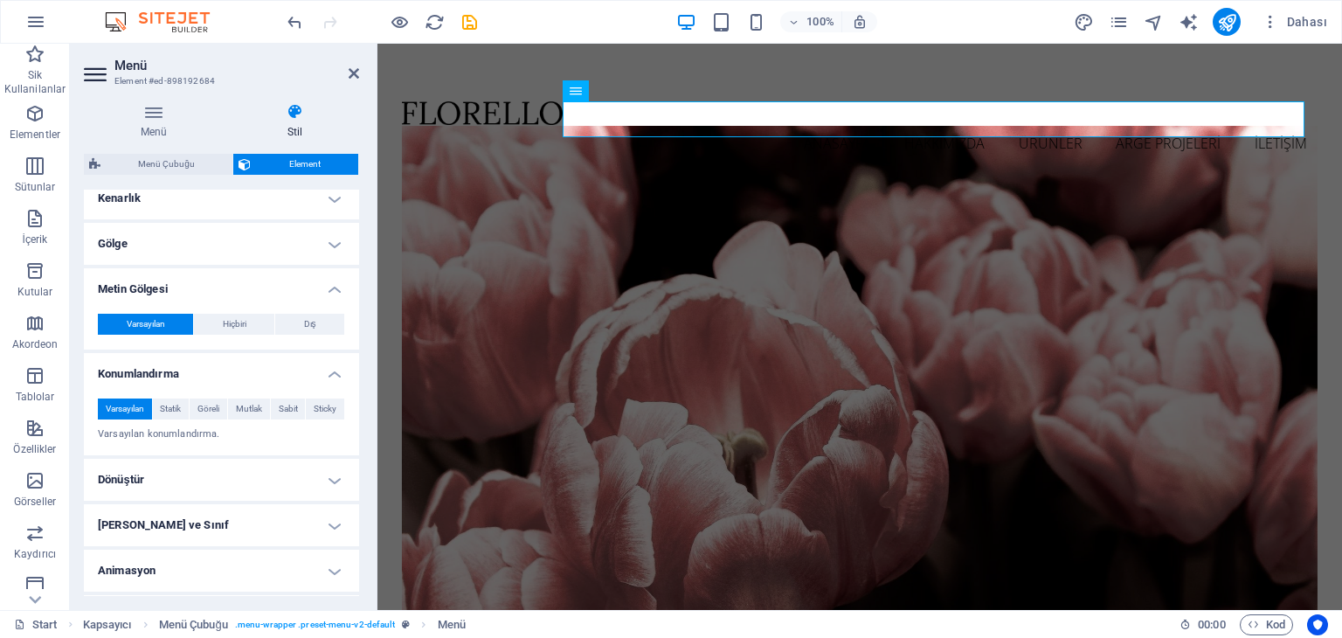
click at [144, 251] on h4 "Gölge" at bounding box center [221, 244] width 275 height 42
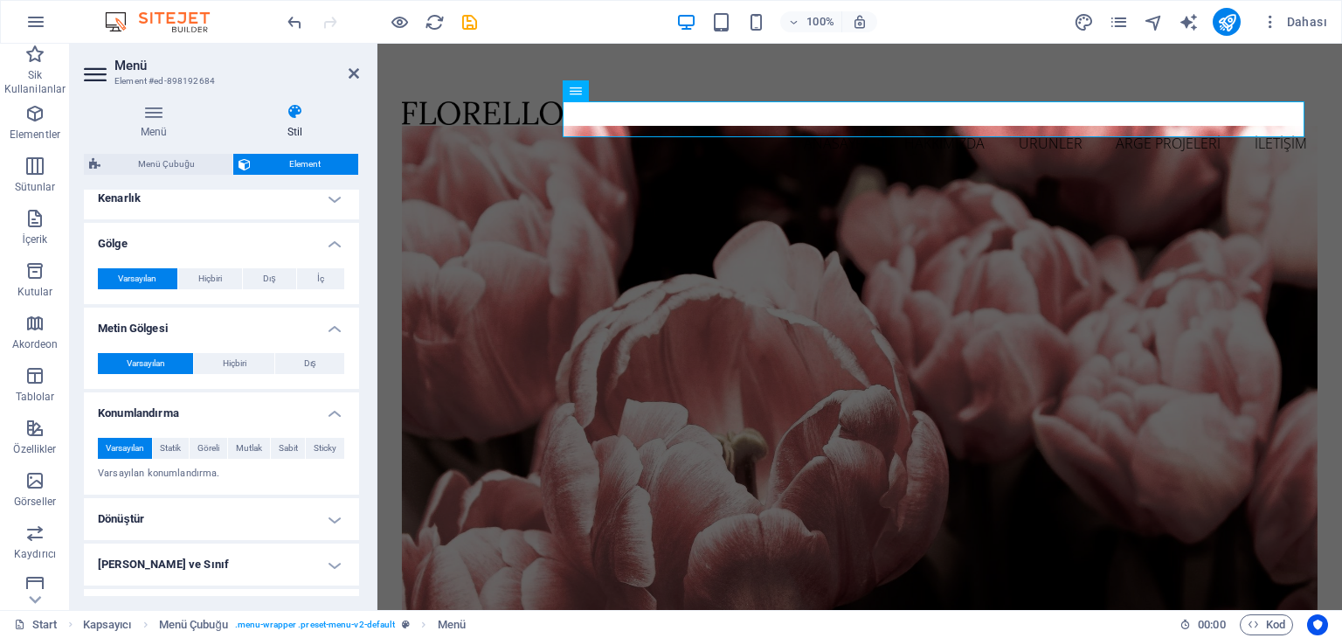
scroll to position [452, 0]
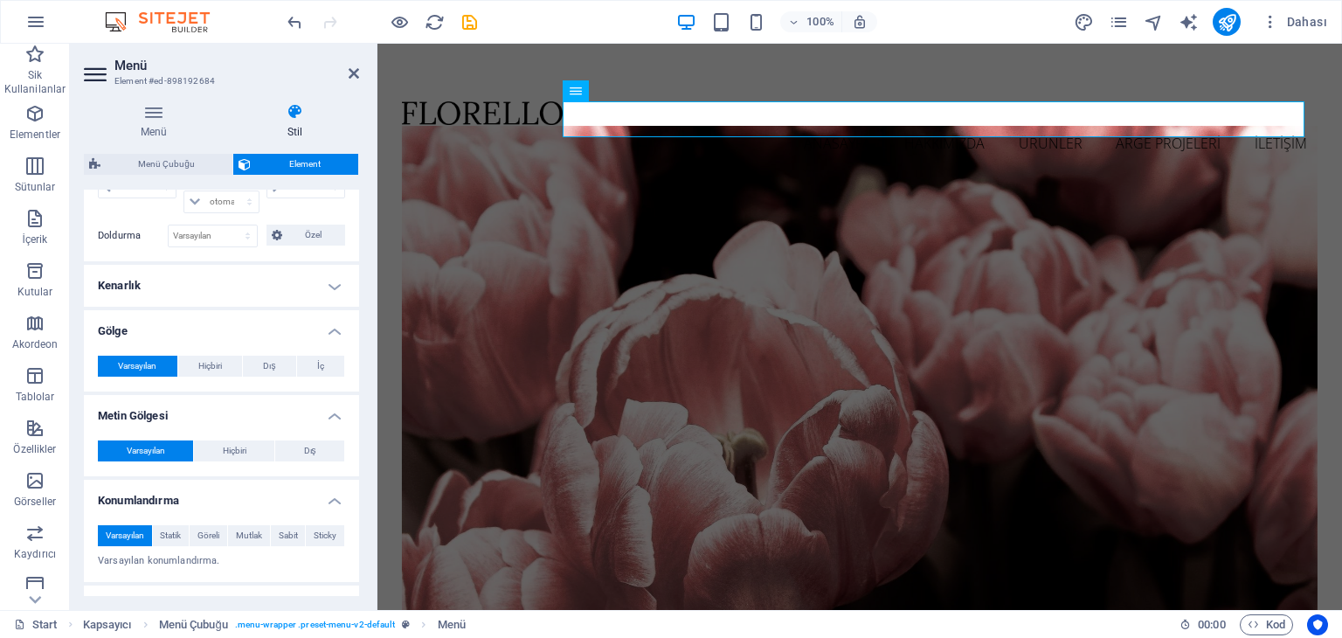
click at [161, 290] on h4 "Kenarlık" at bounding box center [221, 286] width 275 height 42
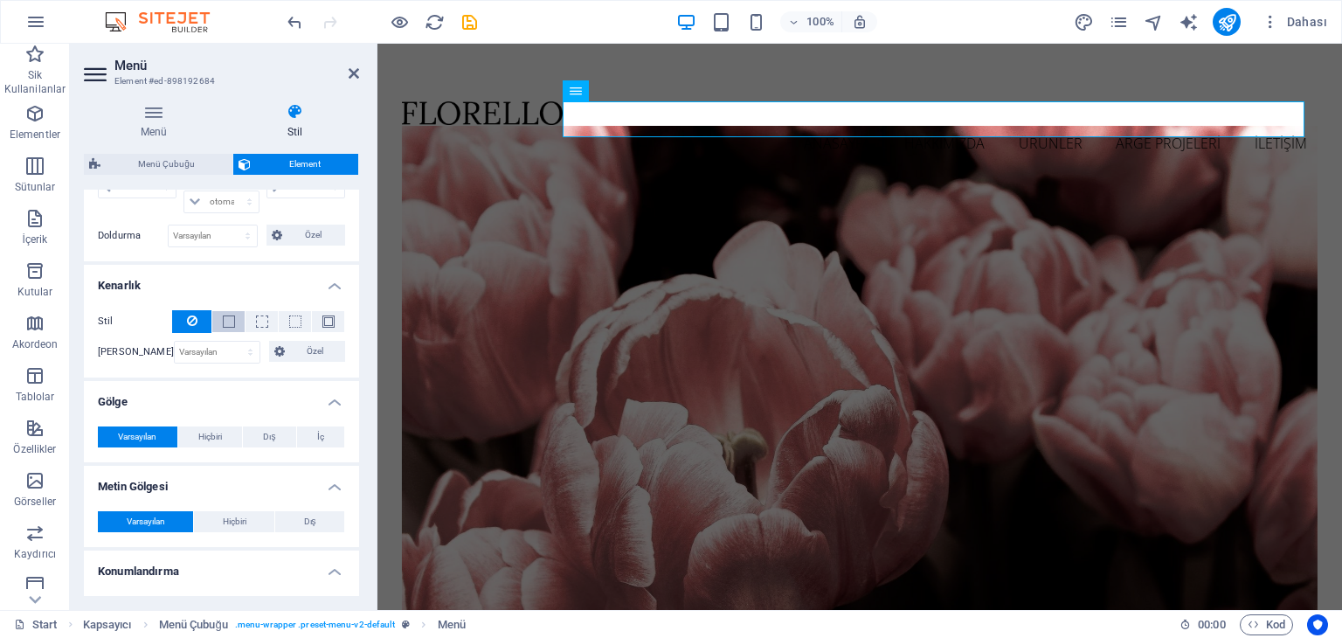
click at [214, 318] on button at bounding box center [228, 321] width 32 height 21
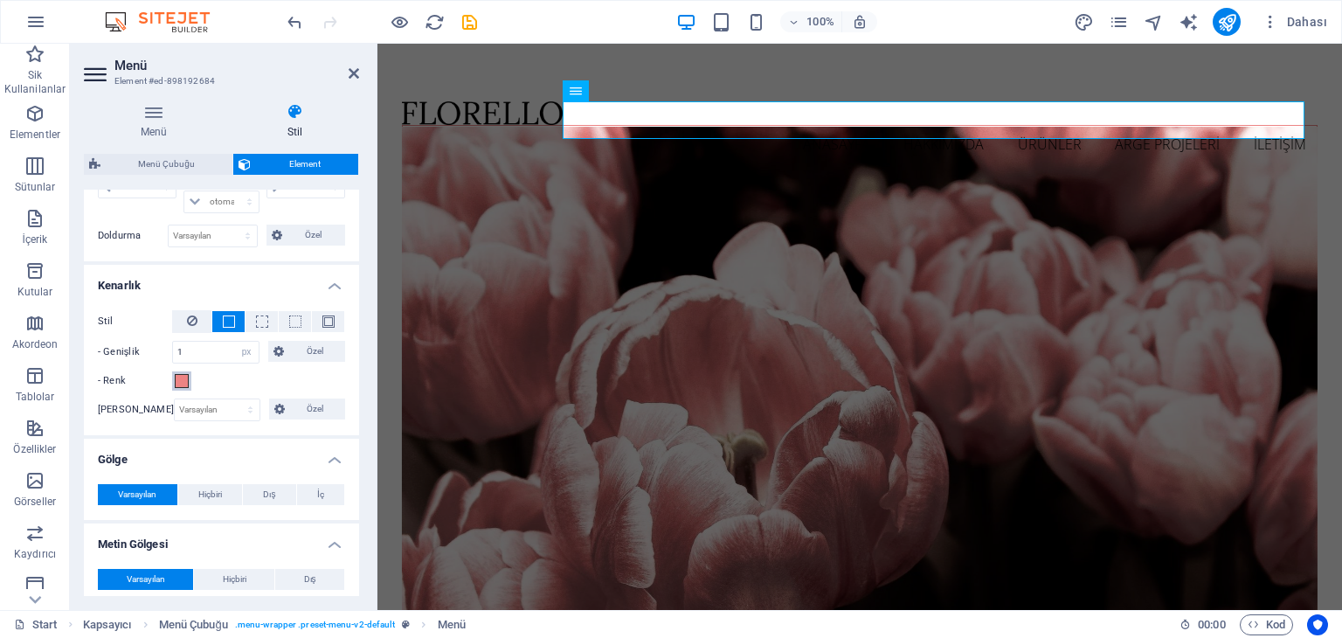
click at [185, 381] on span at bounding box center [182, 381] width 14 height 14
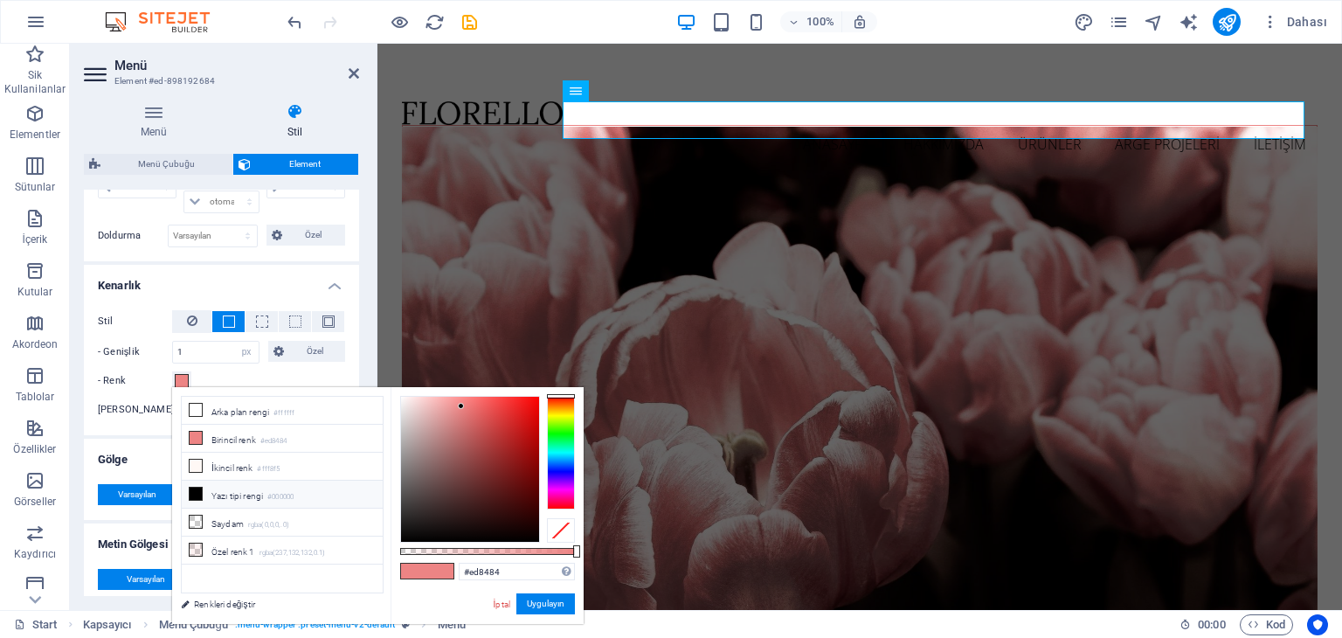
click at [200, 490] on icon at bounding box center [196, 493] width 12 height 12
click at [413, 569] on span at bounding box center [414, 570] width 26 height 15
click at [202, 490] on span at bounding box center [196, 494] width 14 height 14
click at [211, 431] on li "Birincil renk #ed8484" at bounding box center [282, 438] width 201 height 28
click at [405, 535] on div at bounding box center [470, 469] width 138 height 145
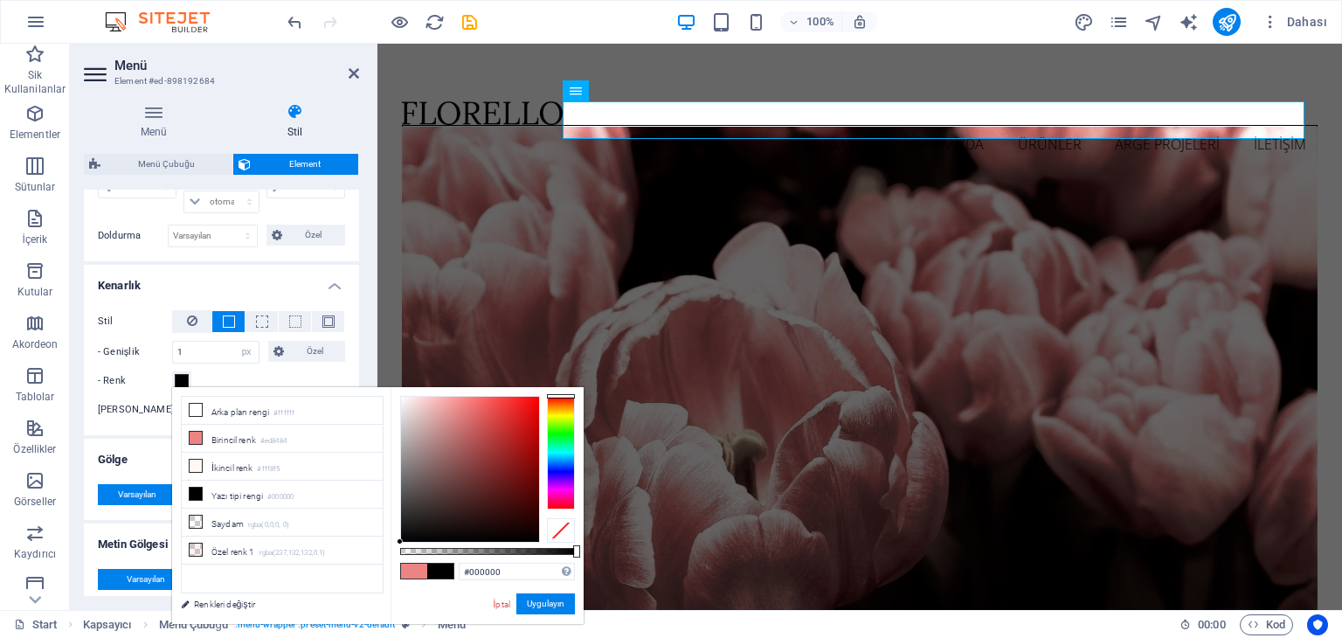
drag, startPoint x: 405, startPoint y: 535, endPoint x: 399, endPoint y: 549, distance: 15.3
click at [400, 542] on div at bounding box center [487, 469] width 175 height 147
click at [407, 572] on span at bounding box center [414, 570] width 26 height 15
type input "#000000"
drag, startPoint x: 418, startPoint y: 529, endPoint x: 404, endPoint y: 552, distance: 26.2
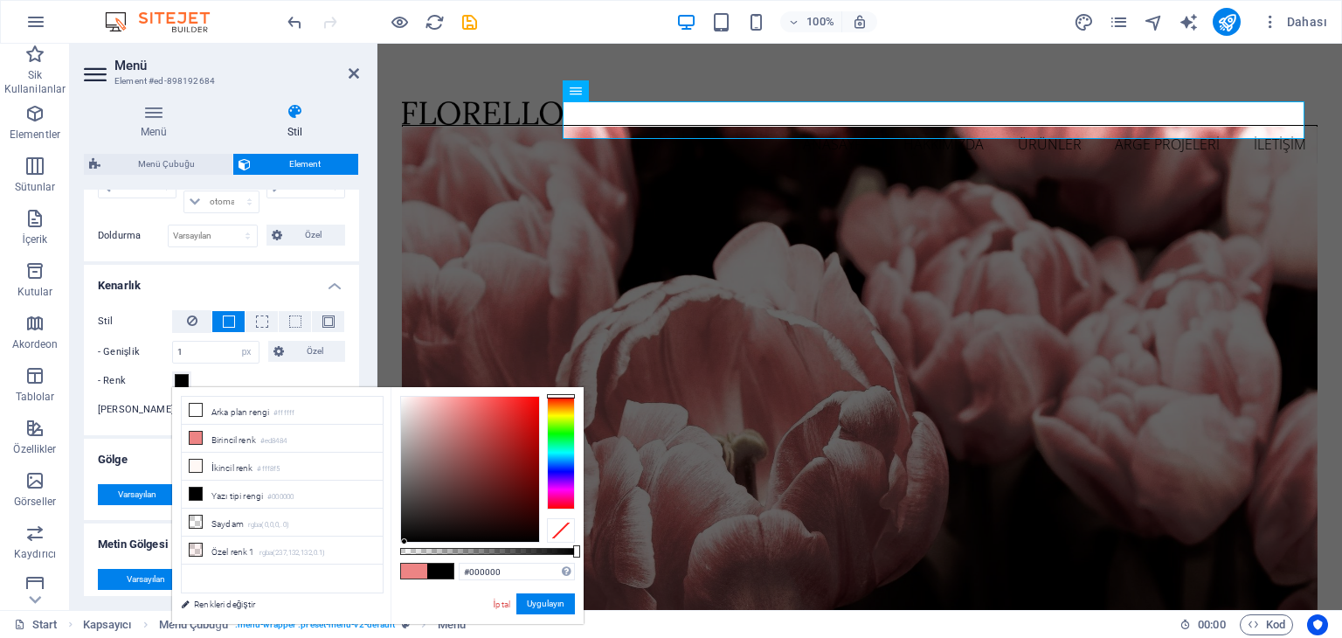
click at [404, 542] on div at bounding box center [487, 469] width 175 height 147
click at [552, 602] on button "Uygulayın" at bounding box center [545, 603] width 59 height 21
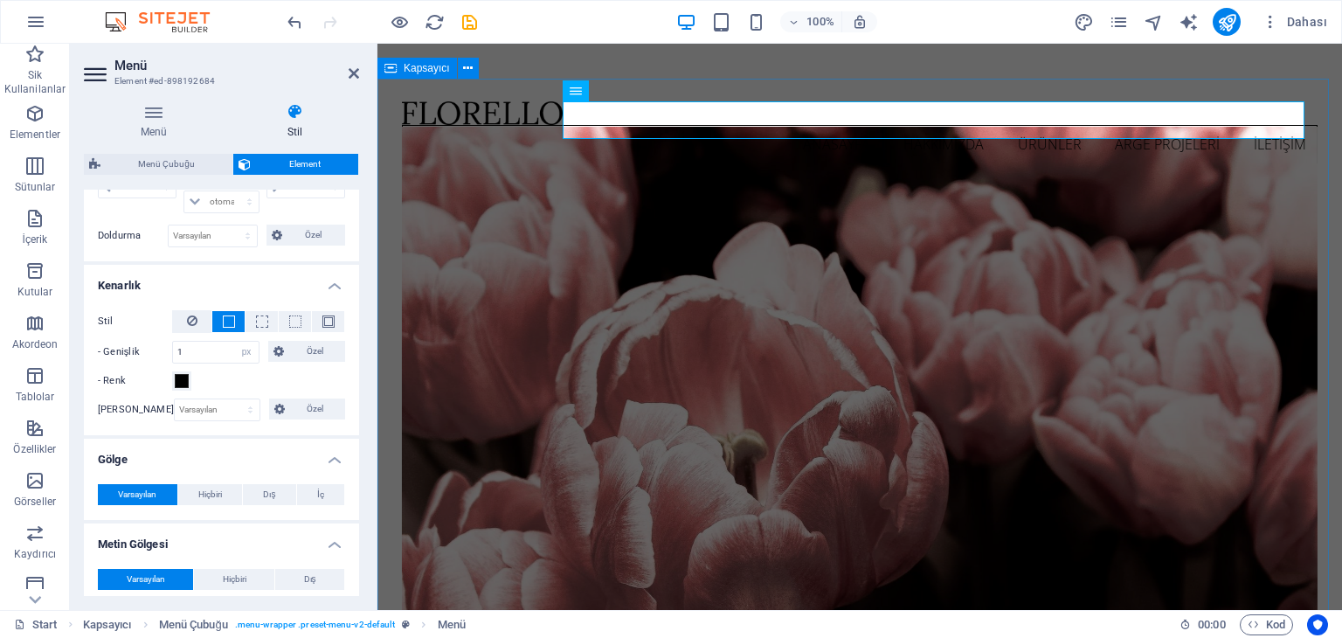
click at [411, 125] on div at bounding box center [860, 113] width 916 height 24
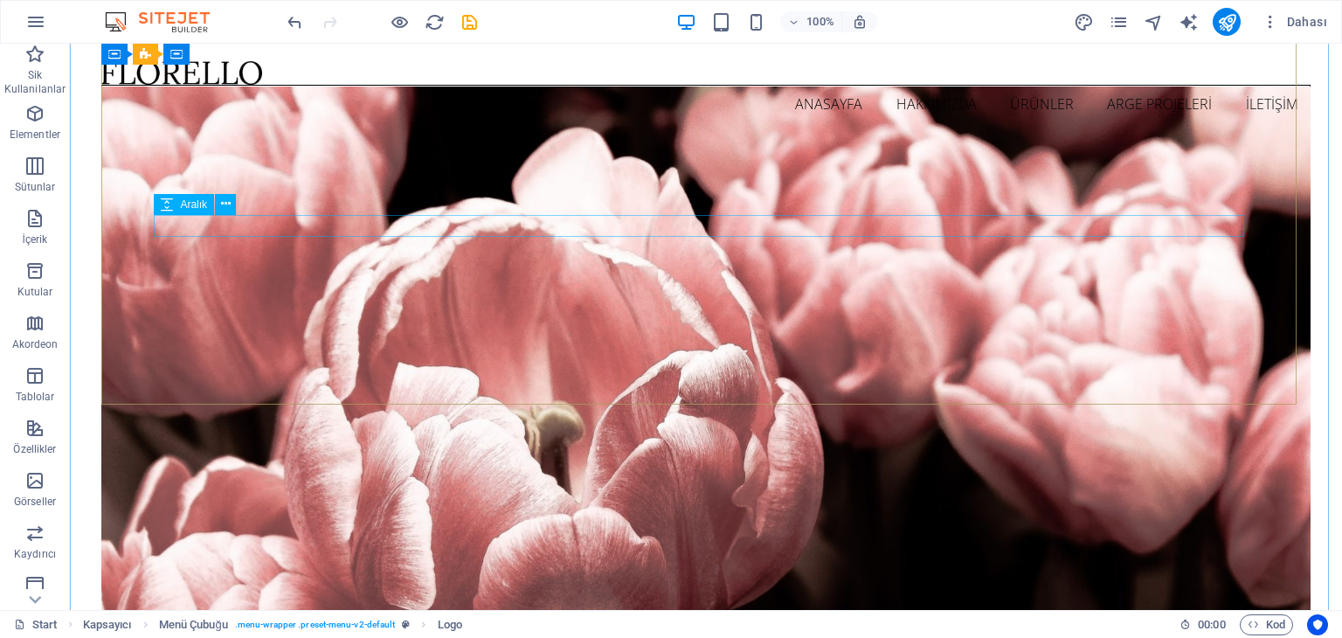
scroll to position [0, 0]
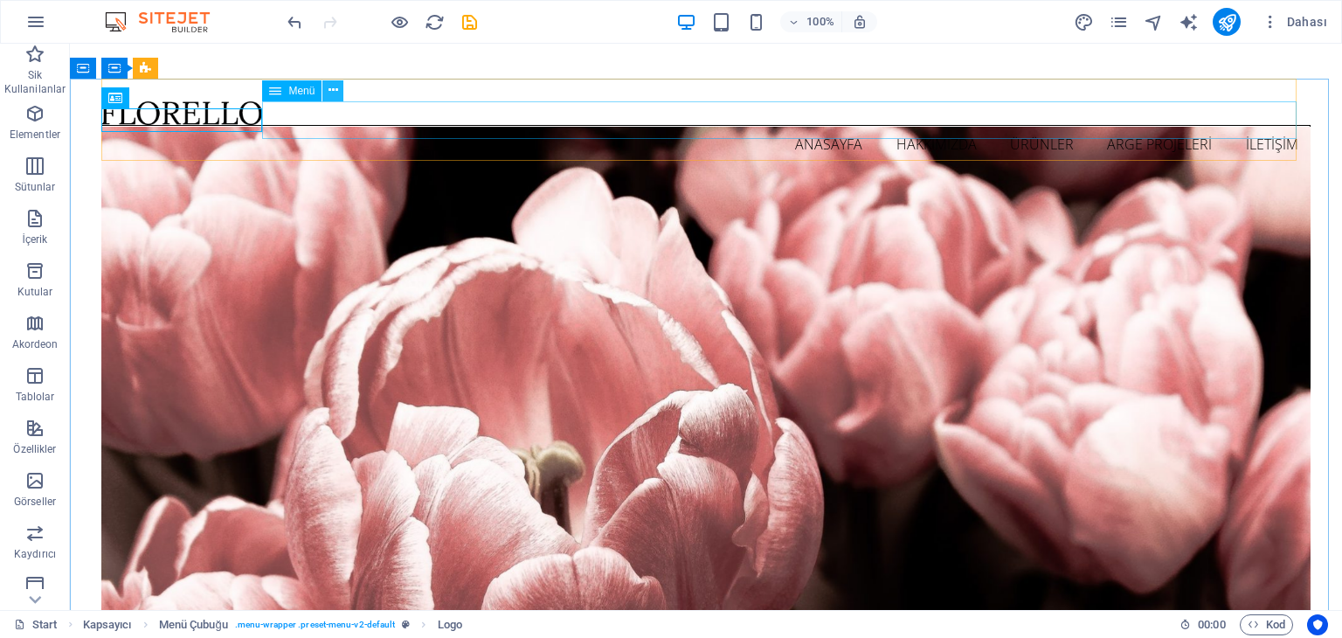
click at [334, 92] on icon at bounding box center [333, 90] width 10 height 18
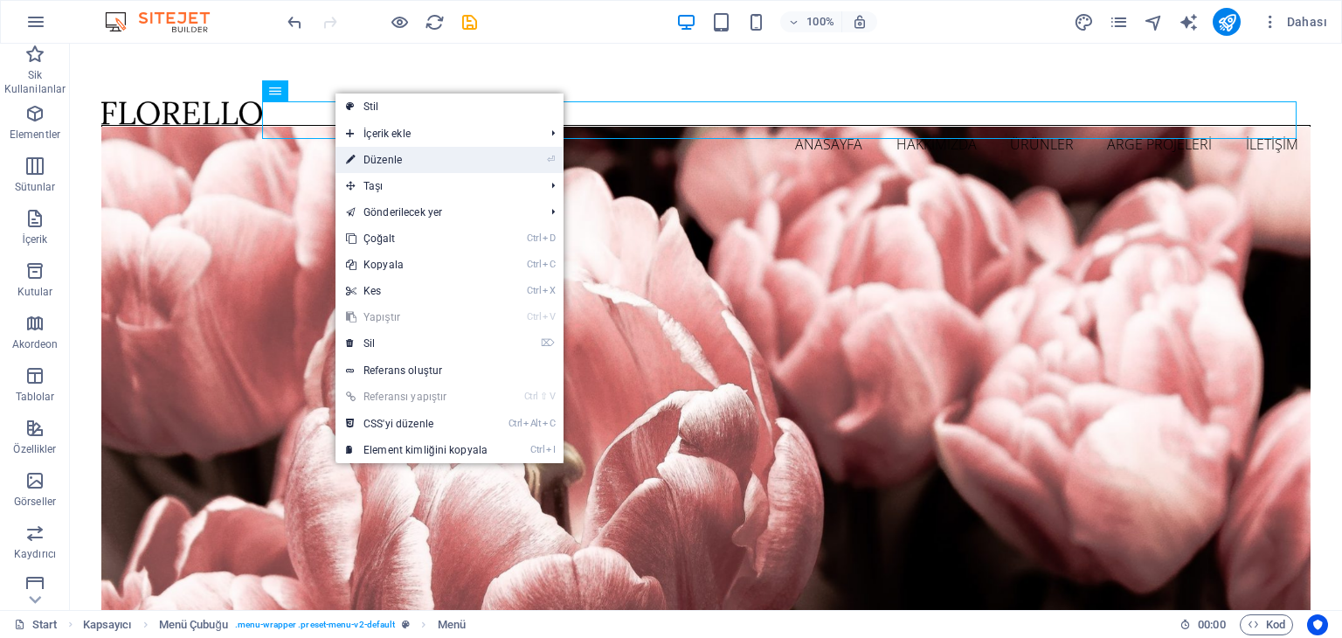
click at [409, 162] on link "⏎ Düzenle" at bounding box center [416, 160] width 162 height 26
select select "px"
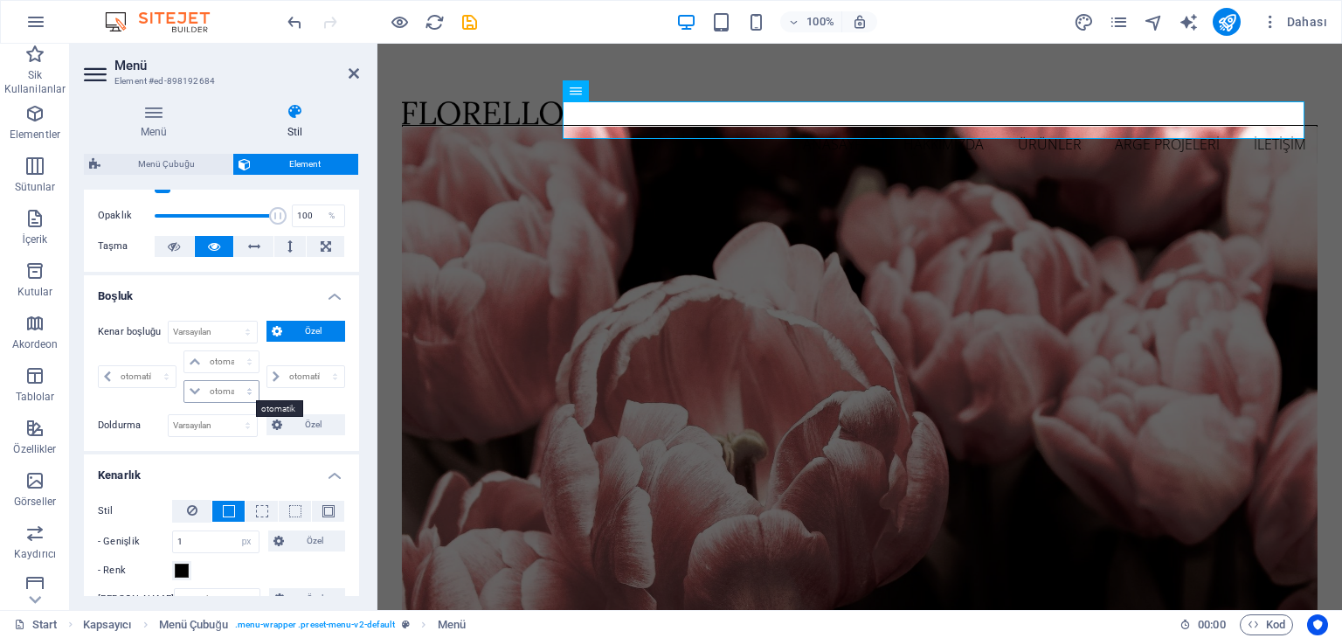
scroll to position [437, 0]
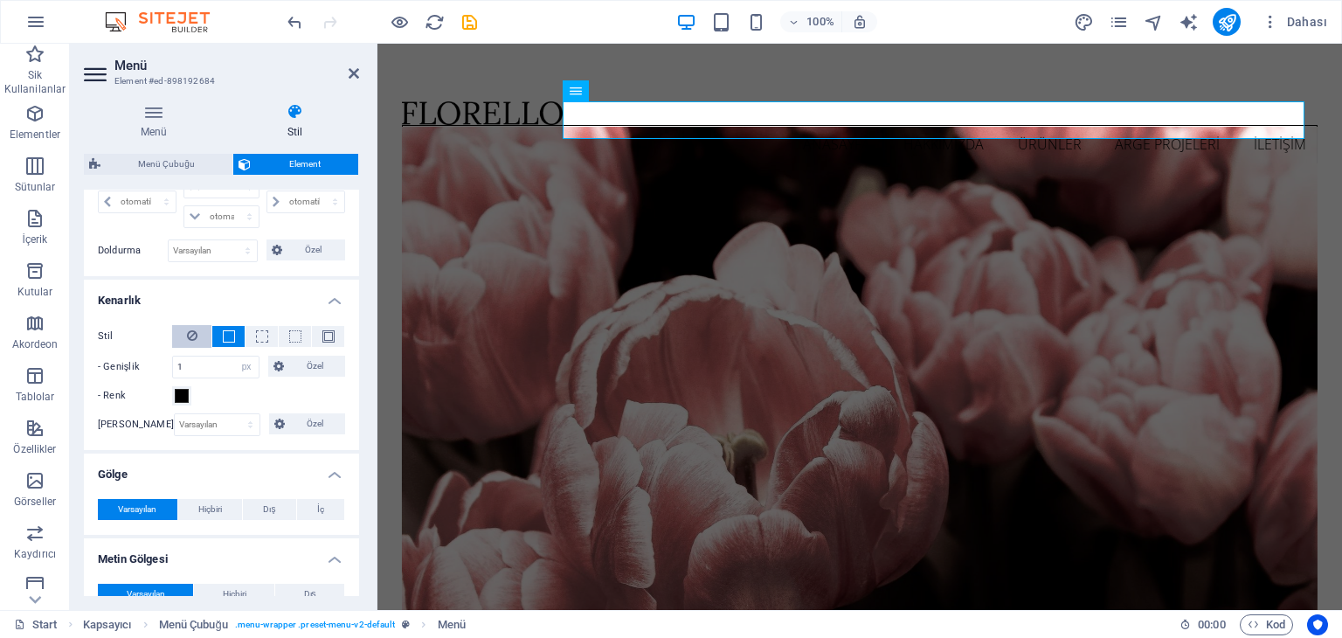
click at [192, 329] on icon at bounding box center [192, 335] width 10 height 21
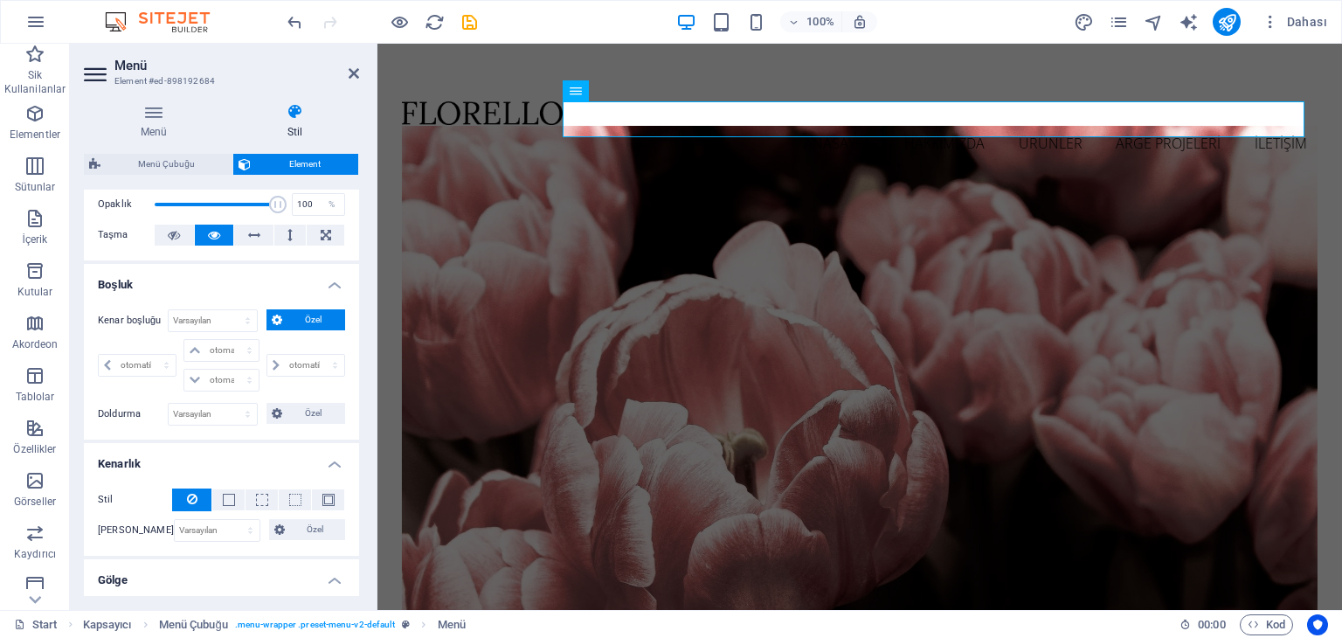
scroll to position [252, 0]
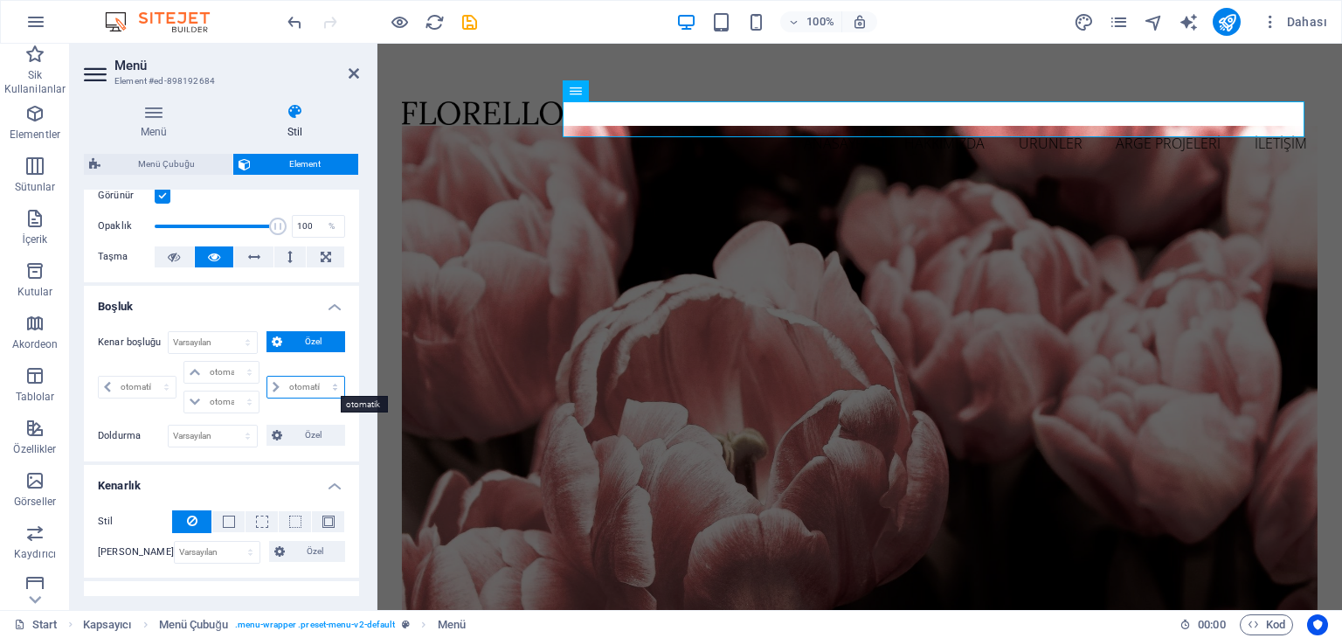
click at [280, 392] on select "otomatik px % rem vw vh" at bounding box center [305, 386] width 77 height 21
select select "px"
click at [316, 376] on select "otomatik px % rem vw vh" at bounding box center [305, 386] width 77 height 21
type input "0"
select select "px"
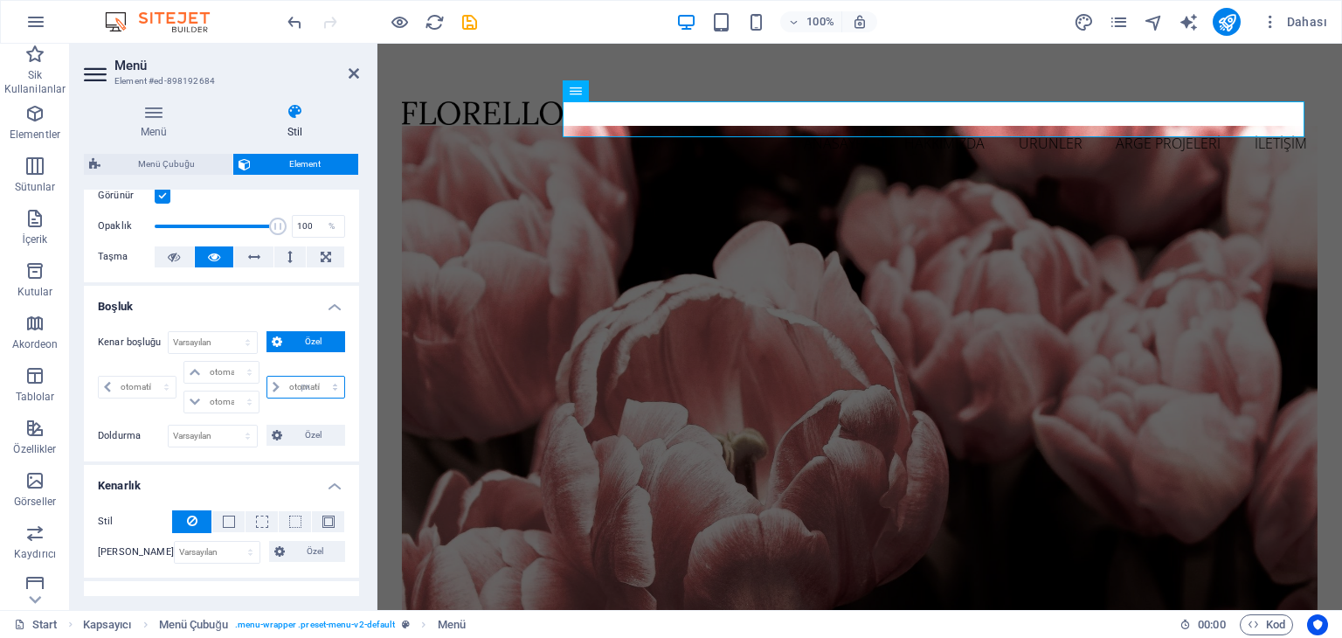
type input "0"
select select "px"
type input "0"
select select "px"
type input "0"
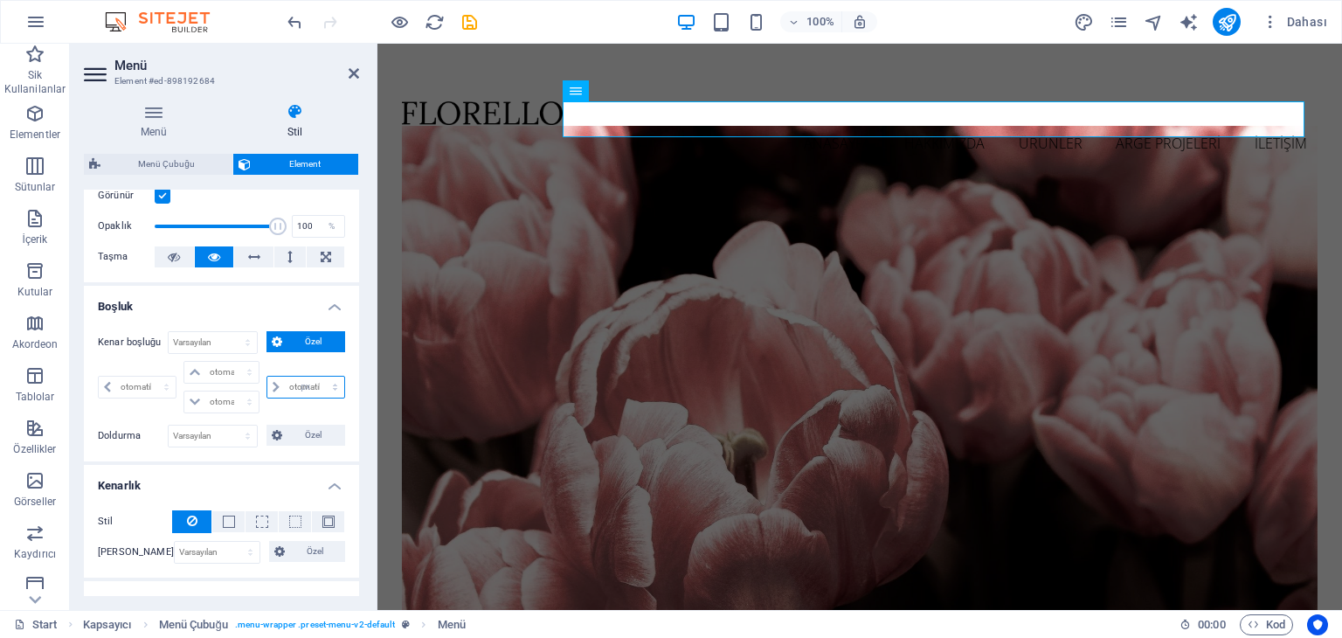
select select "px"
type input "0"
click at [273, 390] on icon at bounding box center [276, 387] width 7 height 10
click at [273, 385] on icon at bounding box center [276, 387] width 7 height 10
click at [276, 376] on span at bounding box center [275, 386] width 17 height 21
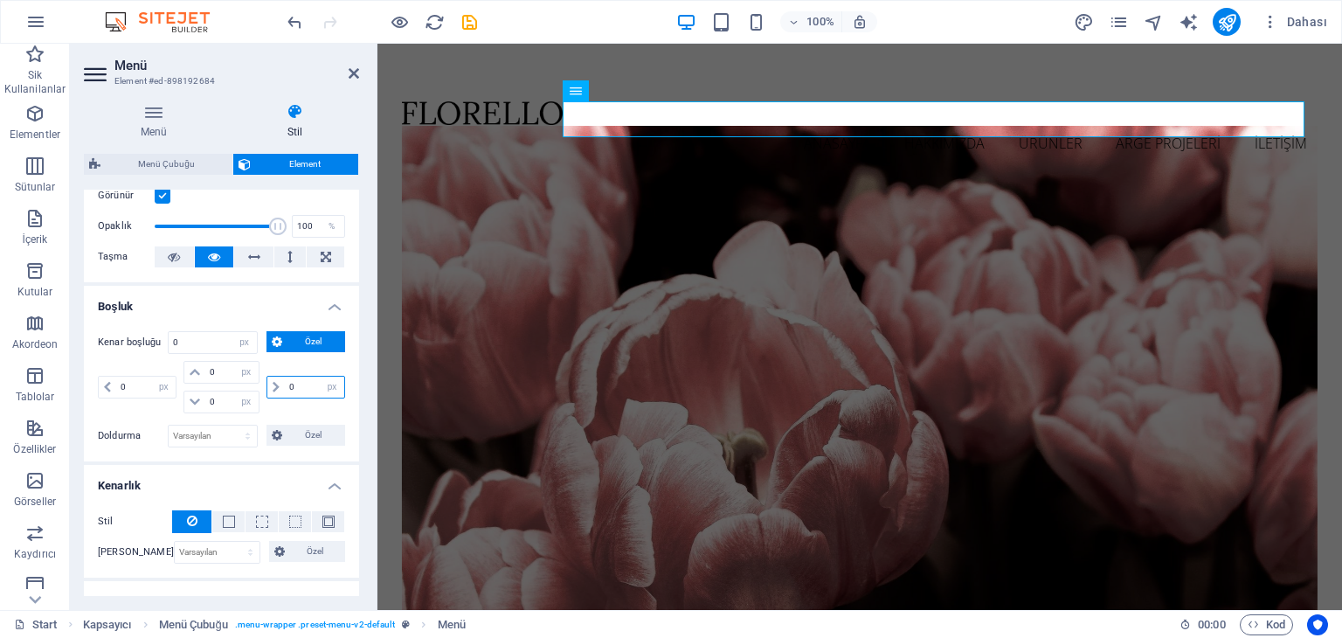
click at [293, 389] on input "0" at bounding box center [314, 386] width 59 height 21
click at [273, 384] on icon at bounding box center [276, 387] width 7 height 10
drag, startPoint x: 314, startPoint y: 387, endPoint x: 330, endPoint y: 389, distance: 16.7
click at [319, 389] on div "0 otomatik px % rem vw vh" at bounding box center [305, 387] width 79 height 23
click at [300, 345] on span "Özel" at bounding box center [313, 341] width 53 height 21
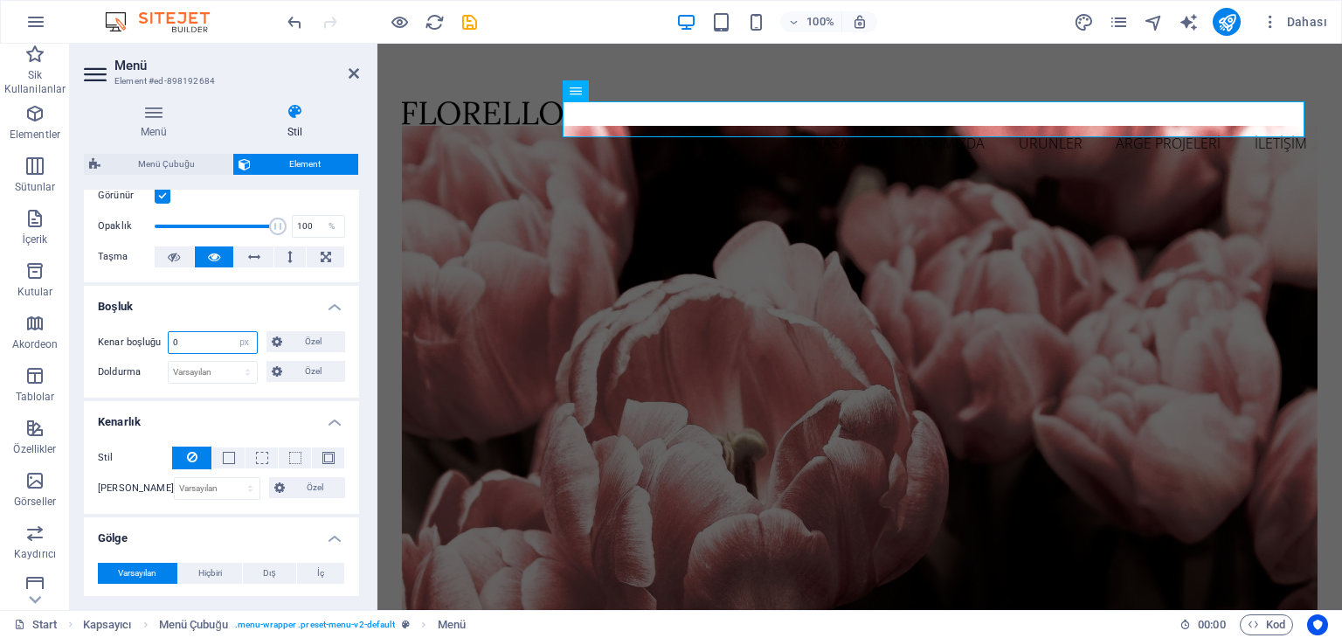
click at [218, 332] on input "0" at bounding box center [213, 342] width 88 height 21
click at [241, 342] on select "Varsayılan otomatik px % rem vw vh Özel" at bounding box center [244, 342] width 24 height 21
select select "auto"
click at [232, 332] on select "Varsayılan otomatik px % rem vw vh Özel" at bounding box center [244, 342] width 24 height 21
select select "DISABLED_OPTION_VALUE"
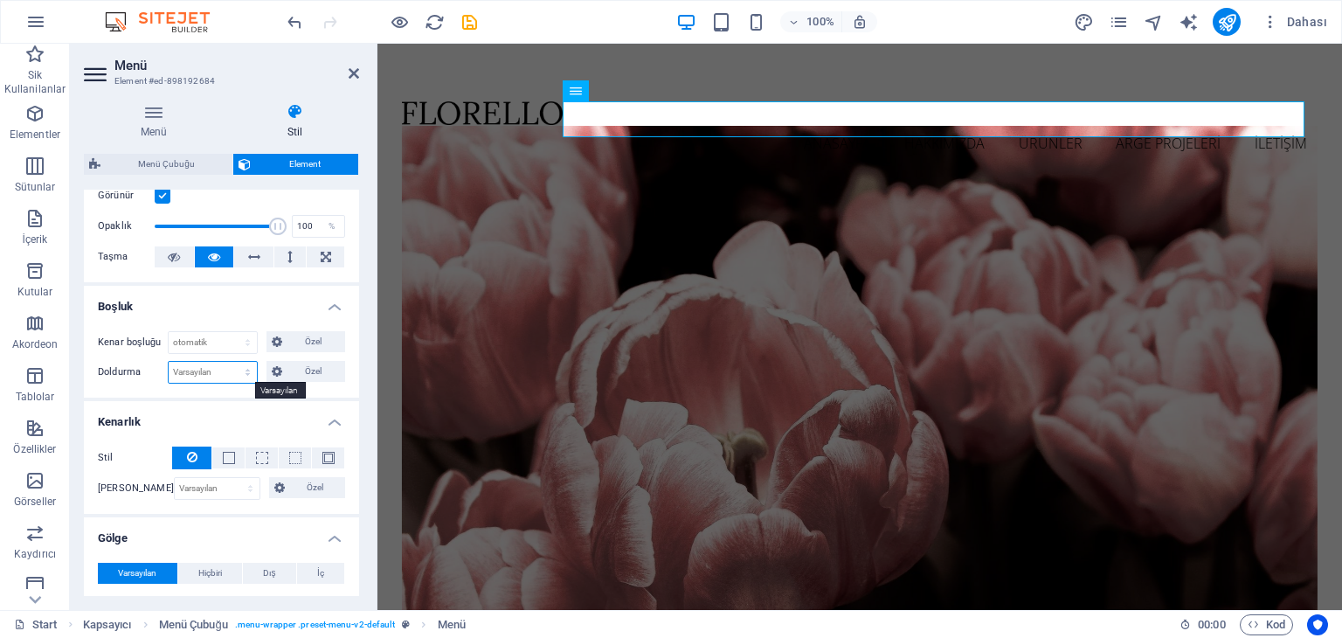
click at [239, 369] on select "Varsayılan px rem % vh vw Özel" at bounding box center [213, 372] width 88 height 21
click at [169, 362] on select "Varsayılan px rem % vh vw Özel" at bounding box center [213, 372] width 88 height 21
select select "DISABLED_OPTION_VALUE"
click at [229, 335] on select "Varsayılan otomatik px % rem vw vh Özel" at bounding box center [213, 342] width 88 height 21
click at [169, 332] on select "Varsayılan otomatik px % rem vw vh Özel" at bounding box center [213, 342] width 88 height 21
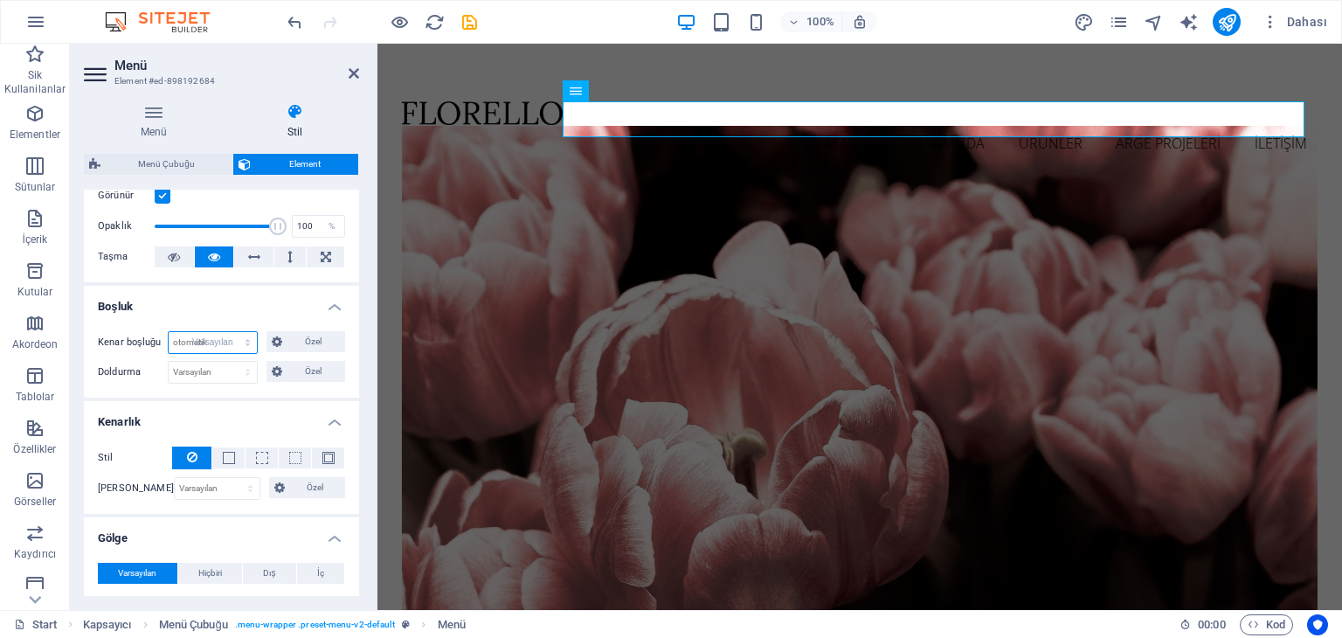
select select "DISABLED_OPTION_VALUE"
click at [239, 307] on h4 "Boşluk" at bounding box center [221, 301] width 275 height 31
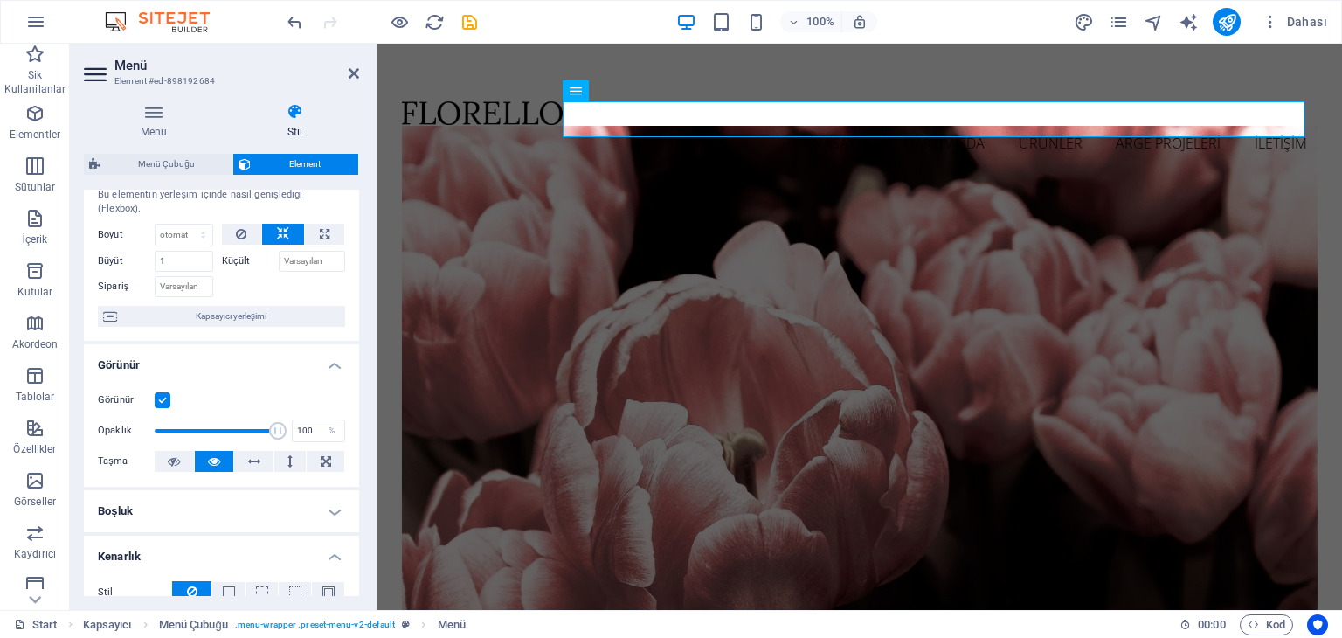
scroll to position [0, 0]
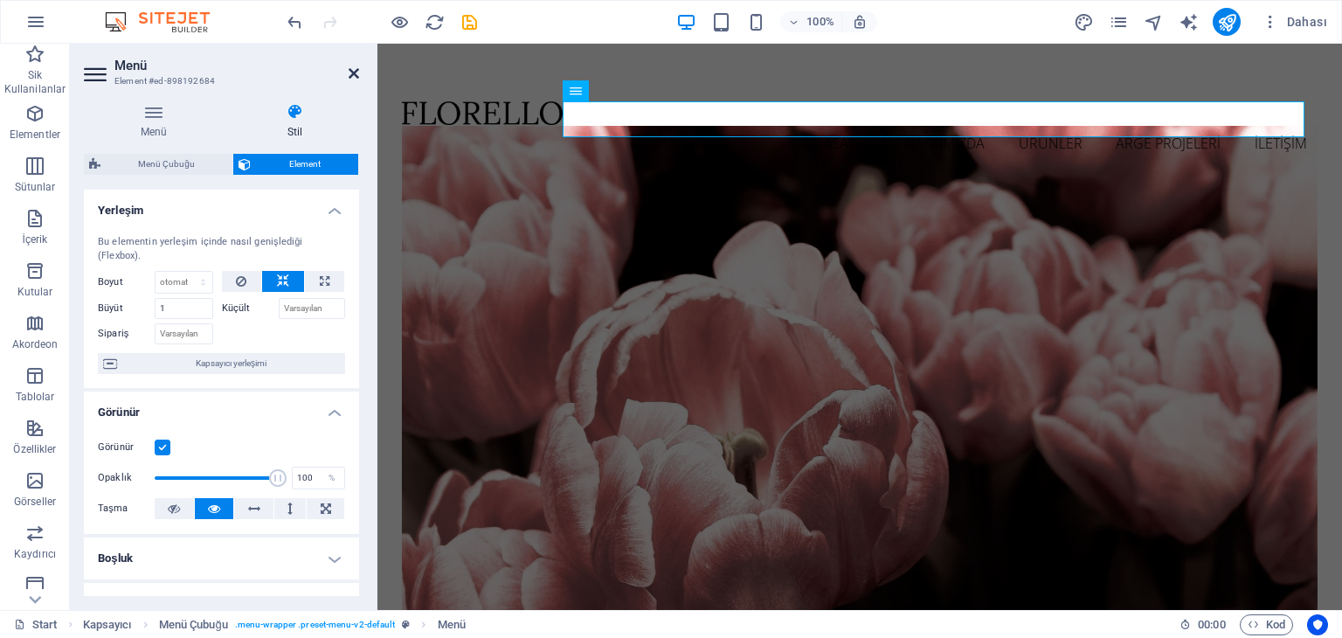
click at [351, 72] on icon at bounding box center [354, 73] width 10 height 14
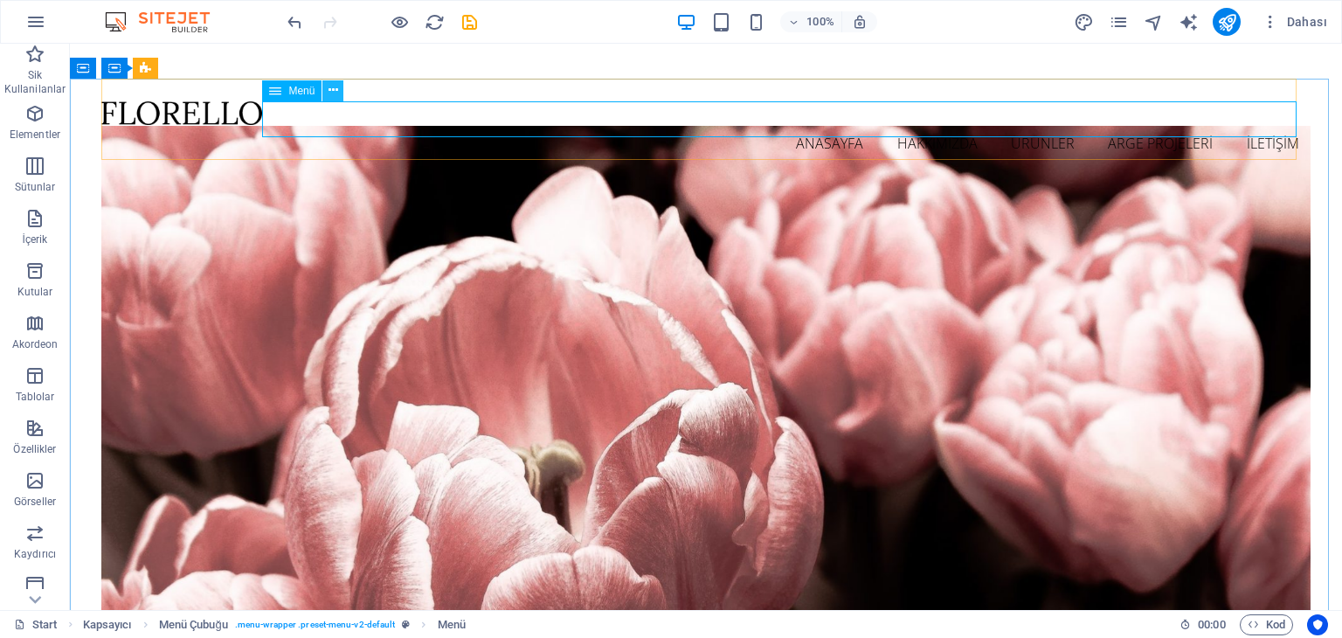
click at [328, 99] on icon at bounding box center [333, 90] width 10 height 18
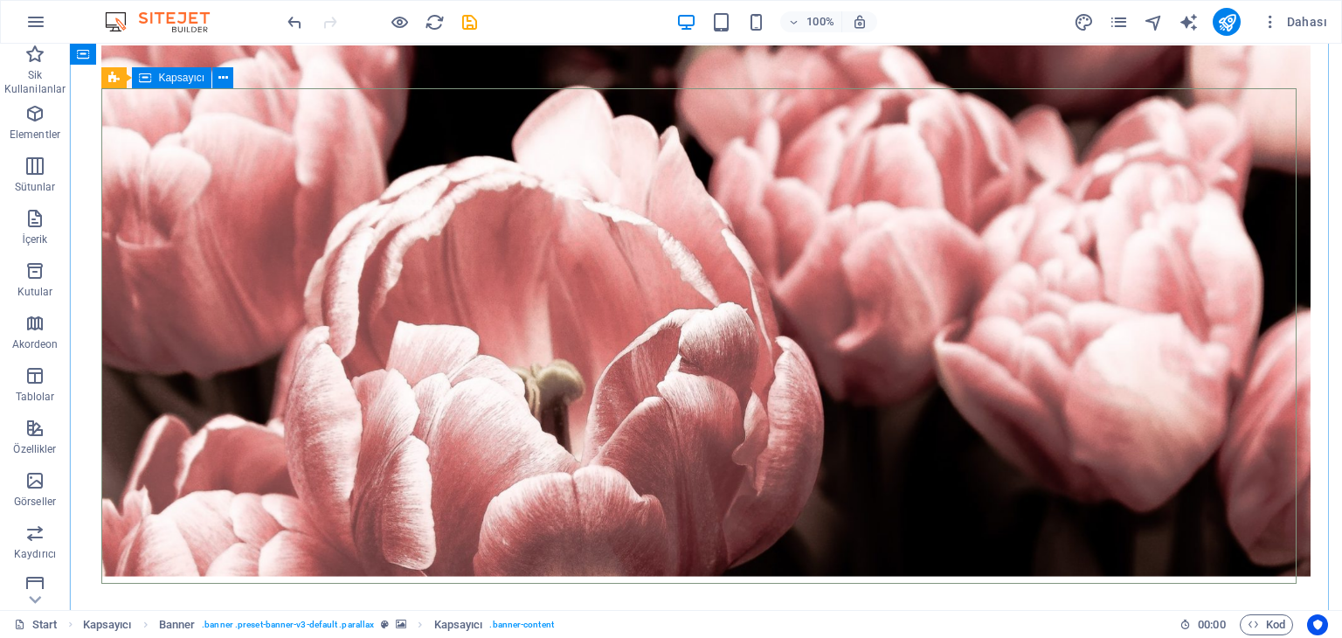
scroll to position [175, 0]
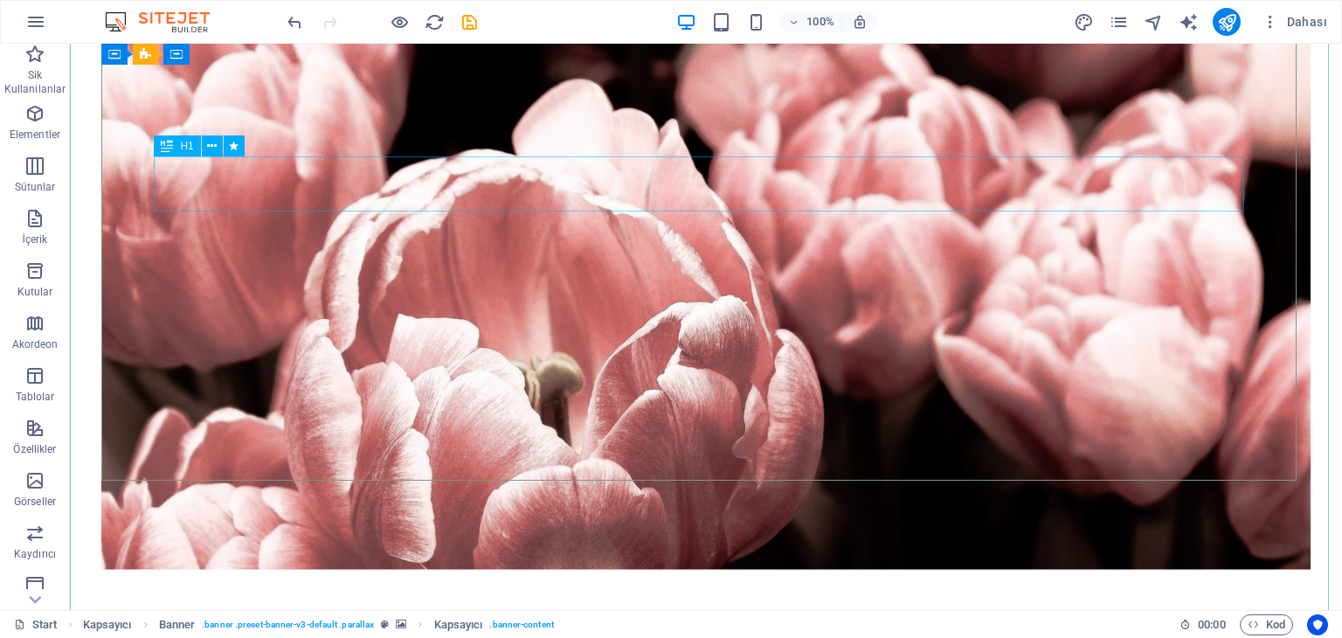
click at [217, 141] on button at bounding box center [212, 145] width 21 height 21
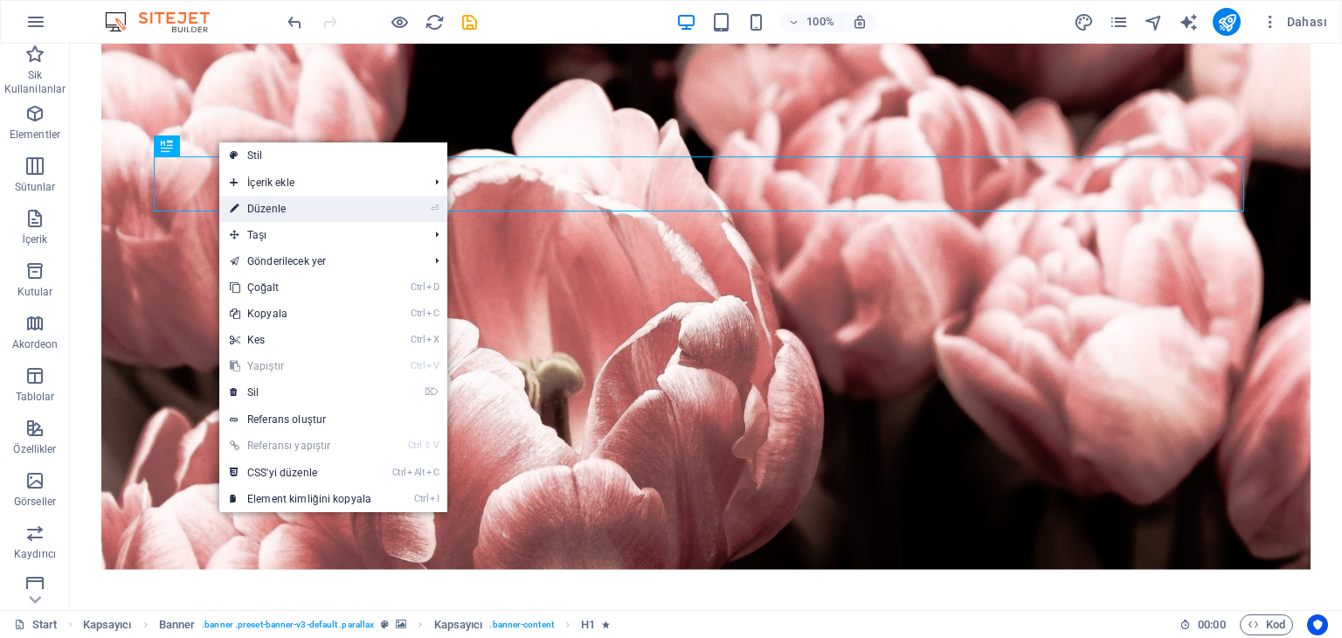
click at [278, 213] on link "⏎ Düzenle" at bounding box center [300, 209] width 162 height 26
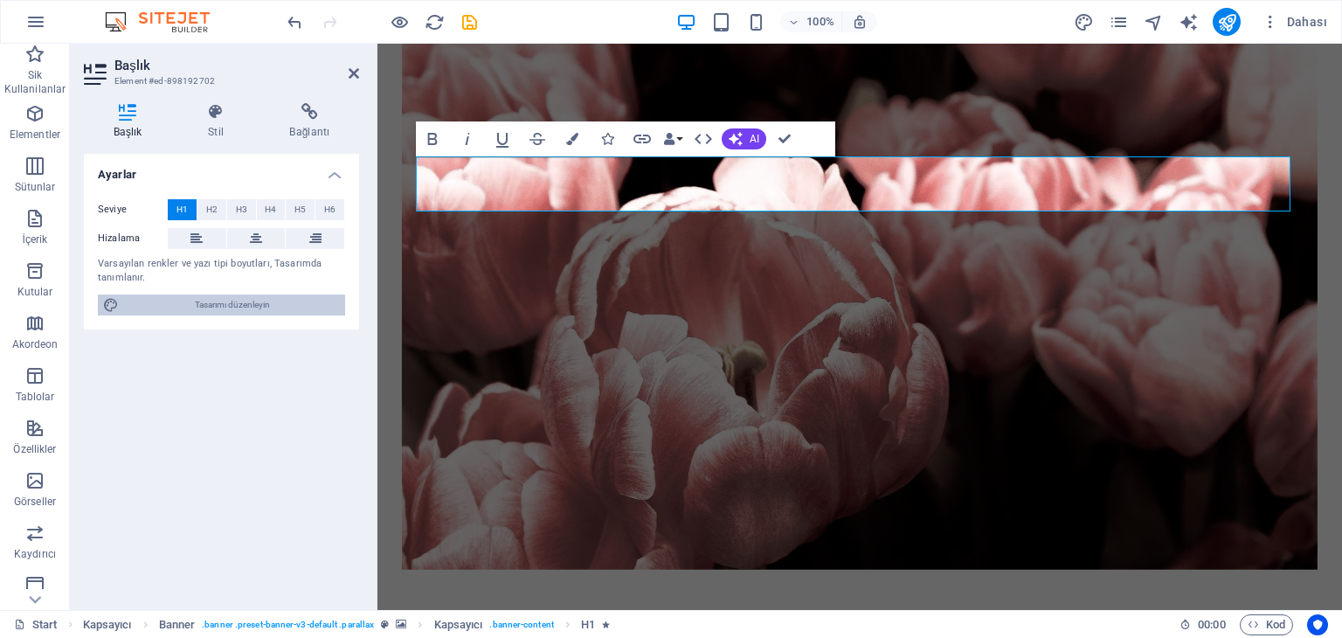
click at [252, 307] on span "Tasarımı düzenleyin" at bounding box center [232, 304] width 216 height 21
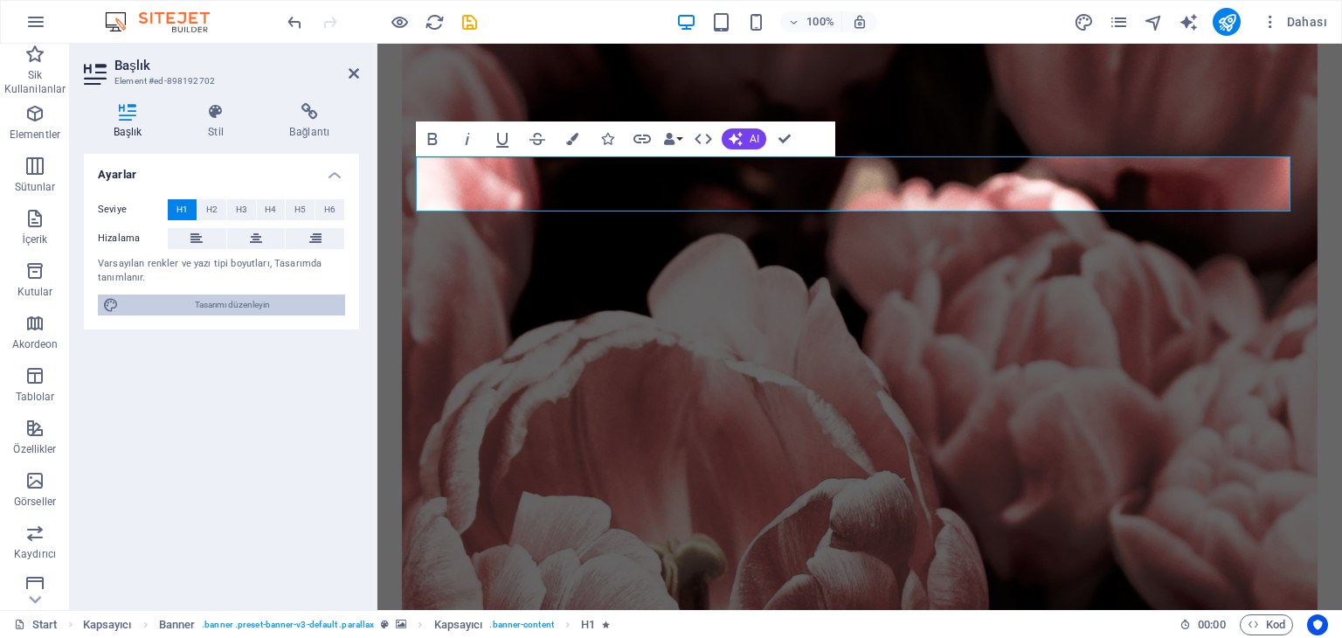
select select "px"
select select "300"
select select "px"
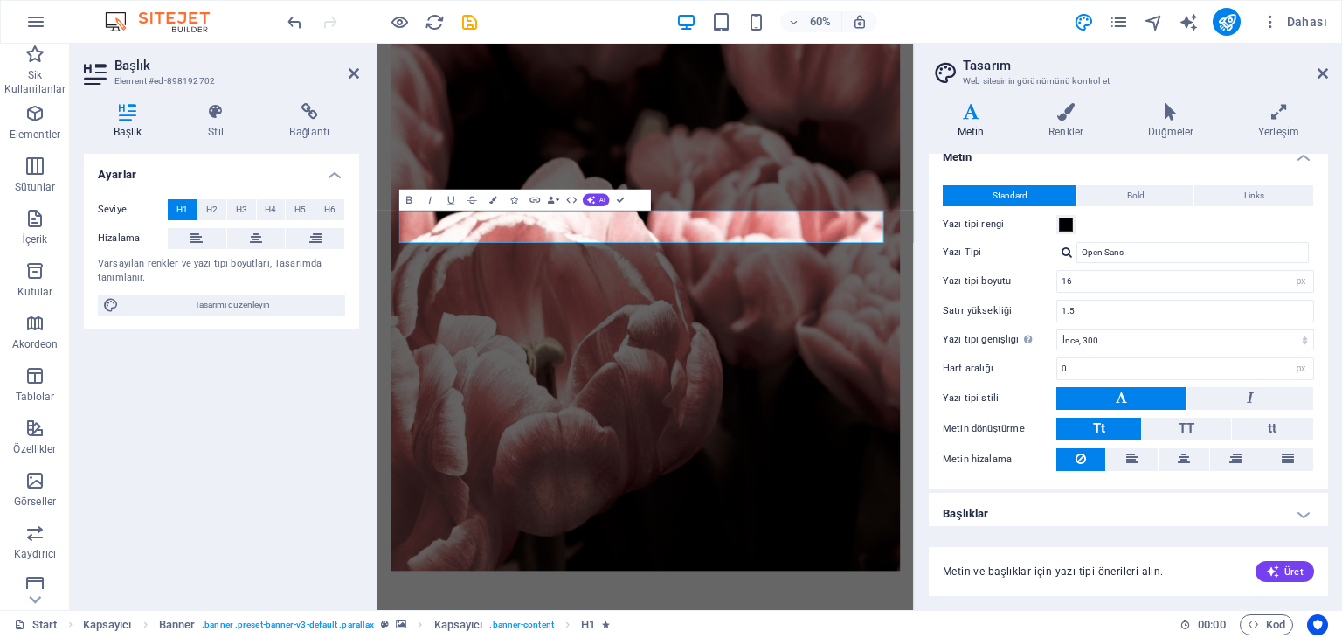
scroll to position [24, 0]
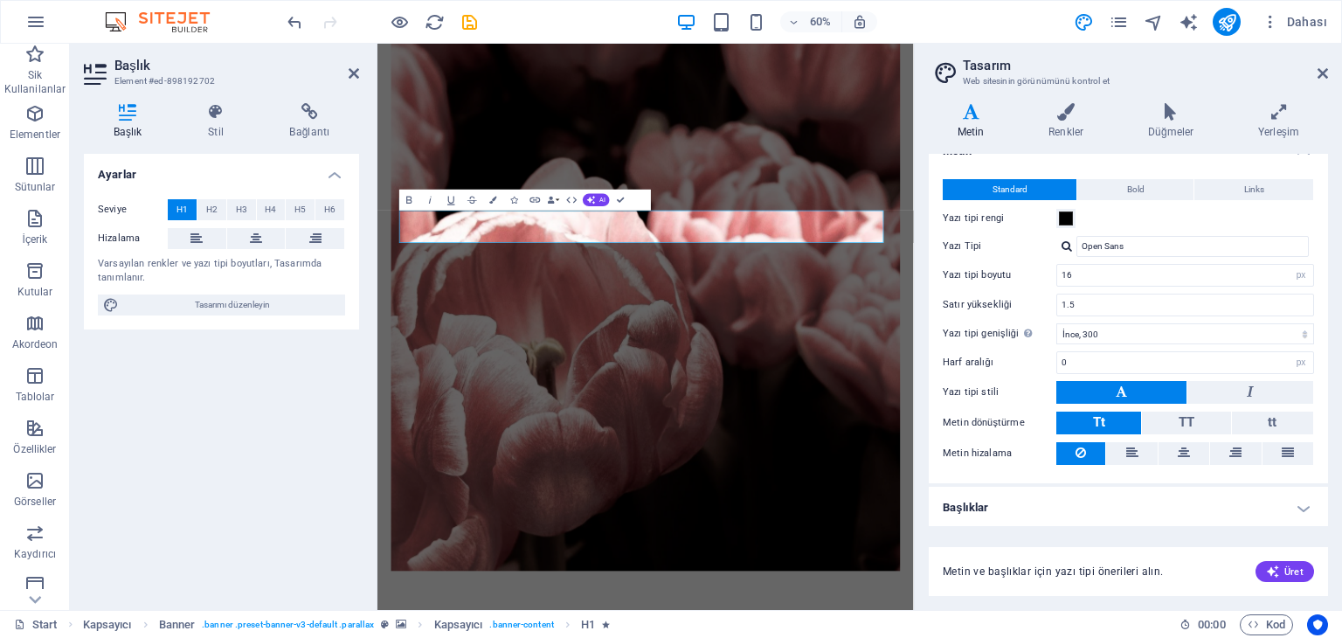
click at [272, 406] on div "Ayarlar Seviye H1 H2 H3 H4 H5 H6 Hizalama Varsayılan renkler ve yazı tipi boyut…" at bounding box center [221, 375] width 275 height 442
click at [206, 116] on icon at bounding box center [215, 111] width 74 height 17
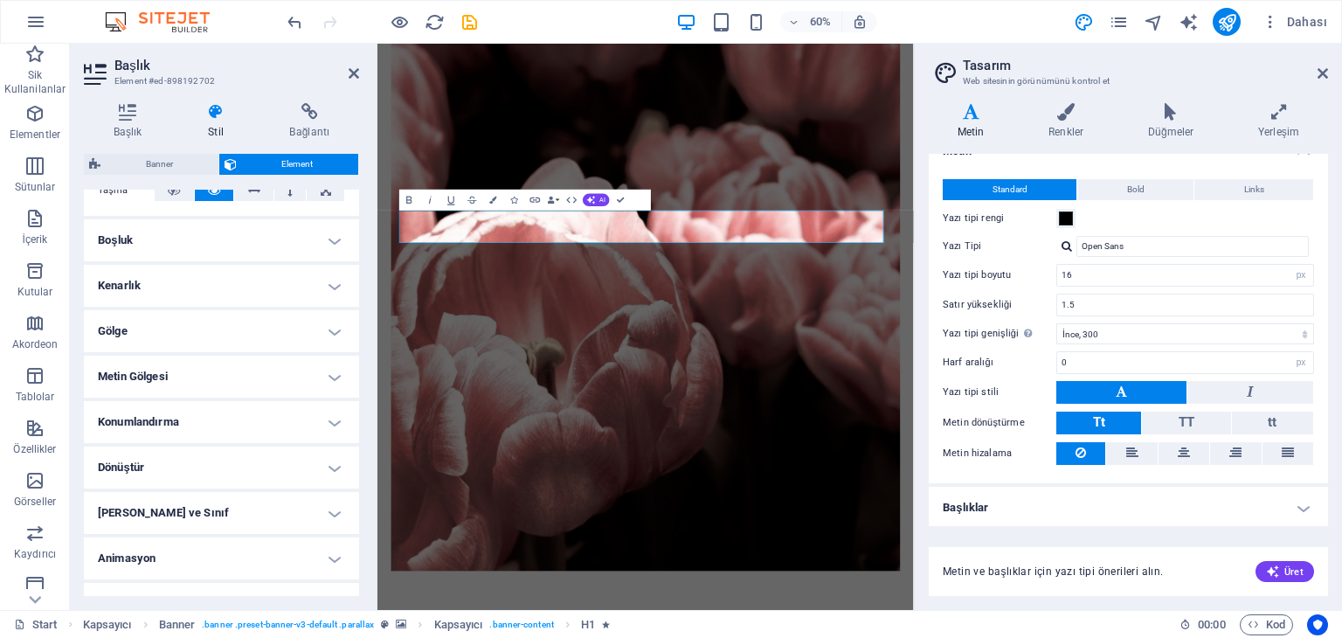
scroll to position [346, 0]
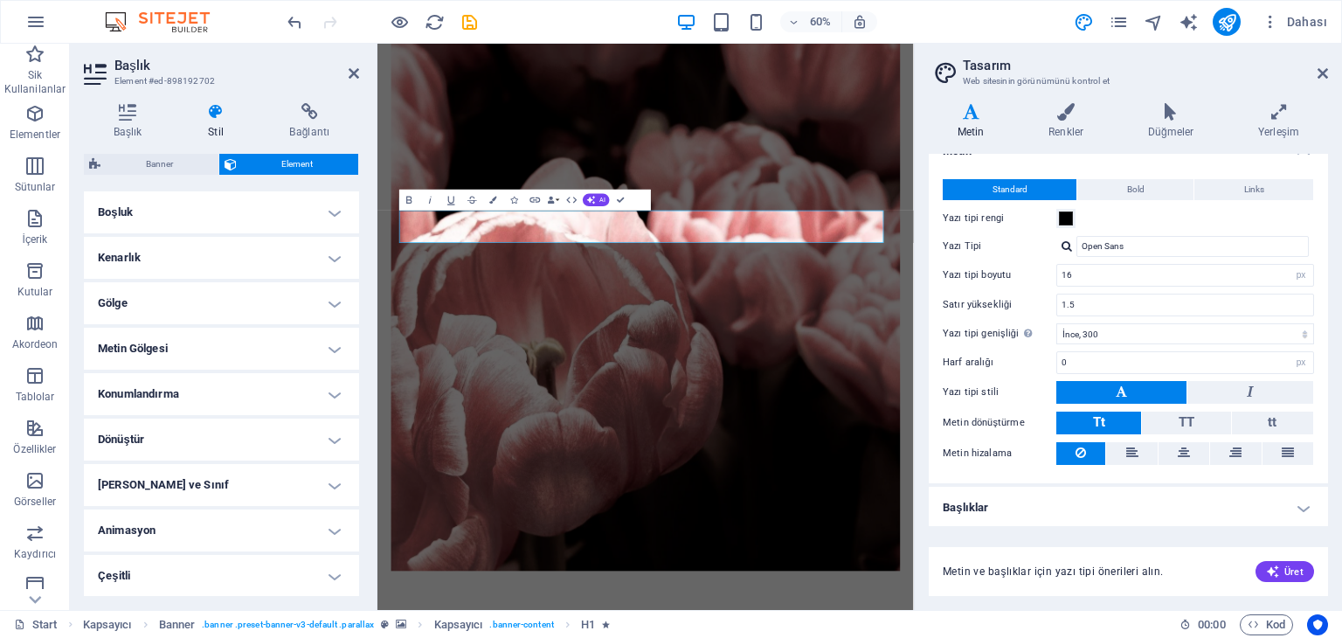
click at [234, 342] on h4 "Metin Gölgesi" at bounding box center [221, 349] width 275 height 42
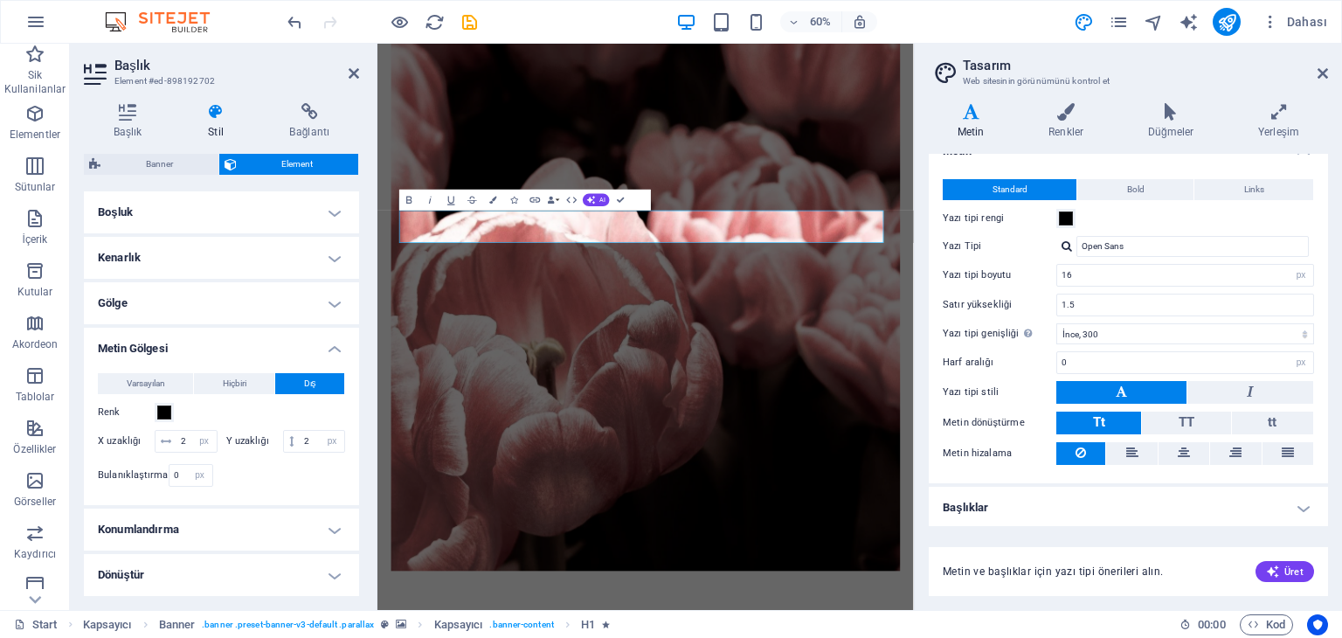
click at [224, 307] on h4 "Gölge" at bounding box center [221, 303] width 275 height 42
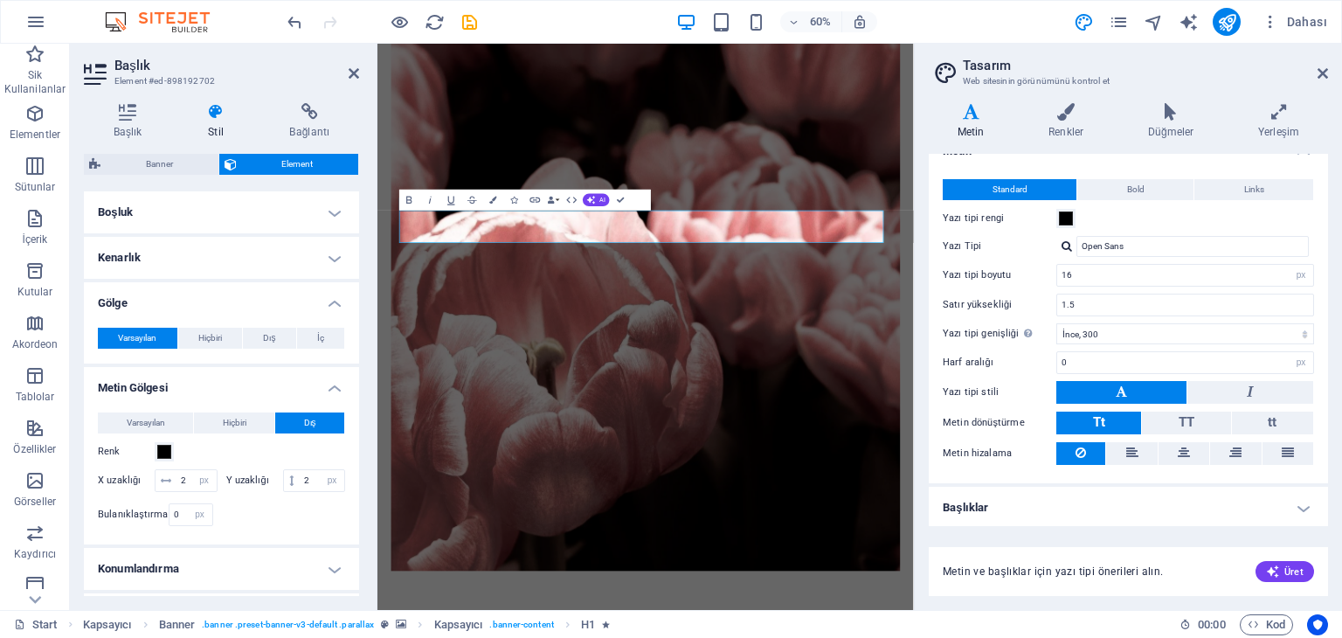
click at [223, 246] on h4 "Kenarlık" at bounding box center [221, 258] width 275 height 42
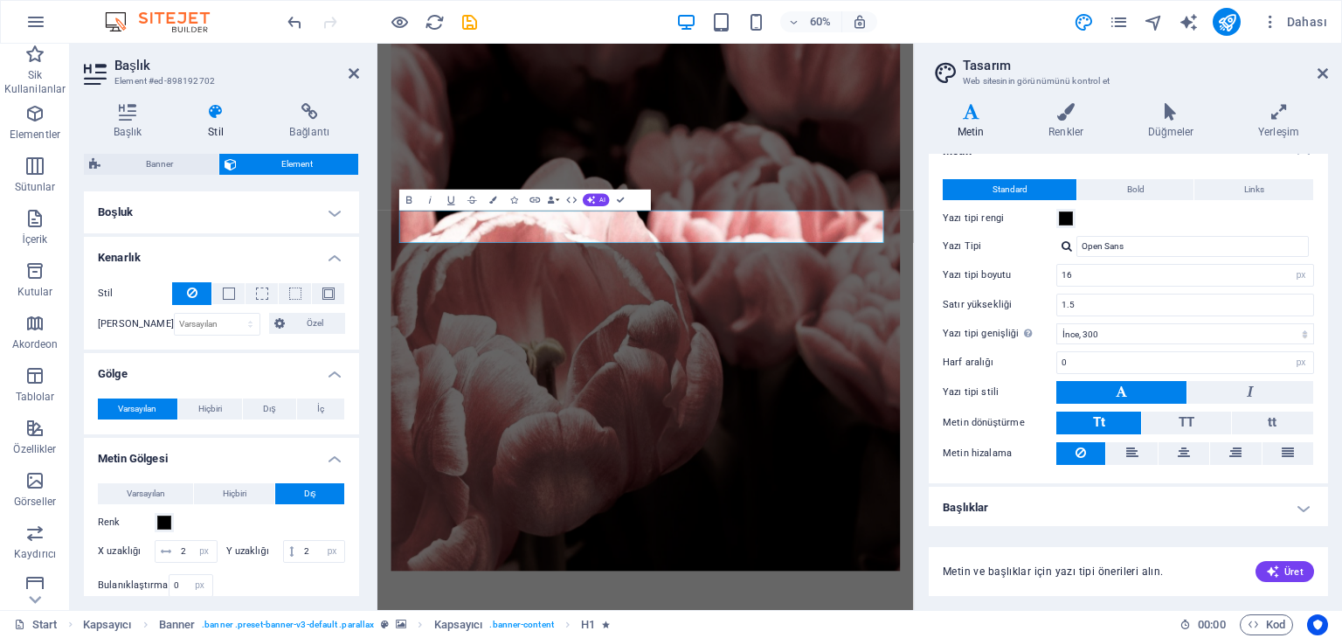
click at [223, 214] on h4 "Boşluk" at bounding box center [221, 212] width 275 height 42
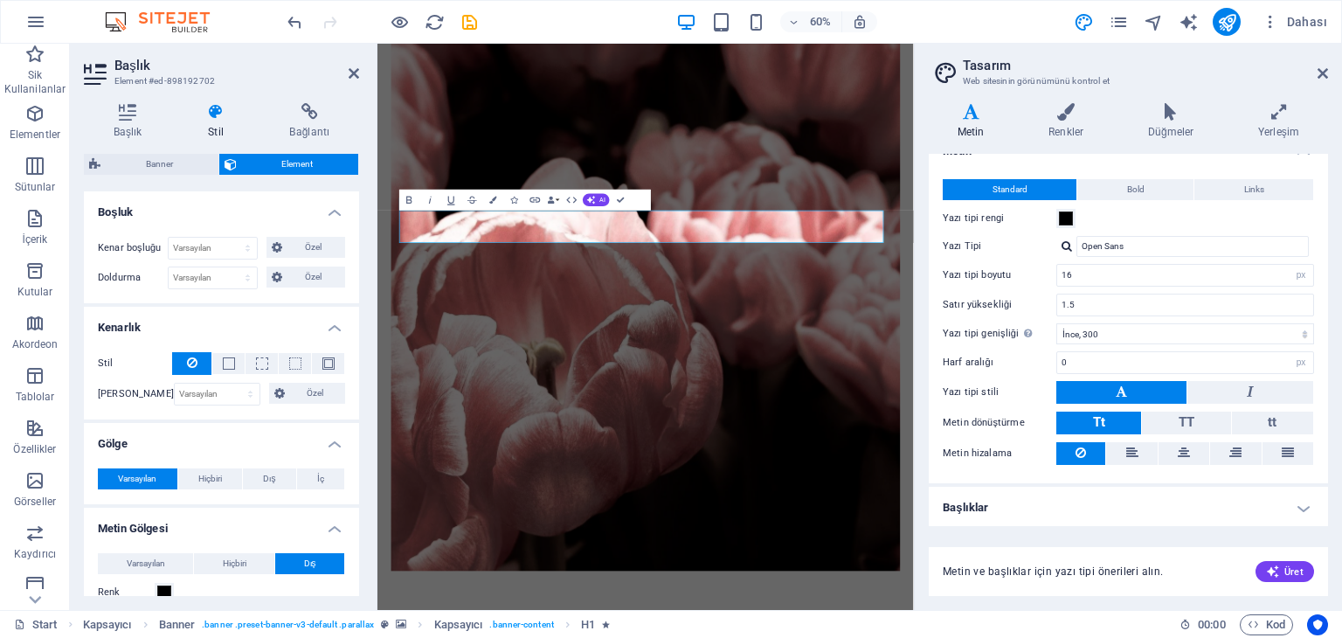
click at [318, 95] on div "Başlık Stil Bağlantı Ayarlar Seviye H1 H2 H3 H4 H5 H6 Hizalama Varsayılan renkl…" at bounding box center [221, 349] width 303 height 521
click at [318, 119] on icon at bounding box center [309, 111] width 99 height 17
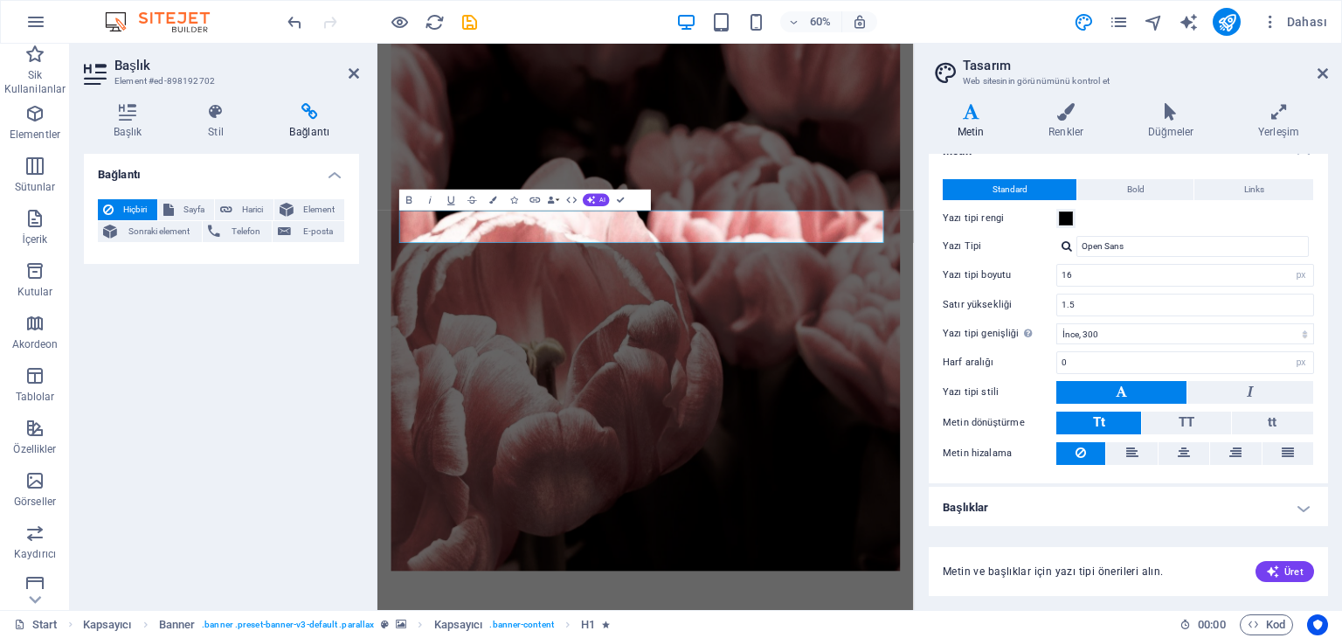
click at [353, 83] on header "Başlık Element #ed-898192702" at bounding box center [221, 66] width 275 height 45
click at [353, 64] on h2 "Başlık" at bounding box center [236, 66] width 245 height 16
click at [144, 121] on h4 "Başlık" at bounding box center [131, 121] width 94 height 37
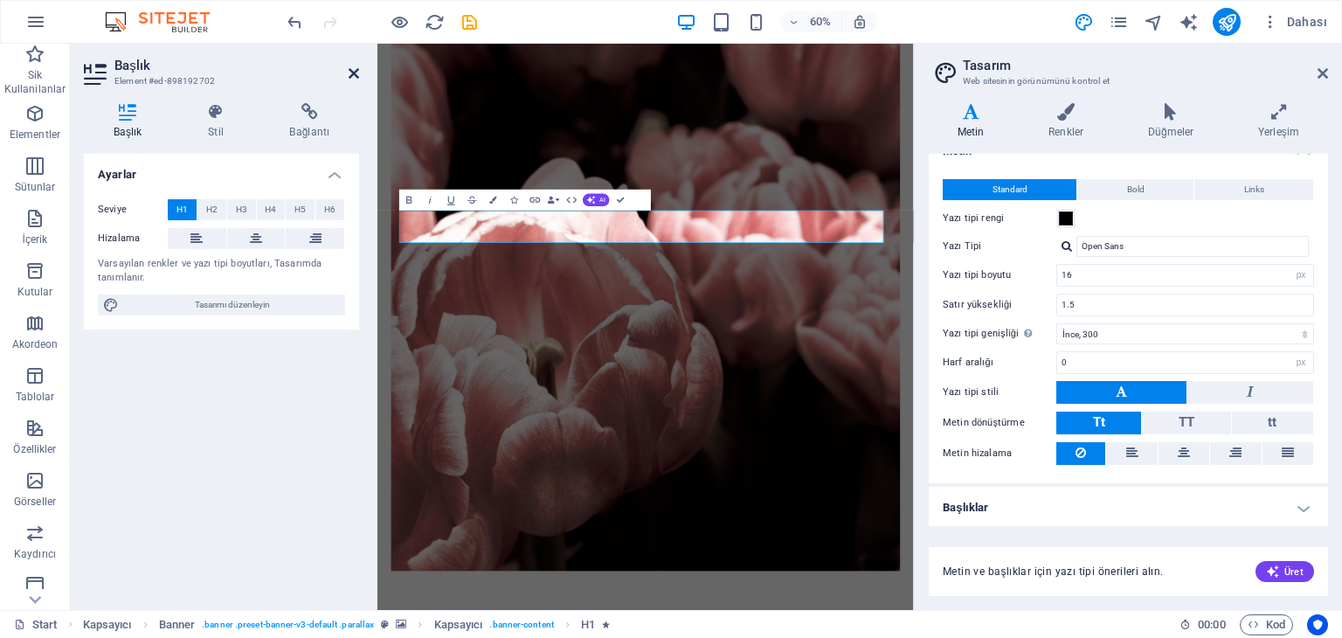
click at [349, 72] on icon at bounding box center [354, 73] width 10 height 14
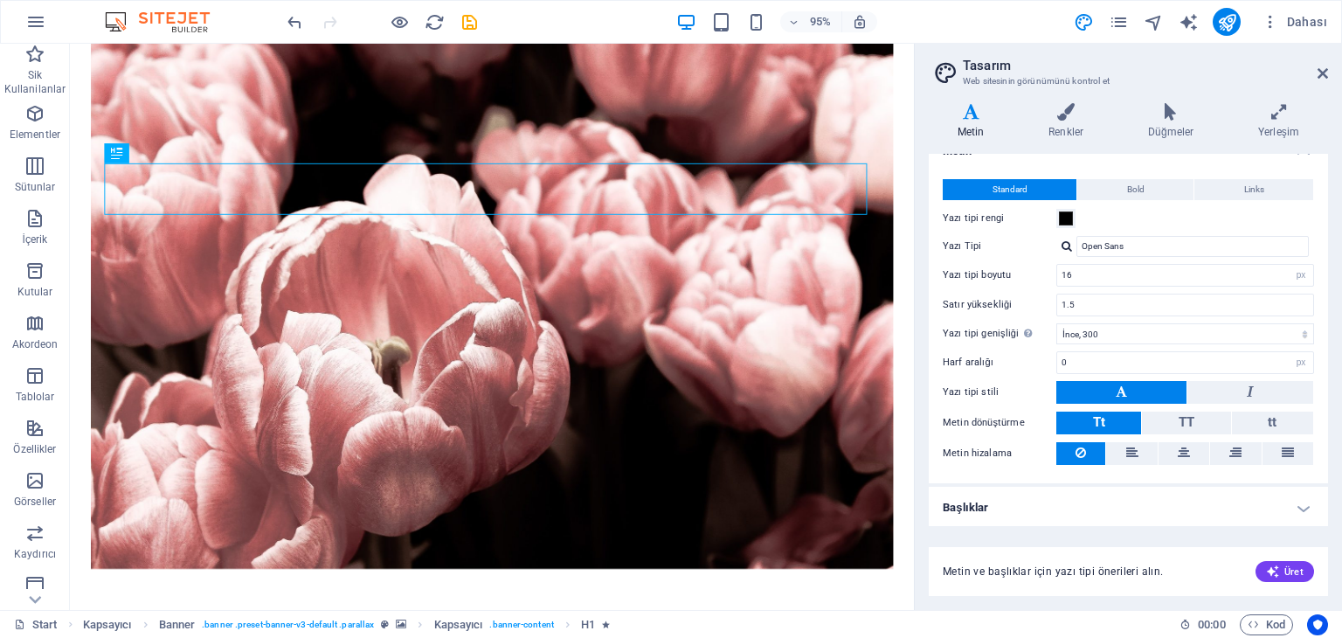
click at [1322, 64] on h2 "Tasarım" at bounding box center [1145, 66] width 365 height 16
click at [1317, 79] on icon at bounding box center [1322, 73] width 10 height 14
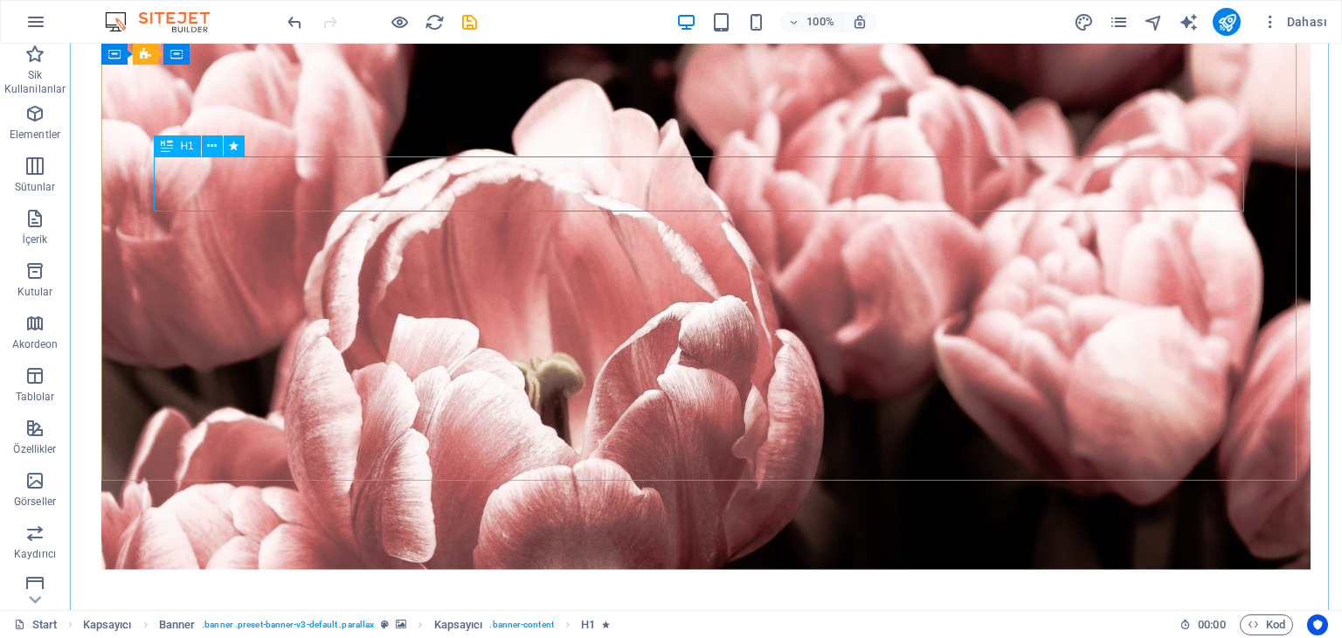
drag, startPoint x: 682, startPoint y: 183, endPoint x: 685, endPoint y: 204, distance: 21.1
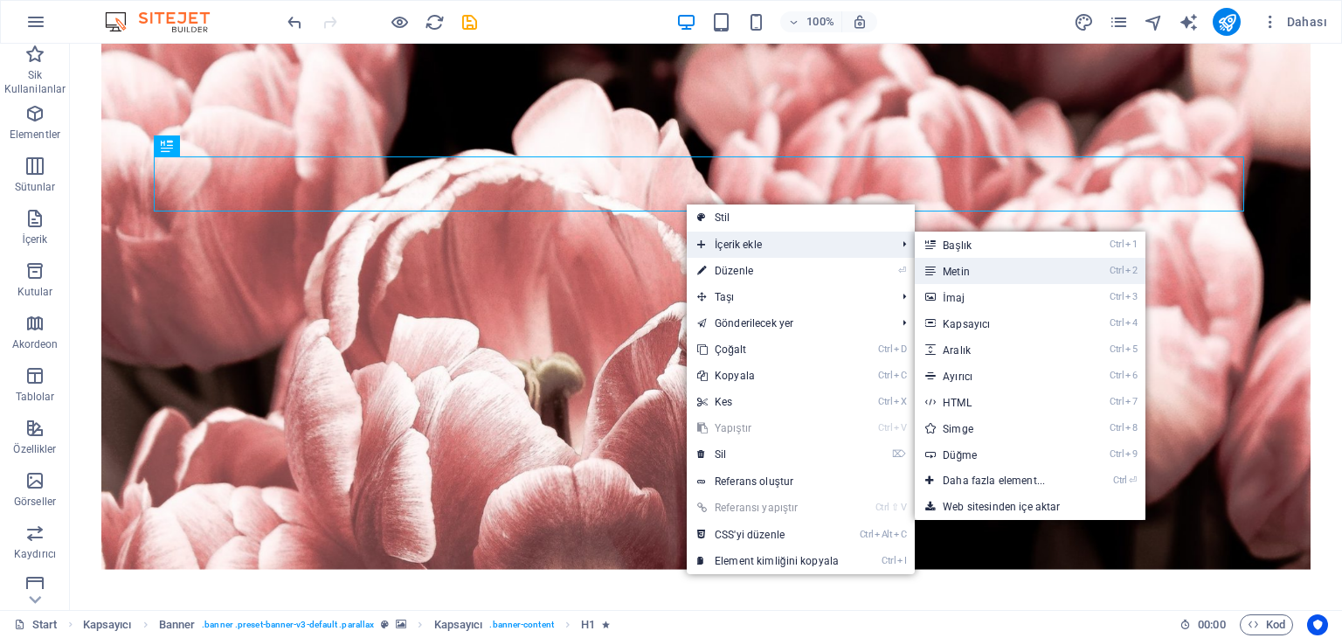
click at [983, 269] on link "Ctrl 2 Metin" at bounding box center [996, 271] width 165 height 26
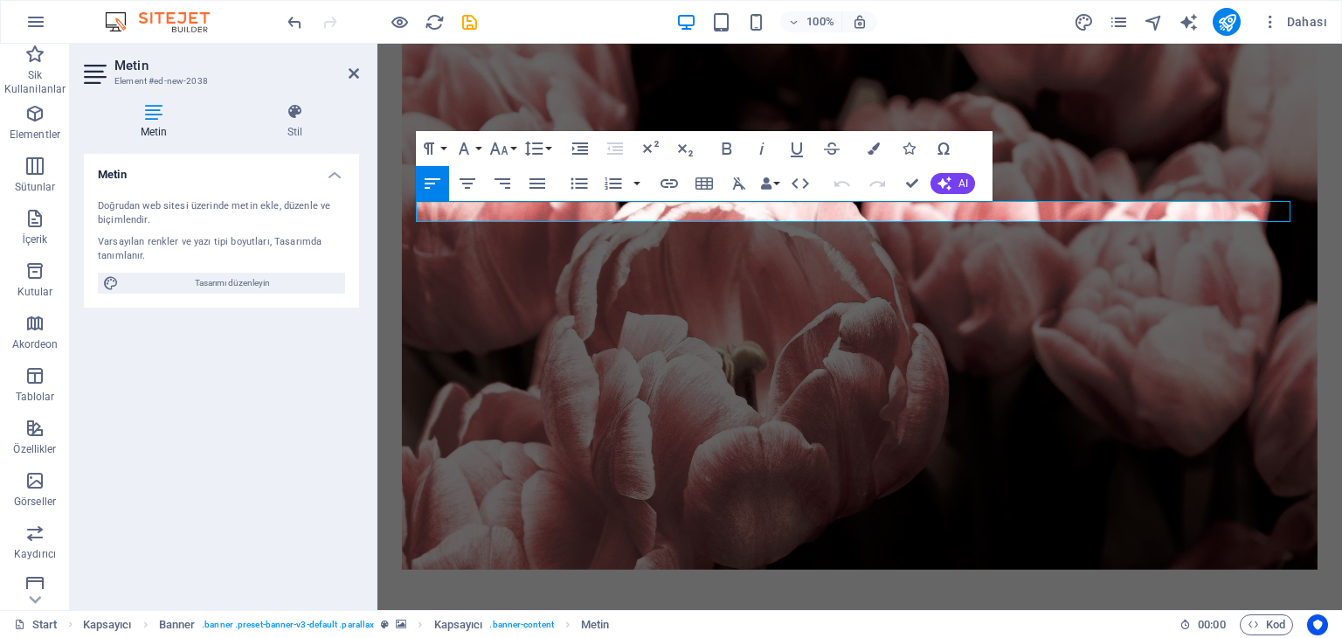
click at [355, 81] on header "Metin Element #ed-new-2038" at bounding box center [221, 66] width 275 height 45
click at [355, 78] on icon at bounding box center [354, 73] width 10 height 14
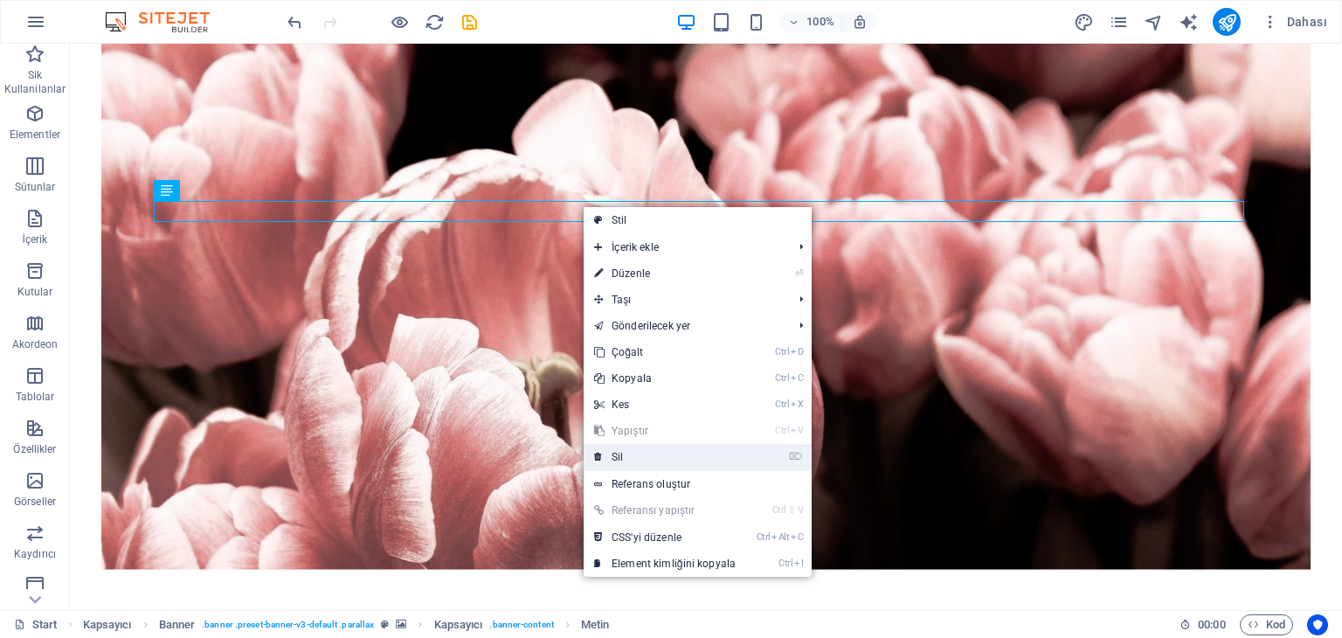
click at [637, 452] on link "⌦ Sil" at bounding box center [664, 457] width 162 height 26
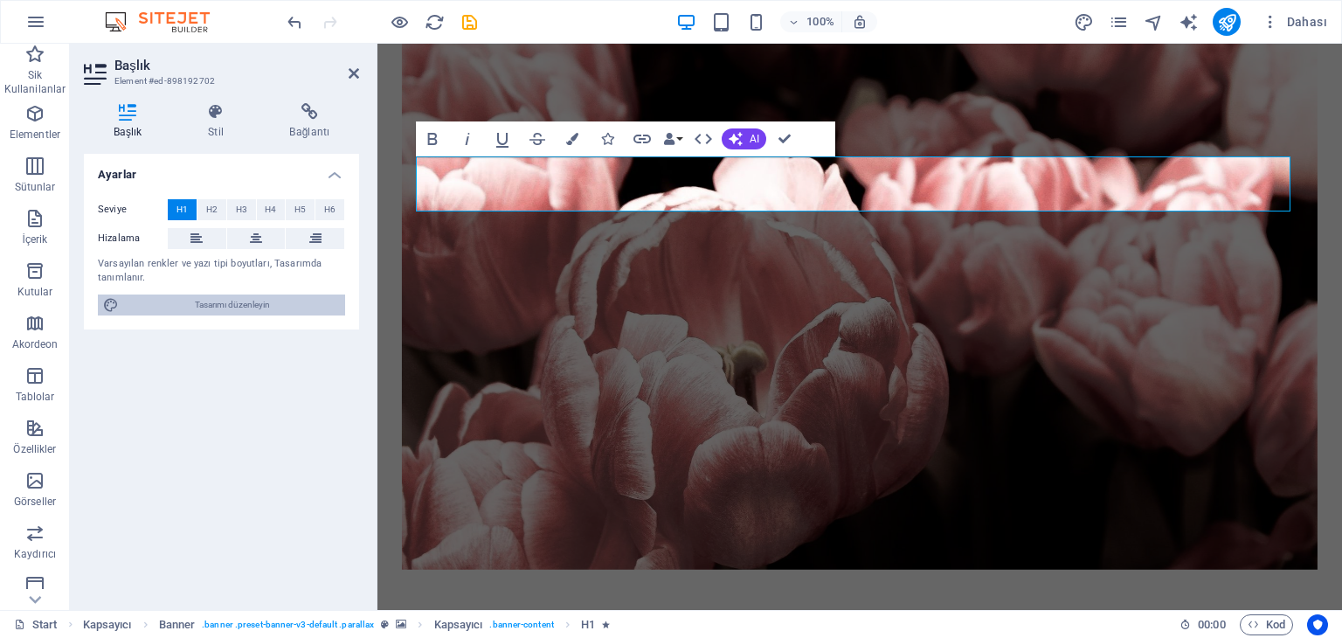
click at [195, 295] on span "Tasarımı düzenleyin" at bounding box center [232, 304] width 216 height 21
select select "px"
select select "300"
select select "px"
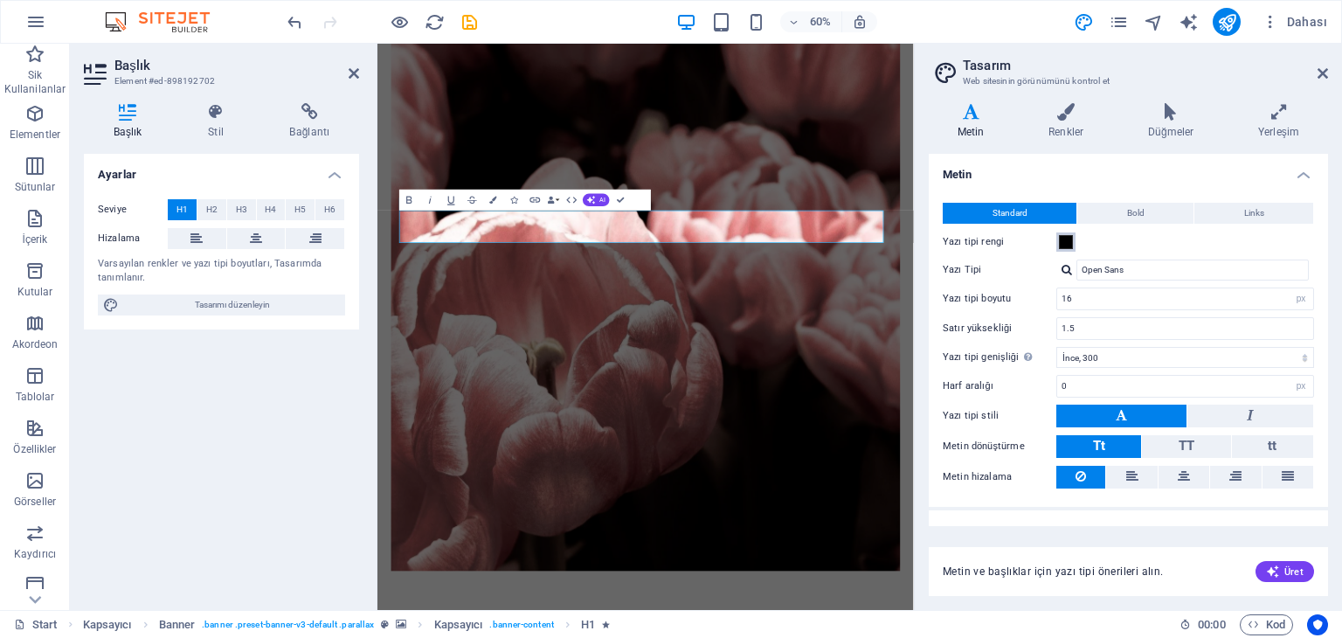
click at [1069, 241] on span at bounding box center [1066, 242] width 14 height 14
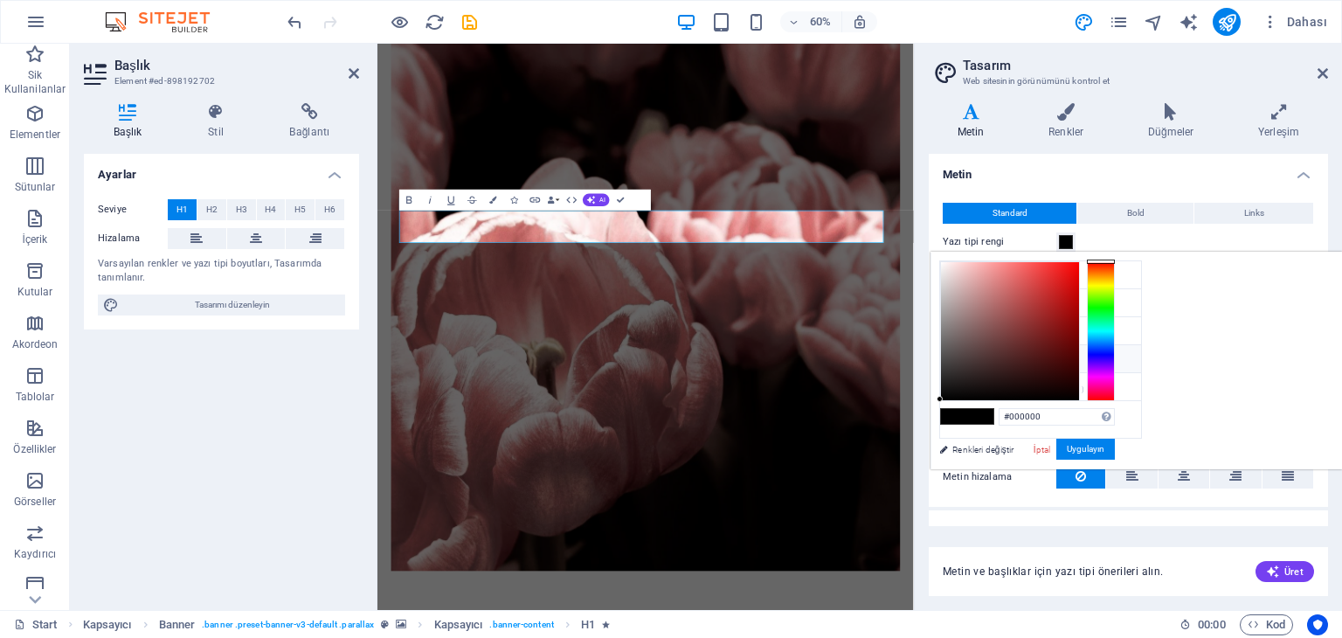
click at [993, 415] on span at bounding box center [980, 416] width 26 height 15
click at [975, 276] on li "Arka plan rengi #ffffff" at bounding box center [1040, 275] width 201 height 28
click at [958, 353] on icon at bounding box center [954, 358] width 12 height 12
type input "#000000"
click at [1115, 450] on button "Uygulayın" at bounding box center [1085, 448] width 59 height 21
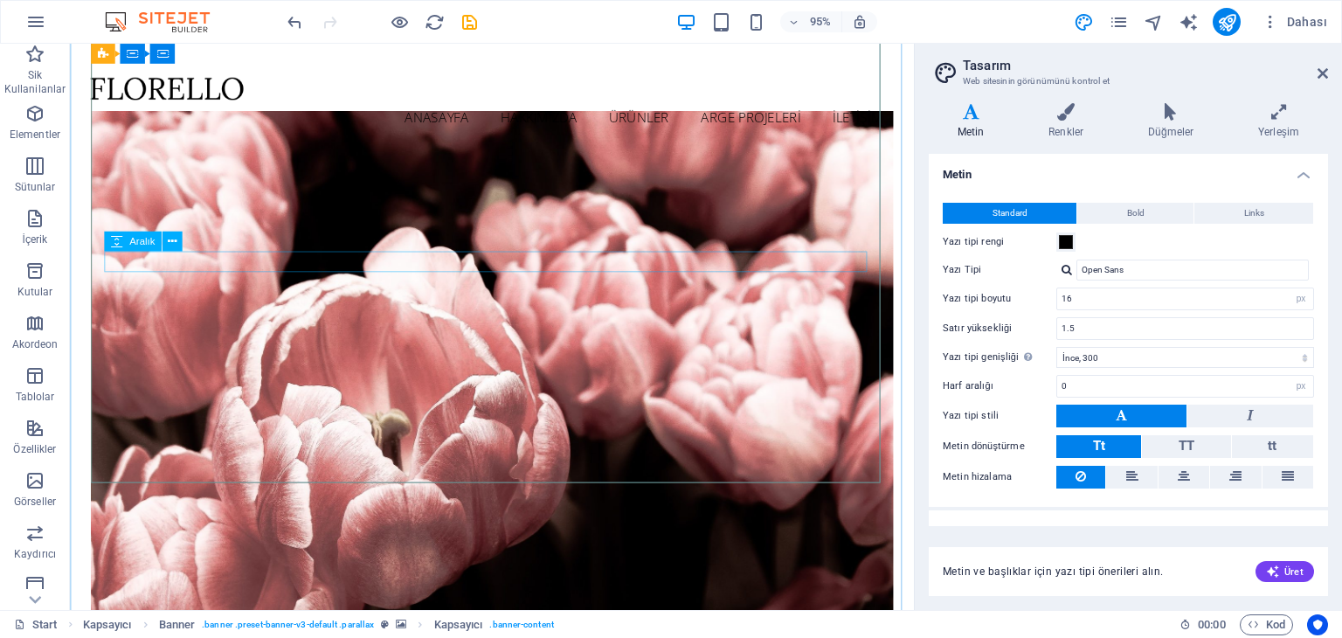
scroll to position [0, 0]
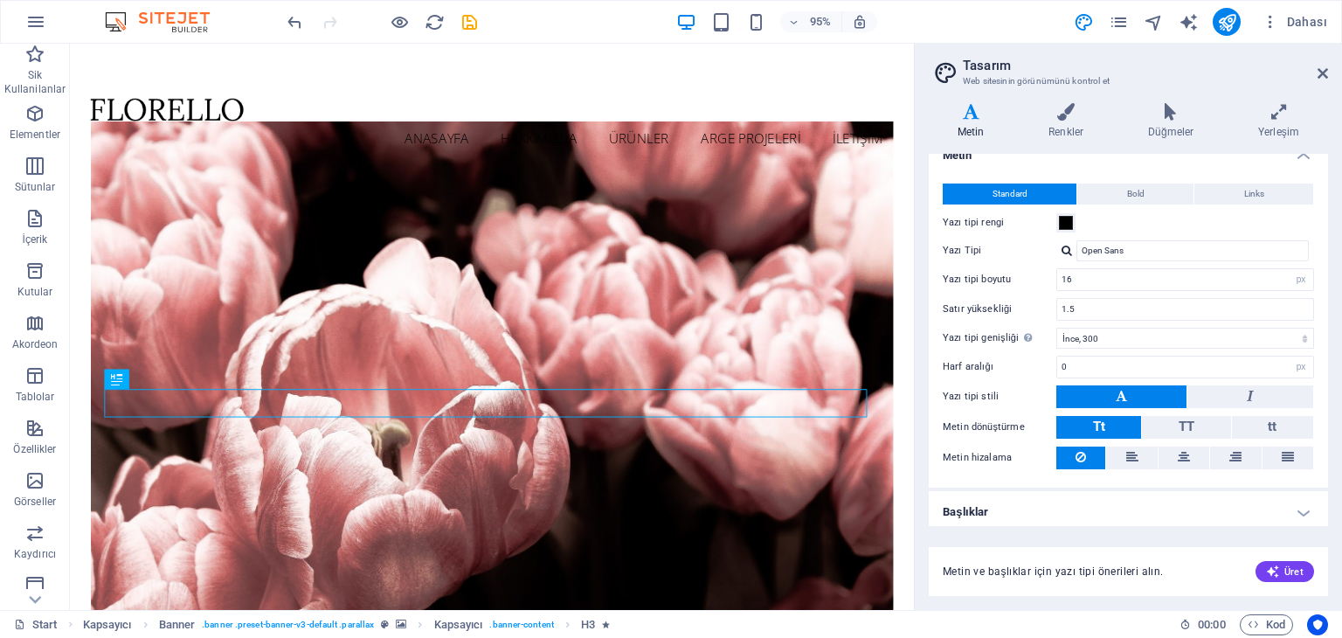
scroll to position [24, 0]
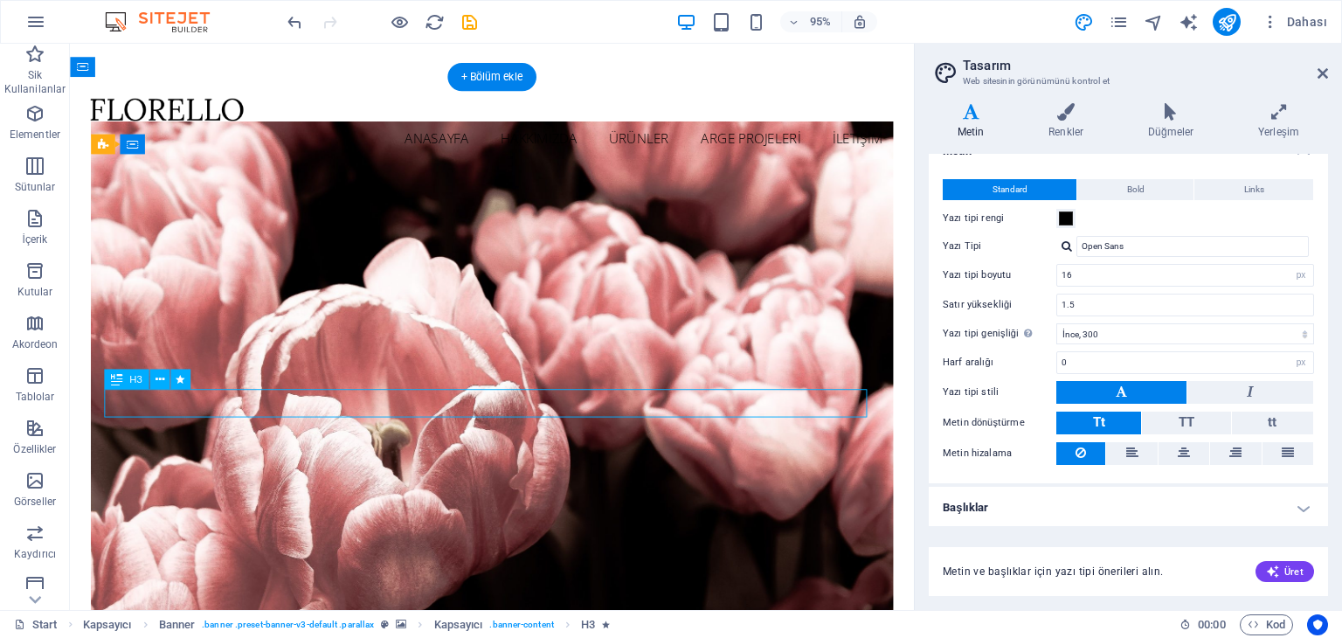
drag, startPoint x: 774, startPoint y: 420, endPoint x: 708, endPoint y: 424, distance: 65.6
drag, startPoint x: 273, startPoint y: 403, endPoint x: 274, endPoint y: 419, distance: 16.6
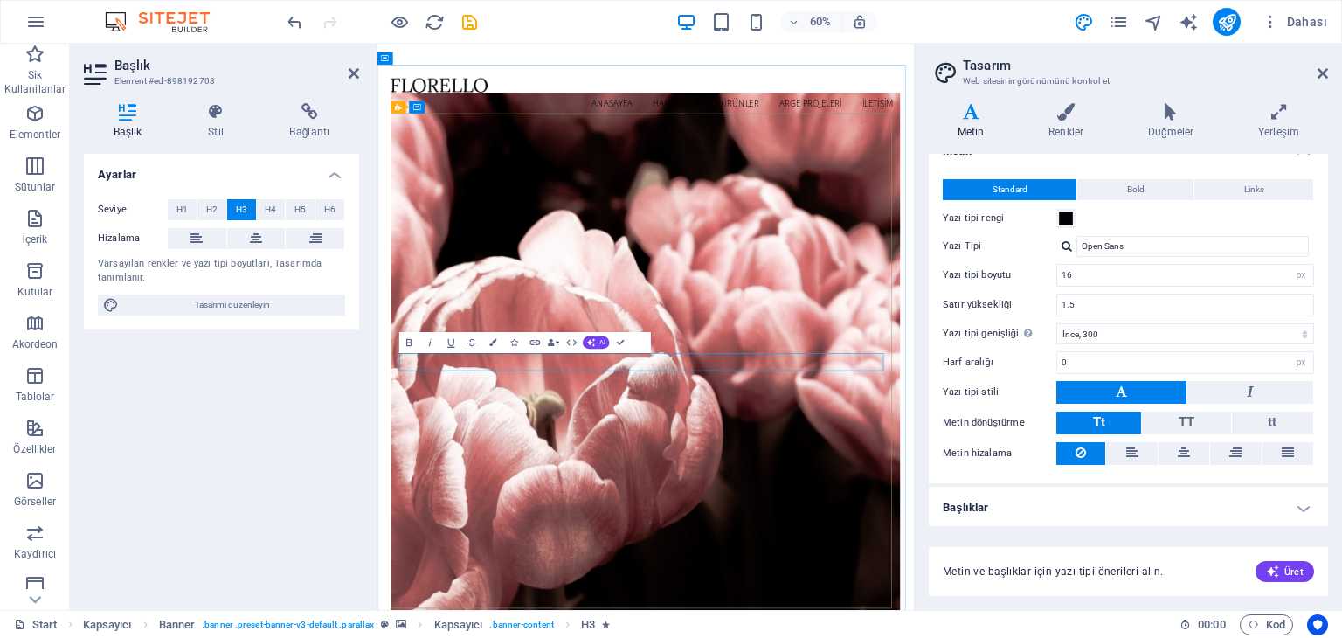
drag, startPoint x: 840, startPoint y: 576, endPoint x: 938, endPoint y: 570, distance: 98.0
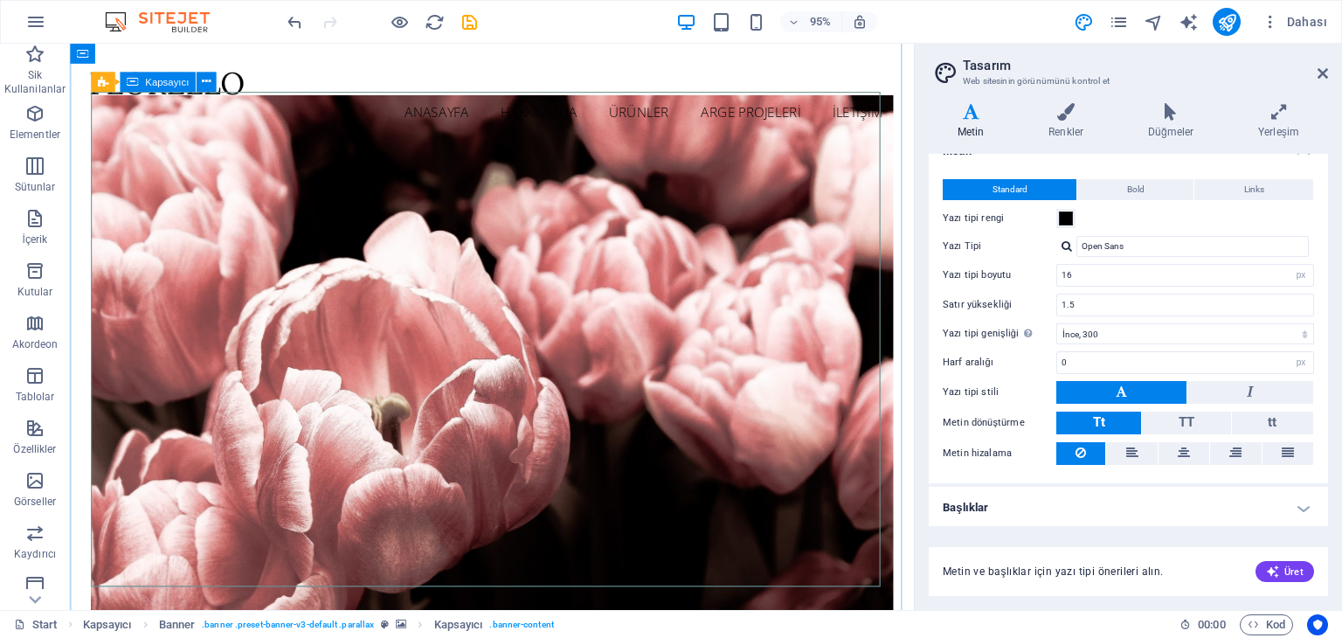
scroll to position [0, 0]
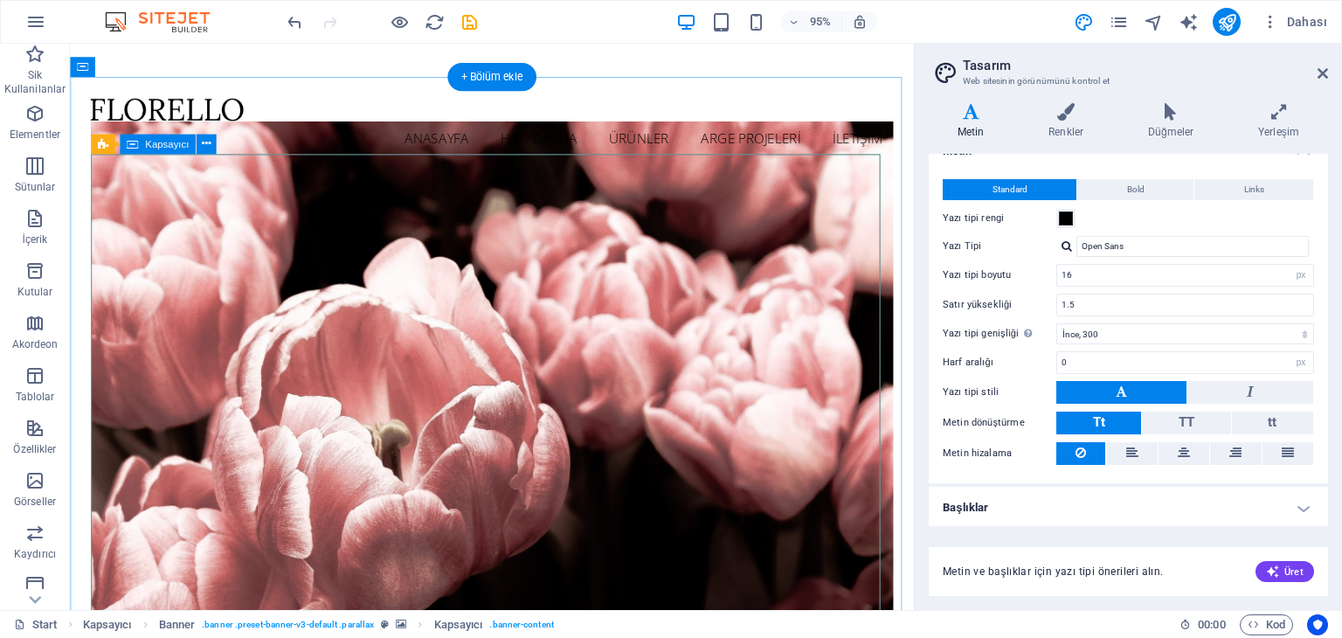
click at [102, 142] on icon at bounding box center [103, 144] width 10 height 20
click at [165, 146] on span "Kapsayıcı" at bounding box center [167, 144] width 44 height 10
click at [201, 147] on button at bounding box center [207, 144] width 20 height 20
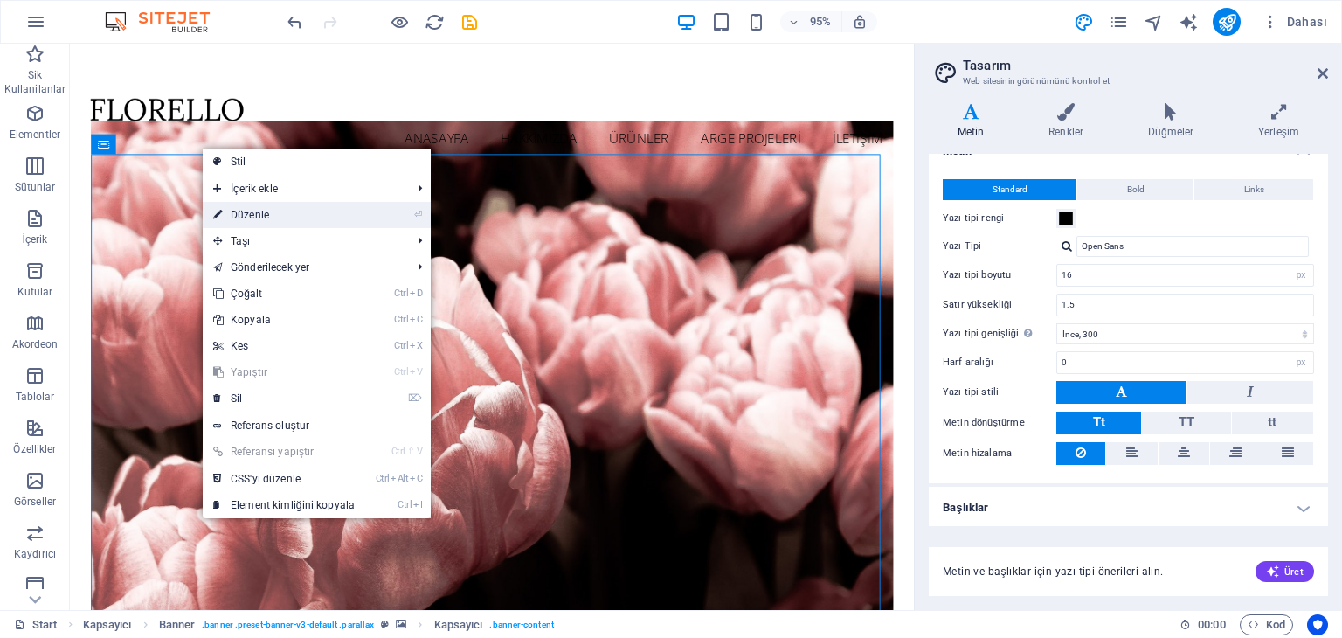
click at [238, 218] on link "⏎ Düzenle" at bounding box center [284, 215] width 162 height 26
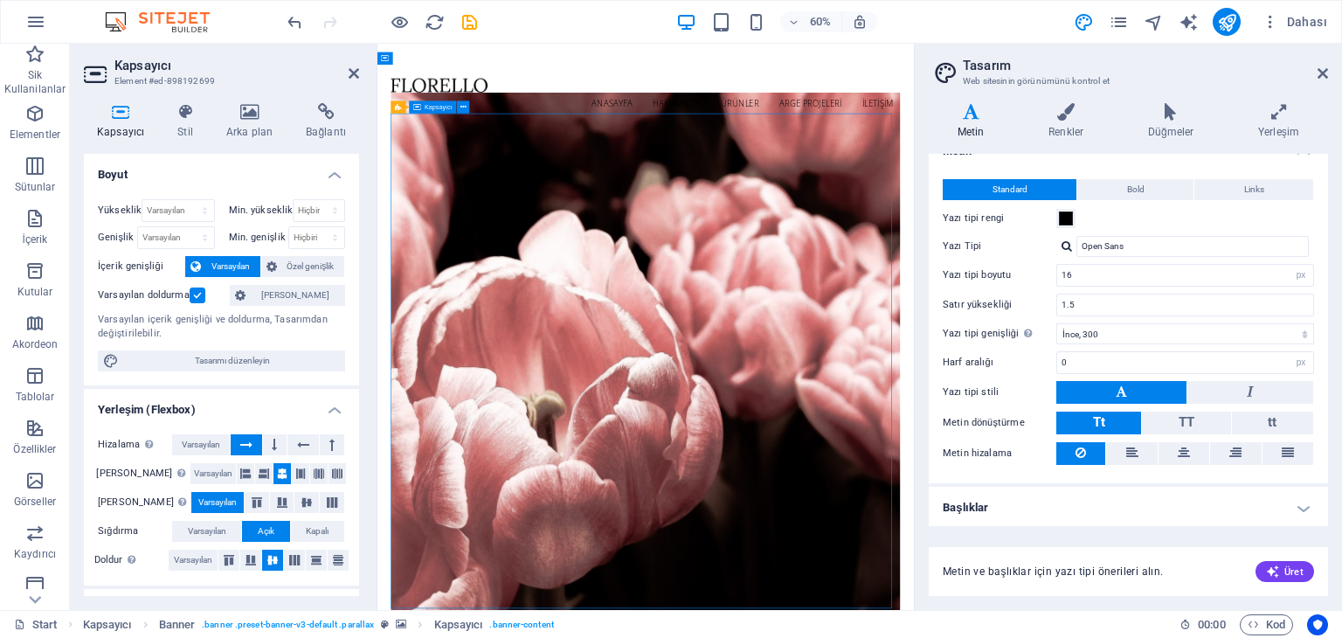
drag, startPoint x: 693, startPoint y: 314, endPoint x: 715, endPoint y: 468, distance: 155.4
click at [247, 106] on icon at bounding box center [249, 111] width 72 height 17
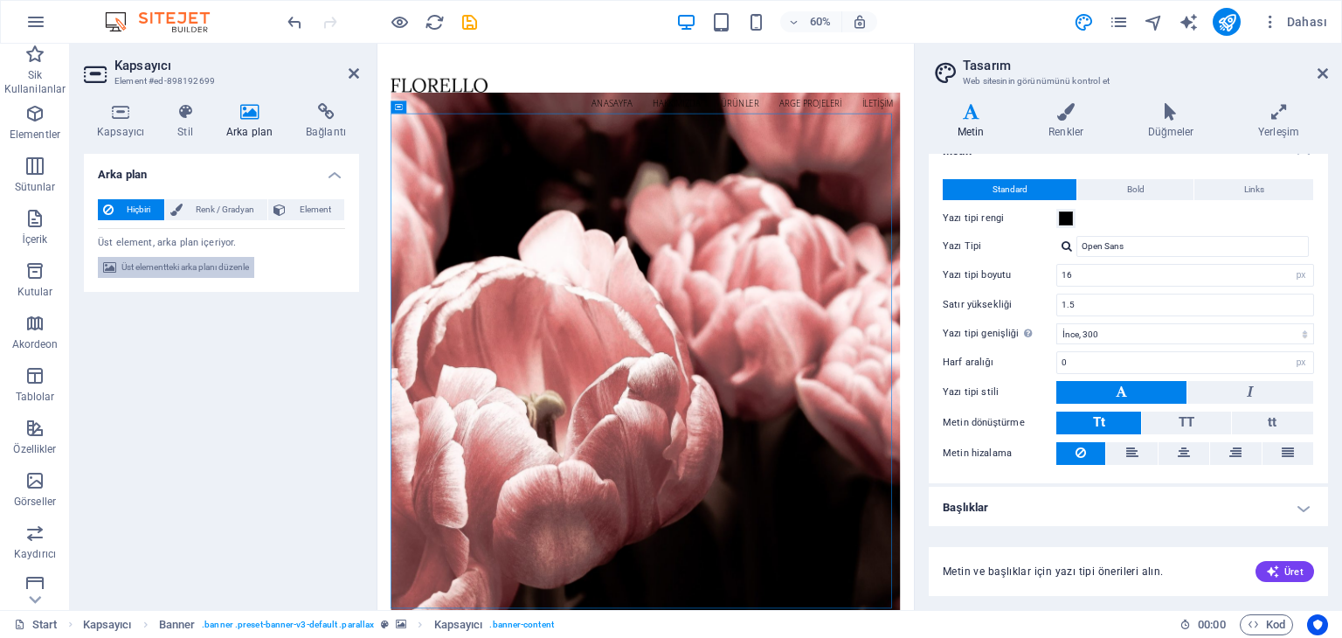
click at [196, 277] on span "Üst elementteki arka planı düzenle" at bounding box center [185, 267] width 128 height 21
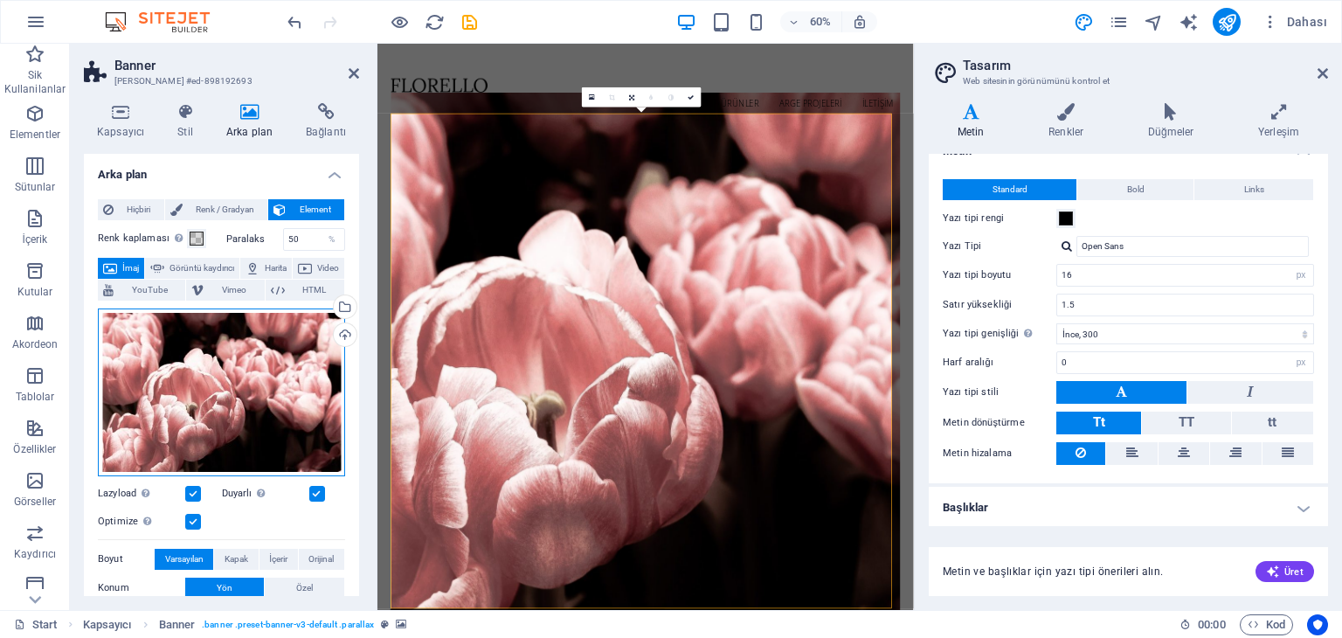
click at [243, 390] on div "Dosyaları buraya sürükleyin, dosyaları seçmek için tıklayın veya Dosyalardan ya…" at bounding box center [221, 392] width 247 height 168
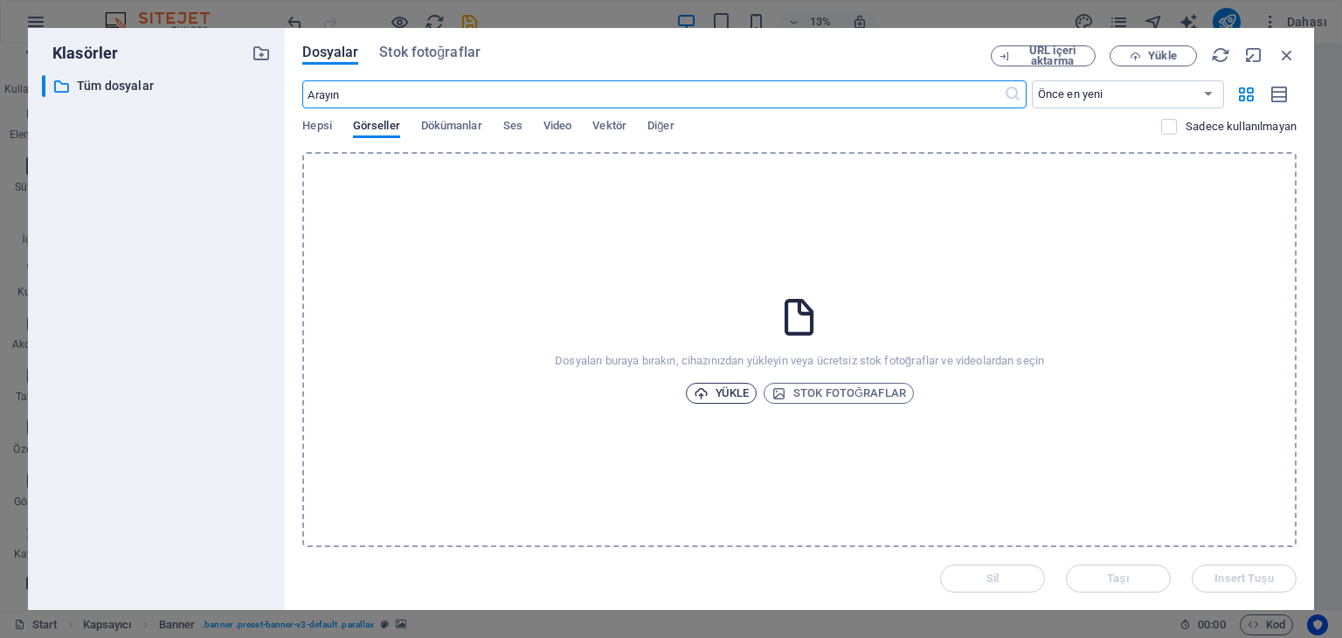
click at [730, 390] on span "Yükle" at bounding box center [722, 393] width 56 height 21
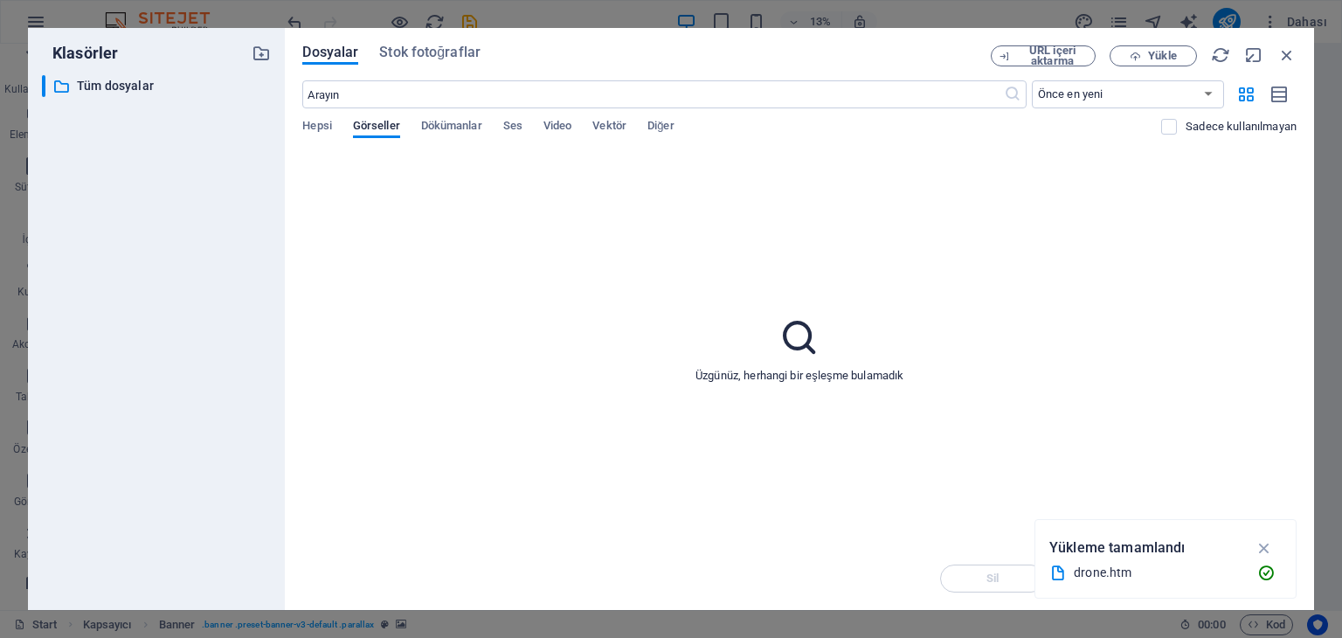
click at [797, 292] on div "Üzgünüz, herhangi bir eşleşme bulamadık" at bounding box center [799, 349] width 994 height 395
click at [309, 124] on span "Hepsi" at bounding box center [316, 127] width 29 height 24
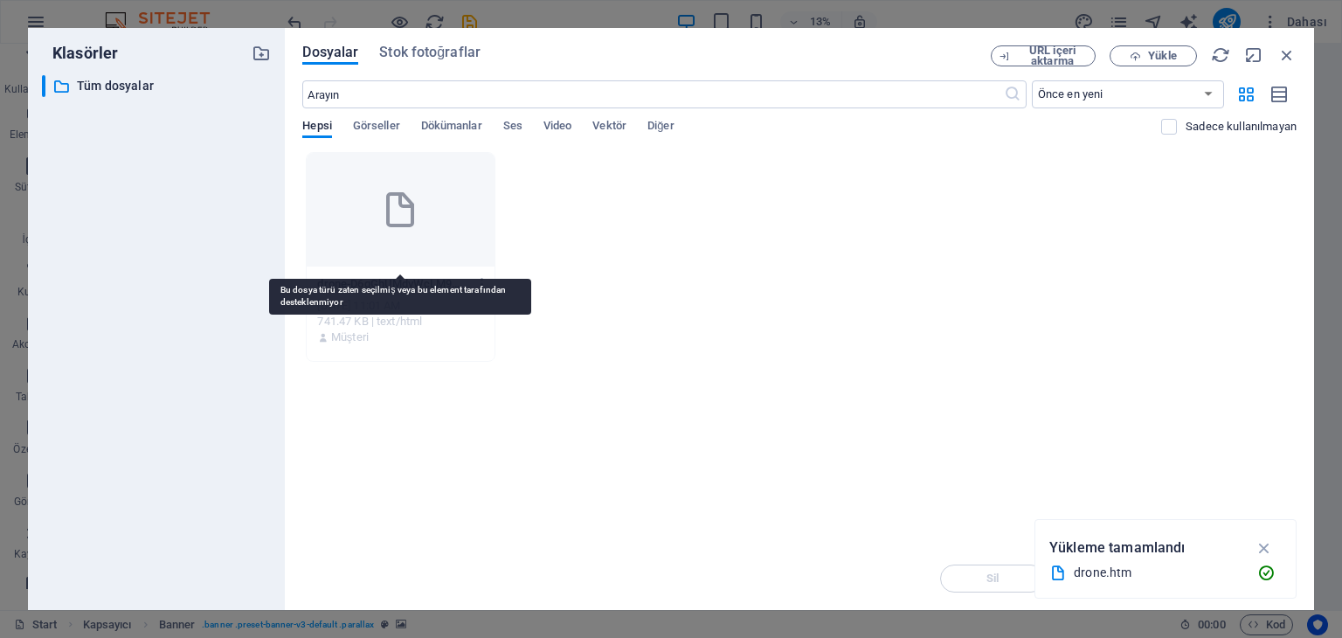
click at [389, 235] on div at bounding box center [400, 210] width 187 height 114
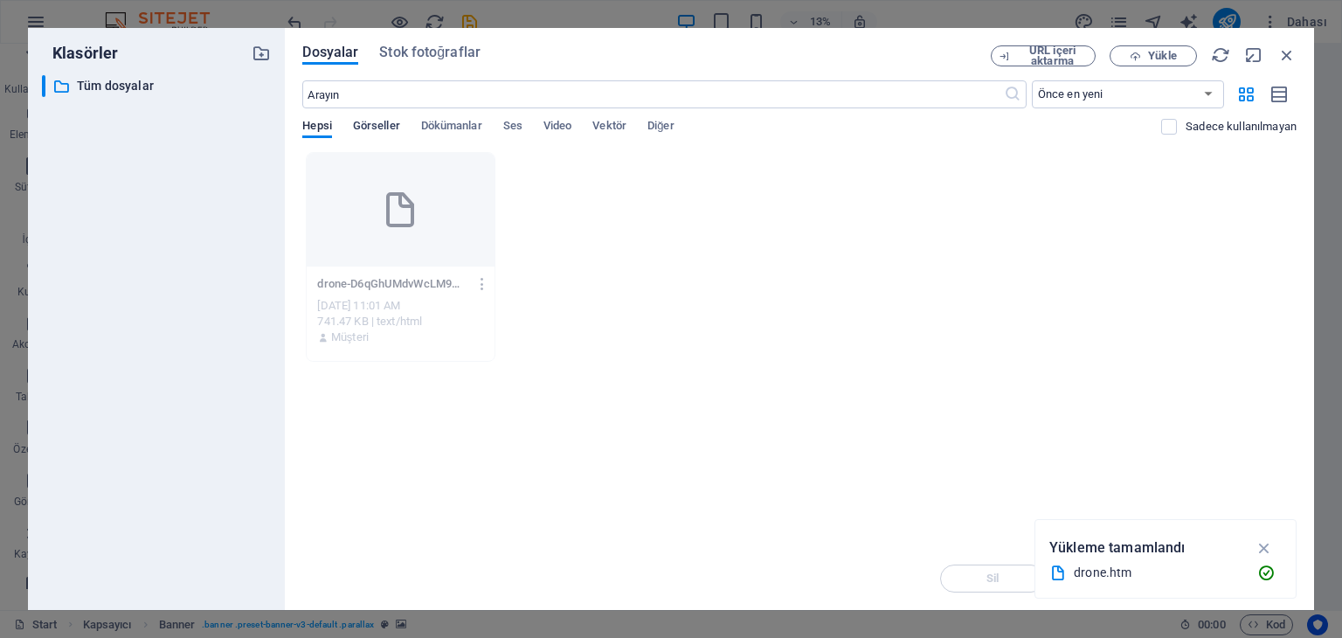
click at [378, 127] on span "Görseller" at bounding box center [376, 127] width 47 height 24
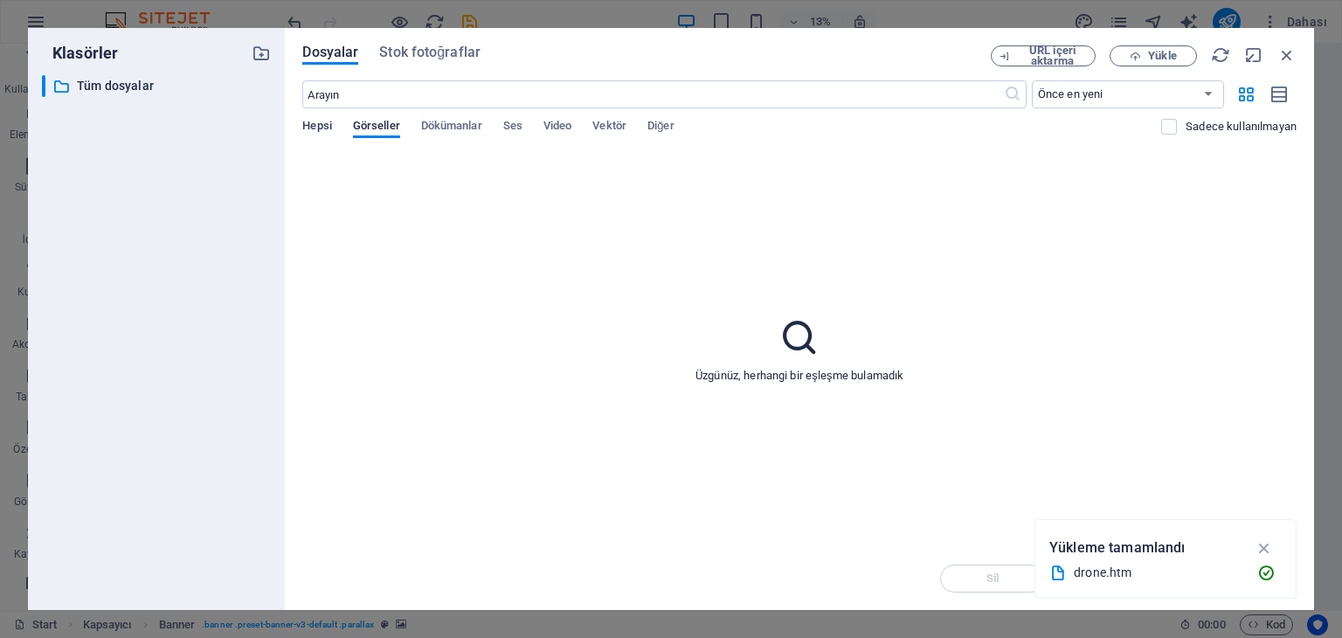
click at [324, 126] on span "Hepsi" at bounding box center [316, 127] width 29 height 24
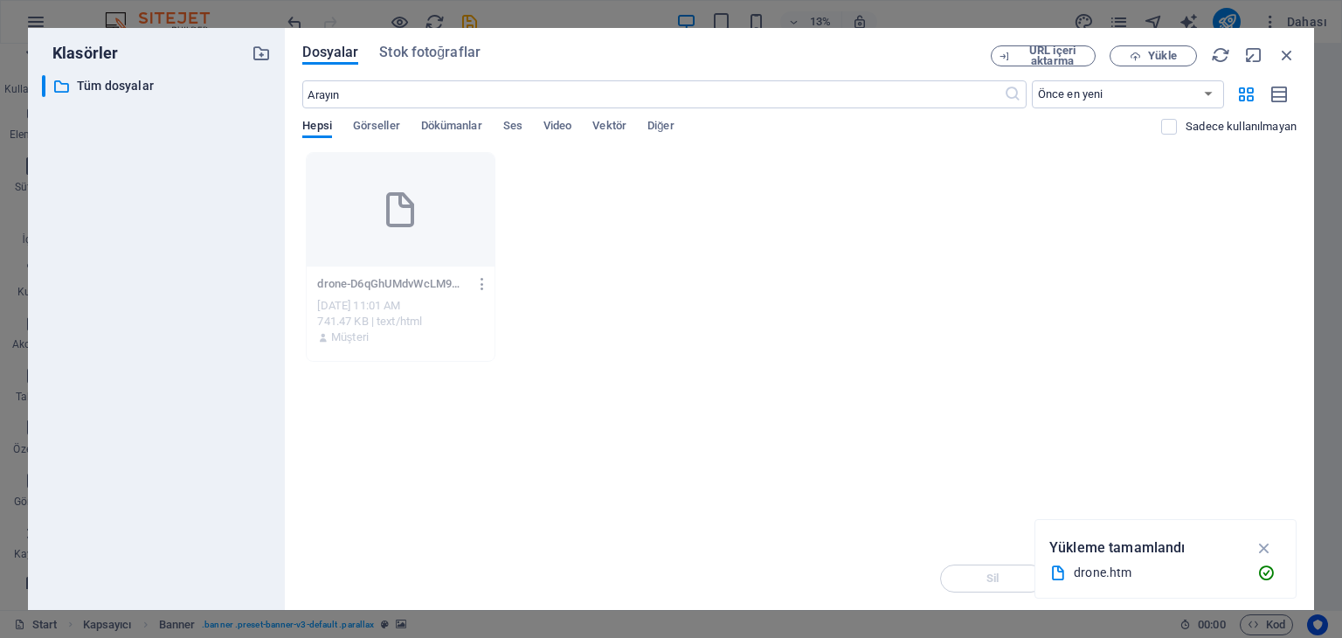
click at [482, 287] on icon "button" at bounding box center [482, 284] width 17 height 16
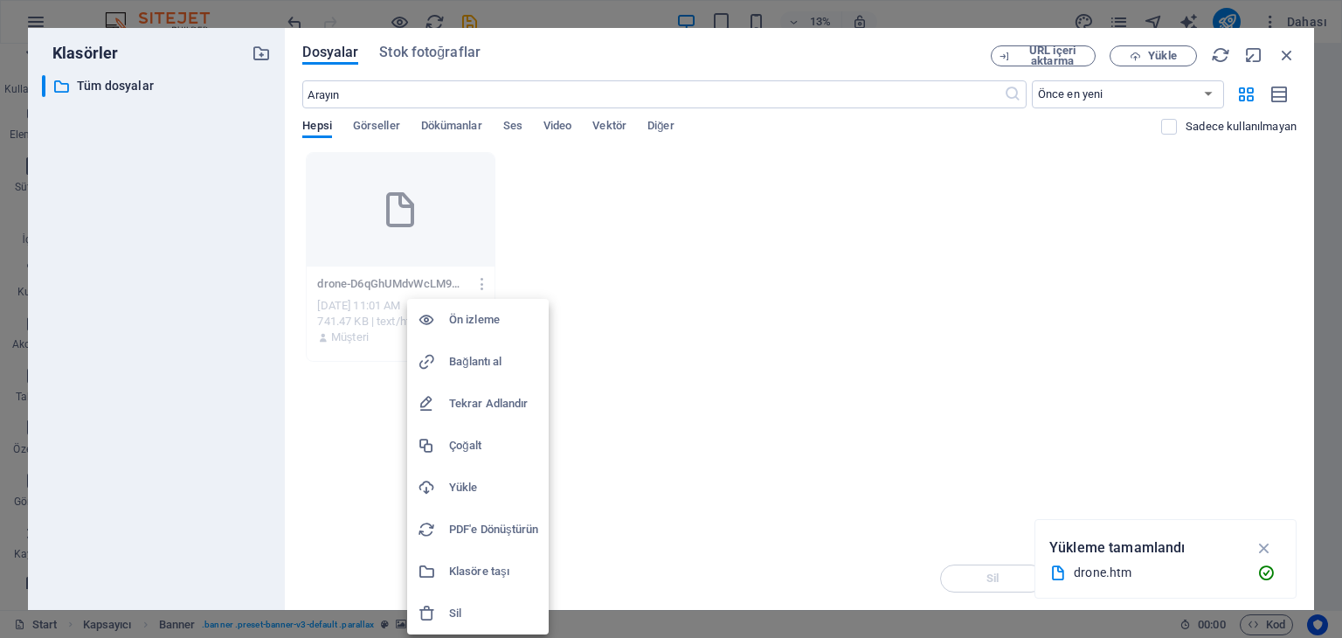
click at [474, 616] on h6 "Sil" at bounding box center [493, 613] width 89 height 21
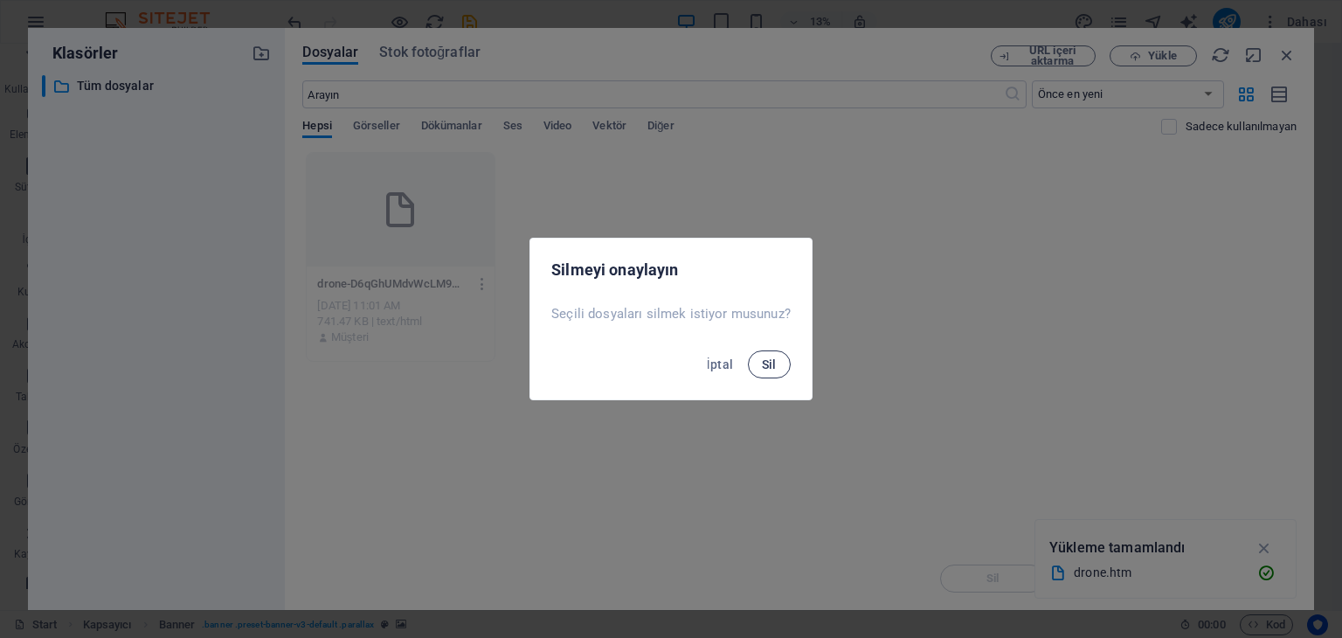
click at [770, 363] on span "Sil" at bounding box center [769, 364] width 15 height 14
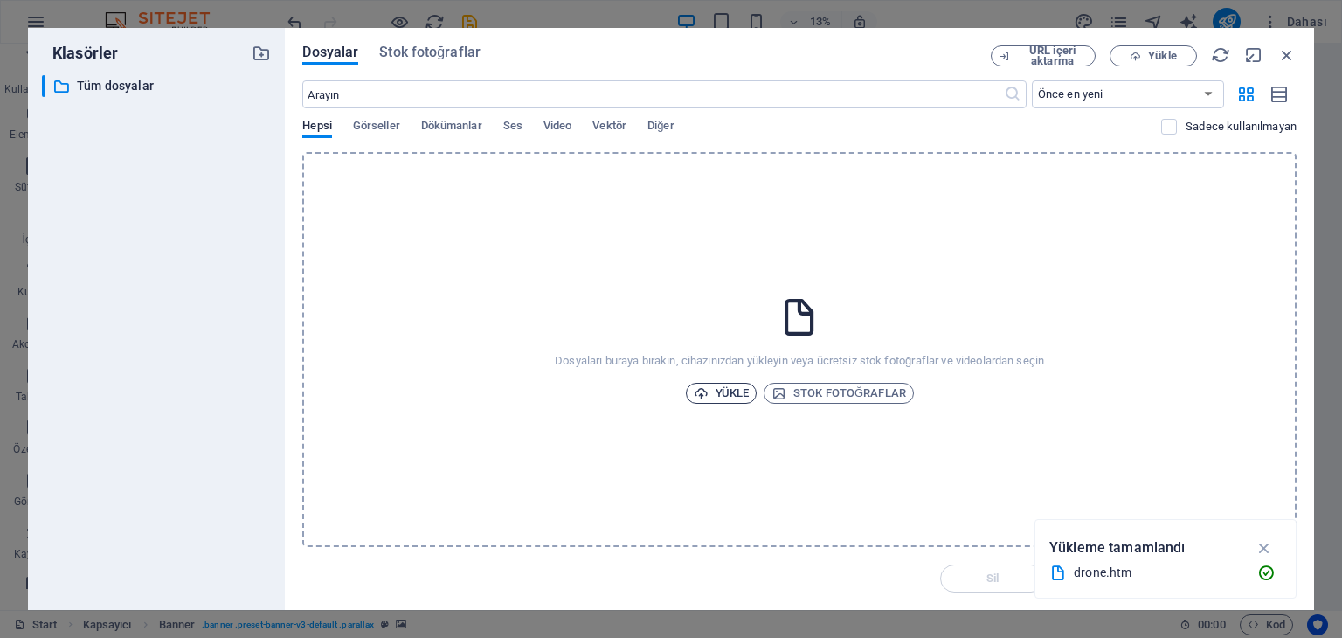
click at [735, 388] on span "Yükle" at bounding box center [722, 393] width 56 height 21
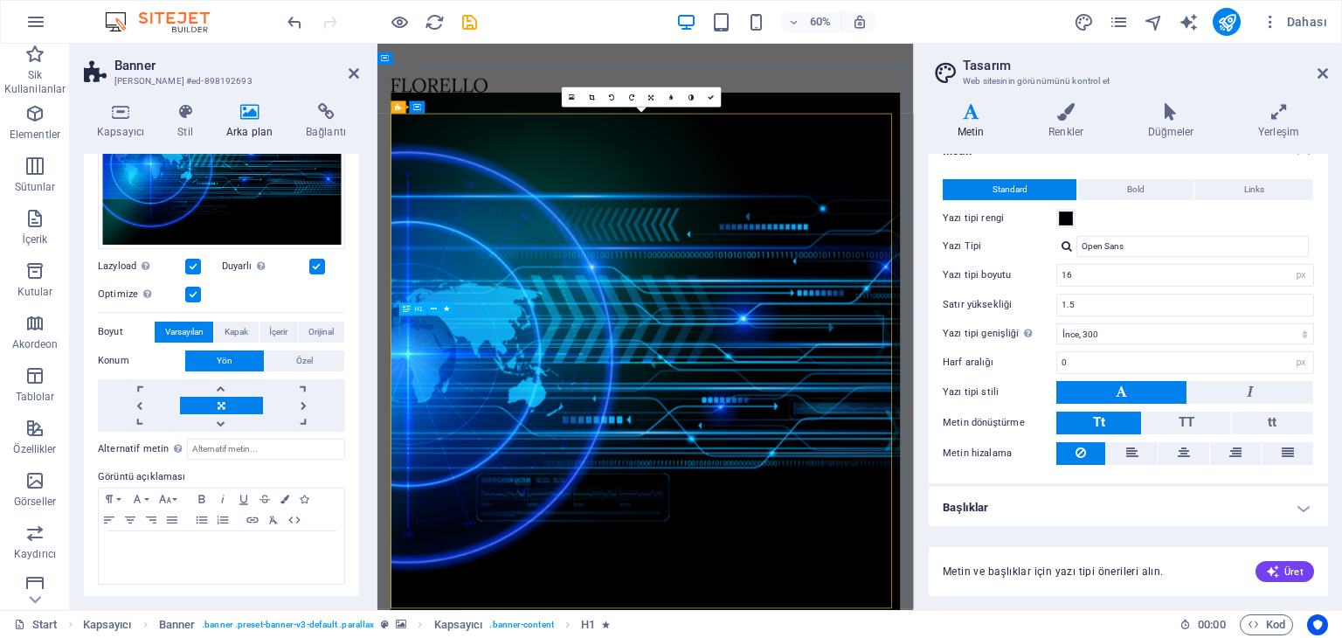
click at [1077, 278] on input "16" at bounding box center [1185, 275] width 256 height 21
drag, startPoint x: 1077, startPoint y: 278, endPoint x: 1017, endPoint y: 279, distance: 60.3
click at [1017, 279] on div "Yazı tipi boyutu 16 rem px" at bounding box center [1127, 275] width 371 height 23
type input "20"
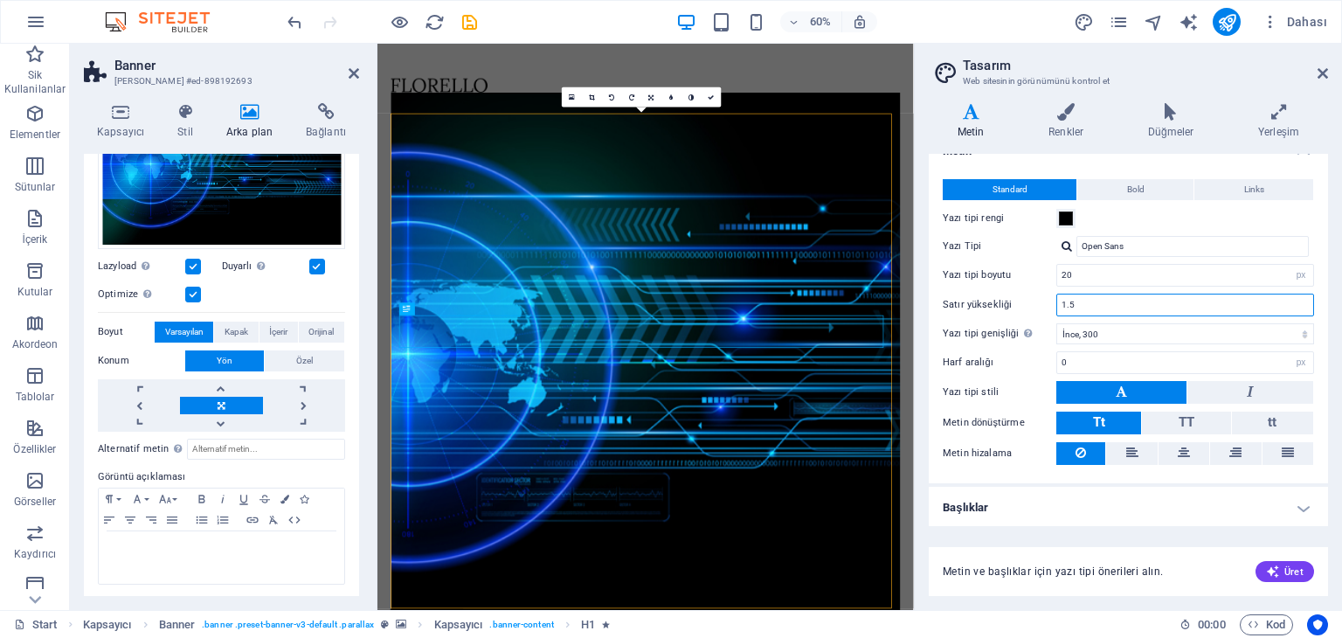
click at [1149, 312] on input "1.5" at bounding box center [1185, 304] width 256 height 21
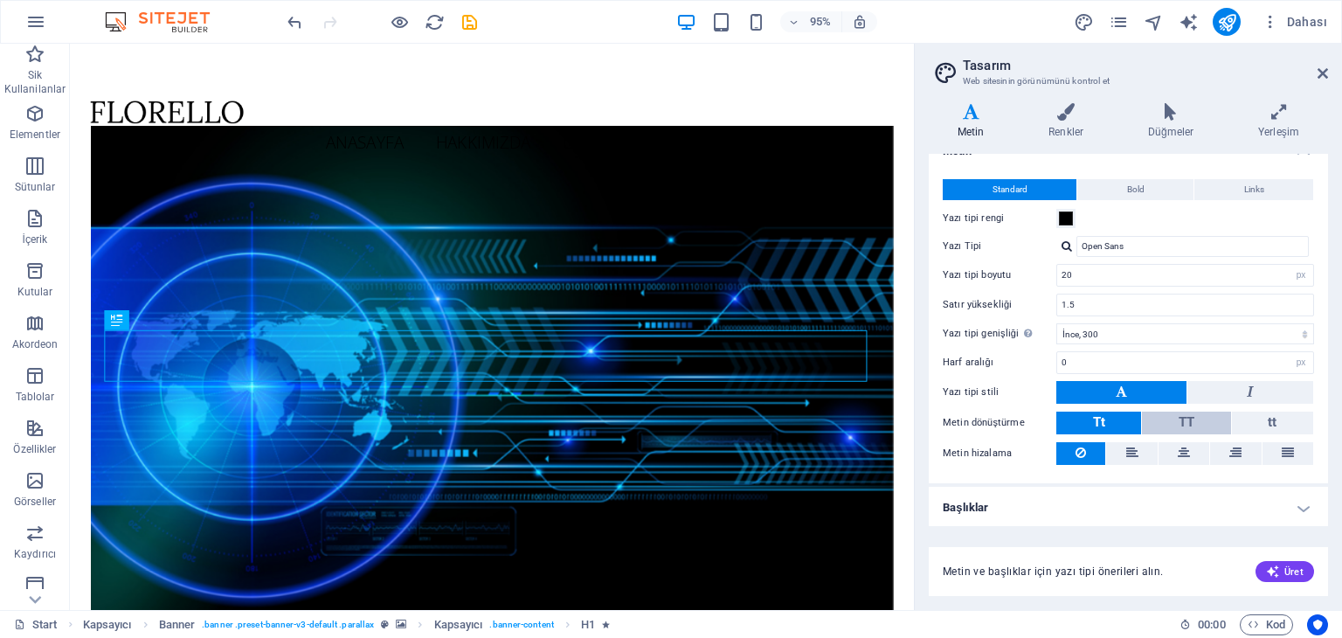
click at [1188, 419] on span "TT" at bounding box center [1186, 422] width 16 height 16
click at [1273, 424] on button "tt" at bounding box center [1272, 422] width 81 height 23
click at [1187, 426] on span "TT" at bounding box center [1186, 422] width 16 height 16
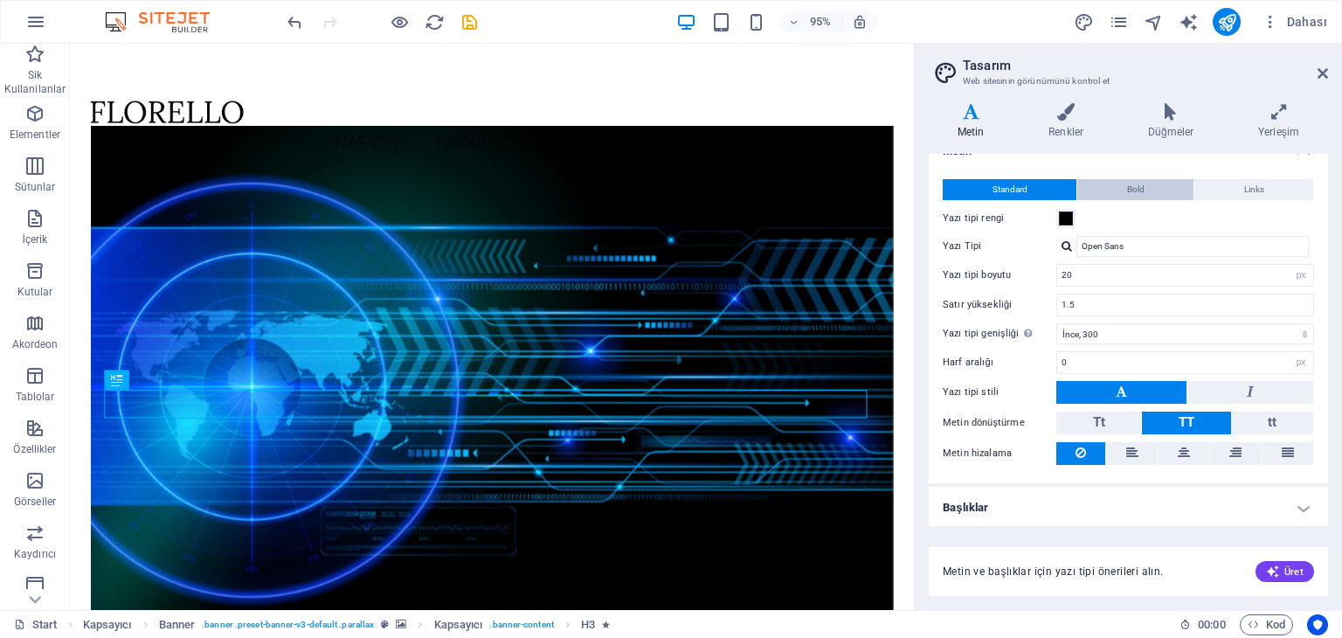
click at [1142, 196] on span "Bold" at bounding box center [1135, 189] width 17 height 21
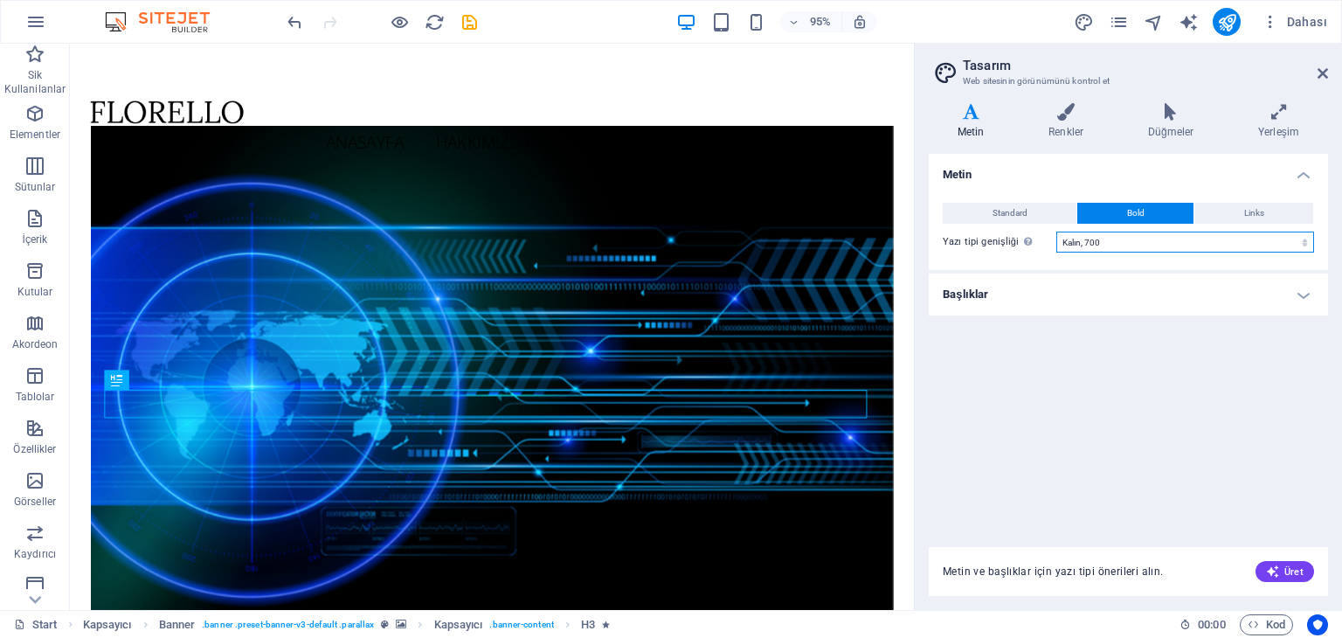
click at [1116, 241] on select "İncecik, 100 Çok ince, 200 İnce, 300 Normal, 400 Orta, 500 Yarı kalın, 600 Kalı…" at bounding box center [1185, 241] width 258 height 21
click at [1056, 231] on select "İncecik, 100 Çok ince, 200 İnce, 300 Normal, 400 Orta, 500 Yarı kalın, 600 Kalı…" at bounding box center [1185, 241] width 258 height 21
click at [1121, 245] on select "İncecik, 100 Çok ince, 200 İnce, 300 Normal, 400 Orta, 500 Yarı kalın, 600 Kalı…" at bounding box center [1185, 241] width 258 height 21
select select "900"
click at [1056, 231] on select "İncecik, 100 Çok ince, 200 İnce, 300 Normal, 400 Orta, 500 Yarı kalın, 600 Kalı…" at bounding box center [1185, 241] width 258 height 21
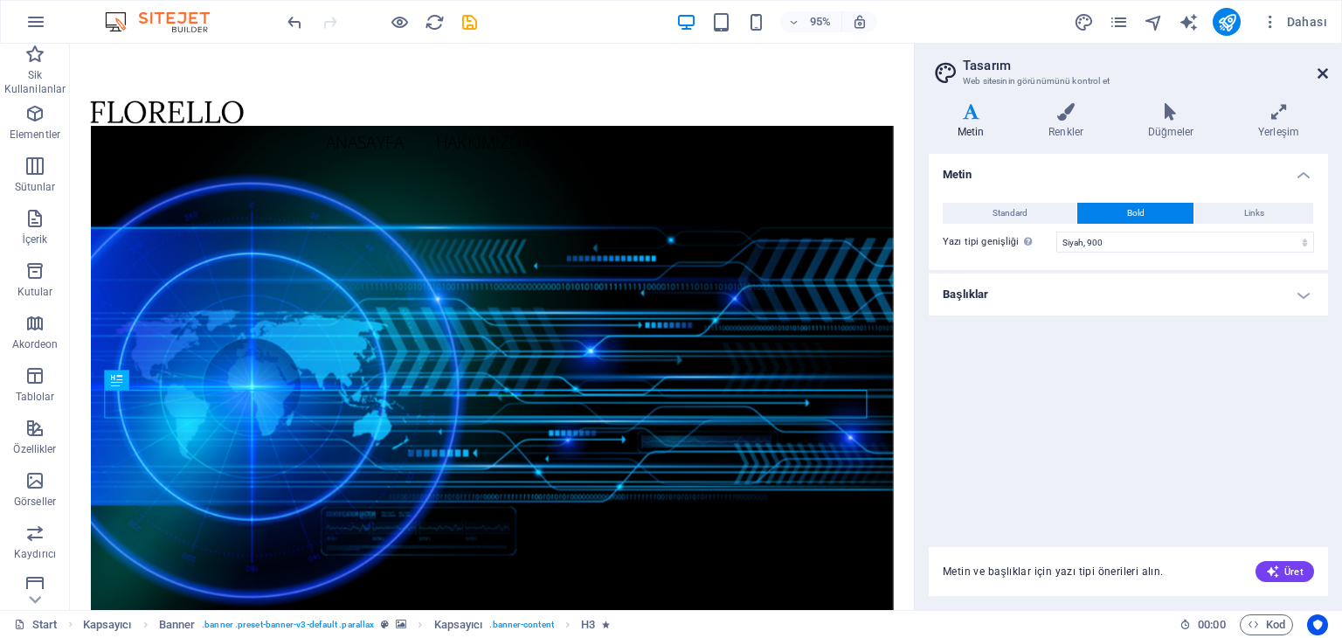
click at [1323, 74] on icon at bounding box center [1322, 73] width 10 height 14
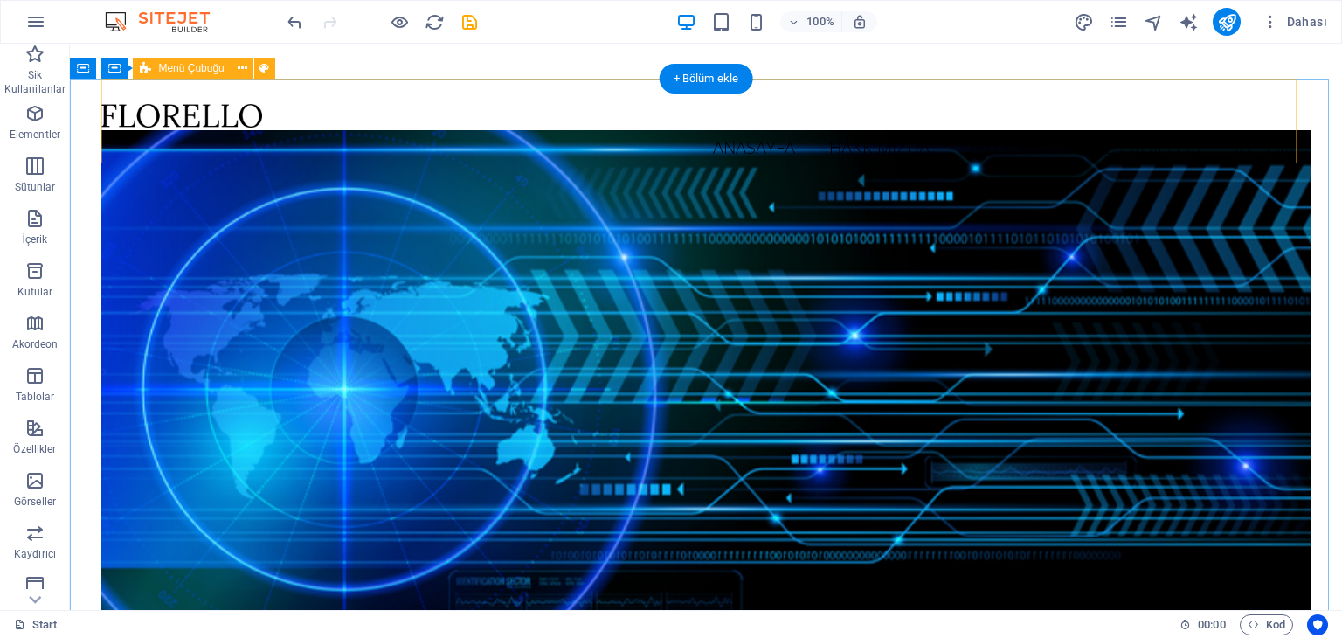
click at [241, 134] on div "ANASAYFA HAKKIMIZDA ÜRÜNLER ARGE PROJELERİ İLETİŞİM" at bounding box center [705, 134] width 1208 height 111
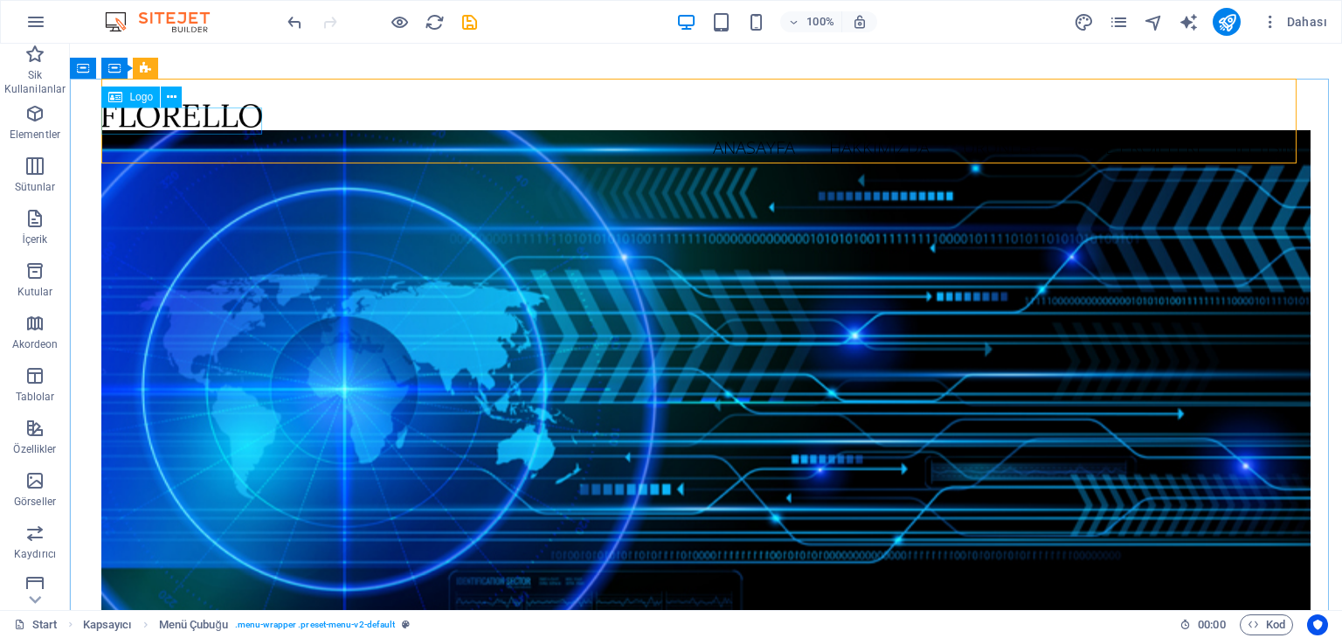
click at [140, 103] on div "Logo" at bounding box center [130, 96] width 59 height 21
click at [115, 100] on icon at bounding box center [115, 96] width 14 height 21
click at [152, 98] on span "Logo" at bounding box center [141, 97] width 24 height 10
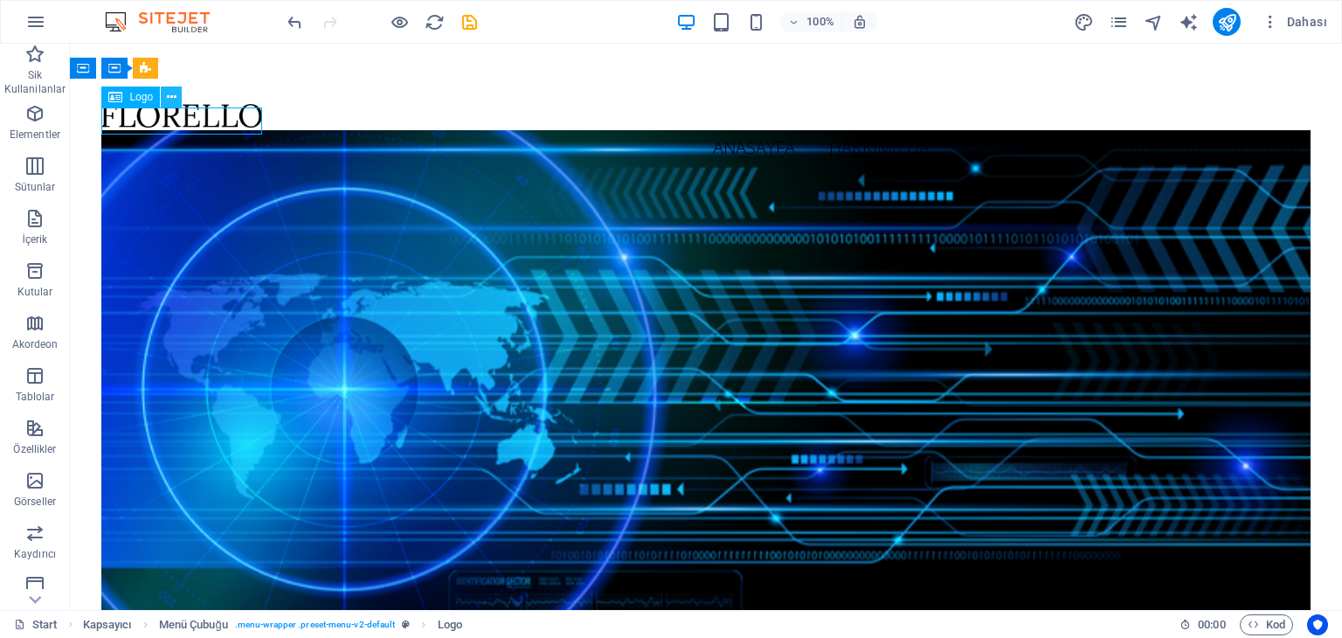
click at [177, 95] on button at bounding box center [171, 96] width 21 height 21
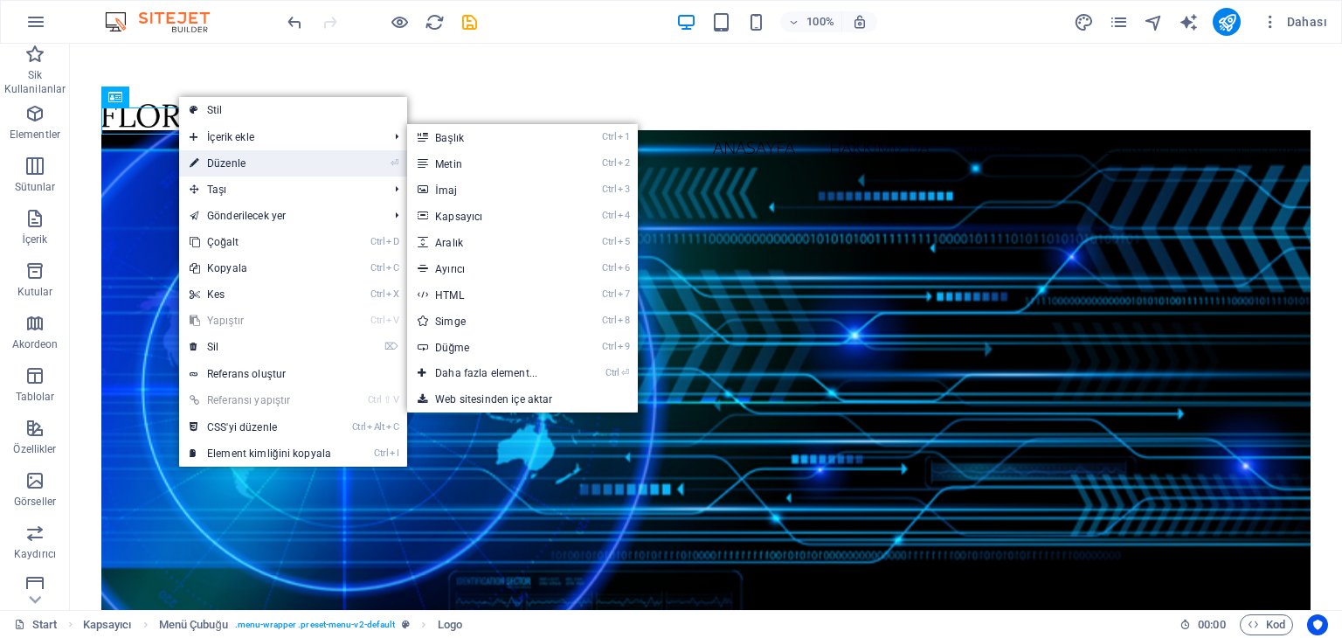
click at [224, 162] on link "⏎ Düzenle" at bounding box center [260, 163] width 162 height 26
select select "px"
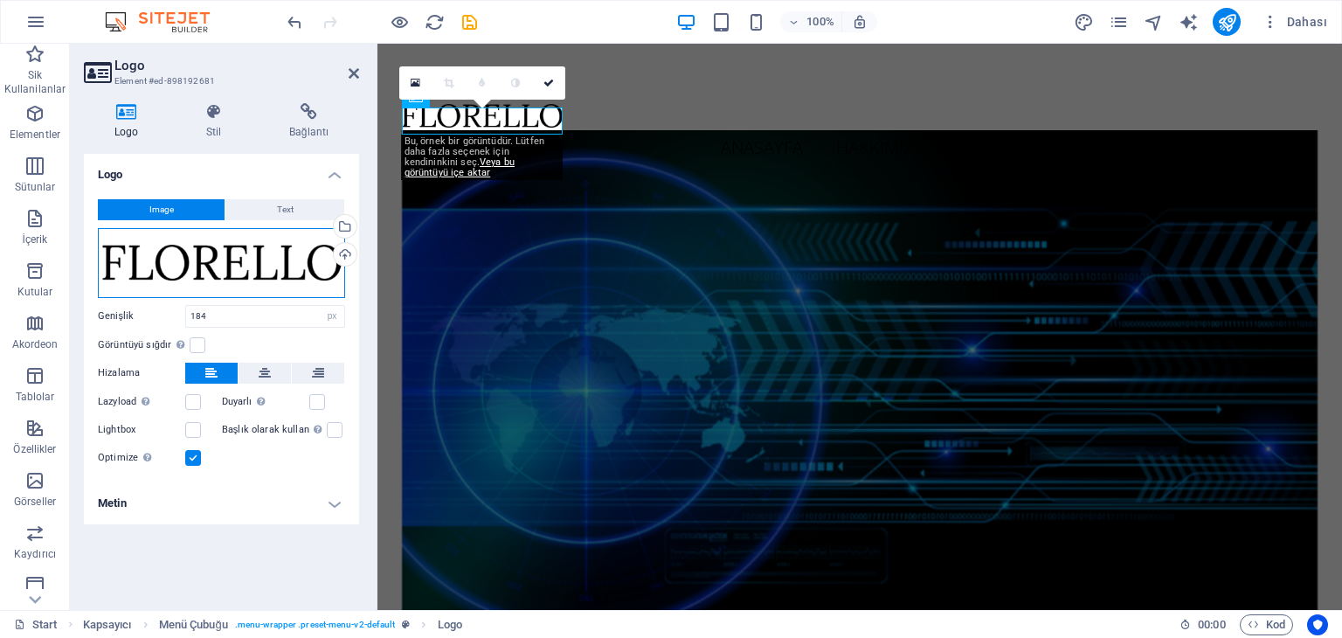
click at [300, 260] on div "Dosyaları buraya sürükleyin, dosyaları seçmek için tıklayın veya Dosyalardan ya…" at bounding box center [221, 263] width 247 height 70
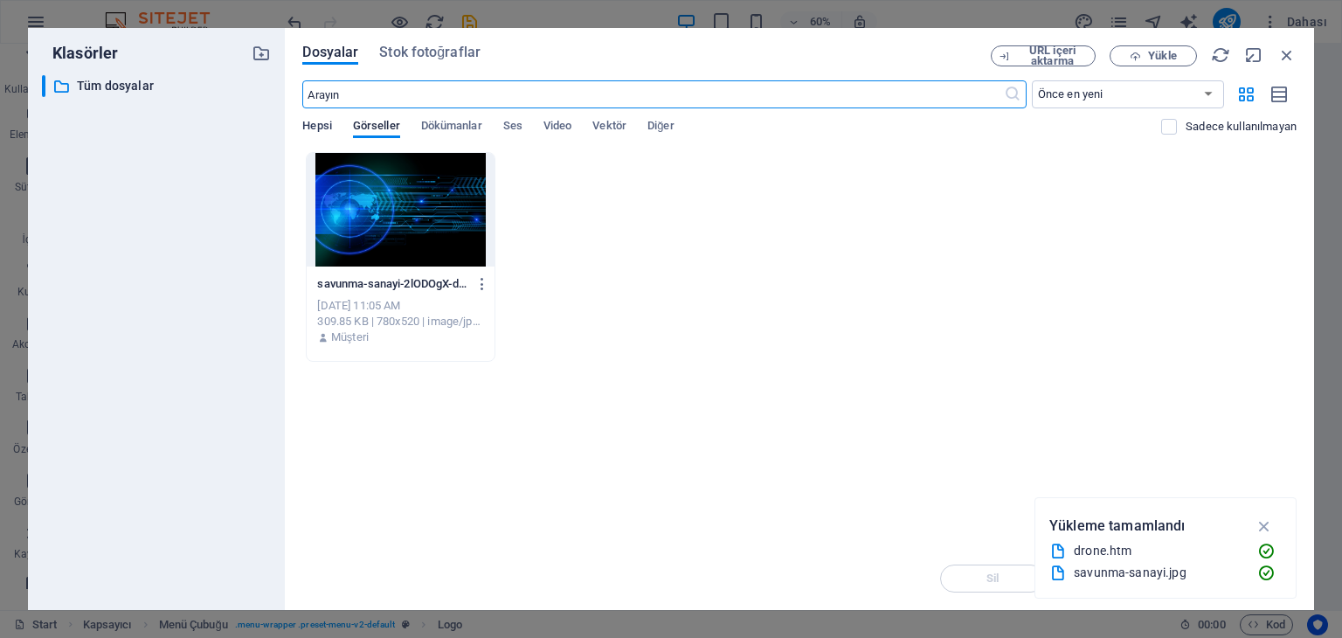
click at [323, 120] on span "Hepsi" at bounding box center [316, 127] width 29 height 24
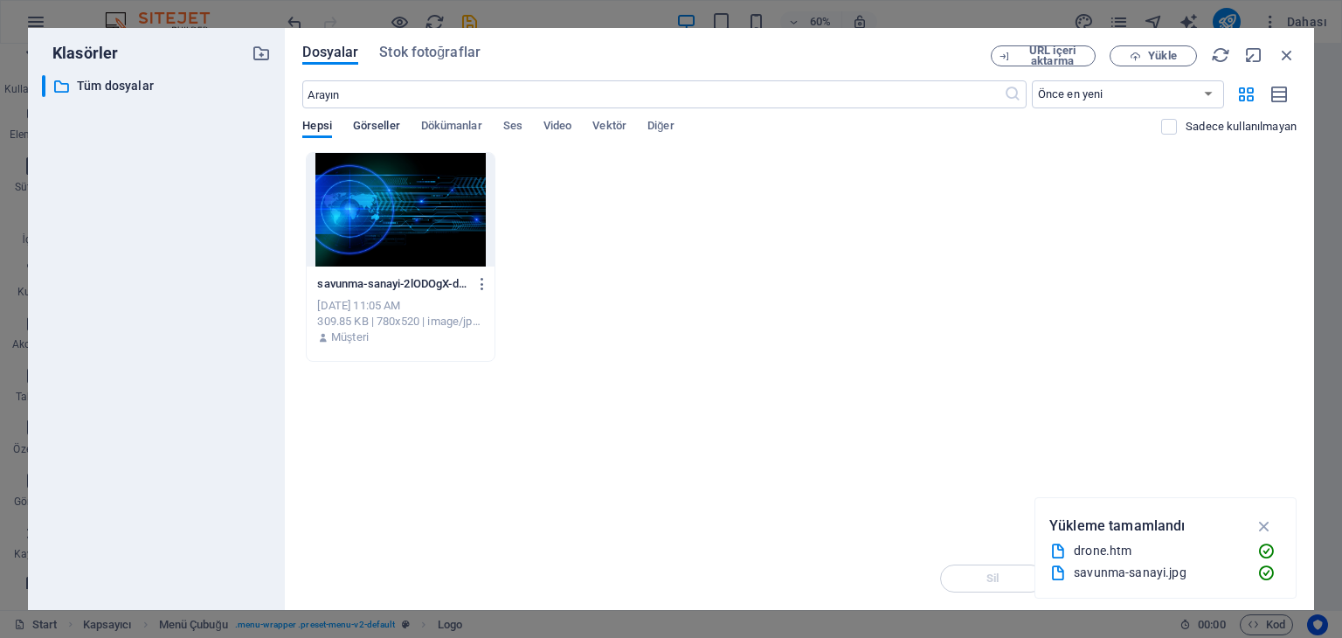
click at [382, 130] on span "Görseller" at bounding box center [376, 127] width 47 height 24
click at [325, 120] on span "Hepsi" at bounding box center [316, 127] width 29 height 24
click at [367, 123] on span "Görseller" at bounding box center [376, 127] width 47 height 24
click at [1179, 48] on button "Yükle" at bounding box center [1152, 55] width 87 height 21
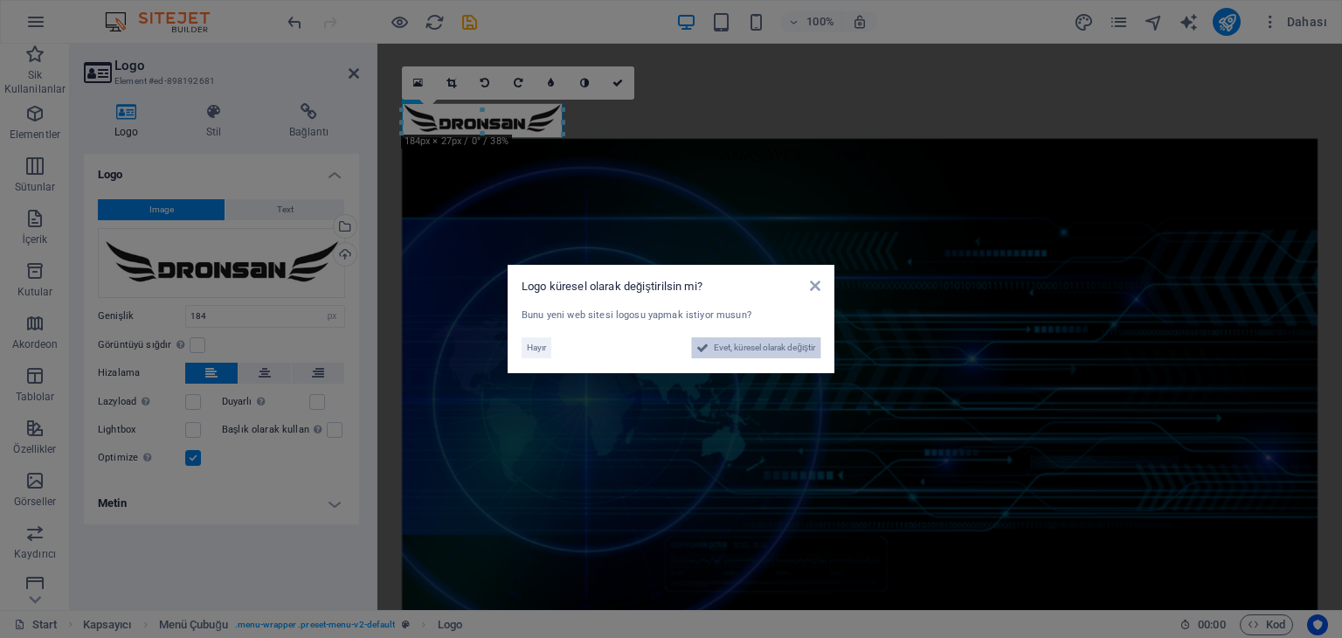
click at [748, 349] on span "Evet, küresel olarak değiştir" at bounding box center [764, 347] width 101 height 21
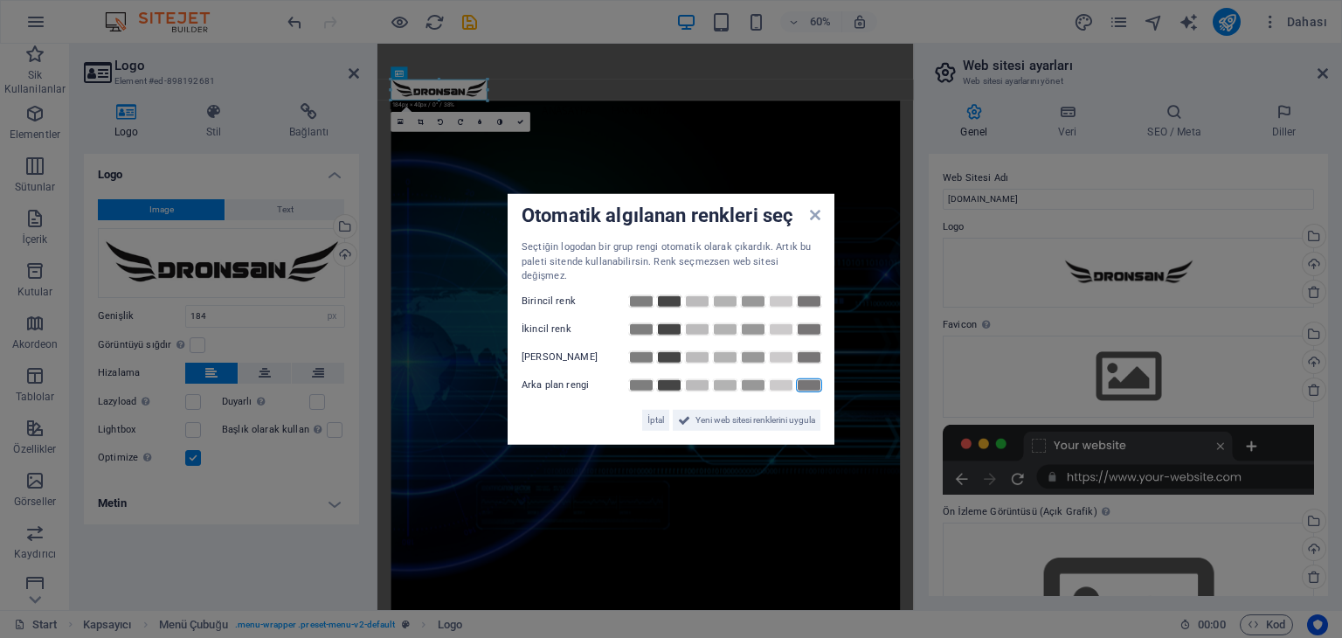
click at [803, 377] on link at bounding box center [809, 384] width 26 height 14
click at [786, 378] on link at bounding box center [781, 384] width 26 height 14
click at [744, 383] on link at bounding box center [753, 384] width 26 height 14
click at [707, 383] on link at bounding box center [697, 384] width 26 height 14
click at [666, 383] on link at bounding box center [669, 384] width 26 height 14
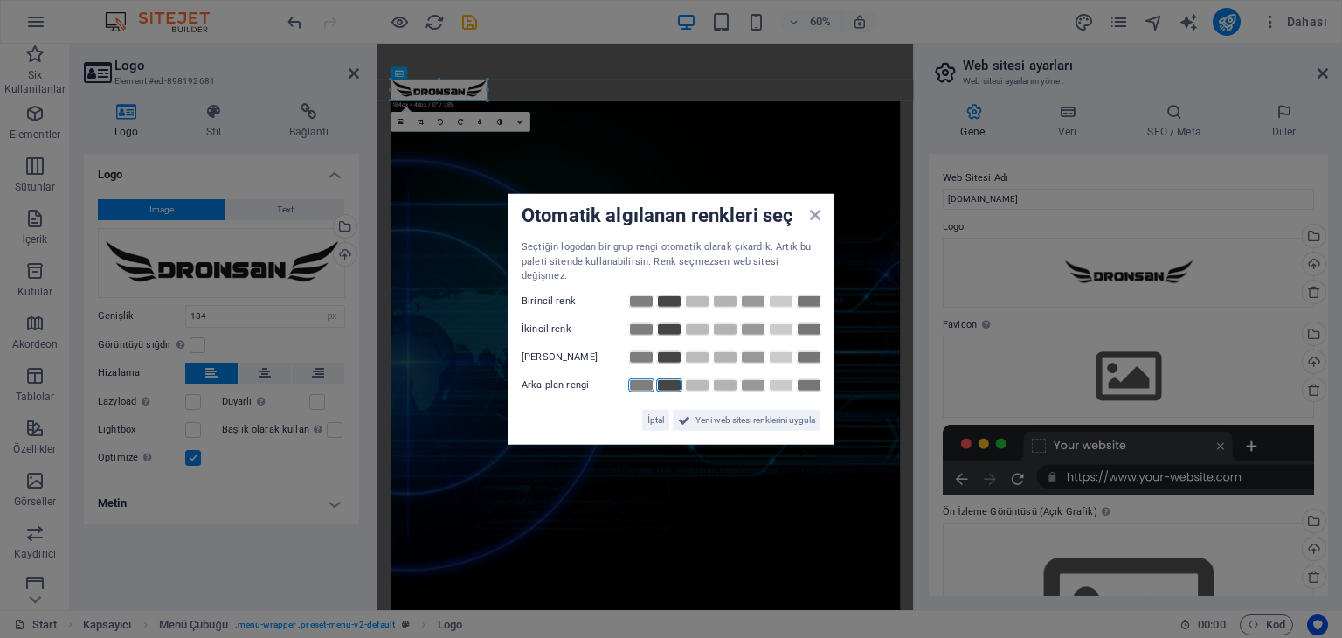
click at [629, 377] on link at bounding box center [641, 384] width 26 height 14
click at [649, 409] on span "İptal" at bounding box center [655, 419] width 17 height 21
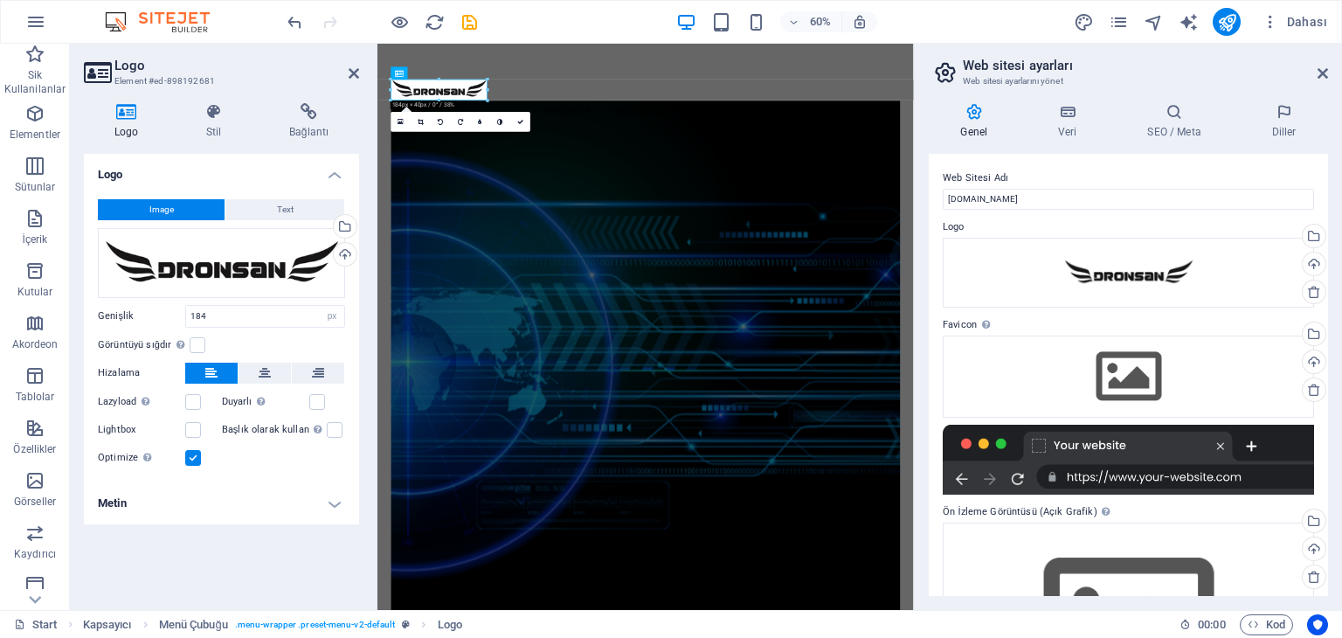
click at [356, 61] on h2 "Logo" at bounding box center [236, 66] width 245 height 16
click at [346, 72] on h2 "Logo" at bounding box center [236, 66] width 245 height 16
click at [353, 74] on icon at bounding box center [354, 73] width 10 height 14
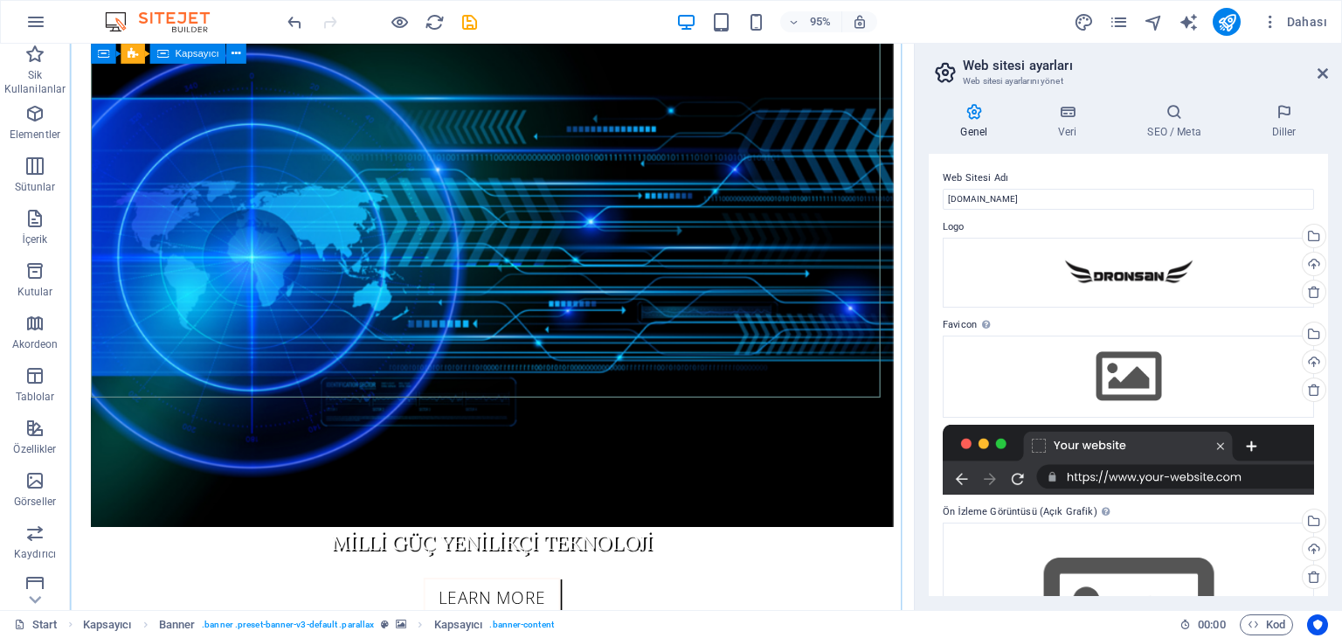
scroll to position [437, 0]
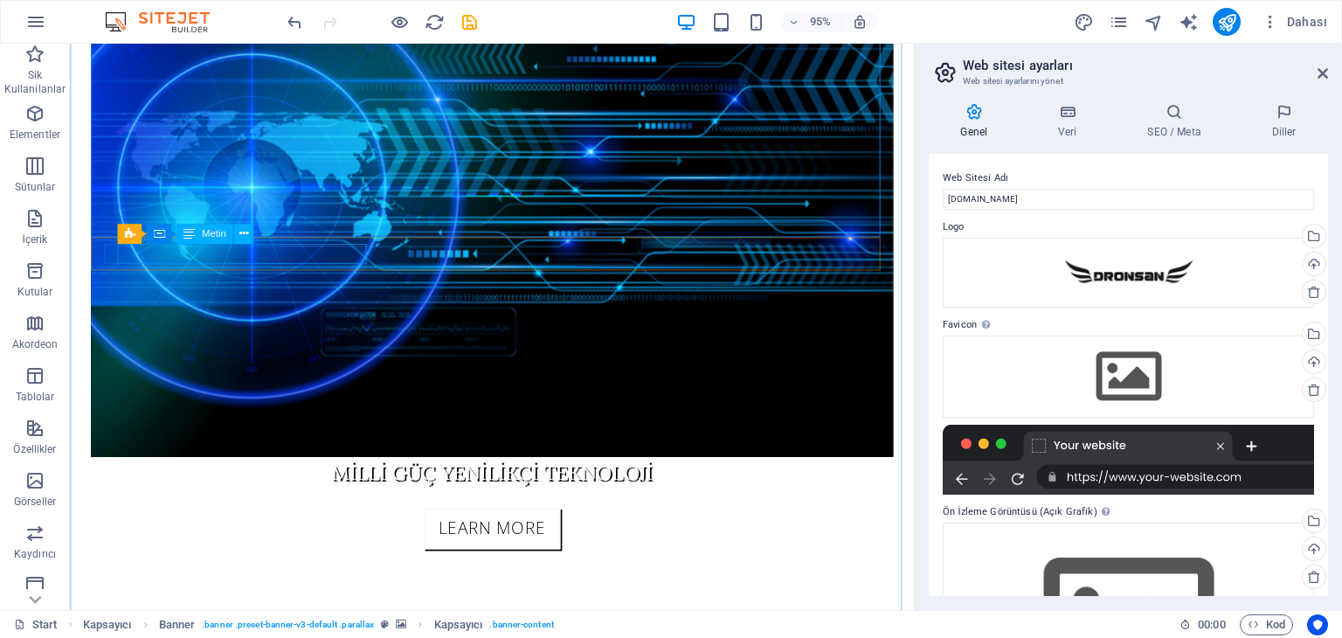
click at [241, 235] on icon at bounding box center [242, 233] width 9 height 17
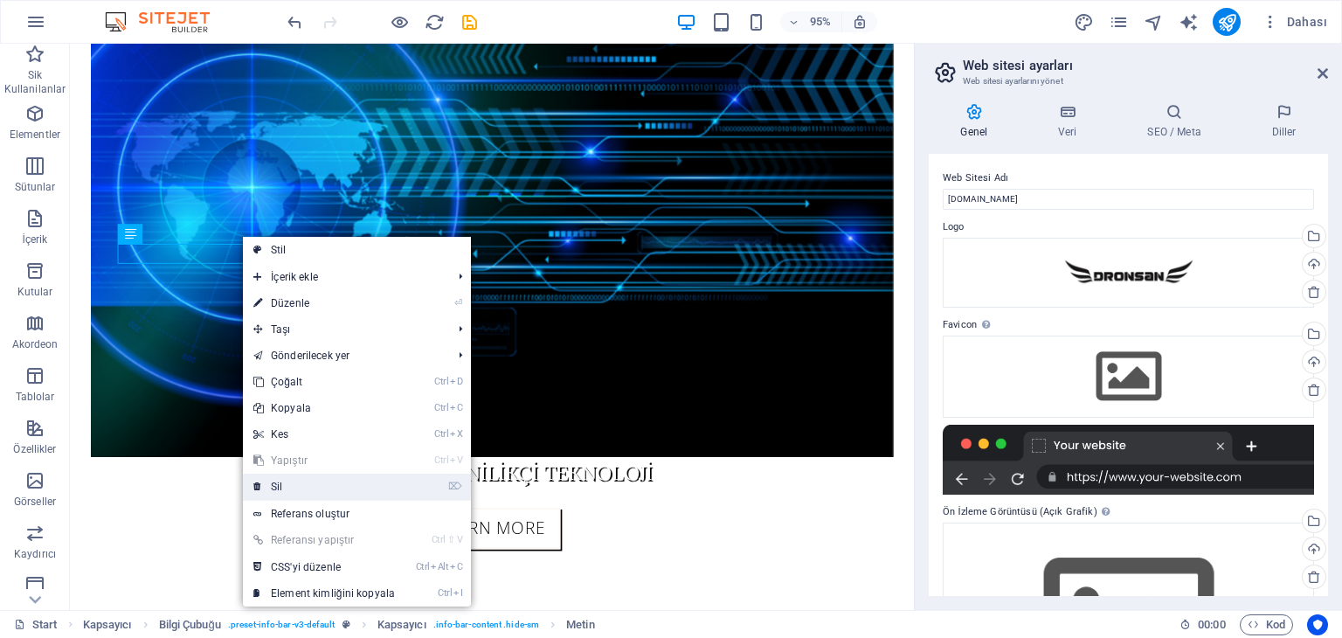
click at [303, 491] on link "⌦ Sil" at bounding box center [324, 486] width 162 height 26
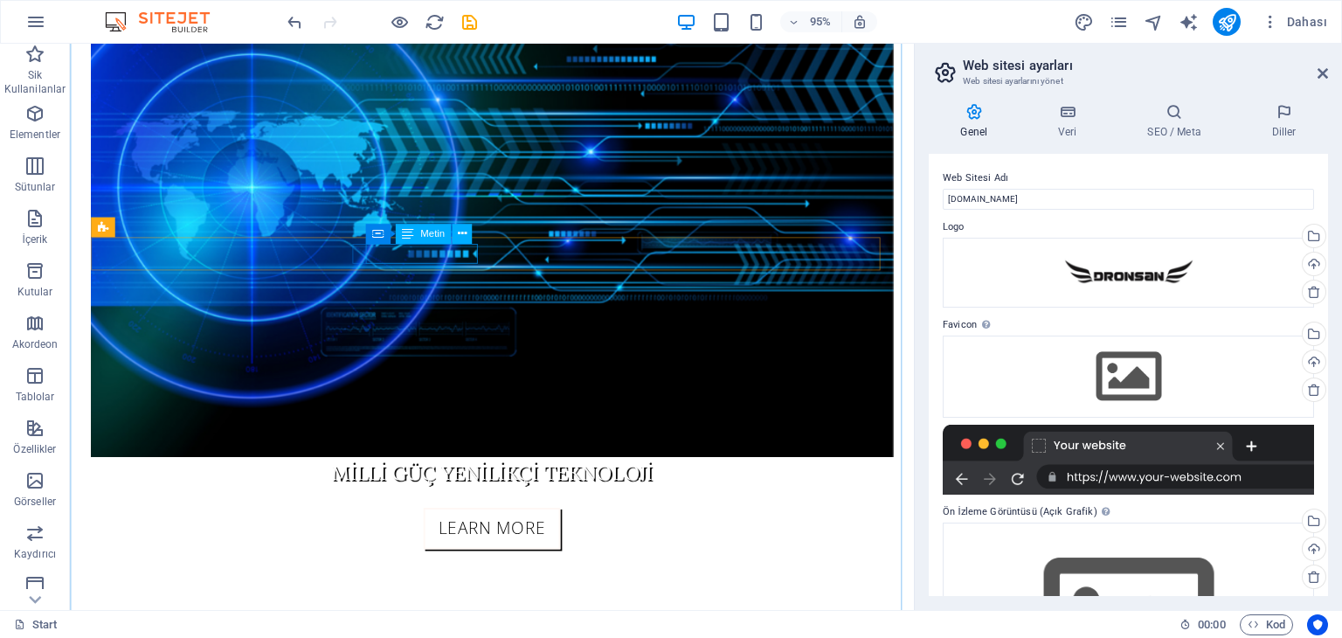
click at [463, 230] on icon at bounding box center [462, 233] width 9 height 17
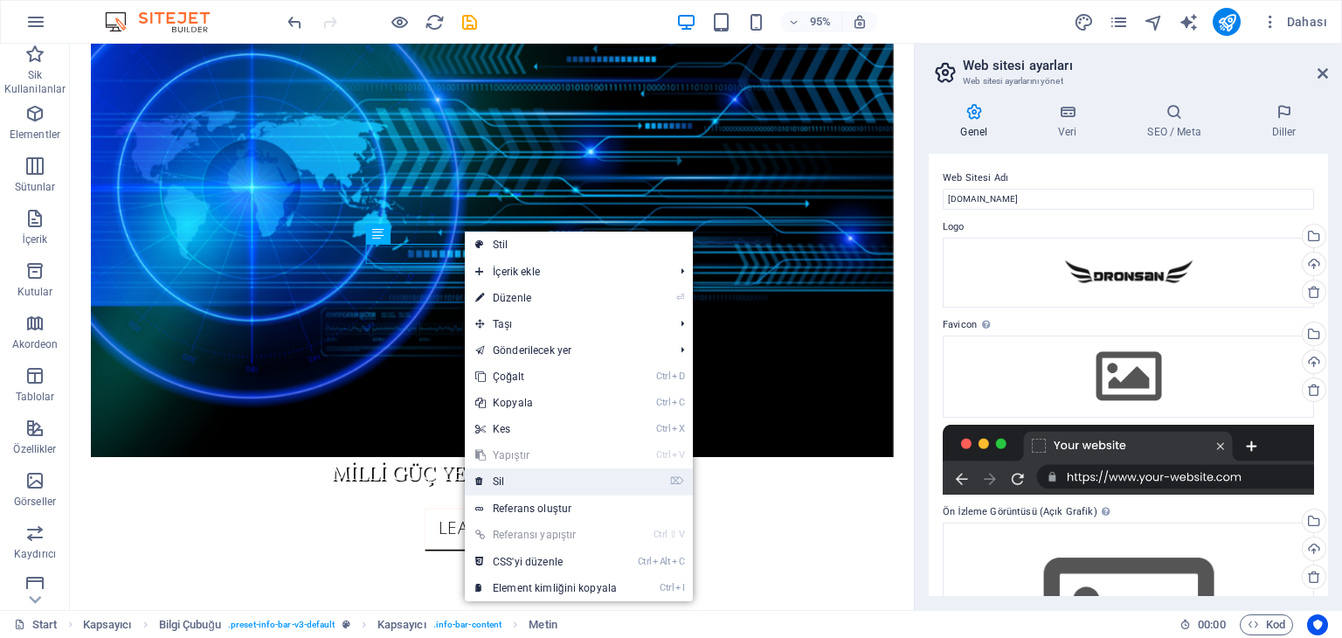
drag, startPoint x: 526, startPoint y: 477, endPoint x: 480, endPoint y: 453, distance: 52.0
click at [526, 477] on link "⌦ Sil" at bounding box center [546, 481] width 162 height 26
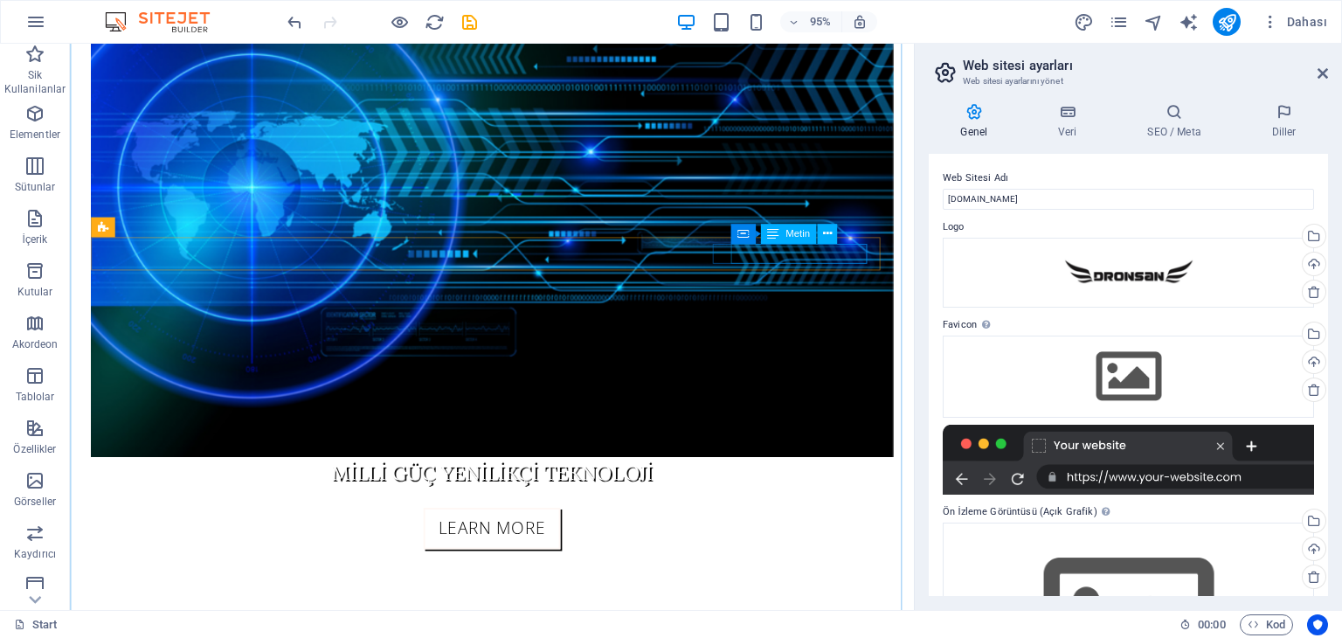
click at [775, 239] on icon at bounding box center [772, 234] width 11 height 20
click at [825, 238] on icon at bounding box center [826, 233] width 9 height 17
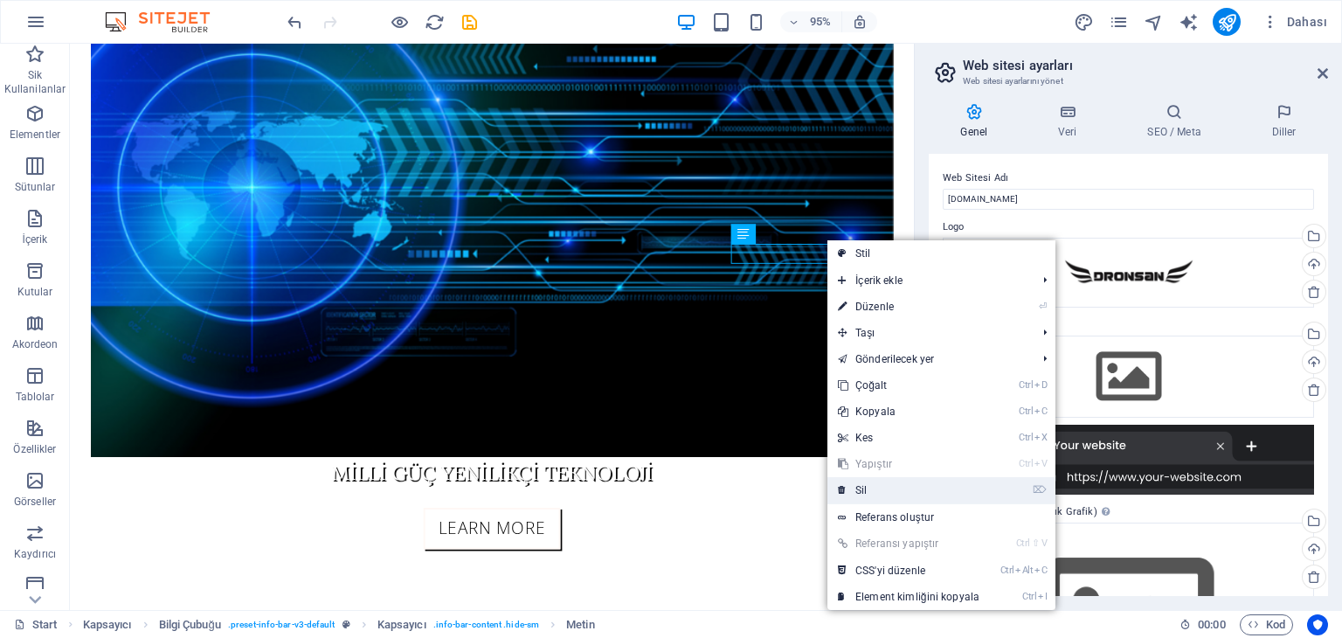
click at [877, 493] on link "⌦ Sil" at bounding box center [908, 490] width 162 height 26
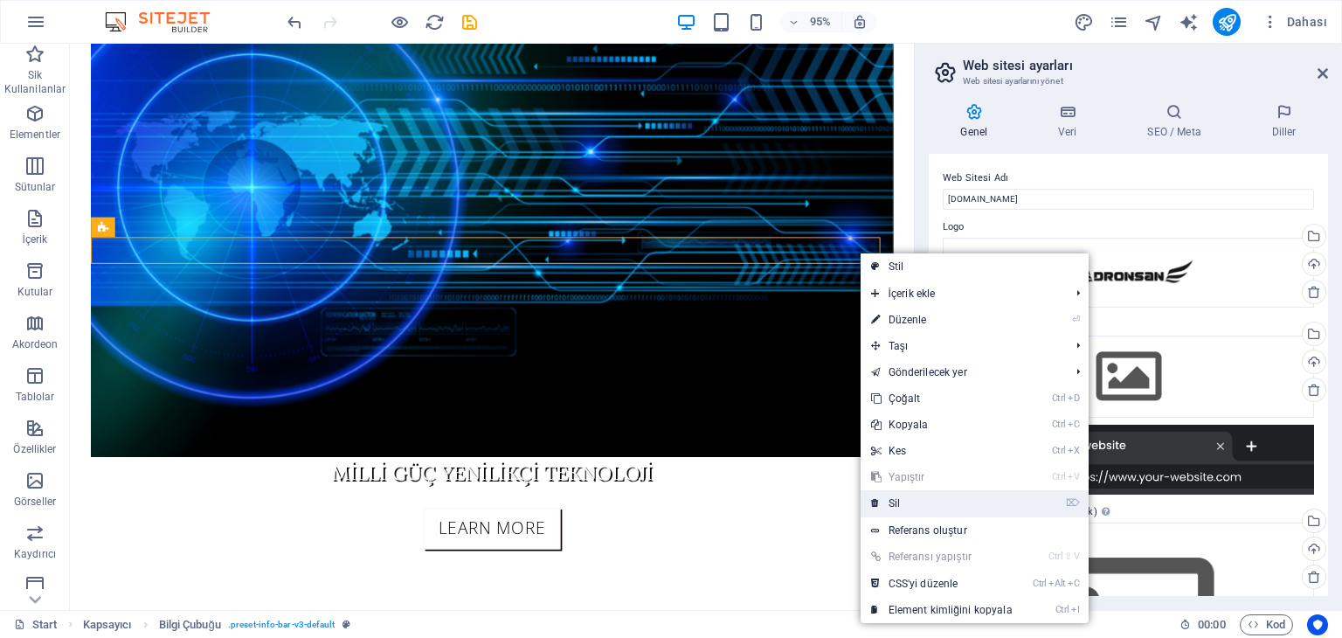
click at [914, 504] on link "⌦ Sil" at bounding box center [941, 503] width 162 height 26
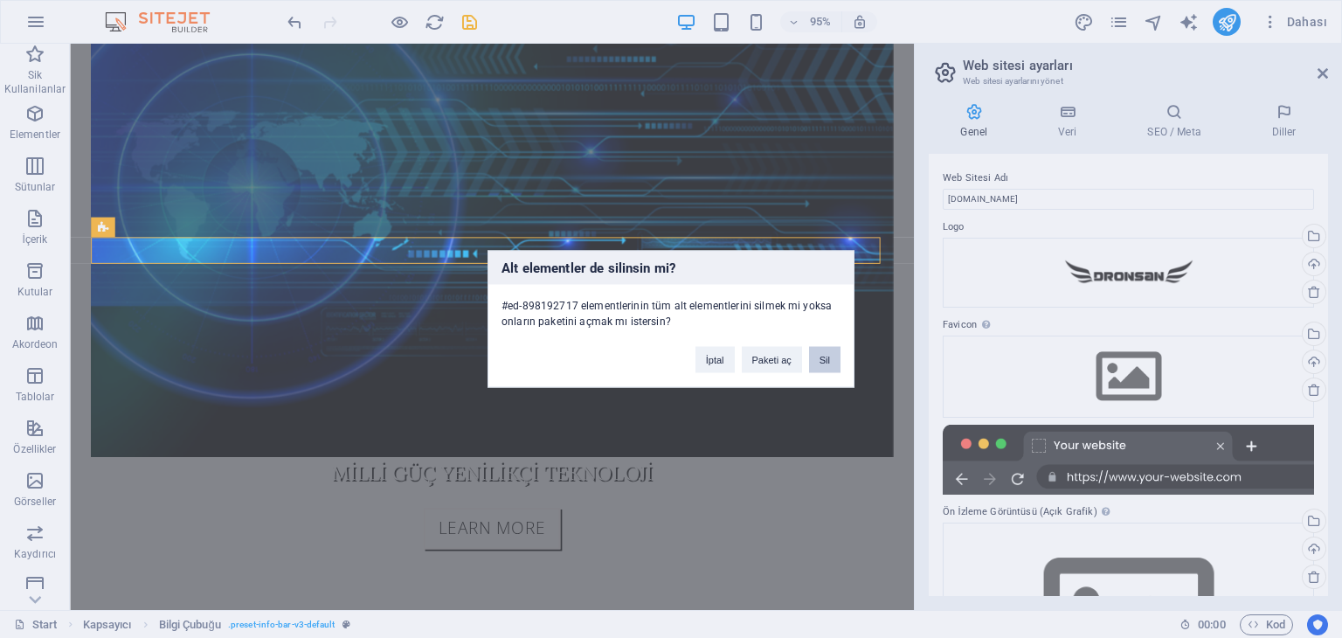
click at [825, 364] on button "Sil" at bounding box center [824, 360] width 31 height 26
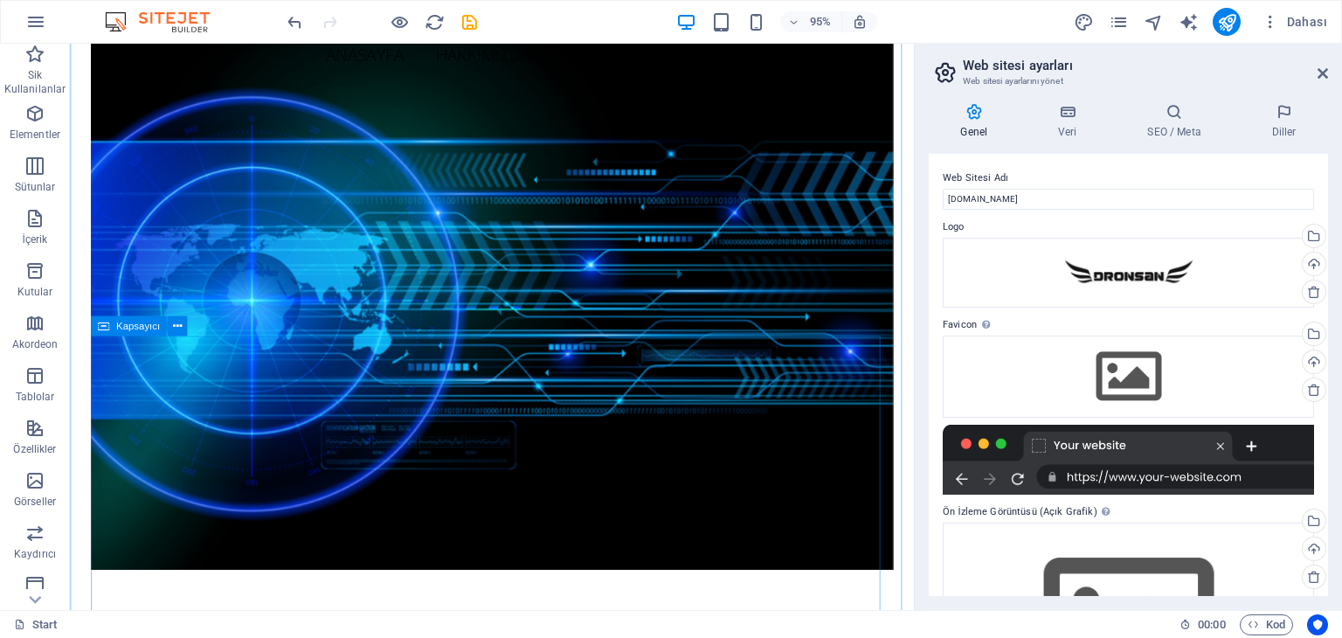
scroll to position [0, 0]
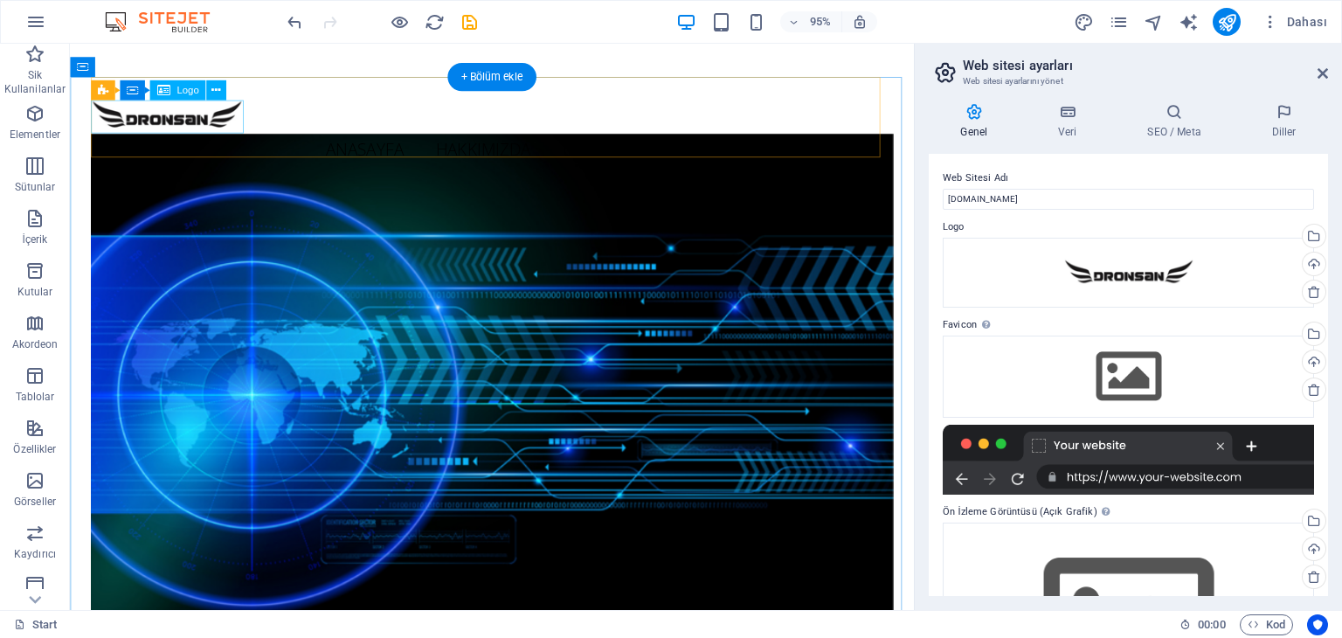
click at [204, 119] on div at bounding box center [514, 118] width 844 height 35
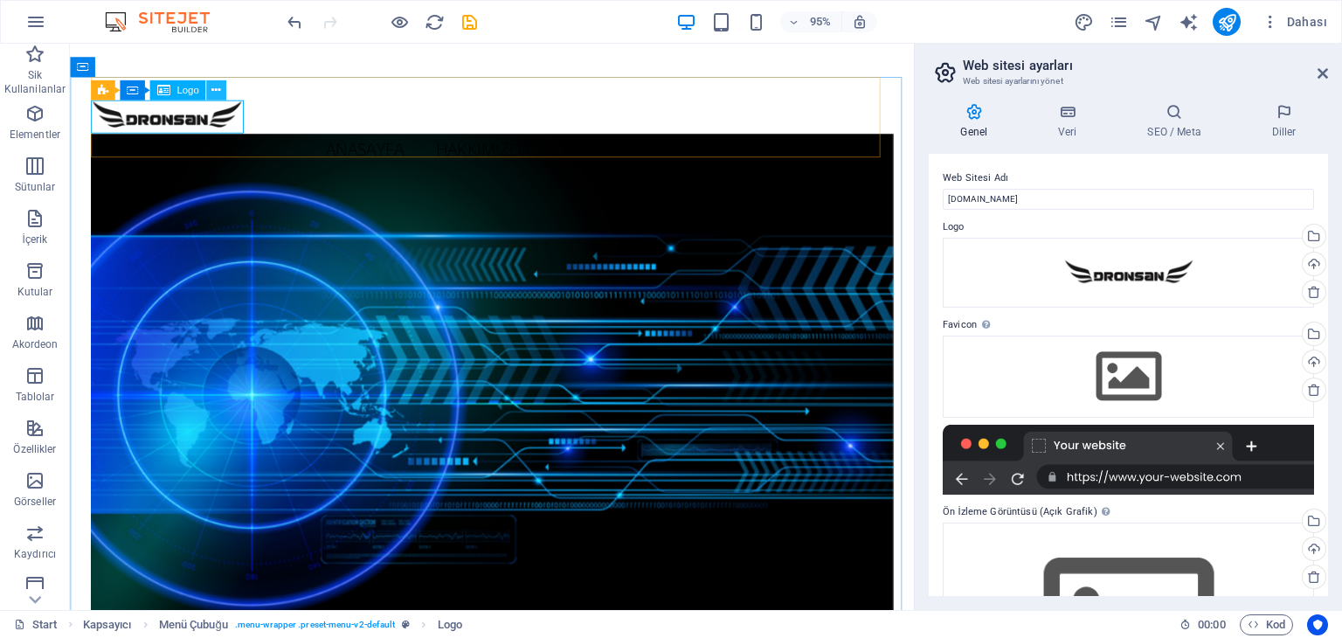
click at [215, 89] on icon at bounding box center [215, 90] width 9 height 17
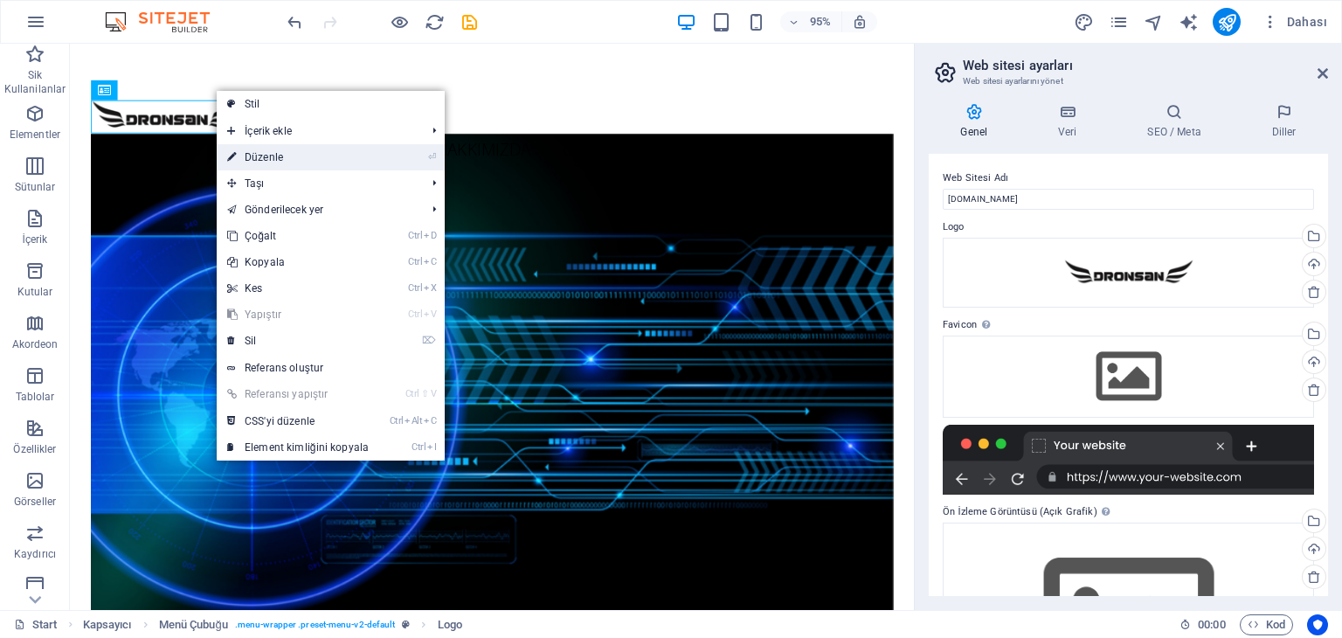
click at [280, 149] on link "⏎ Düzenle" at bounding box center [298, 157] width 162 height 26
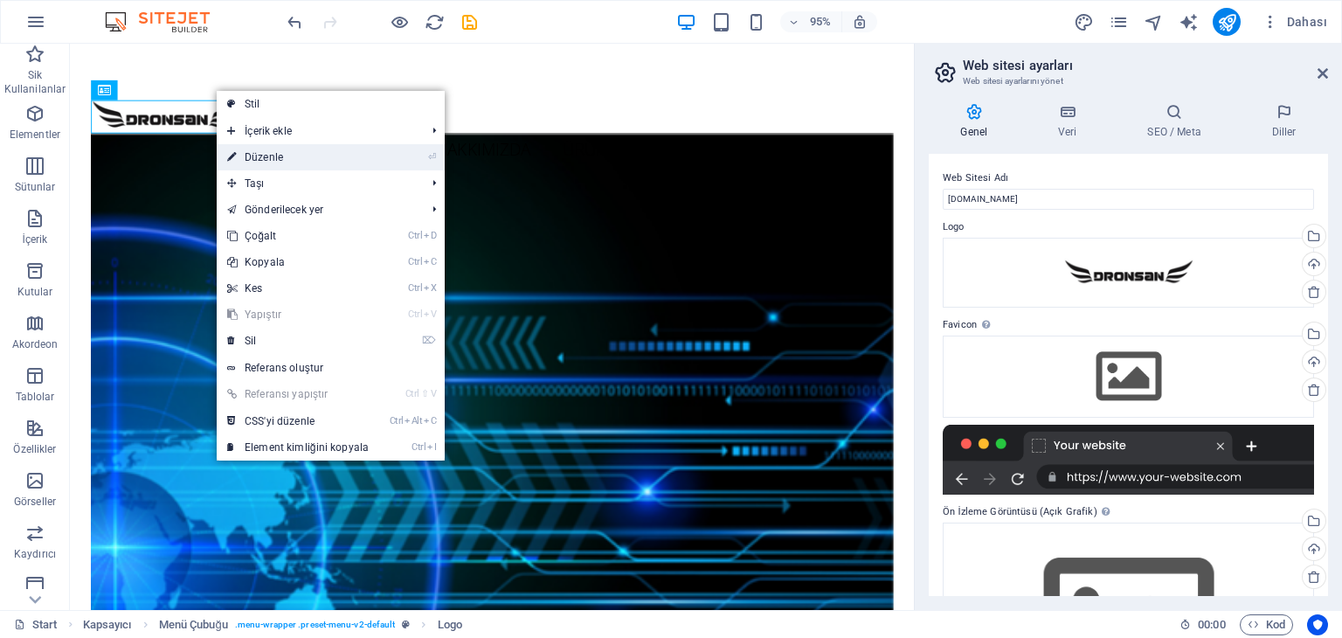
select select "px"
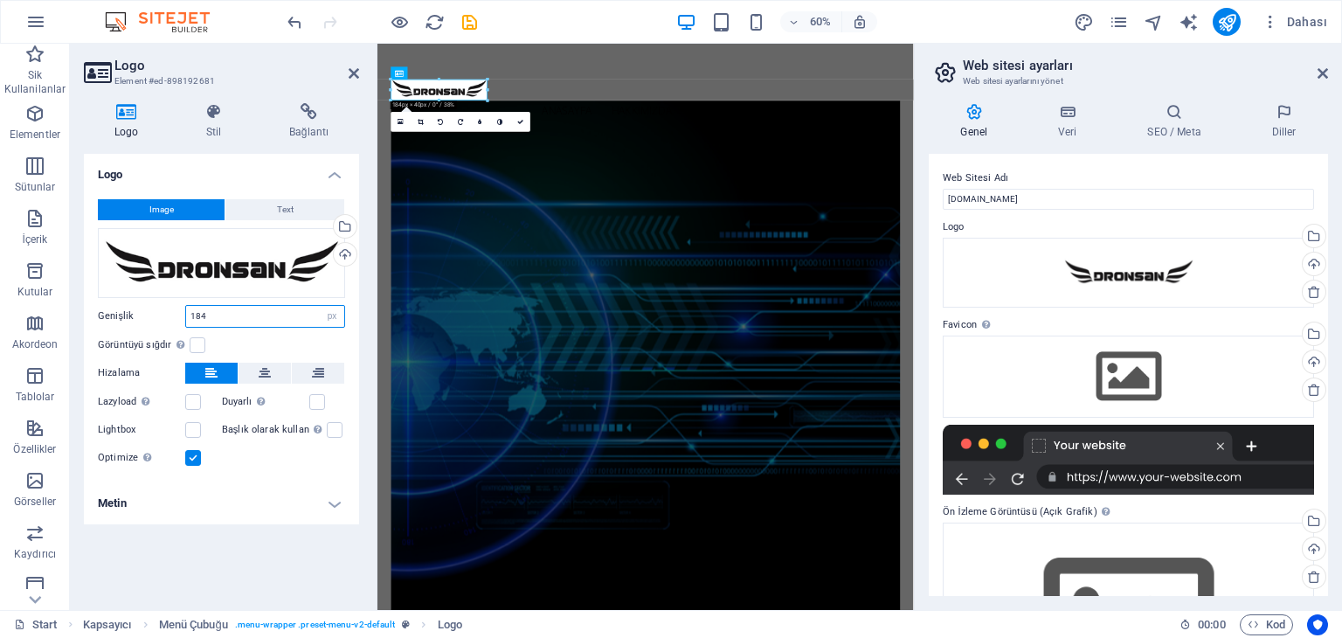
drag, startPoint x: 196, startPoint y: 314, endPoint x: 147, endPoint y: 315, distance: 48.9
click at [147, 315] on div "Genişlik 184 Varsayılan otomatik px rem % em vh vw" at bounding box center [221, 316] width 247 height 23
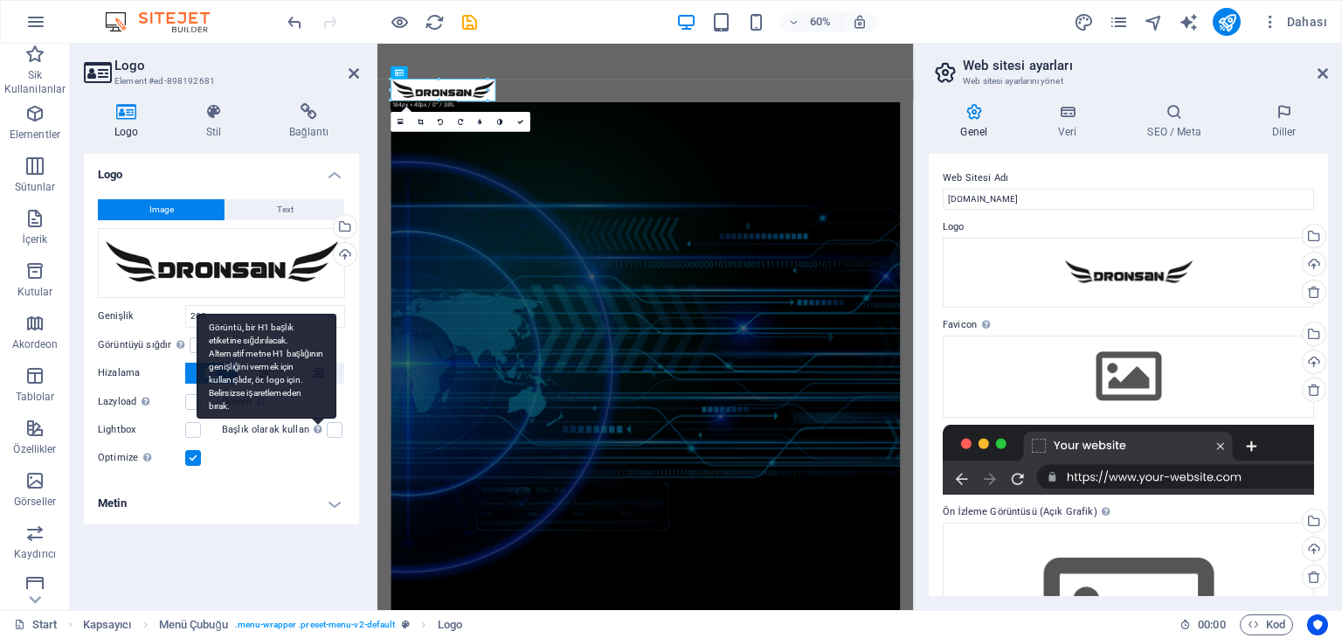
click at [300, 386] on div "Görüntü, bir H1 başlık etiketine sığdırılacak. Alternatif metne H1 başlığının g…" at bounding box center [267, 366] width 140 height 105
click at [0, 0] on input "Başlık olarak kullan Görüntü, bir H1 başlık etiketine sığdırılacak. Alternatif …" at bounding box center [0, 0] width 0 height 0
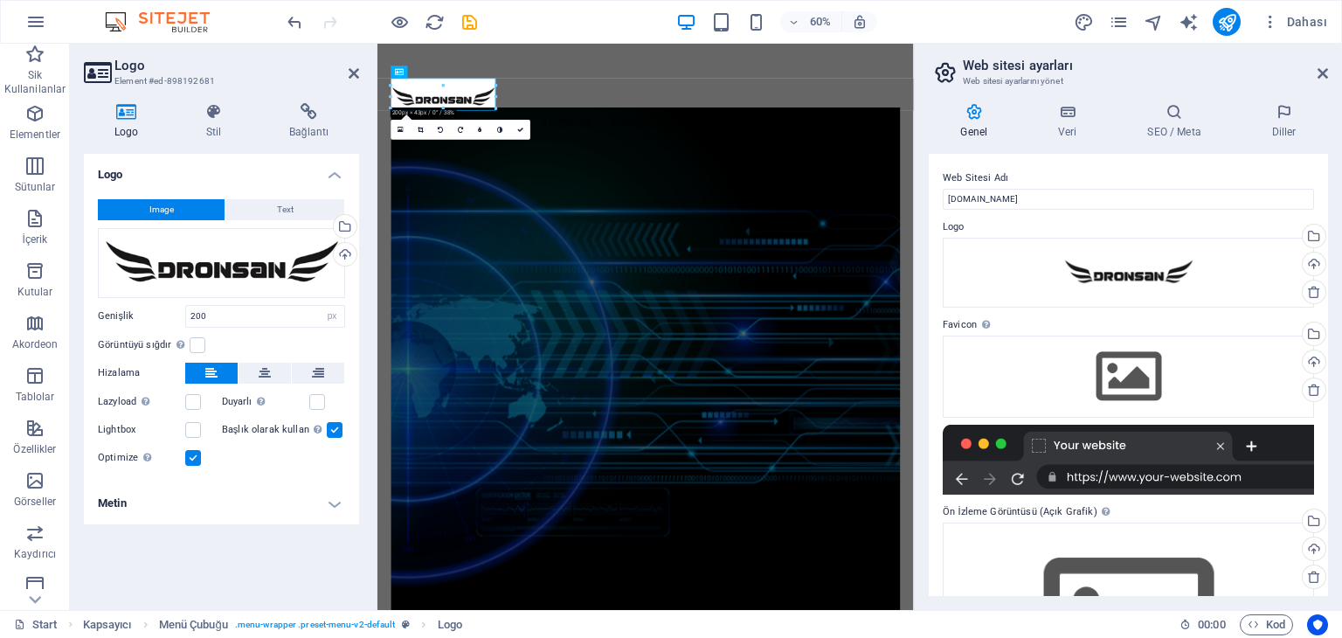
click at [268, 482] on h4 "Metin" at bounding box center [221, 503] width 275 height 42
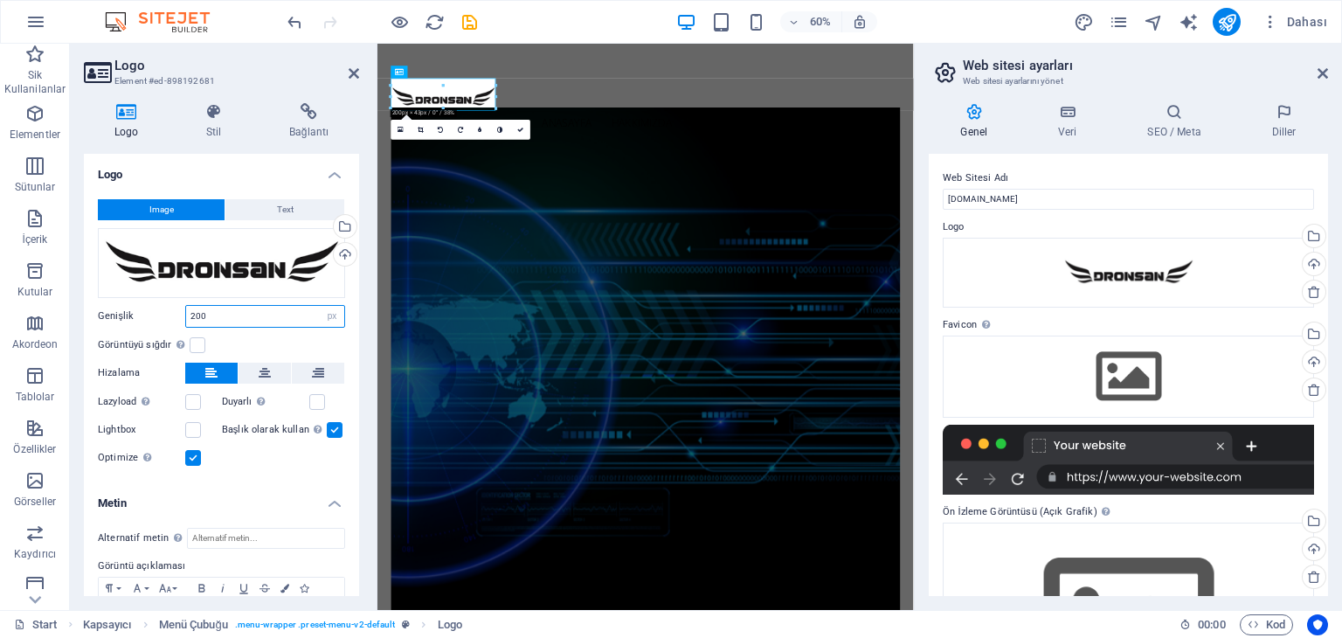
click at [210, 312] on input "200" at bounding box center [265, 316] width 158 height 21
type input "2"
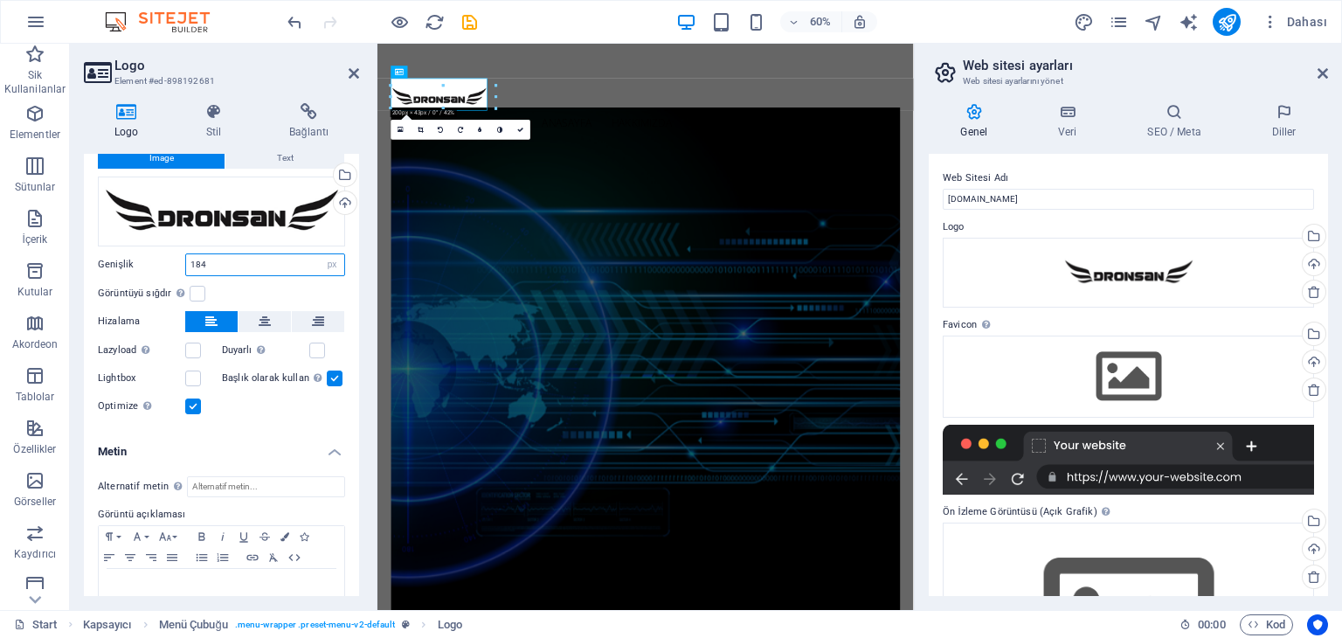
scroll to position [91, 0]
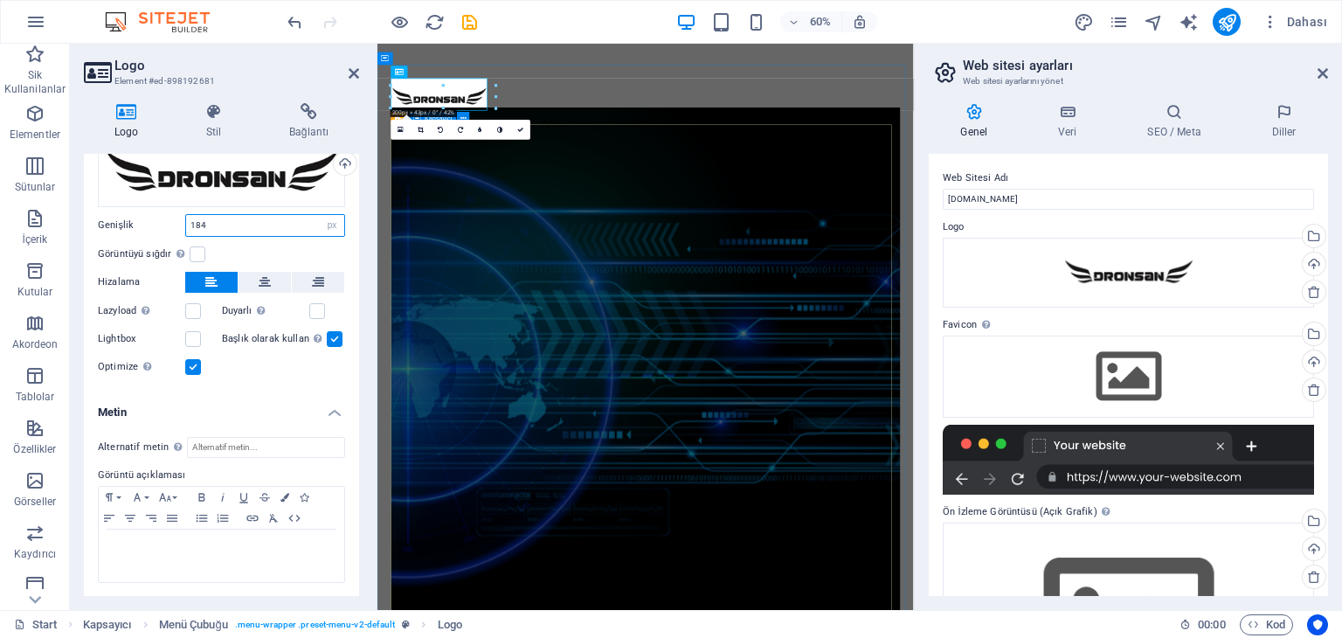
type input "184"
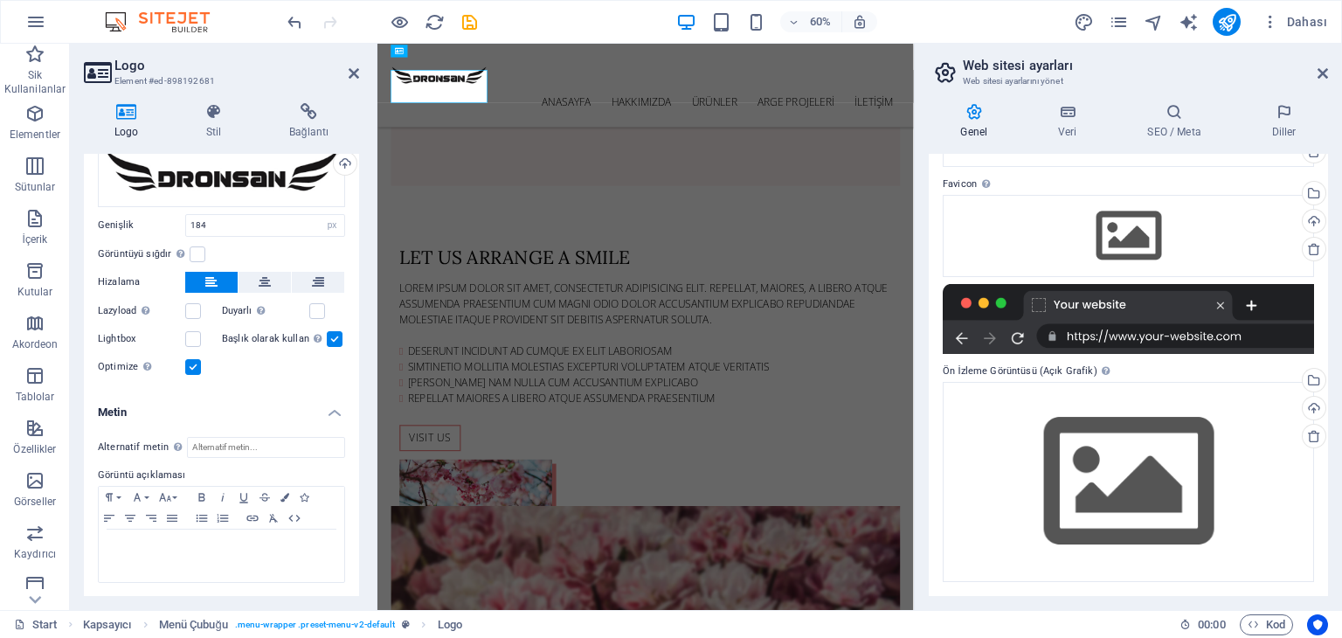
scroll to position [1660, 0]
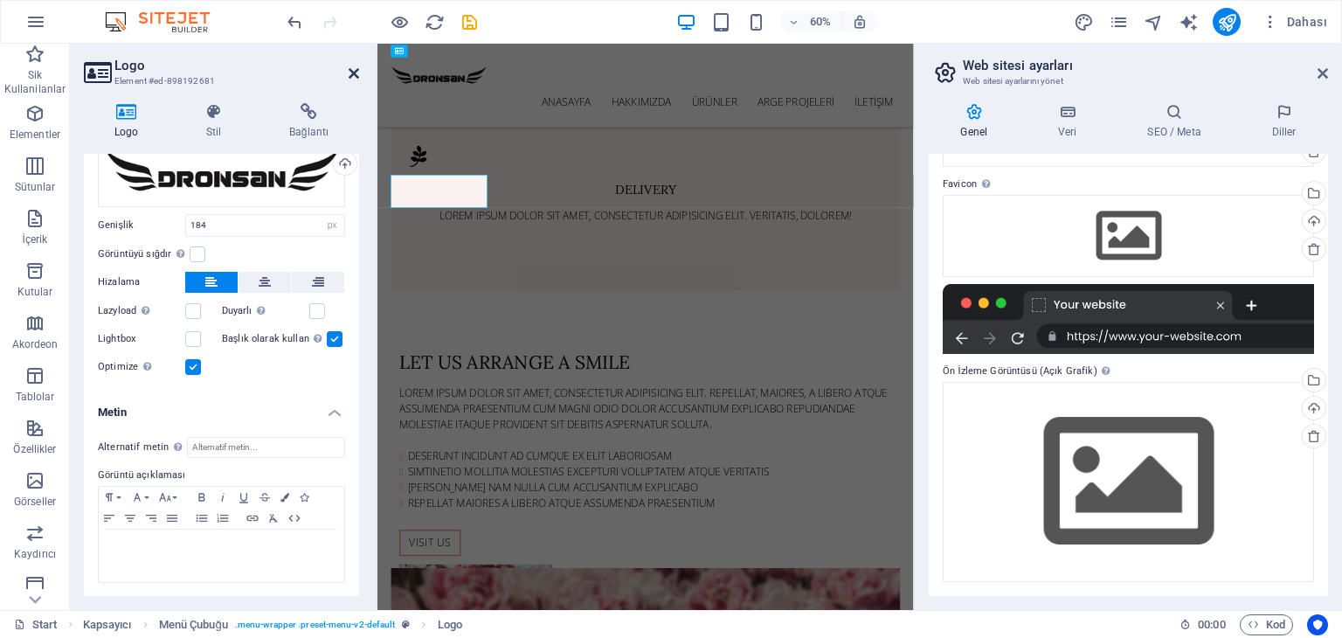
click at [356, 74] on icon at bounding box center [354, 73] width 10 height 14
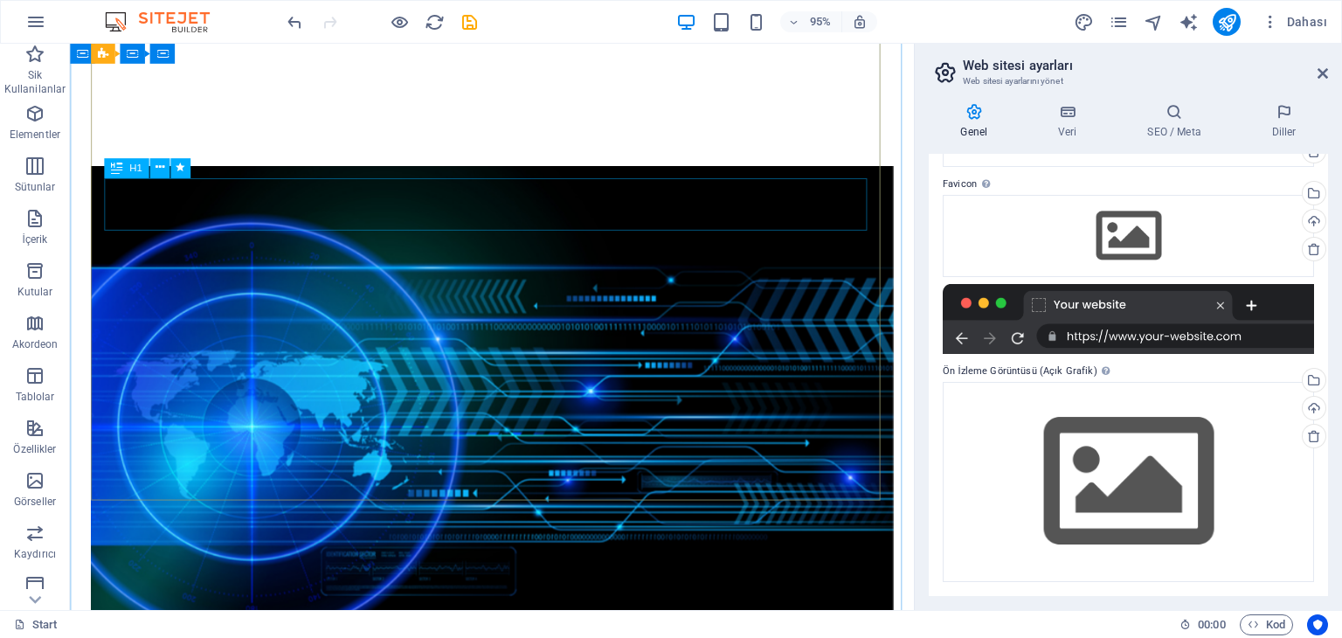
scroll to position [611, 0]
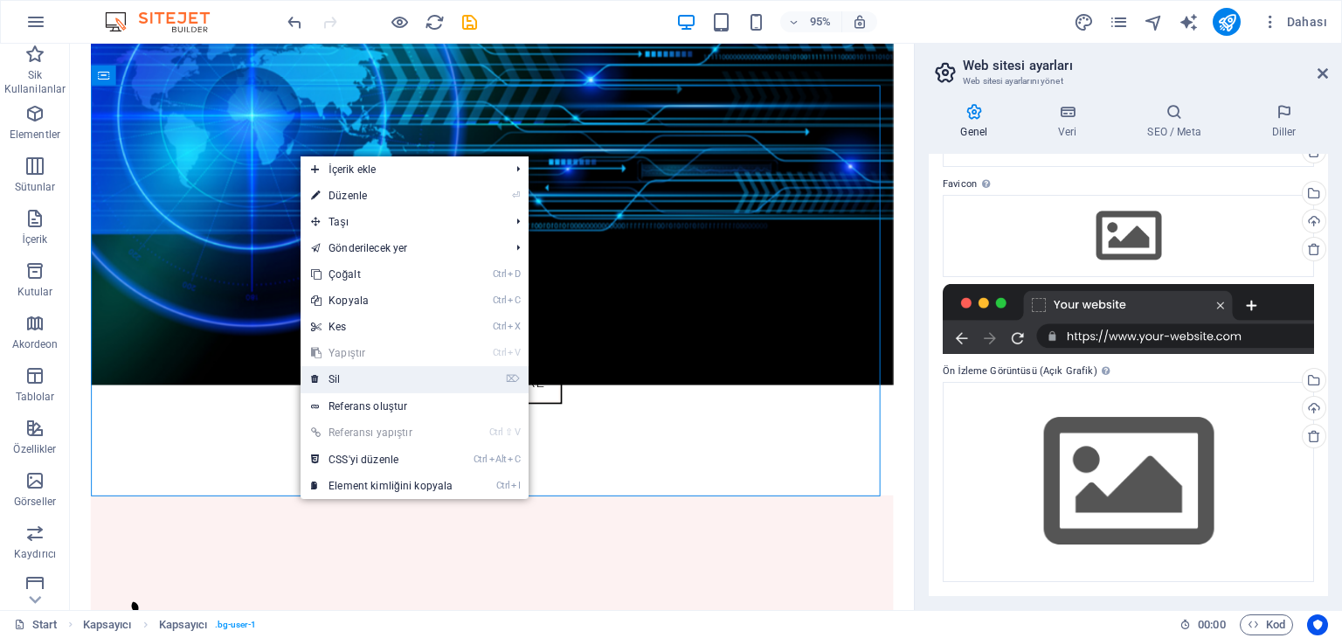
click at [348, 376] on link "⌦ Sil" at bounding box center [381, 379] width 162 height 26
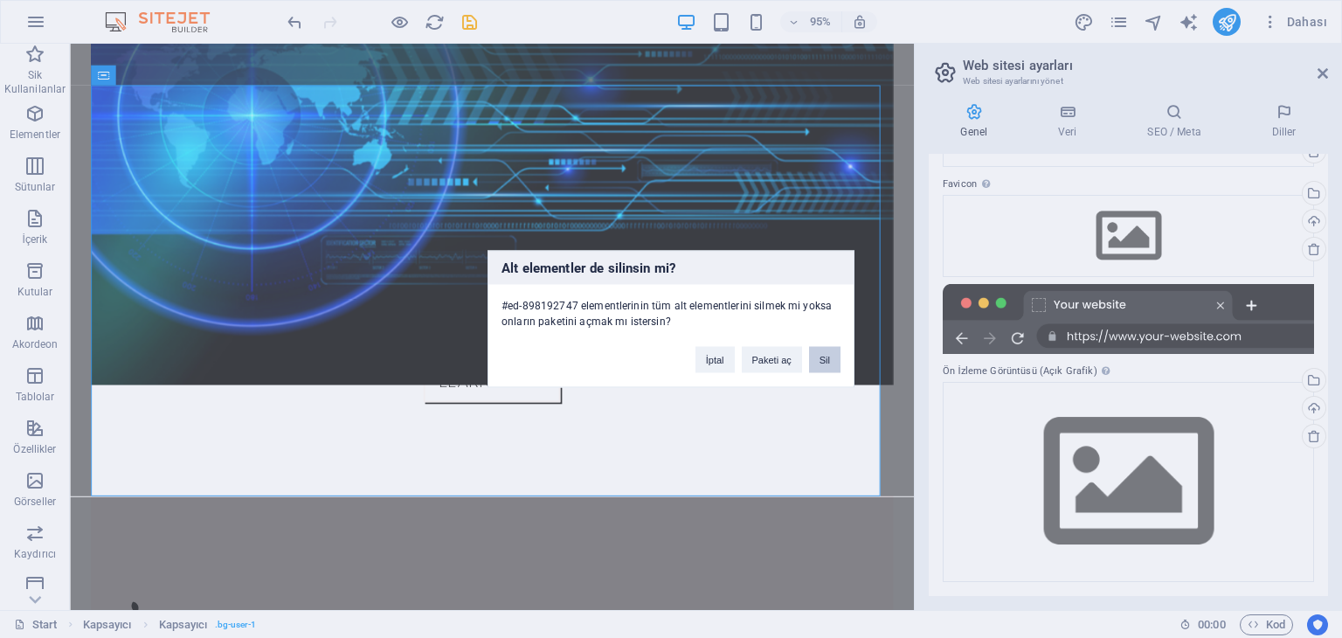
click at [825, 356] on button "Sil" at bounding box center [824, 360] width 31 height 26
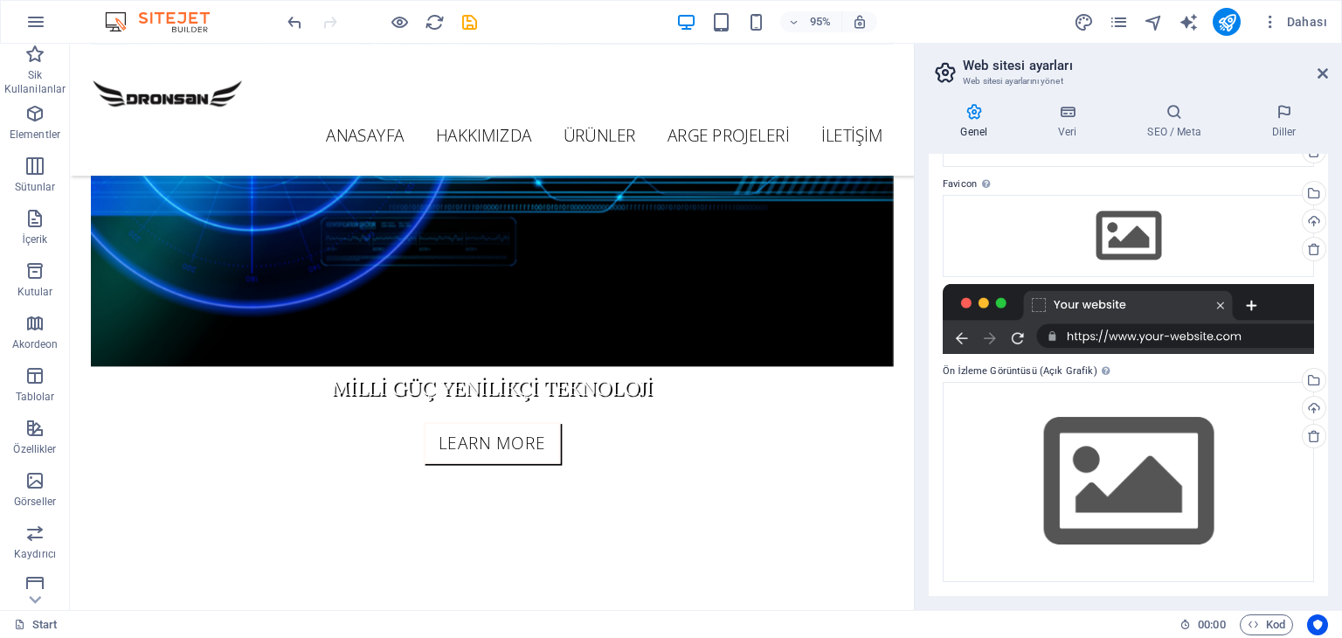
scroll to position [437, 0]
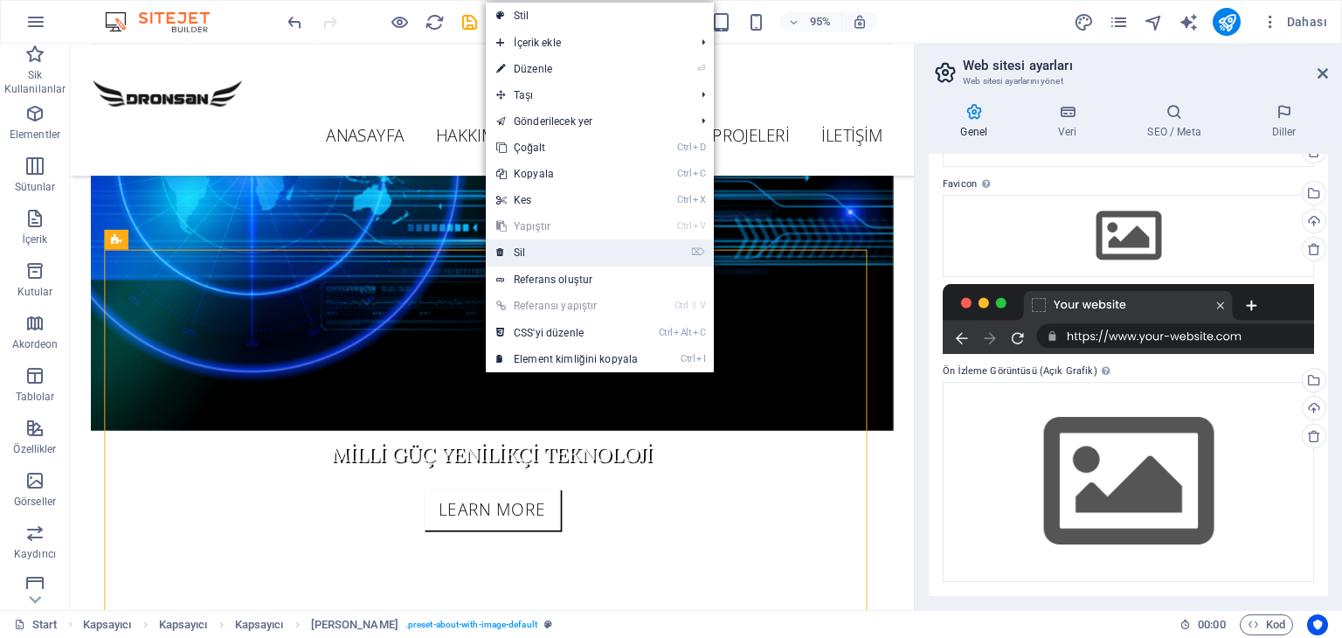
click at [528, 245] on link "⌦ Sil" at bounding box center [567, 252] width 162 height 26
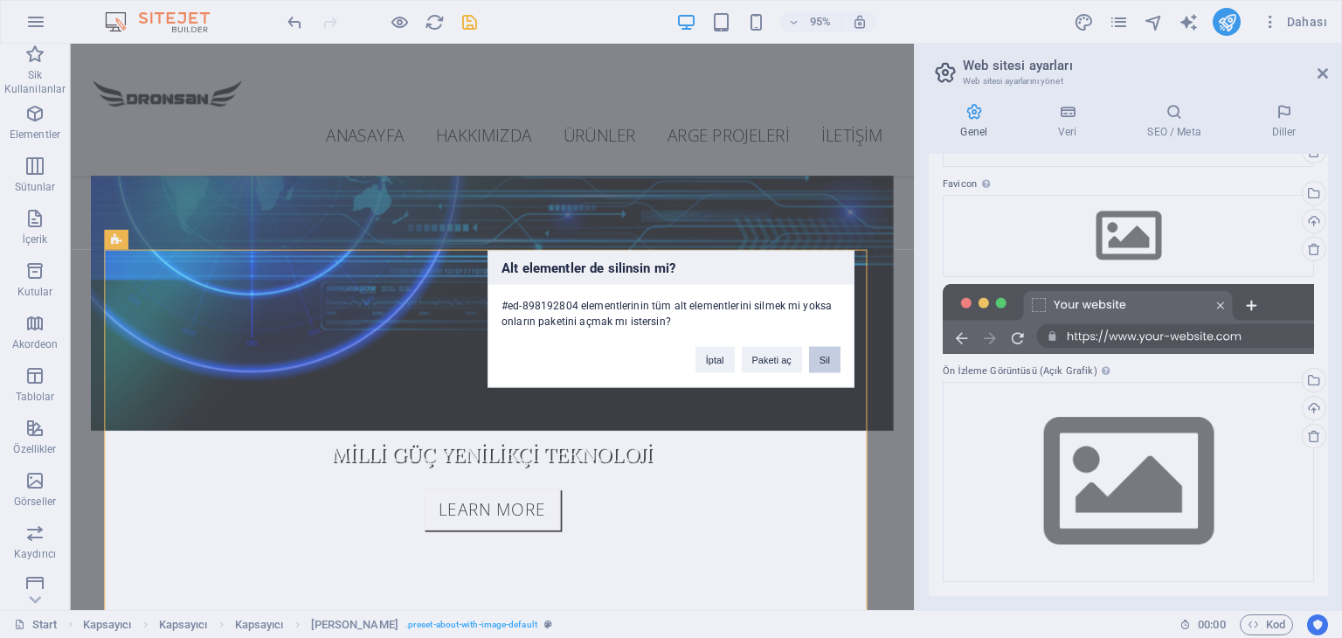
click at [833, 361] on button "Sil" at bounding box center [824, 360] width 31 height 26
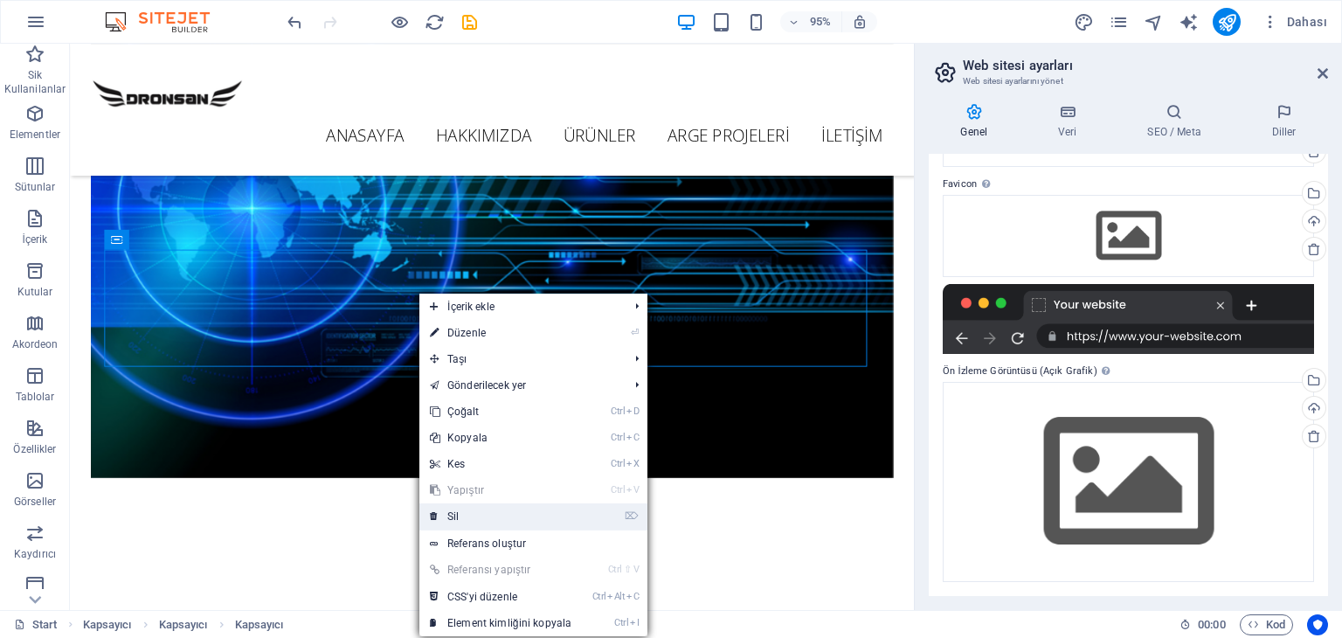
click at [479, 517] on link "⌦ Sil" at bounding box center [500, 516] width 162 height 26
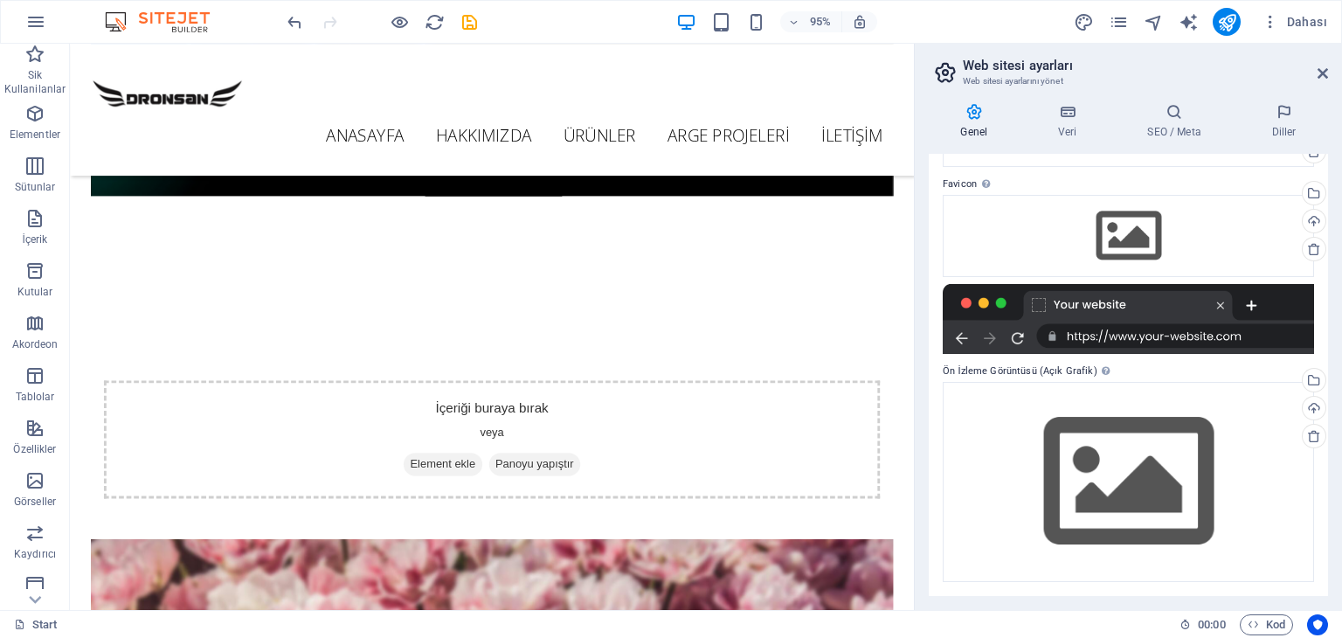
scroll to position [699, 0]
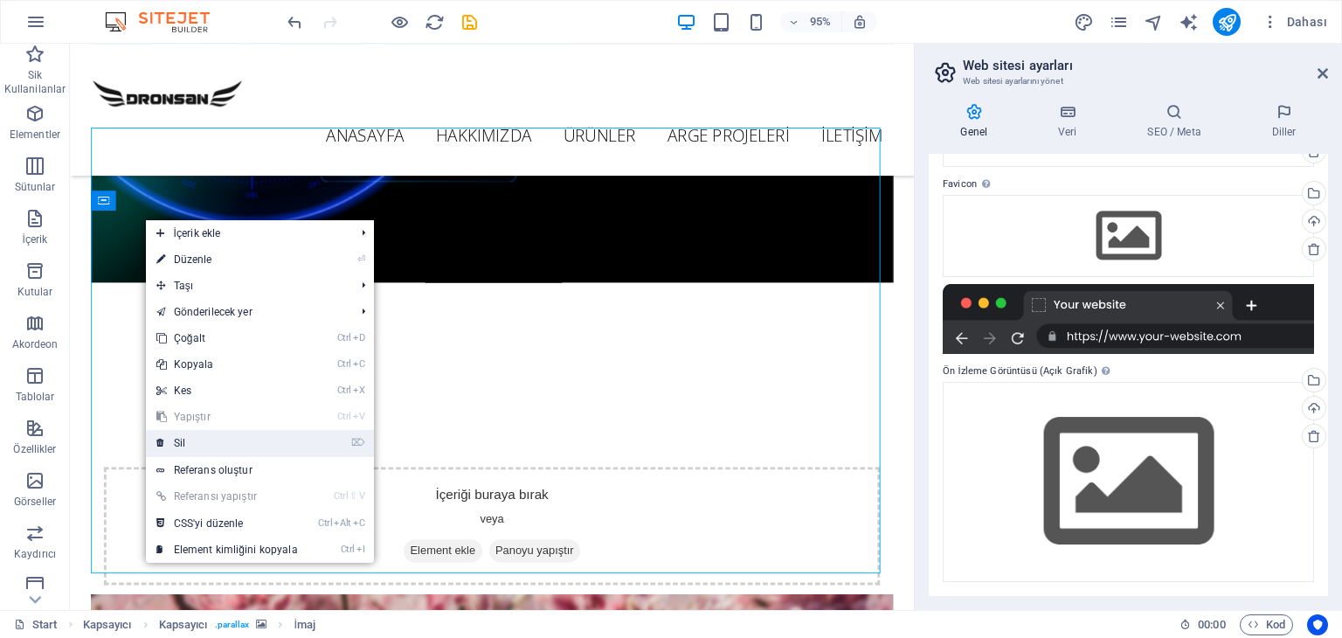
click at [217, 441] on link "⌦ Sil" at bounding box center [227, 443] width 162 height 26
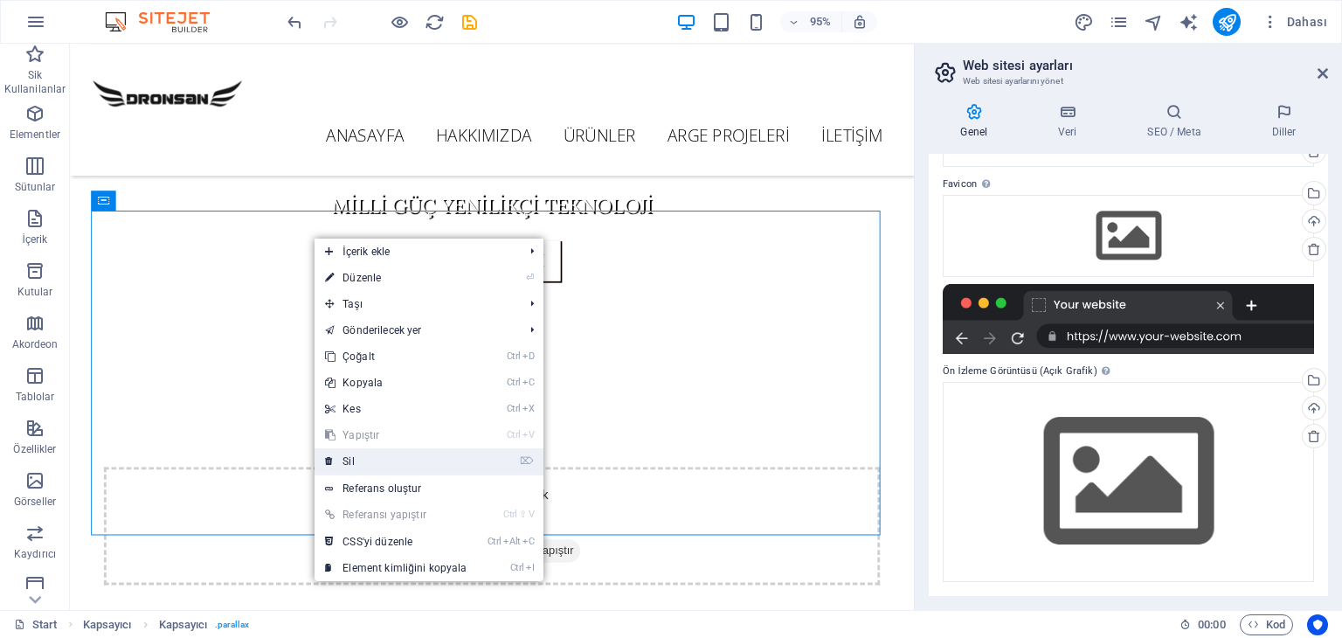
click at [379, 456] on link "⌦ Sil" at bounding box center [395, 461] width 162 height 26
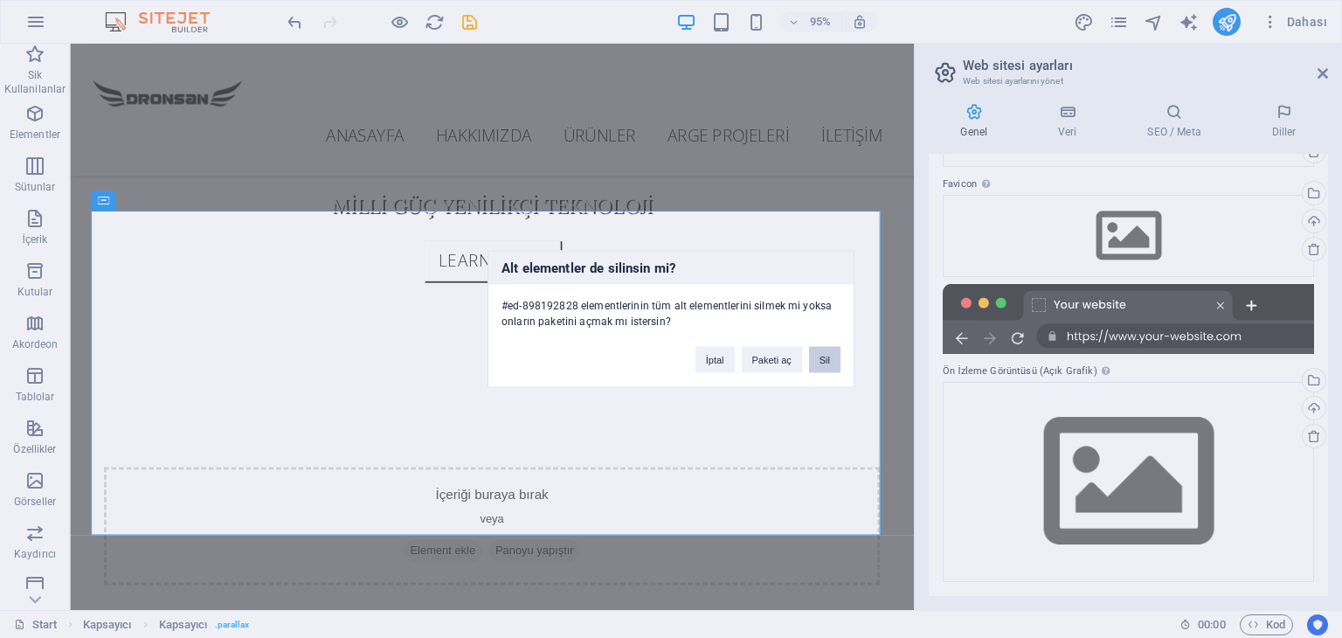
click at [833, 360] on button "Sil" at bounding box center [824, 360] width 31 height 26
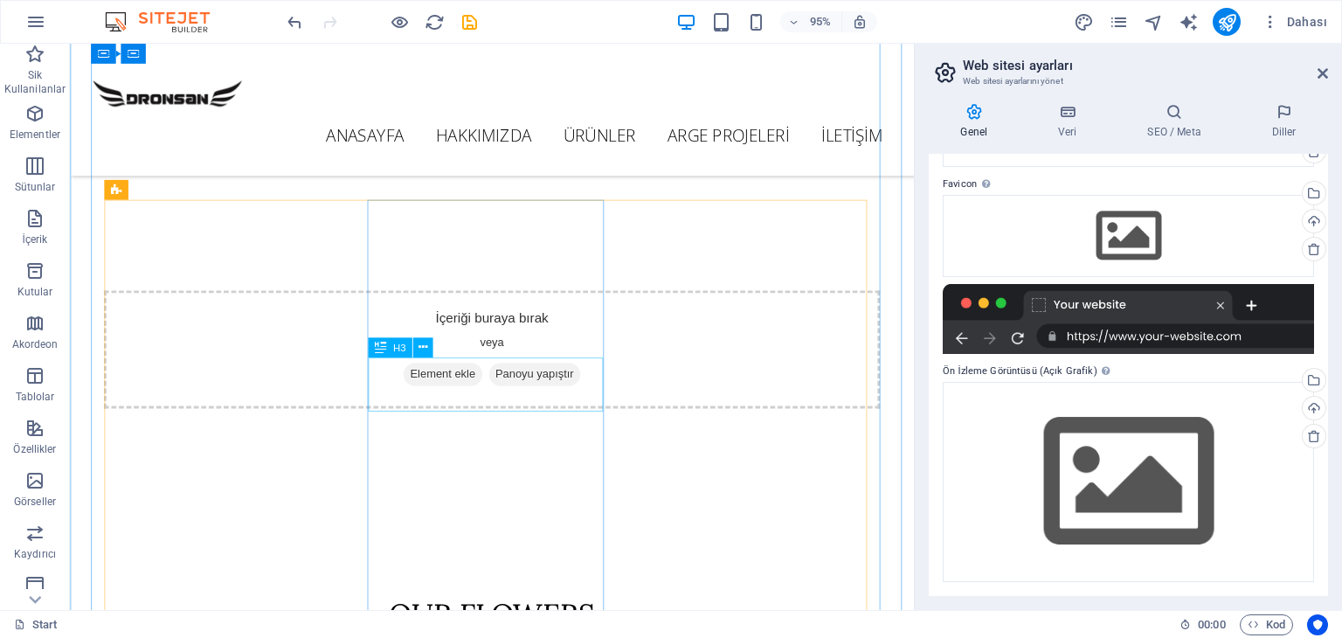
scroll to position [873, 0]
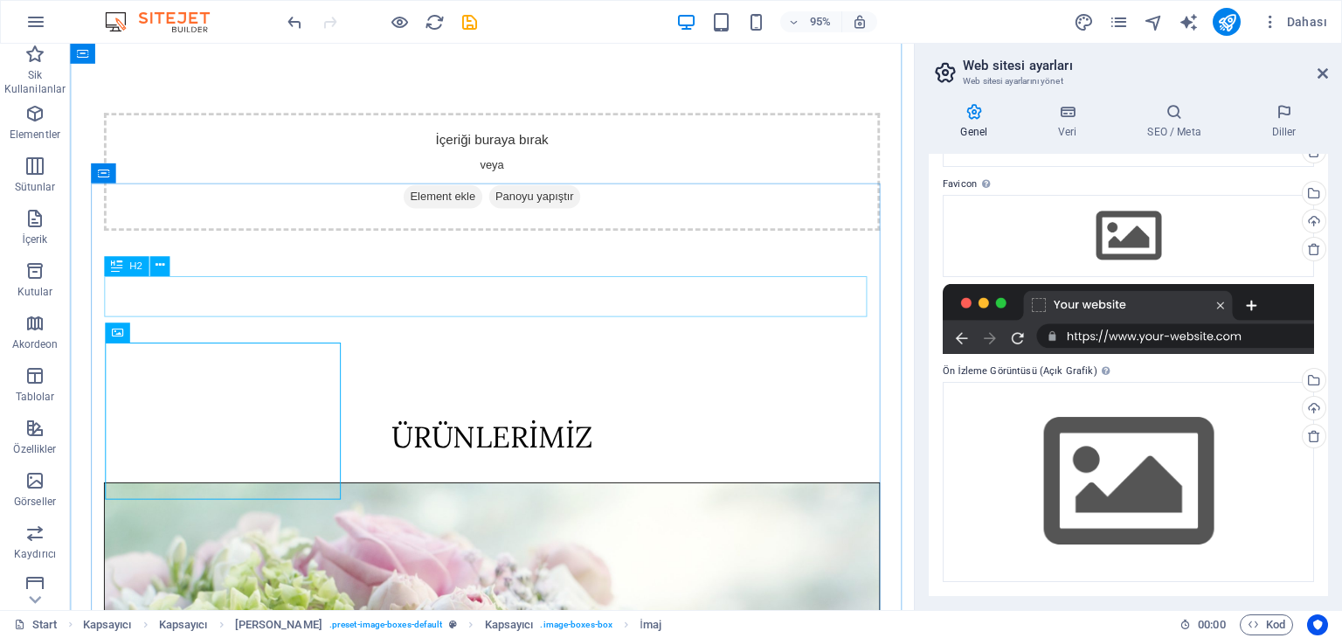
scroll to position [1128, 0]
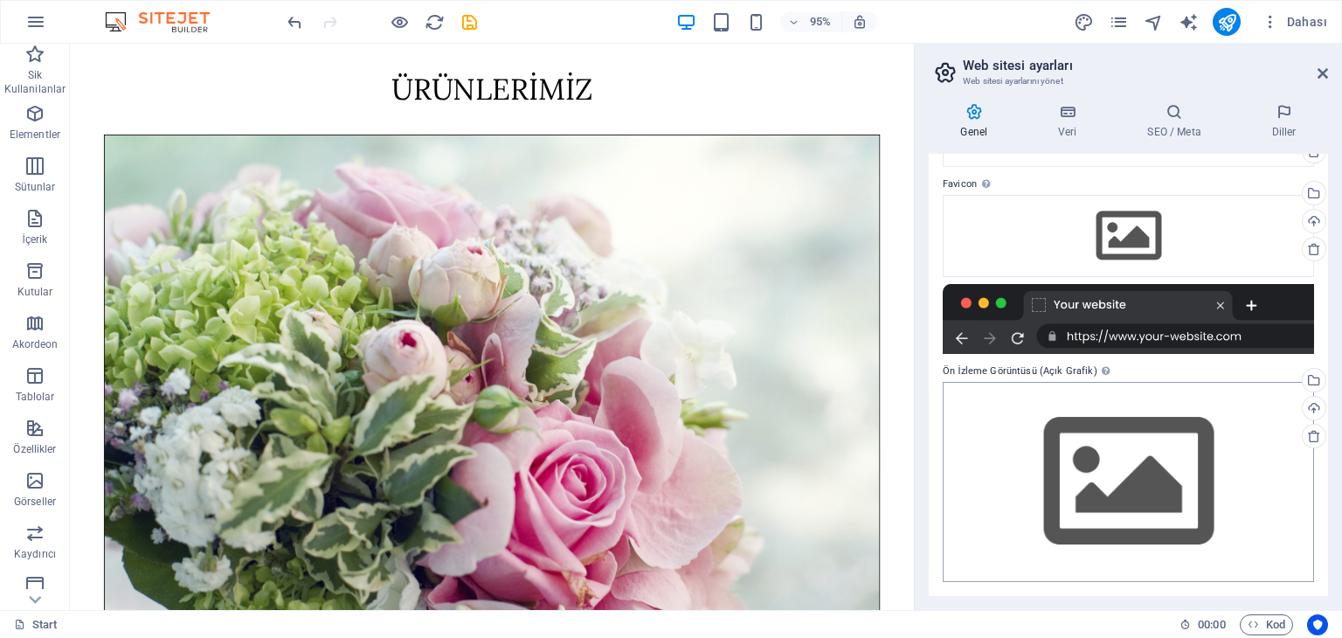
scroll to position [0, 0]
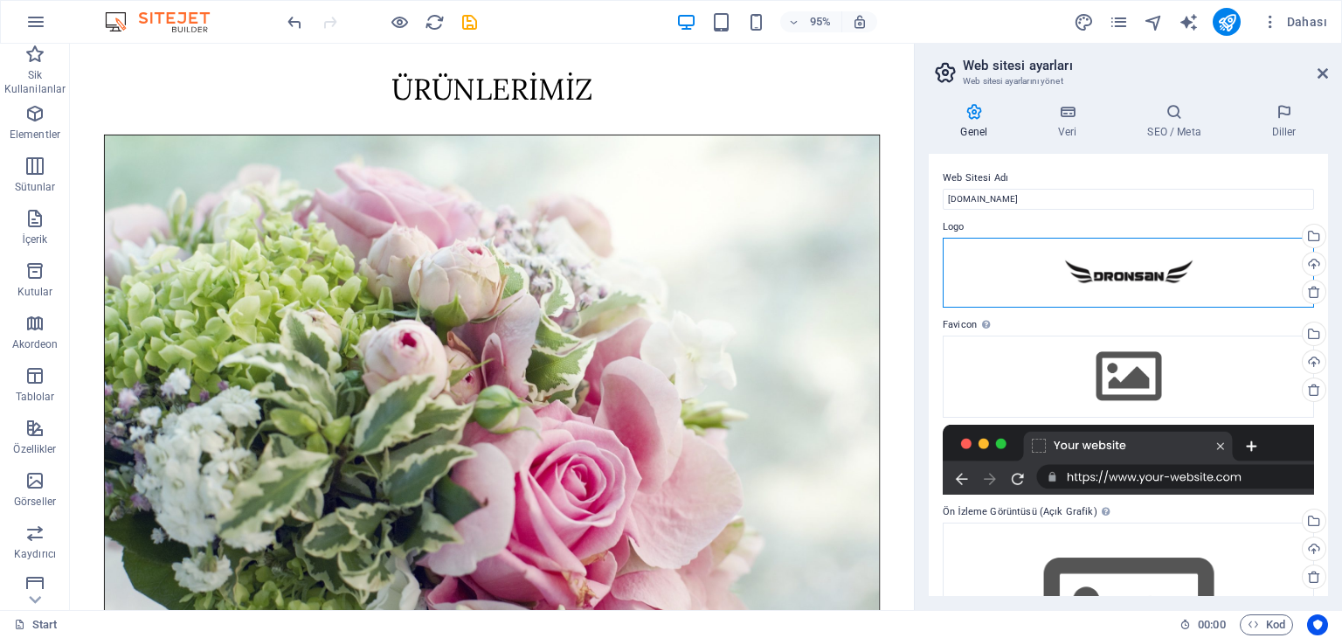
click at [1153, 275] on div "Dosyaları buraya sürükleyin, dosyaları seçmek için tıklayın veya Dosyalardan ya…" at bounding box center [1127, 273] width 371 height 70
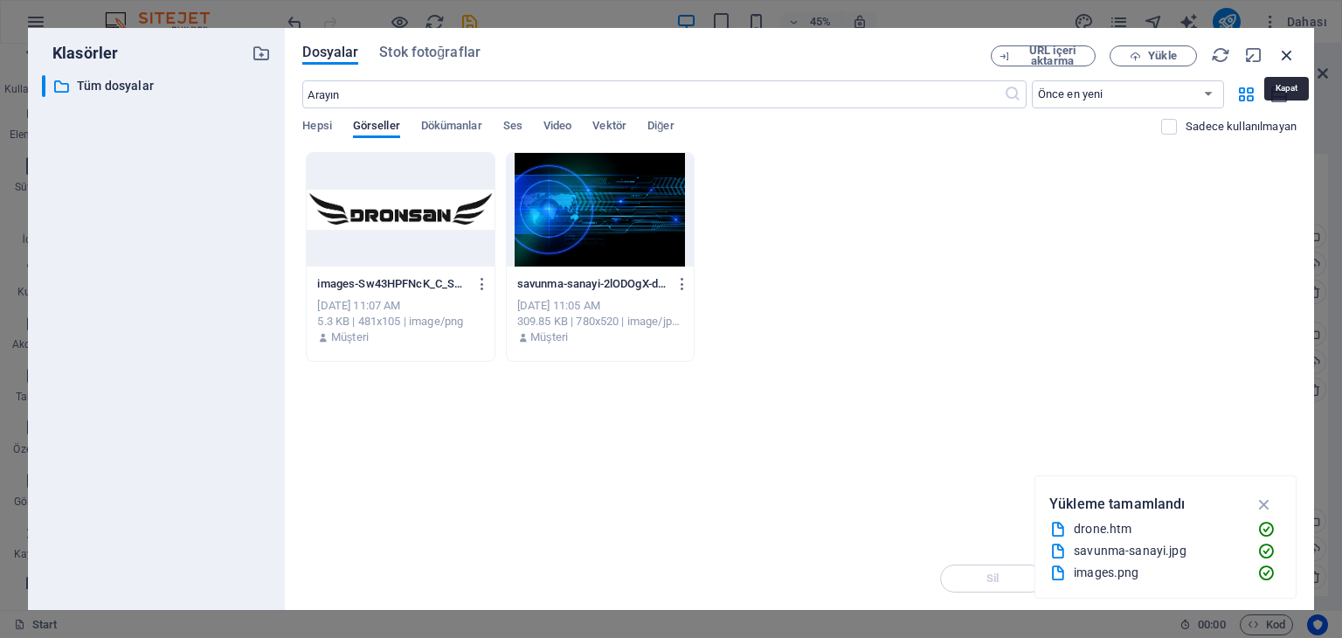
click at [1284, 50] on icon "button" at bounding box center [1286, 54] width 19 height 19
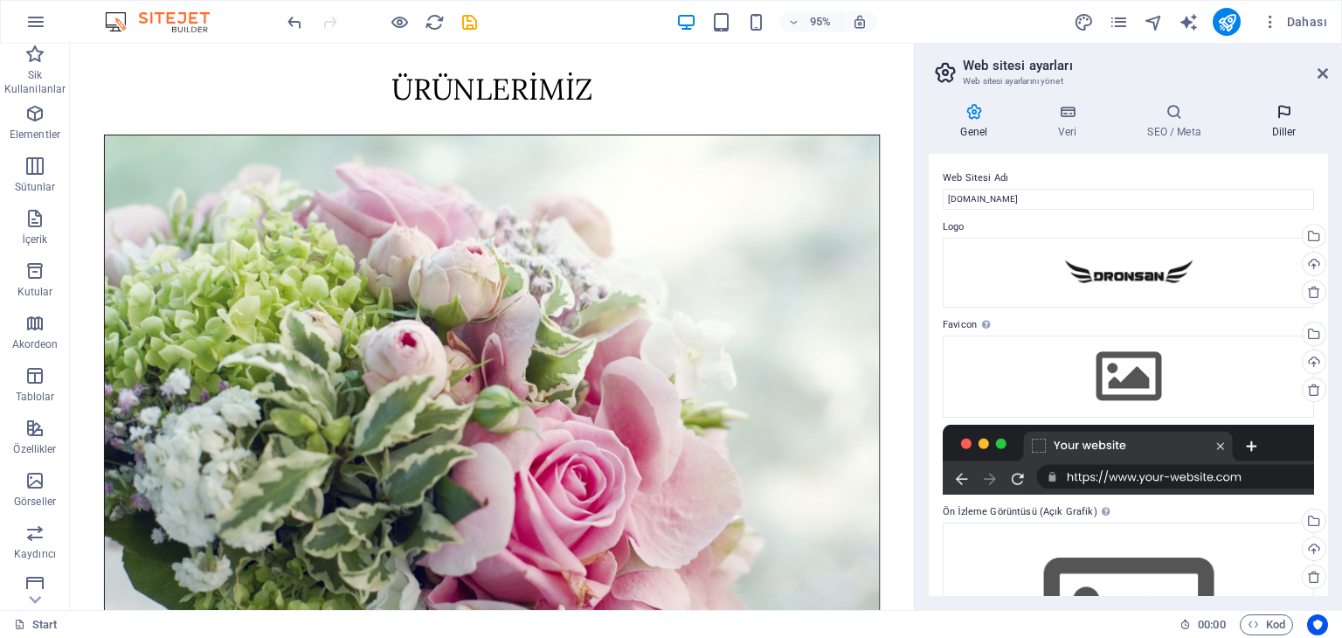
click at [1278, 137] on h4 "Diller" at bounding box center [1283, 121] width 88 height 37
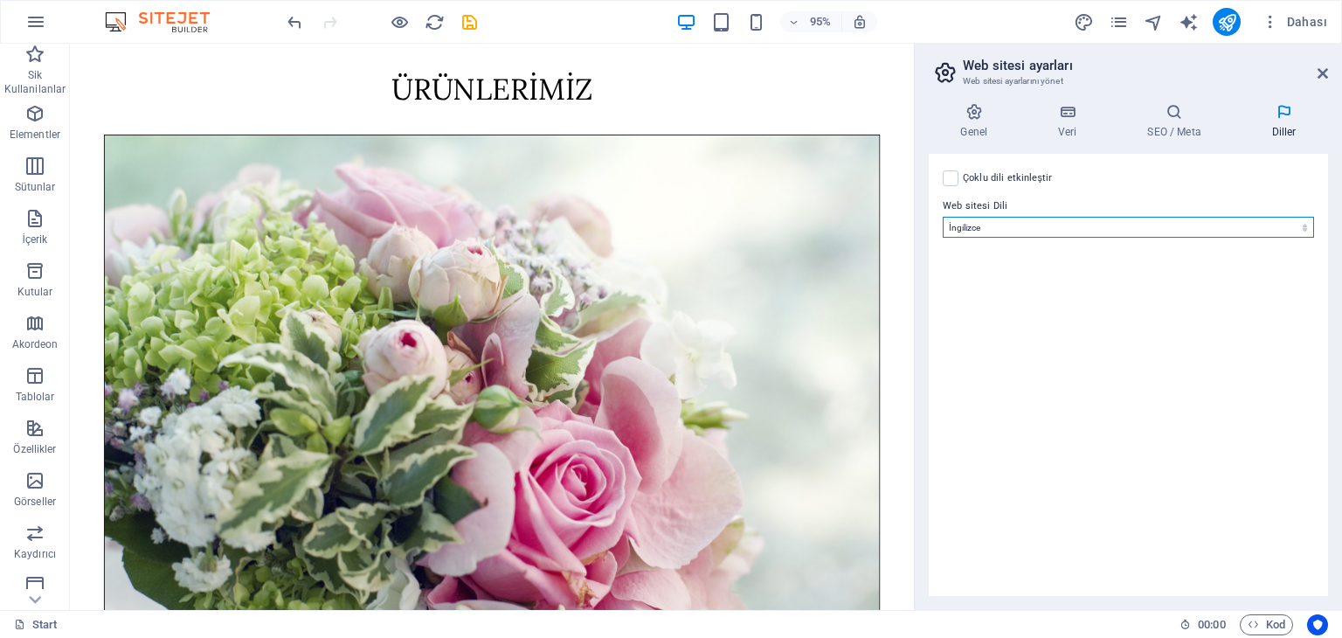
click at [998, 224] on select "Abkhazian Afar Afrikaans Akan Albanian Almanca Amharic Aragonese Arapça Armenia…" at bounding box center [1127, 227] width 371 height 21
click at [1017, 270] on div "Çoklu dili etkinleştir Çoklu dili silmek için tek bir dil kalana kadar tüm dill…" at bounding box center [1127, 375] width 399 height 442
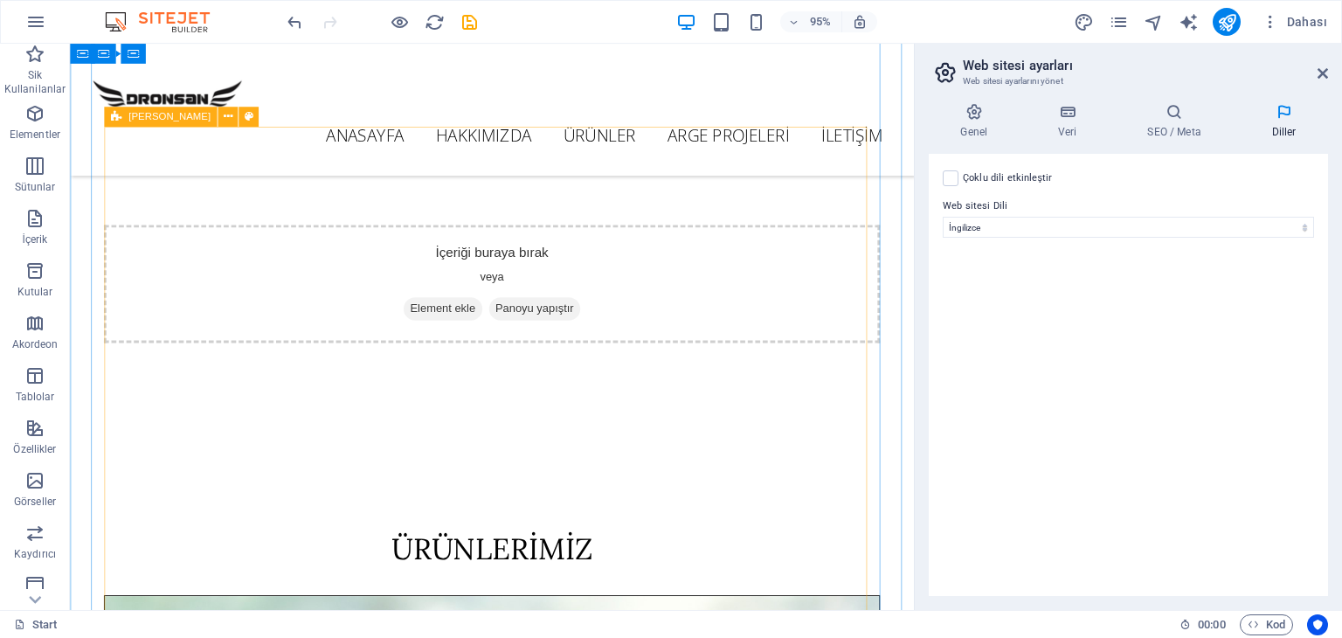
scroll to position [604, 0]
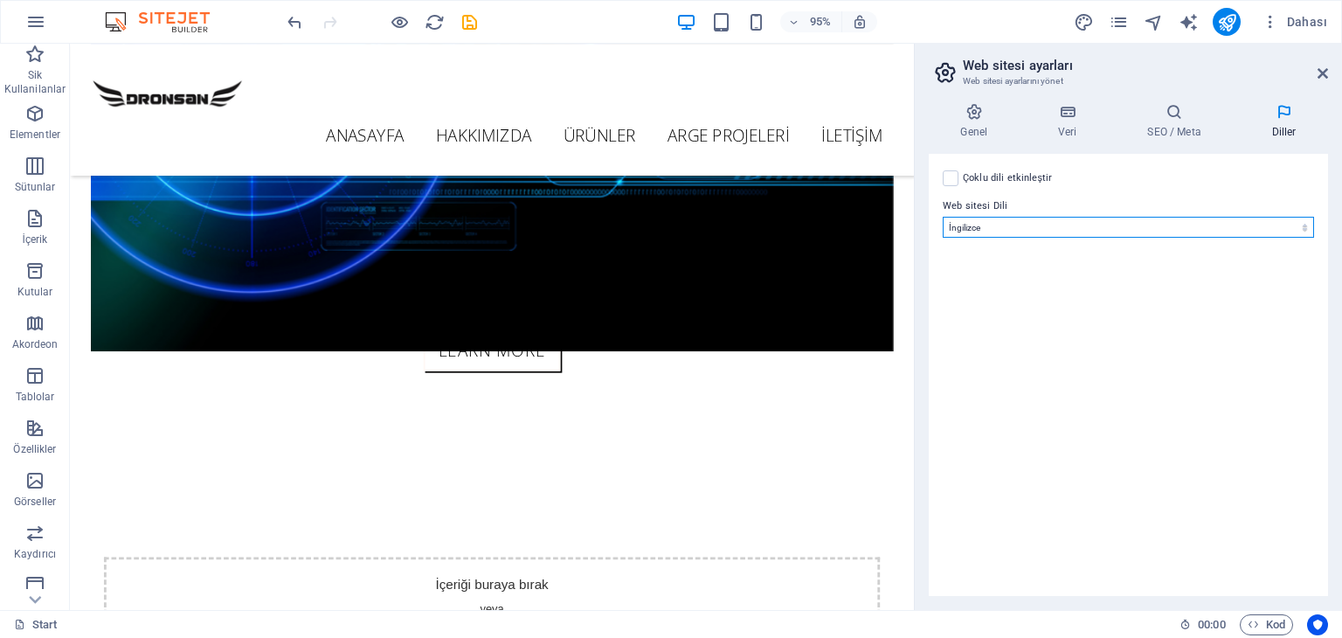
click at [994, 235] on select "Abkhazian Afar Afrikaans Akan Albanian Almanca Amharic Aragonese Arapça Armenia…" at bounding box center [1127, 227] width 371 height 21
select select "165"
click at [942, 217] on select "Abkhazian Afar Afrikaans Akan Albanian Almanca Amharic Aragonese Arapça Armenia…" at bounding box center [1127, 227] width 371 height 21
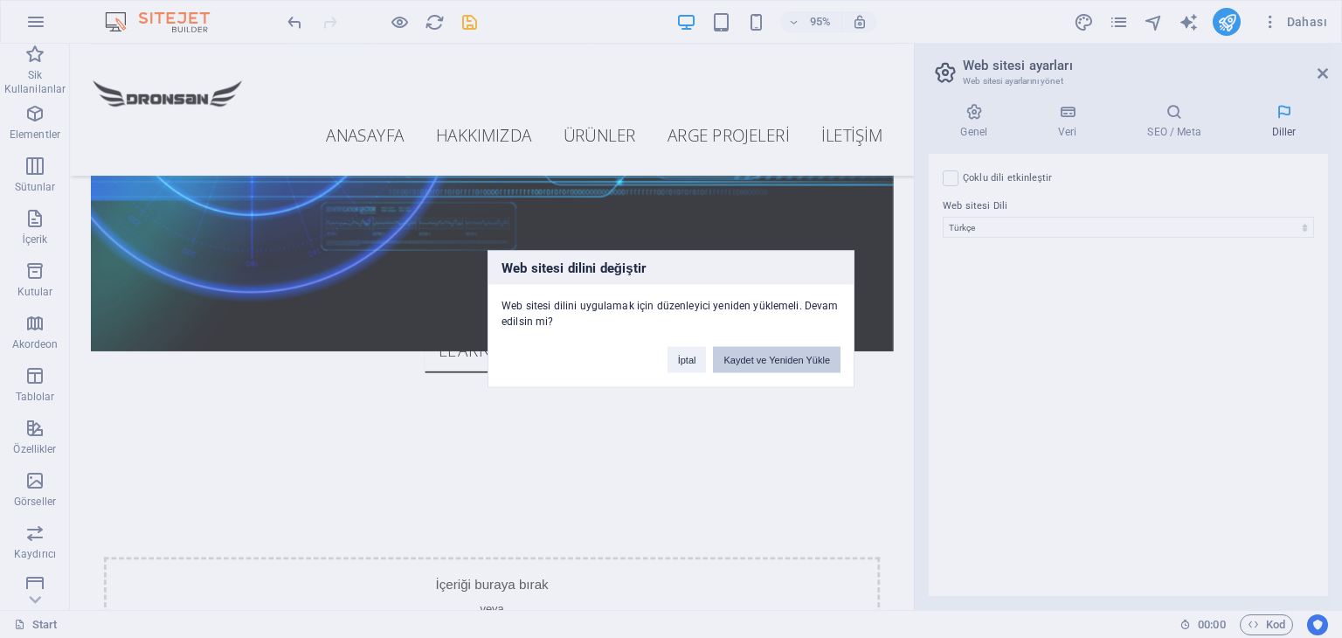
click at [812, 371] on button "Kaydet ve Yeniden Yükle" at bounding box center [777, 360] width 128 height 26
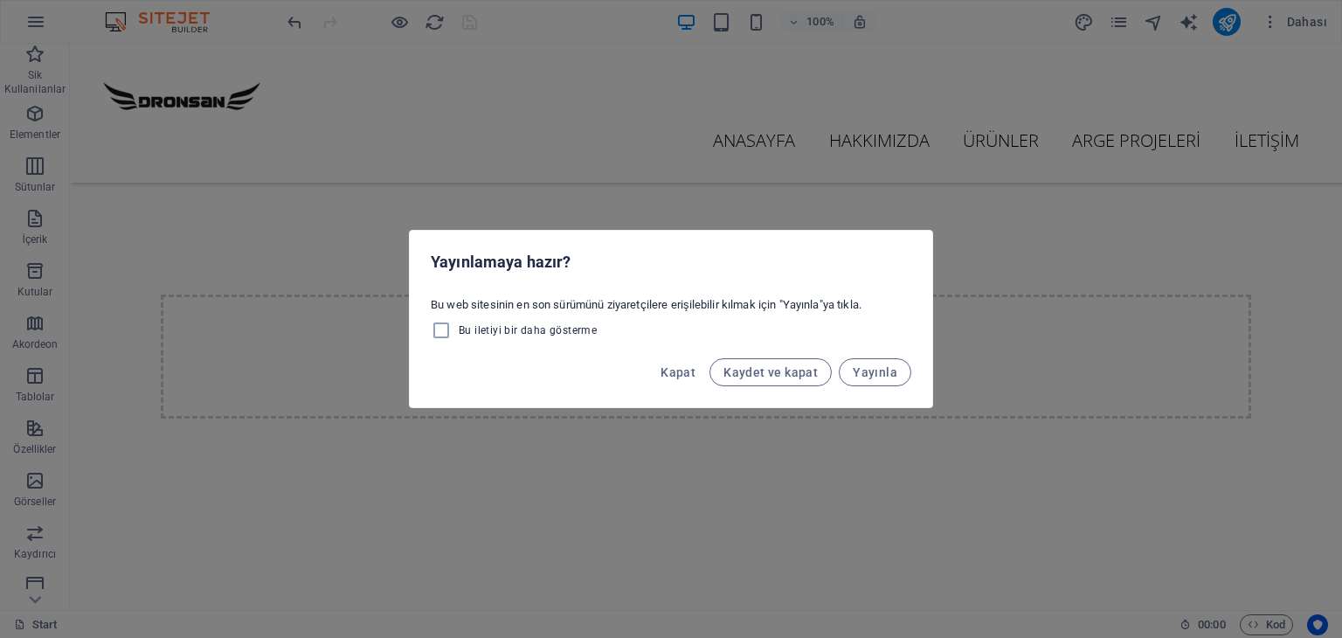
scroll to position [692, 0]
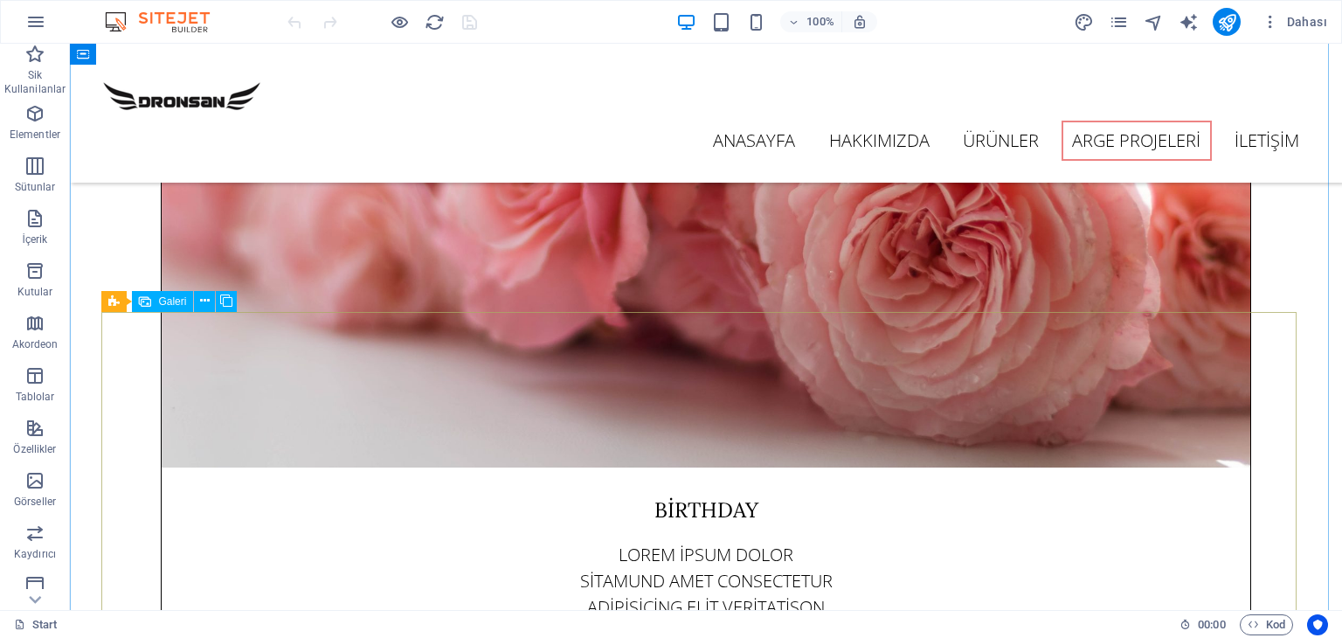
scroll to position [3681, 0]
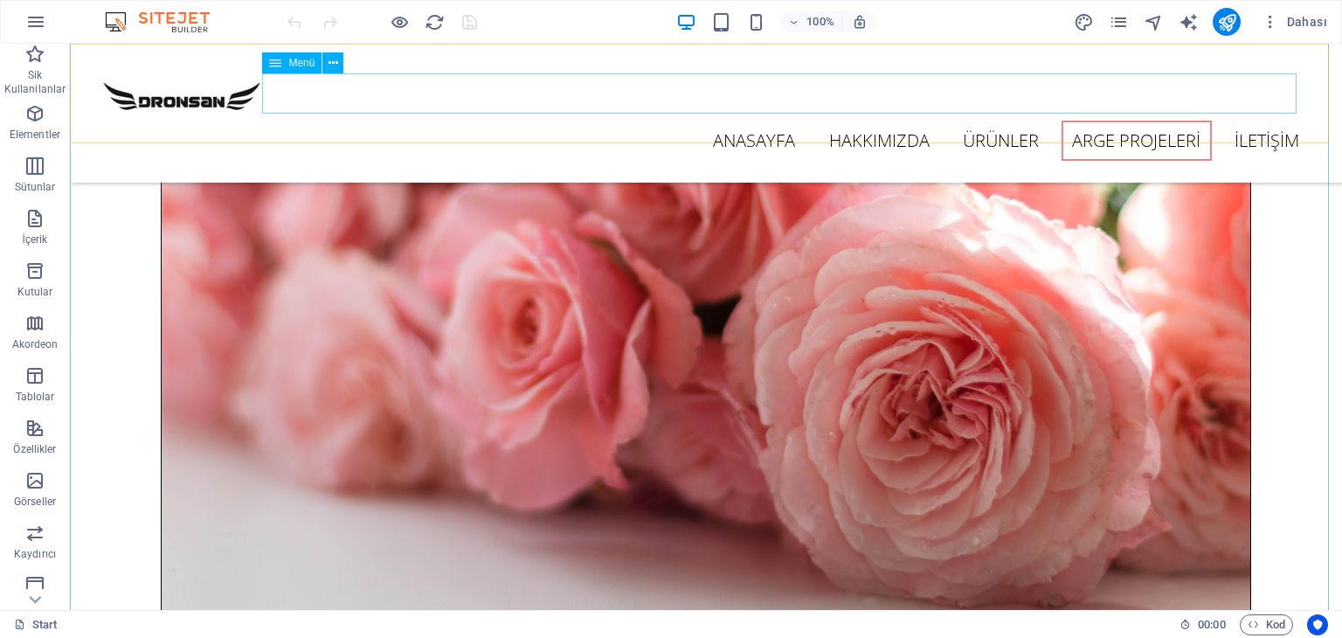
click at [825, 121] on nav "ANASAYFA HAKKIMIZDA ÜRÜNLER ARGE PROJELERİ İLETİŞİM" at bounding box center [705, 141] width 1208 height 40
click at [844, 121] on nav "ANASAYFA HAKKIMIZDA ÜRÜNLER ARGE PROJELERİ İLETİŞİM" at bounding box center [705, 141] width 1208 height 40
click at [860, 121] on nav "ANASAYFA HAKKIMIZDA ÜRÜNLER ARGE PROJELERİ İLETİŞİM" at bounding box center [705, 141] width 1208 height 40
click at [1060, 121] on nav "ANASAYFA HAKKIMIZDA ÜRÜNLER ARGE PROJELERİ İLETİŞİM" at bounding box center [705, 141] width 1208 height 40
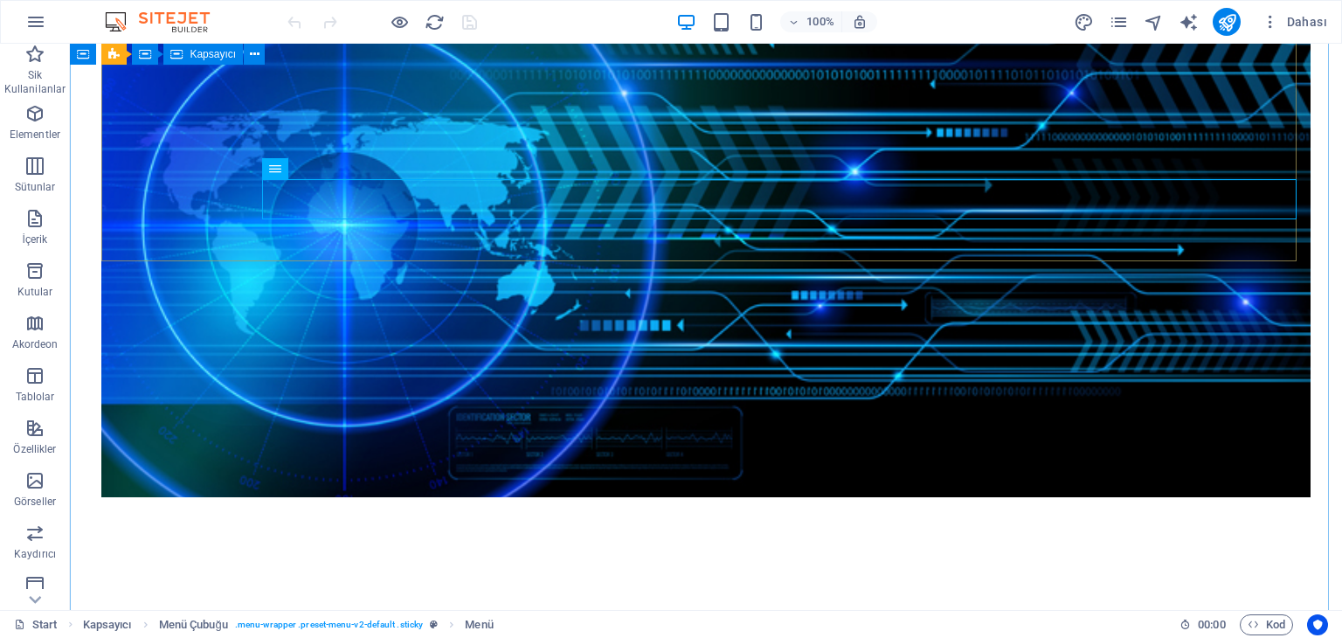
scroll to position [0, 0]
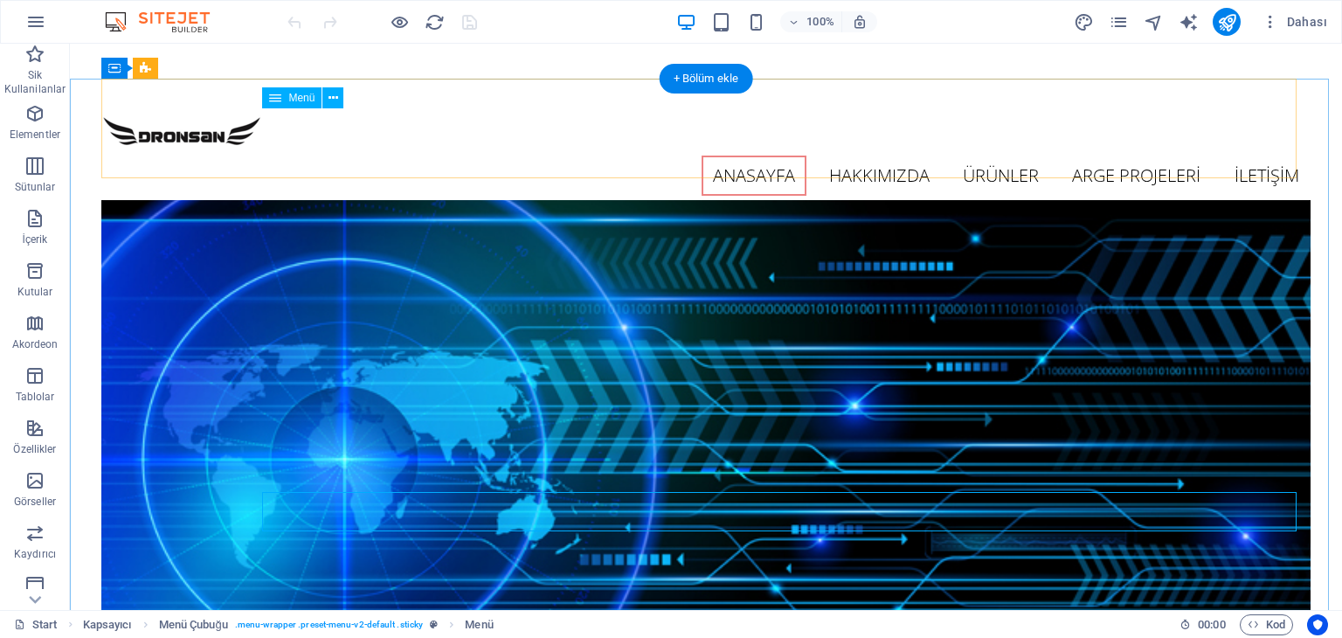
click at [847, 155] on nav "ANASAYFA HAKKIMIZDA ÜRÜNLER ARGE PROJELERİ İLETİŞİM" at bounding box center [705, 175] width 1208 height 40
click at [758, 155] on nav "ANASAYFA HAKKIMIZDA ÜRÜNLER ARGE PROJELERİ İLETİŞİM" at bounding box center [705, 175] width 1208 height 40
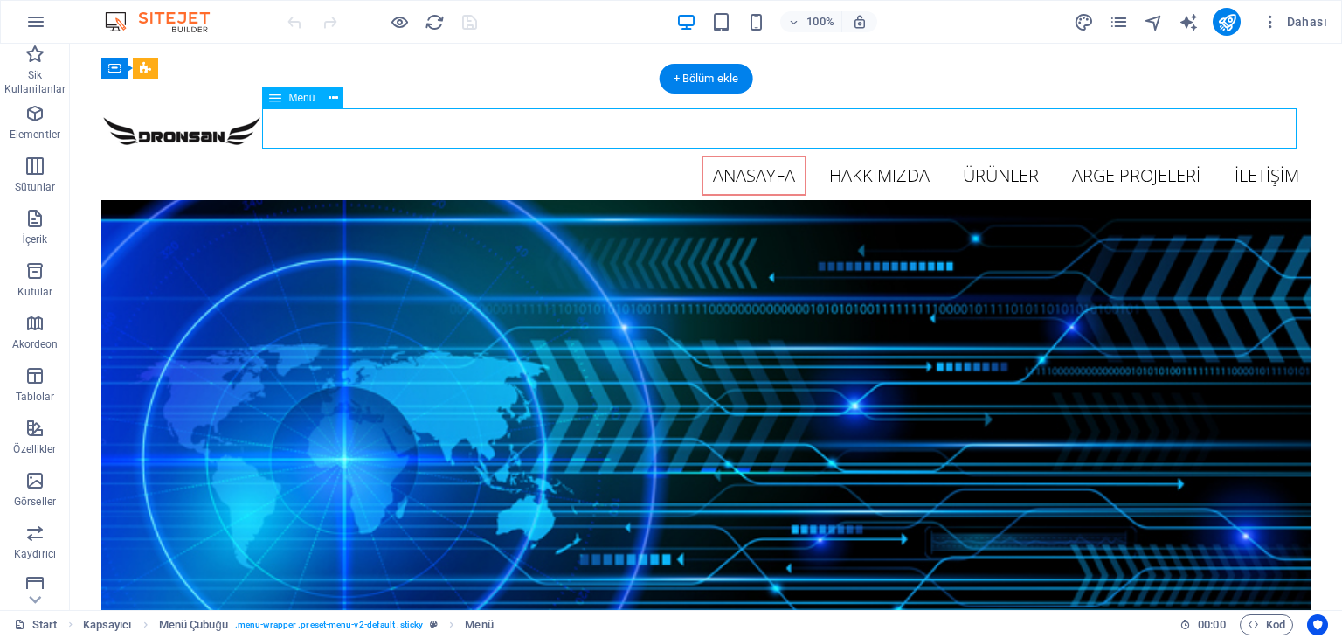
click at [871, 155] on nav "ANASAYFA HAKKIMIZDA ÜRÜNLER ARGE PROJELERİ İLETİŞİM" at bounding box center [705, 175] width 1208 height 40
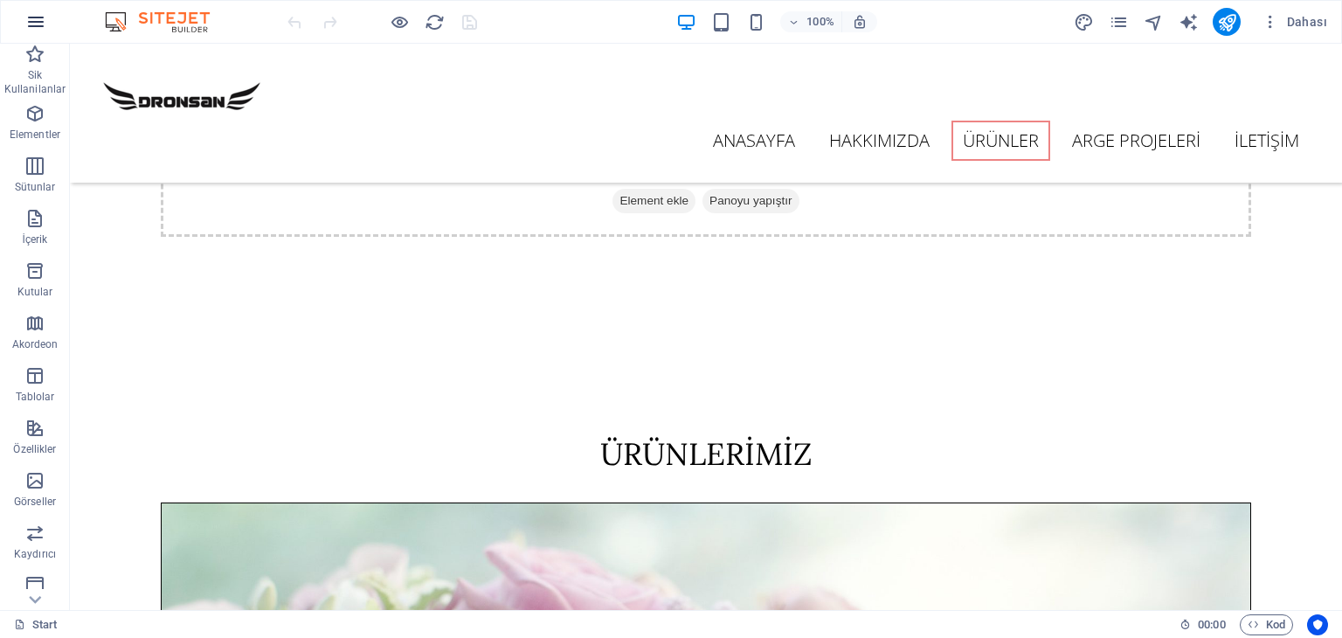
click at [38, 29] on icon "button" at bounding box center [35, 21] width 21 height 21
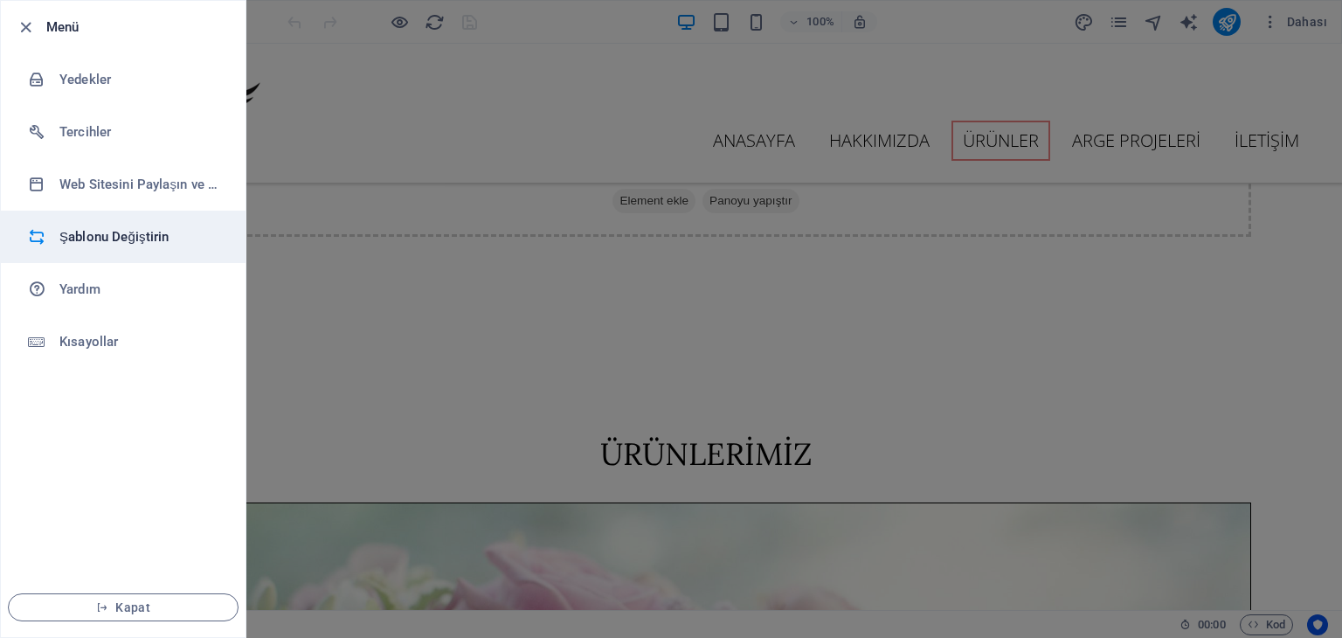
click at [115, 254] on li "Şablonu Değiştirin" at bounding box center [123, 236] width 245 height 52
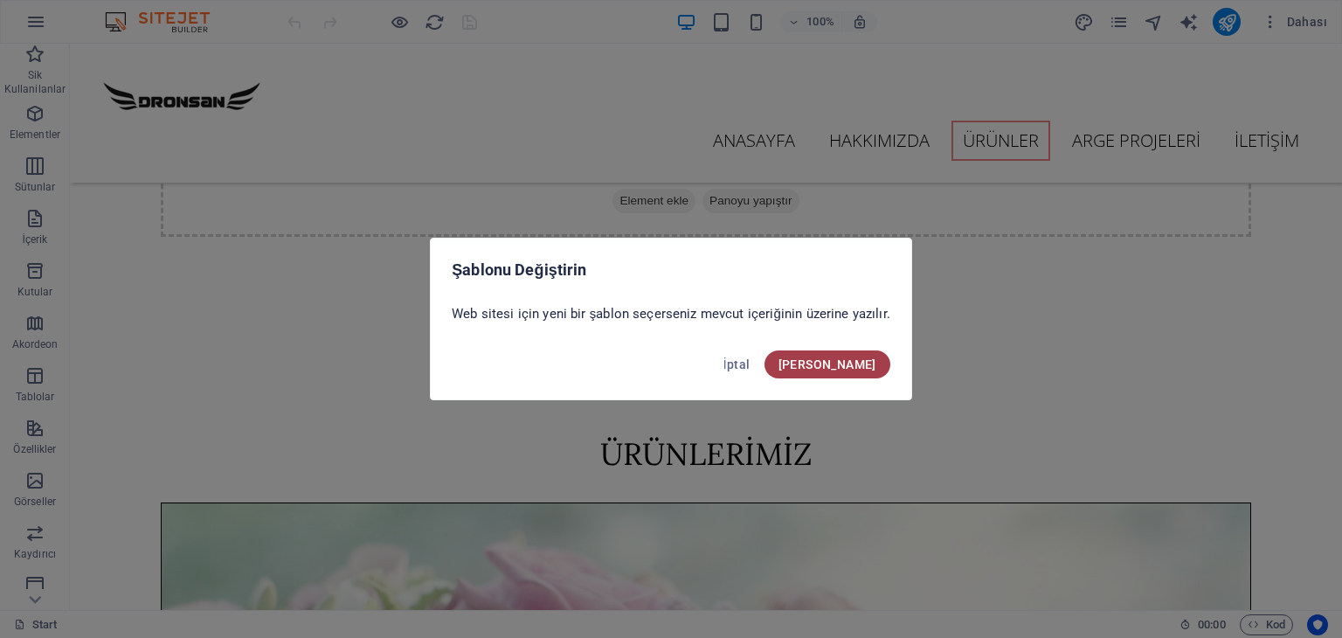
click at [857, 370] on span "[PERSON_NAME]" at bounding box center [827, 364] width 98 height 14
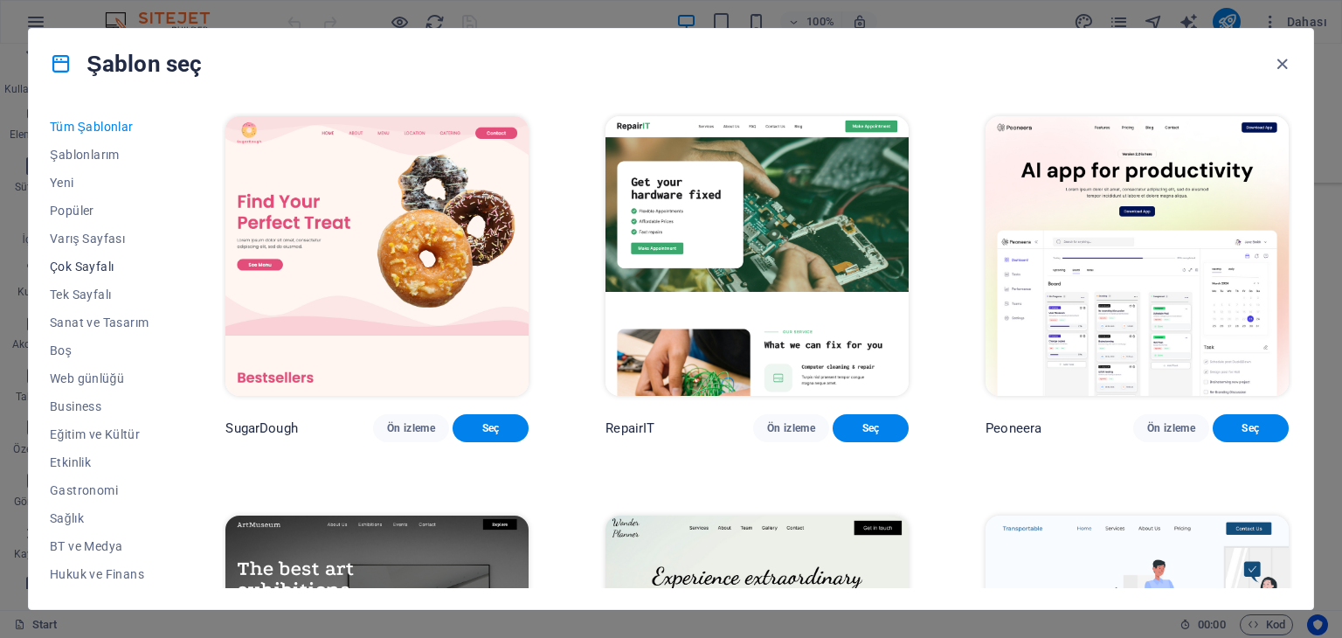
click at [80, 270] on span "Çok Sayfalı" at bounding box center [99, 266] width 99 height 14
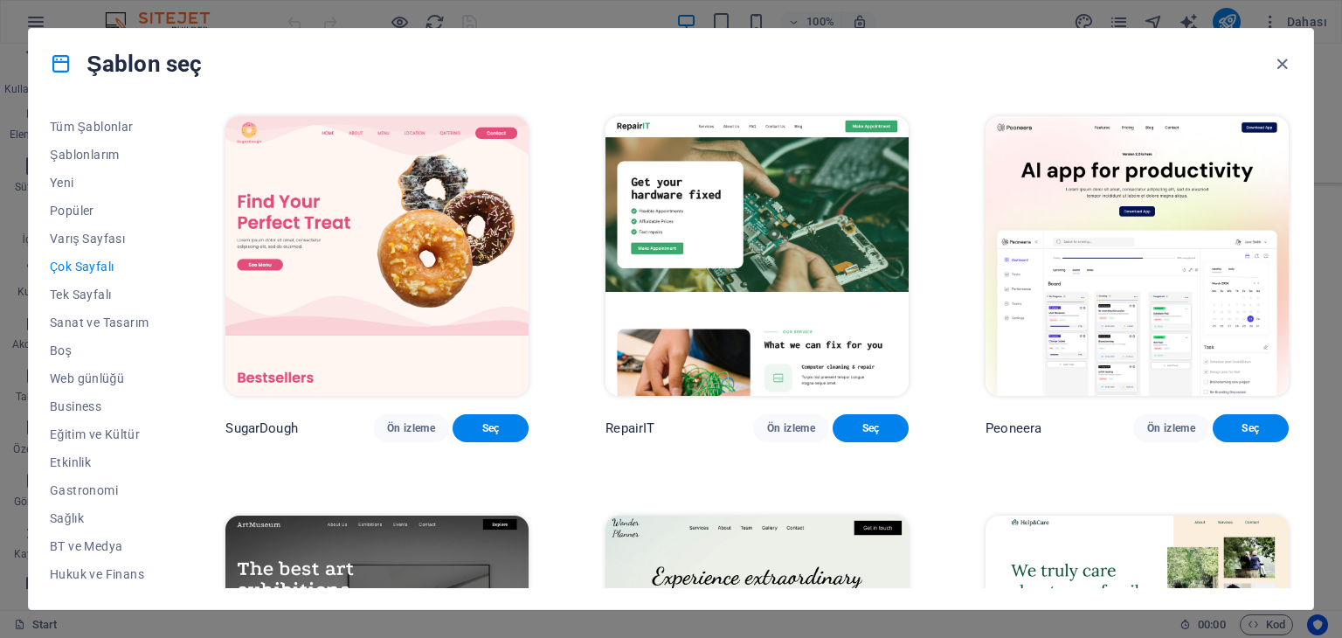
click at [80, 270] on span "Çok Sayfalı" at bounding box center [99, 266] width 99 height 14
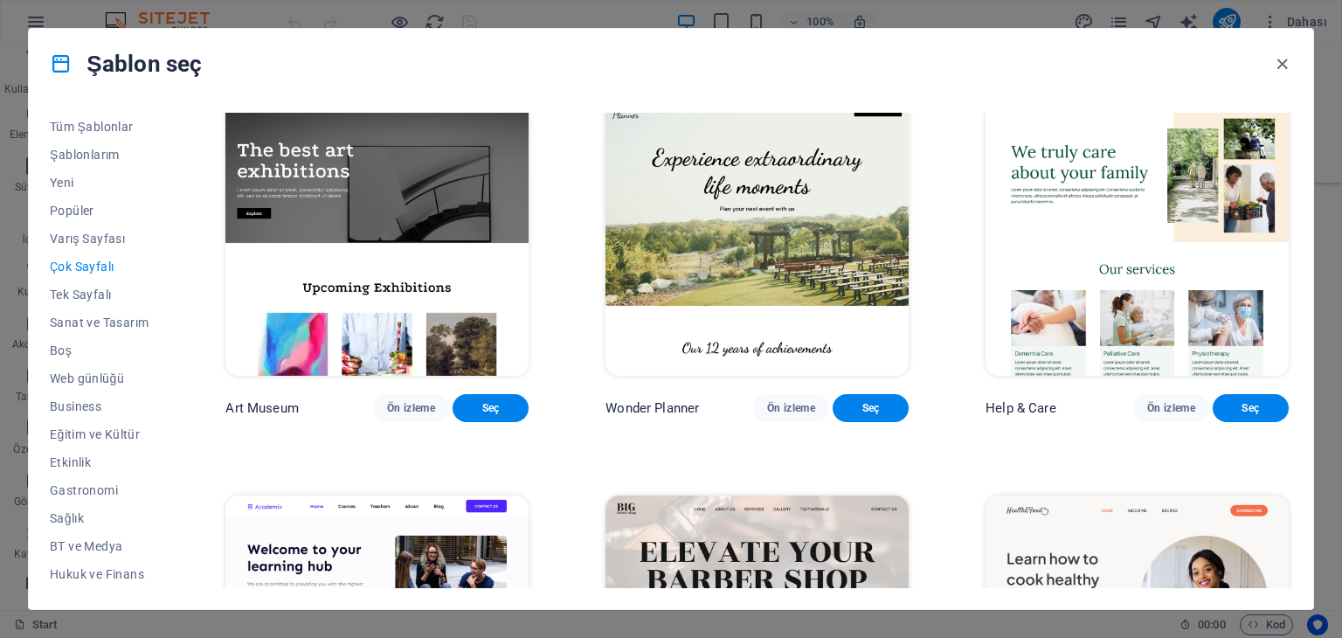
scroll to position [524, 0]
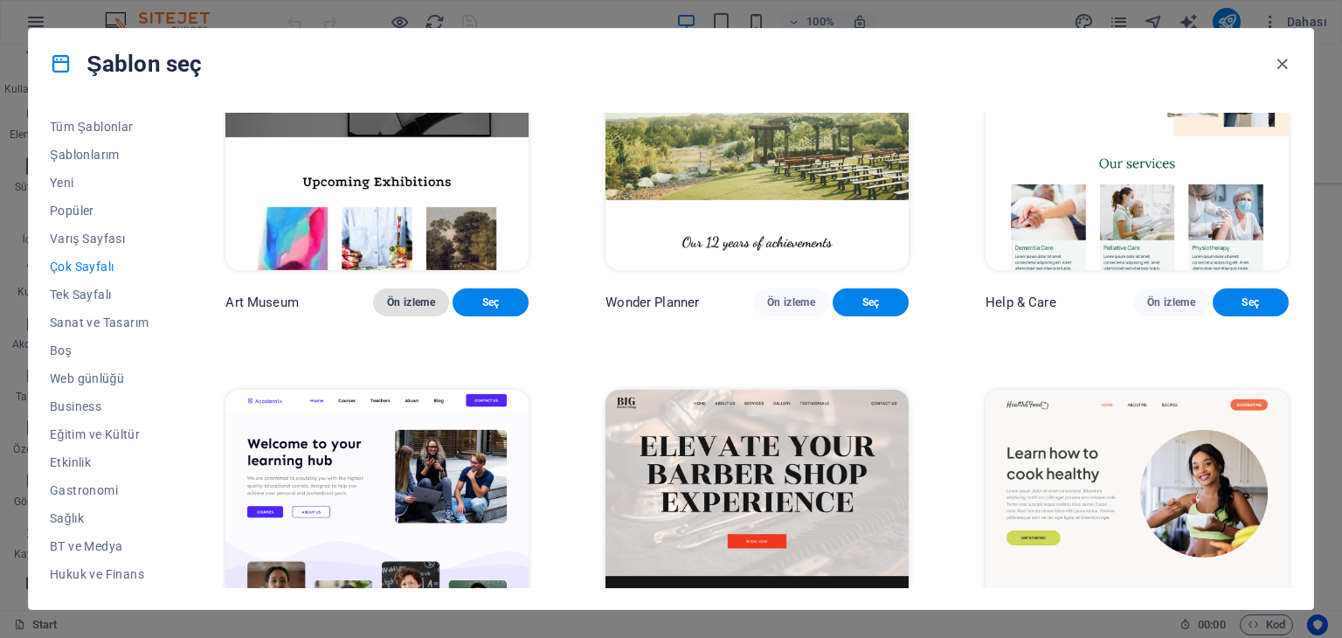
click at [401, 295] on span "Ön izleme" at bounding box center [411, 302] width 48 height 14
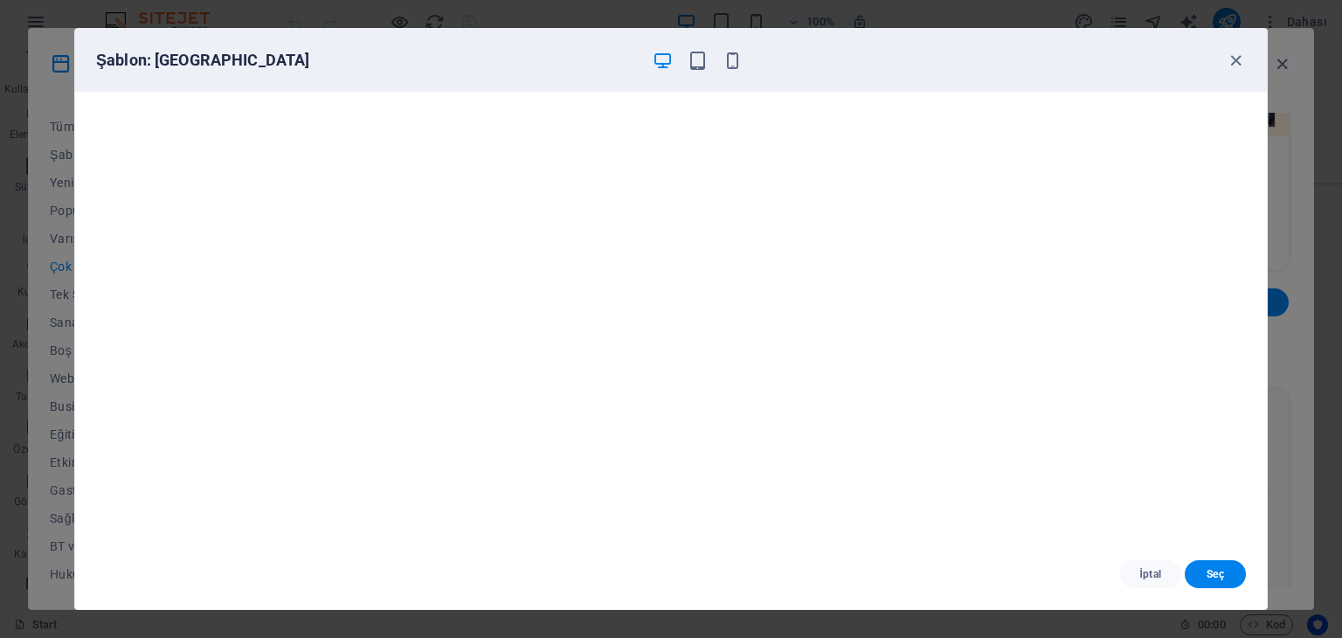
scroll to position [4, 0]
click at [1228, 71] on div "Şablon: [GEOGRAPHIC_DATA]" at bounding box center [670, 60] width 1191 height 63
click at [1222, 57] on div "Şablon: [GEOGRAPHIC_DATA]" at bounding box center [660, 60] width 1128 height 21
click at [1229, 57] on icon "button" at bounding box center [1235, 61] width 20 height 20
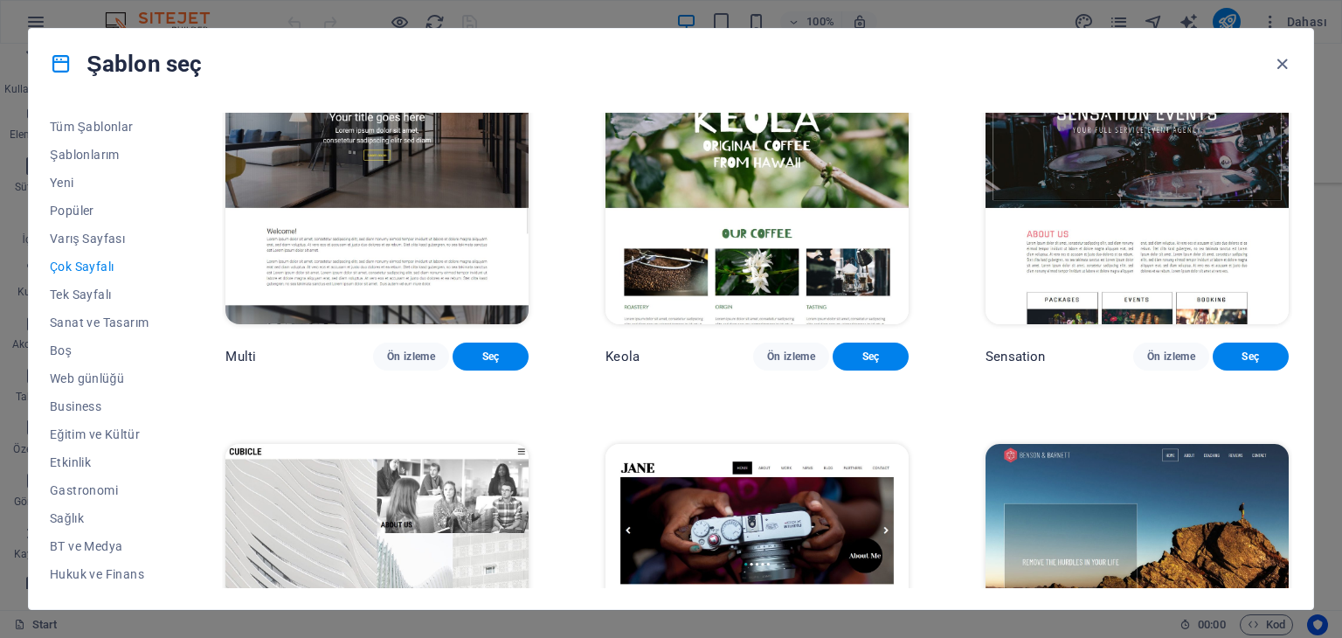
scroll to position [7610, 0]
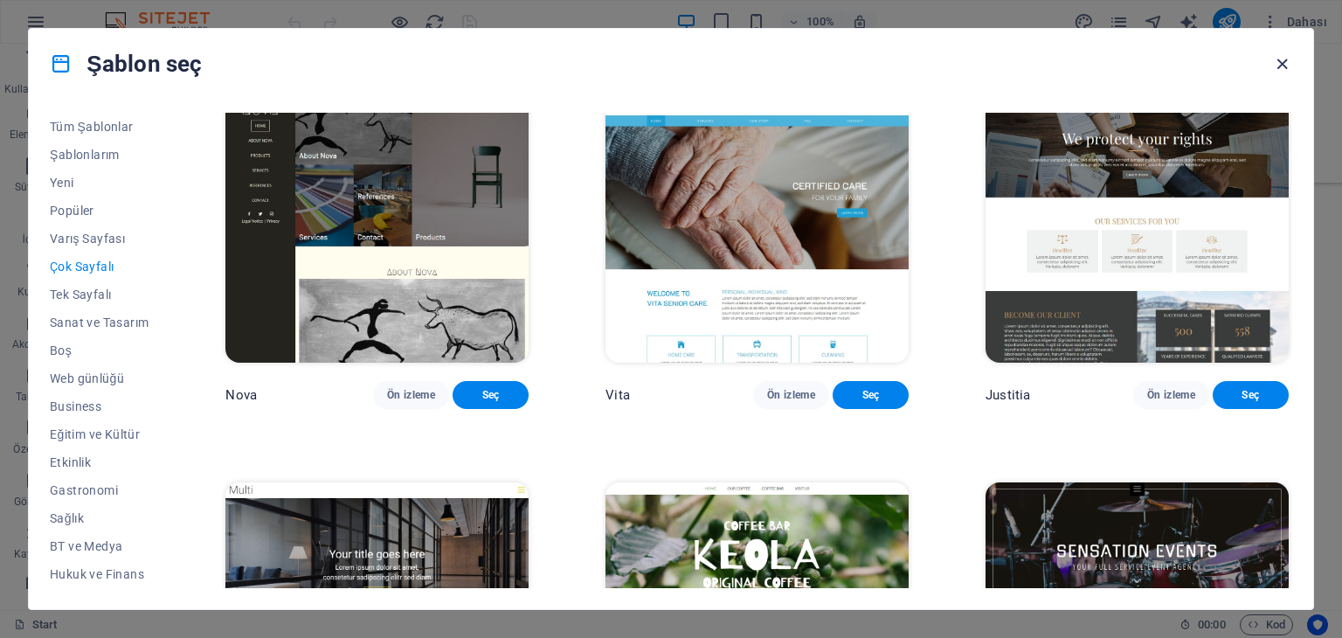
drag, startPoint x: 1278, startPoint y: 57, endPoint x: 1208, endPoint y: 13, distance: 82.4
click at [1278, 57] on icon "button" at bounding box center [1282, 64] width 20 height 20
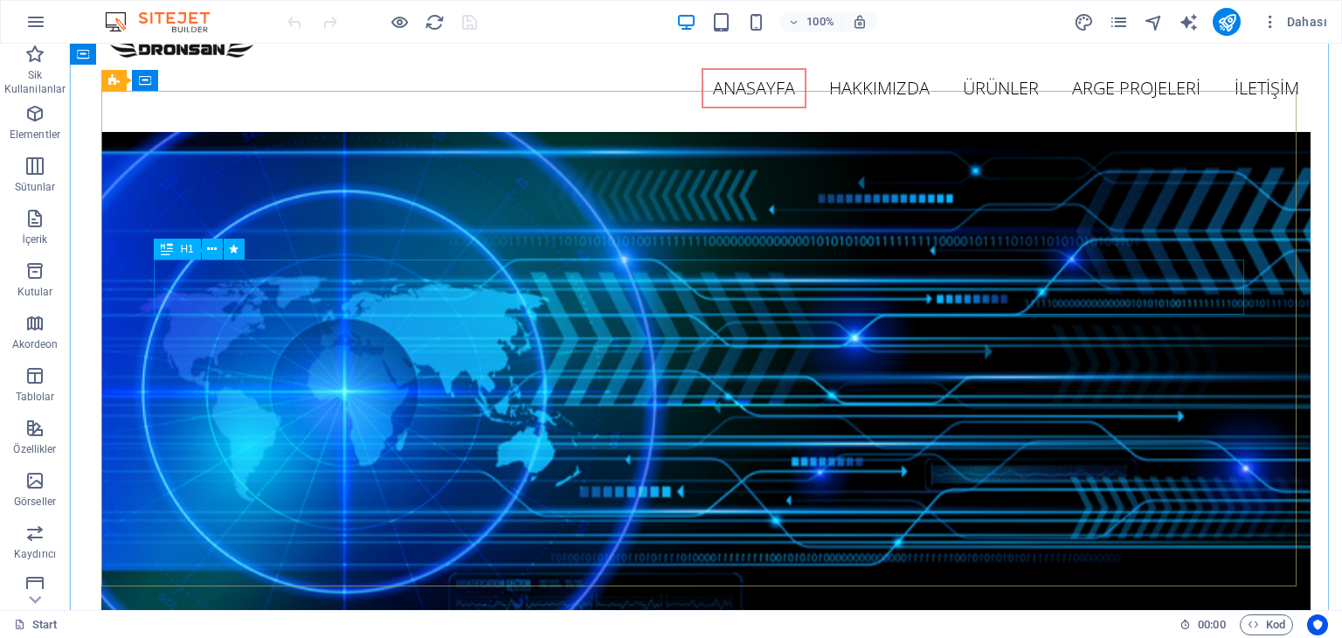
scroll to position [0, 0]
